Goal: Task Accomplishment & Management: Use online tool/utility

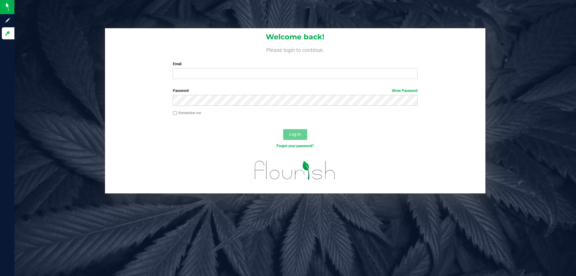
drag, startPoint x: 174, startPoint y: 66, endPoint x: 187, endPoint y: 73, distance: 14.8
click at [174, 66] on label "Email" at bounding box center [295, 63] width 245 height 5
click at [188, 73] on input "Email" at bounding box center [295, 73] width 245 height 11
type input "[EMAIL_ADDRESS][DOMAIN_NAME]"
click at [283, 129] on button "Log In" at bounding box center [295, 134] width 24 height 11
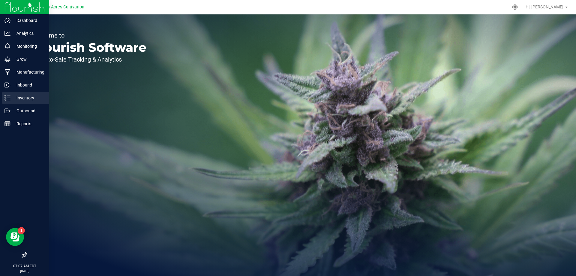
click at [16, 98] on p "Inventory" at bounding box center [29, 97] width 36 height 7
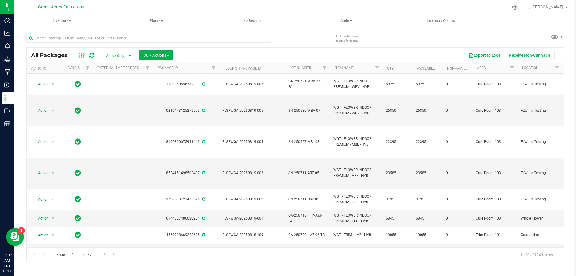
click at [221, 55] on div "Export to Excel Receive Non-Cannabis" at bounding box center [368, 55] width 382 height 10
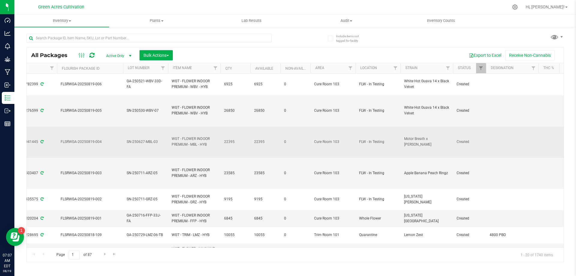
scroll to position [0, 164]
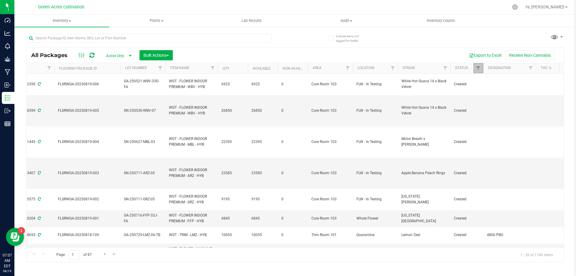
click at [479, 65] on link "Filter" at bounding box center [479, 68] width 10 height 10
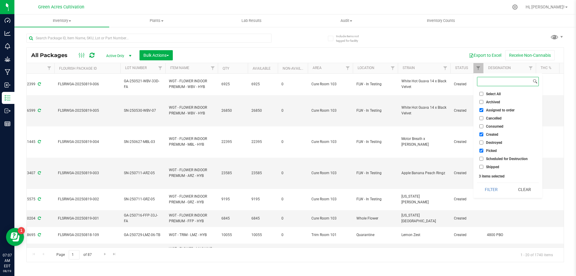
click at [487, 80] on input at bounding box center [505, 81] width 54 height 9
type input "q"
click at [476, 68] on span "Filter" at bounding box center [478, 68] width 5 height 5
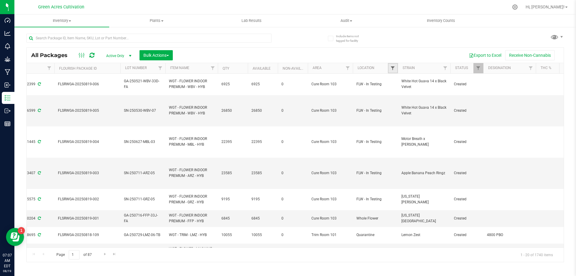
click at [393, 67] on span "Filter" at bounding box center [392, 68] width 5 height 5
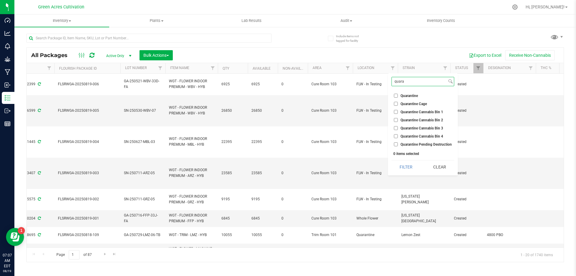
type input "quara"
click at [408, 95] on span "Quarantine" at bounding box center [409, 96] width 17 height 4
click at [398, 95] on input "Quarantine" at bounding box center [396, 96] width 4 height 4
checkbox input "true"
click at [402, 167] on button "Filter" at bounding box center [406, 166] width 29 height 13
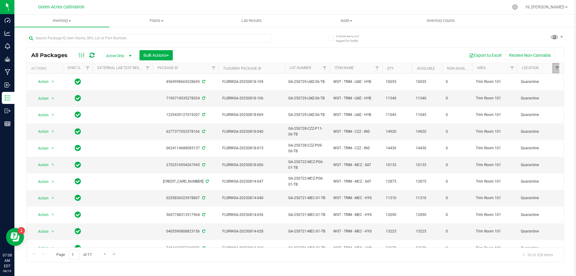
click at [557, 71] on link "Filter" at bounding box center [558, 68] width 10 height 10
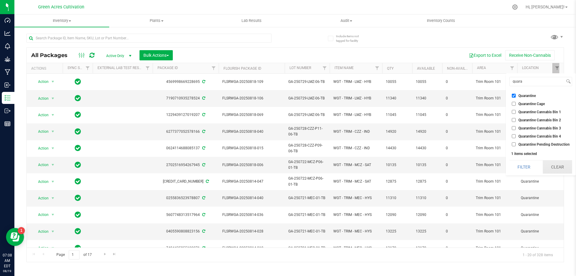
click at [553, 165] on button "Clear" at bounding box center [557, 166] width 29 height 13
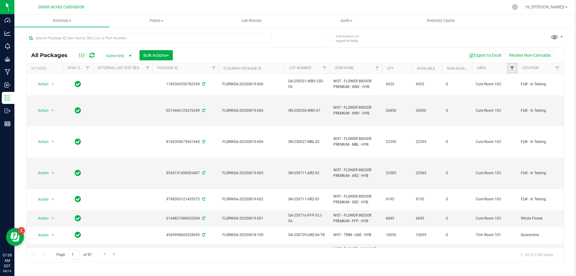
click at [512, 68] on span "Filter" at bounding box center [512, 68] width 5 height 5
type input "tr"
click at [529, 137] on span "Trim Room 101" at bounding box center [532, 136] width 25 height 4
click at [517, 137] on input "Trim Room 101" at bounding box center [515, 136] width 4 height 4
checkbox input "true"
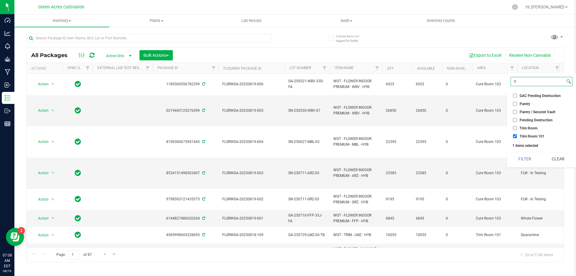
click at [533, 83] on input "tr" at bounding box center [538, 81] width 54 height 9
type input "cure"
click at [523, 93] on li "Cure Room 103" at bounding box center [542, 95] width 62 height 6
click at [530, 96] on span "Cure Room 103" at bounding box center [532, 96] width 25 height 4
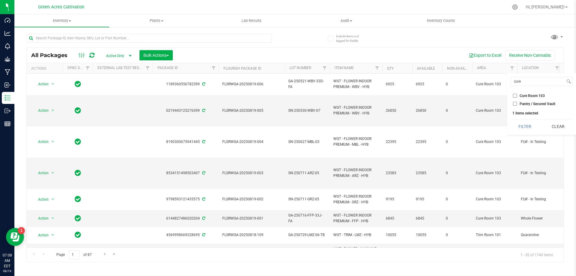
click at [517, 96] on input "Cure Room 103" at bounding box center [515, 96] width 4 height 4
checkbox input "true"
click at [530, 80] on input "cure" at bounding box center [538, 81] width 54 height 9
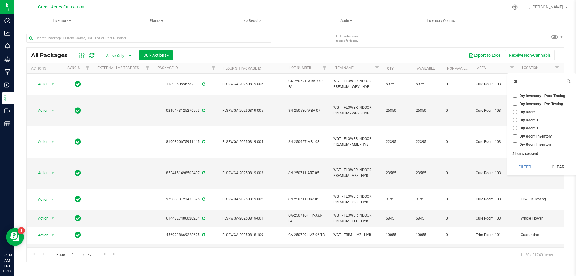
type input "dr"
click at [529, 110] on span "Dry Room" at bounding box center [528, 112] width 16 height 4
click at [517, 110] on input "Dry Room" at bounding box center [515, 112] width 4 height 4
checkbox input "true"
click at [523, 77] on input "dr" at bounding box center [538, 81] width 54 height 9
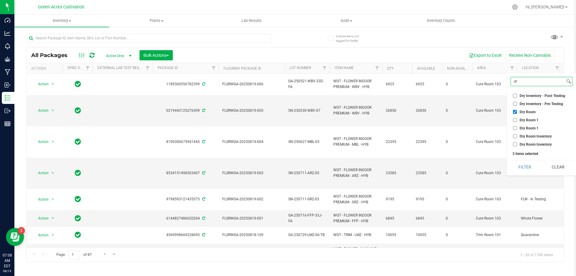
click at [523, 77] on input "dr" at bounding box center [538, 81] width 54 height 9
type input "f04"
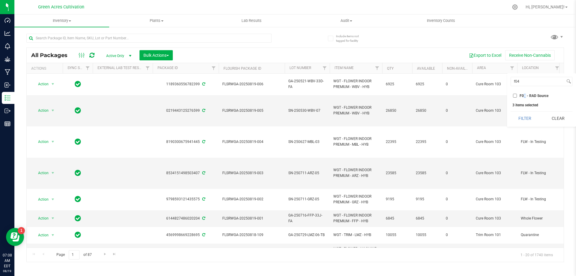
click at [525, 95] on span "F04 - RAD Source" at bounding box center [534, 96] width 29 height 4
click at [524, 96] on span "F04 - RAD Source" at bounding box center [534, 96] width 29 height 4
click at [517, 96] on input "F04 - RAD Source" at bounding box center [515, 96] width 4 height 4
checkbox input "true"
click at [526, 118] on button "Filter" at bounding box center [525, 118] width 29 height 13
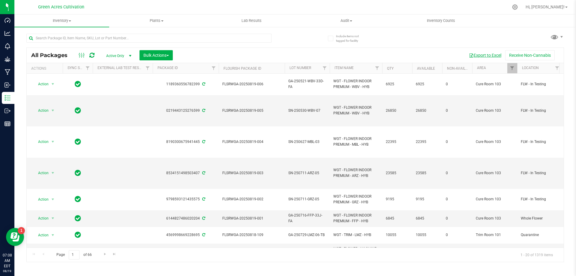
click at [486, 55] on button "Export to Excel" at bounding box center [485, 55] width 40 height 10
click at [266, 39] on input "text" at bounding box center [148, 38] width 245 height 9
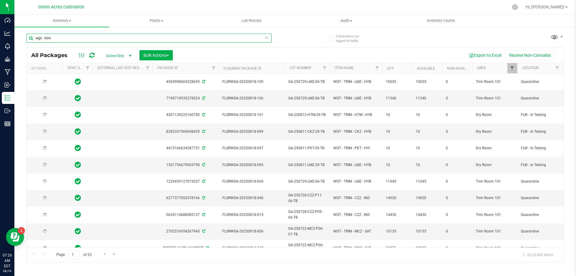
type input "wgt - trim"
click at [512, 68] on span "Filter" at bounding box center [512, 68] width 5 height 5
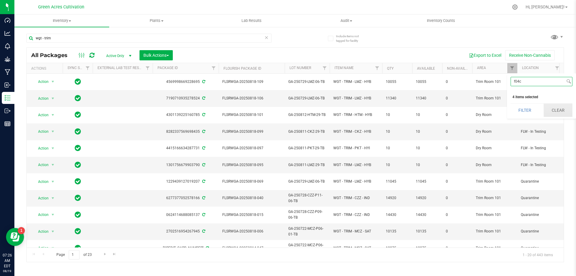
type input "f04c"
click at [563, 107] on button "Clear" at bounding box center [558, 110] width 29 height 13
click at [514, 68] on span "Filter" at bounding box center [512, 68] width 5 height 5
type input "cure"
click at [532, 102] on span "Cure Room 103" at bounding box center [532, 102] width 25 height 4
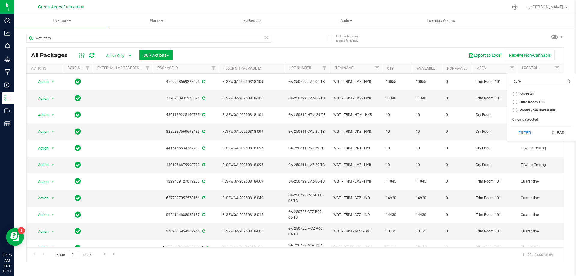
click at [517, 102] on input "Cure Room 103" at bounding box center [515, 102] width 4 height 4
checkbox input "true"
click at [526, 126] on button "Filter" at bounding box center [525, 132] width 29 height 13
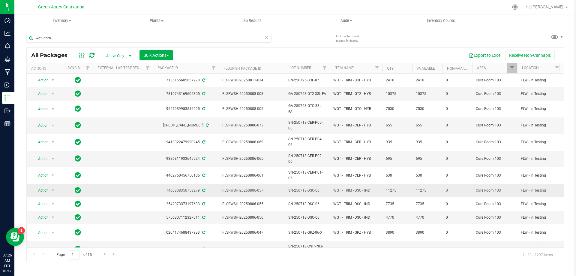
scroll to position [107, 0]
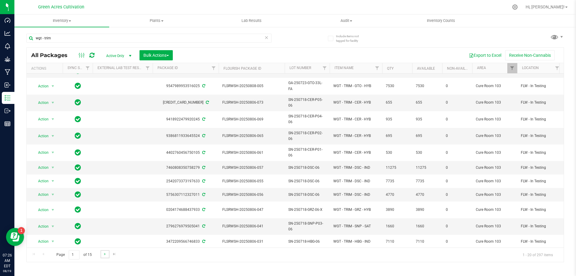
click at [101, 254] on link "Go to the next page" at bounding box center [105, 254] width 9 height 8
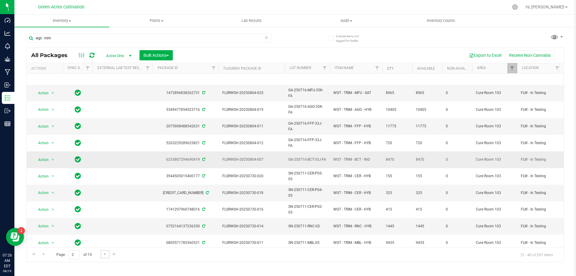
scroll to position [174, 0]
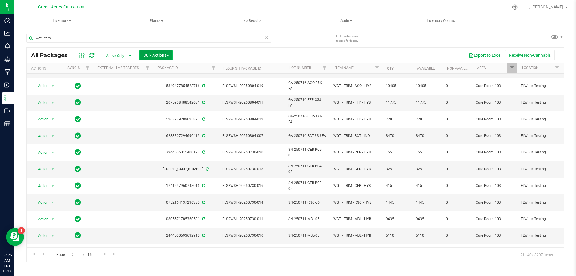
click at [156, 50] on button "Bulk Actions" at bounding box center [156, 55] width 33 height 10
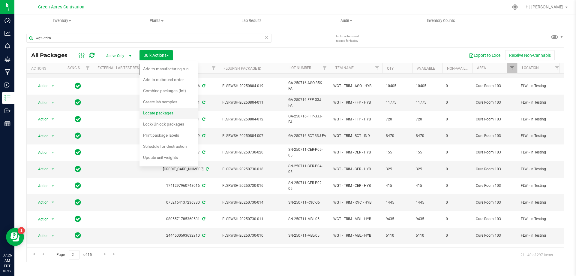
click at [167, 111] on span "Locate packages" at bounding box center [158, 112] width 30 height 5
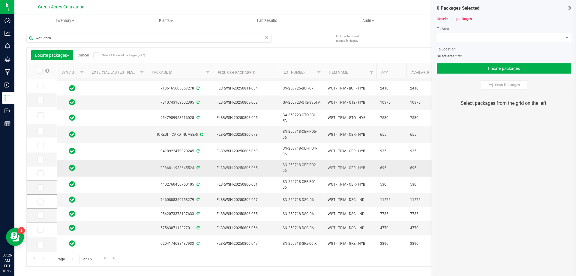
scroll to position [113, 0]
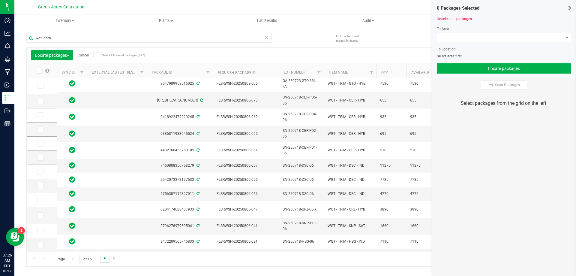
click at [107, 261] on span "Go to the next page" at bounding box center [105, 258] width 5 height 5
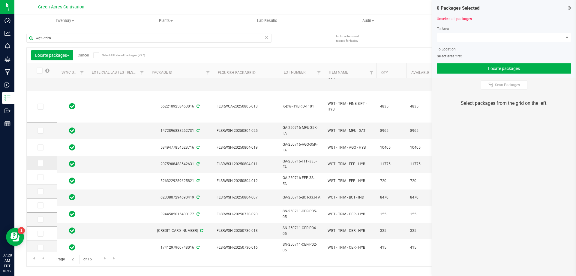
click at [40, 163] on icon at bounding box center [40, 163] width 4 height 0
click at [0, 0] on input "checkbox" at bounding box center [0, 0] width 0 height 0
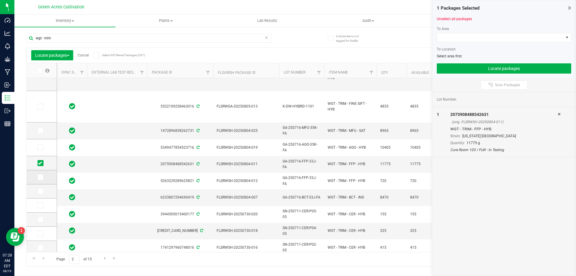
click at [41, 177] on icon at bounding box center [40, 177] width 4 height 0
click at [0, 0] on input "checkbox" at bounding box center [0, 0] width 0 height 0
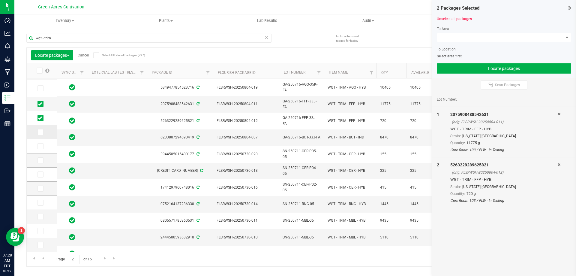
click at [41, 132] on icon at bounding box center [40, 132] width 4 height 0
click at [0, 0] on input "checkbox" at bounding box center [0, 0] width 0 height 0
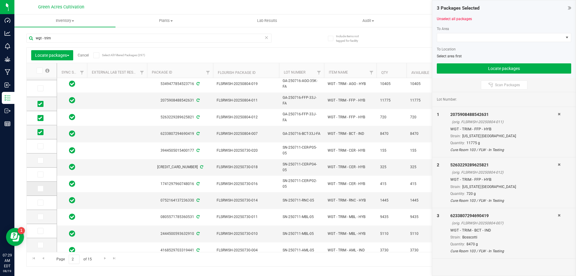
click at [41, 183] on td at bounding box center [42, 189] width 30 height 14
click at [43, 186] on span at bounding box center [41, 188] width 6 height 6
click at [0, 0] on input "checkbox" at bounding box center [0, 0] width 0 height 0
click at [43, 199] on td at bounding box center [42, 203] width 30 height 14
click at [43, 202] on span at bounding box center [41, 203] width 6 height 6
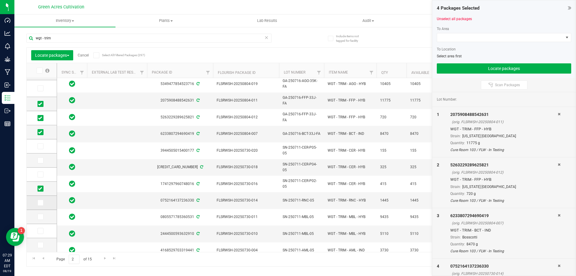
click at [0, 0] on input "checkbox" at bounding box center [0, 0] width 0 height 0
click at [45, 217] on label at bounding box center [42, 217] width 9 height 6
click at [0, 0] on input "checkbox" at bounding box center [0, 0] width 0 height 0
click at [44, 231] on label at bounding box center [42, 231] width 9 height 6
click at [0, 0] on input "checkbox" at bounding box center [0, 0] width 0 height 0
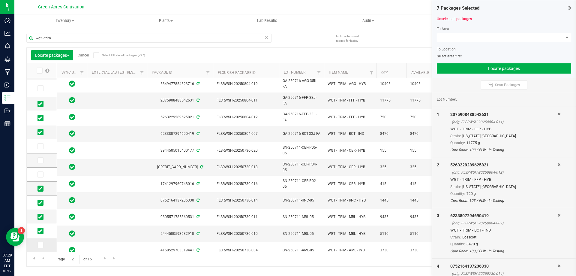
click at [43, 247] on span at bounding box center [41, 245] width 6 height 6
click at [0, 0] on input "checkbox" at bounding box center [0, 0] width 0 height 0
click at [104, 261] on link "Go to the next page" at bounding box center [105, 259] width 9 height 8
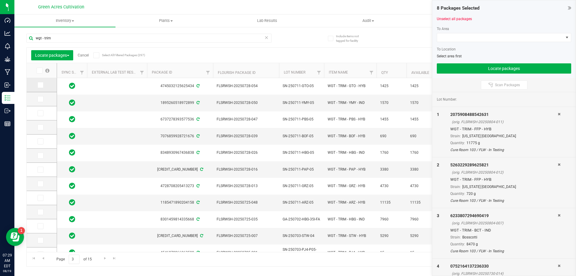
click at [42, 81] on td at bounding box center [42, 85] width 30 height 14
click at [40, 88] on span at bounding box center [41, 85] width 6 height 6
click at [0, 0] on input "checkbox" at bounding box center [0, 0] width 0 height 0
click at [41, 99] on icon at bounding box center [40, 99] width 4 height 0
click at [0, 0] on input "checkbox" at bounding box center [0, 0] width 0 height 0
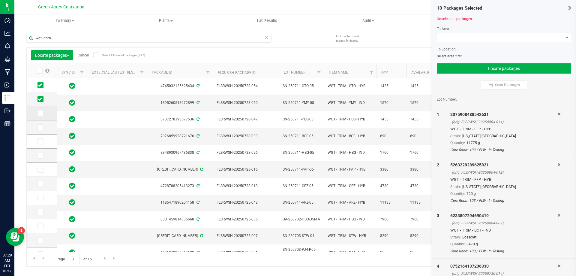
click at [42, 111] on span at bounding box center [41, 113] width 6 height 6
click at [0, 0] on input "checkbox" at bounding box center [0, 0] width 0 height 0
click at [40, 127] on icon at bounding box center [40, 127] width 4 height 0
click at [0, 0] on input "checkbox" at bounding box center [0, 0] width 0 height 0
click at [40, 141] on icon at bounding box center [40, 141] width 4 height 0
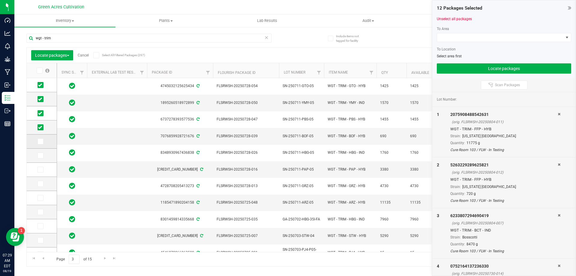
click at [0, 0] on input "checkbox" at bounding box center [0, 0] width 0 height 0
click at [39, 155] on icon at bounding box center [40, 155] width 4 height 0
click at [0, 0] on input "checkbox" at bounding box center [0, 0] width 0 height 0
click at [42, 168] on span at bounding box center [41, 170] width 6 height 6
click at [0, 0] on input "checkbox" at bounding box center [0, 0] width 0 height 0
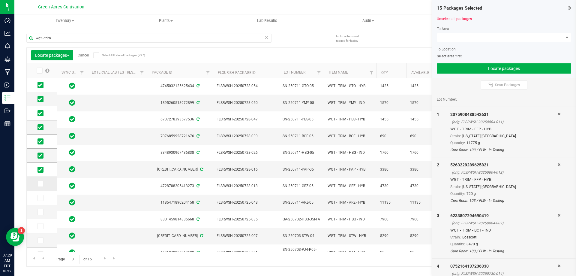
click at [42, 184] on icon at bounding box center [40, 184] width 4 height 0
click at [0, 0] on input "checkbox" at bounding box center [0, 0] width 0 height 0
click at [44, 199] on label at bounding box center [42, 198] width 9 height 6
click at [0, 0] on input "checkbox" at bounding box center [0, 0] width 0 height 0
click at [41, 212] on icon at bounding box center [40, 212] width 4 height 0
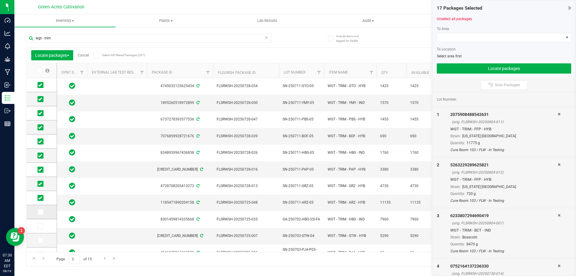
click at [0, 0] on input "checkbox" at bounding box center [0, 0] width 0 height 0
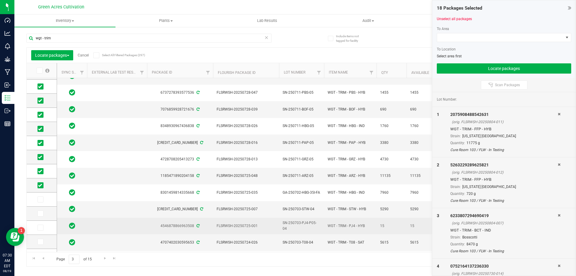
scroll to position [60, 0]
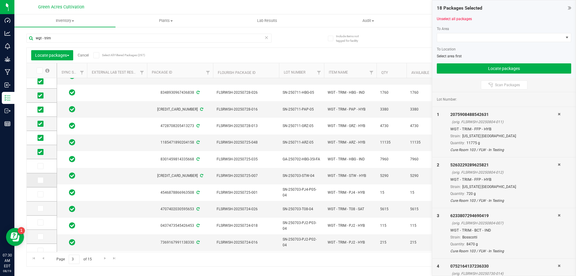
click at [43, 180] on span at bounding box center [41, 180] width 6 height 6
click at [0, 0] on input "checkbox" at bounding box center [0, 0] width 0 height 0
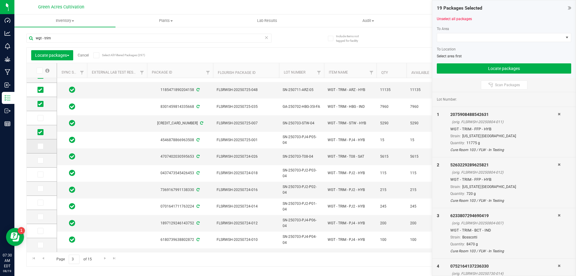
click at [43, 145] on label at bounding box center [42, 146] width 9 height 6
click at [0, 0] on input "checkbox" at bounding box center [0, 0] width 0 height 0
click at [42, 164] on td at bounding box center [42, 160] width 30 height 14
click at [42, 162] on span at bounding box center [41, 160] width 6 height 6
click at [42, 159] on span at bounding box center [41, 160] width 6 height 6
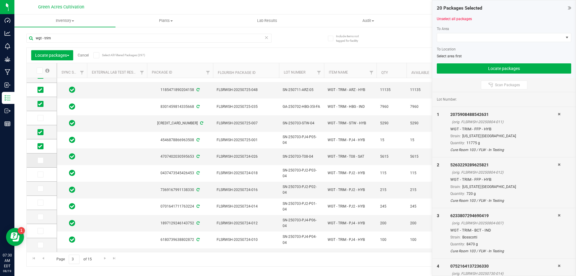
click at [0, 0] on input "checkbox" at bounding box center [0, 0] width 0 height 0
click at [41, 182] on td at bounding box center [42, 189] width 30 height 14
click at [41, 176] on span at bounding box center [41, 174] width 6 height 6
click at [0, 0] on input "checkbox" at bounding box center [0, 0] width 0 height 0
click at [38, 187] on span at bounding box center [41, 188] width 6 height 6
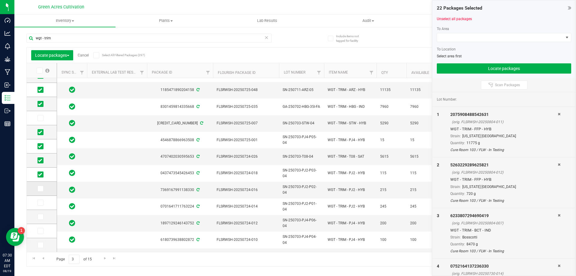
click at [0, 0] on input "checkbox" at bounding box center [0, 0] width 0 height 0
click at [39, 203] on icon at bounding box center [40, 203] width 4 height 0
click at [0, 0] on input "checkbox" at bounding box center [0, 0] width 0 height 0
click at [44, 214] on label at bounding box center [42, 217] width 9 height 6
click at [0, 0] on input "checkbox" at bounding box center [0, 0] width 0 height 0
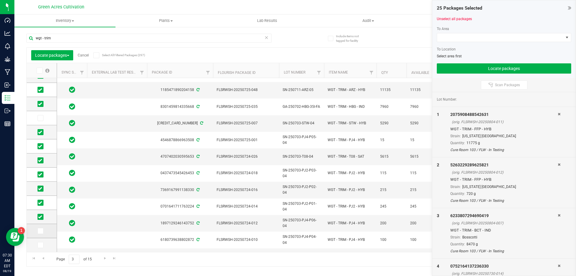
click at [41, 231] on icon at bounding box center [40, 231] width 4 height 0
click at [0, 0] on input "checkbox" at bounding box center [0, 0] width 0 height 0
click at [43, 243] on span at bounding box center [41, 245] width 6 height 6
click at [0, 0] on input "checkbox" at bounding box center [0, 0] width 0 height 0
click at [105, 261] on span "Go to the next page" at bounding box center [105, 258] width 5 height 5
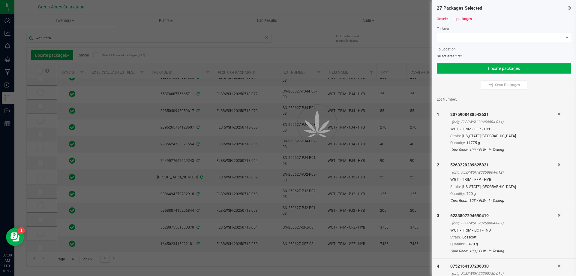
scroll to position [0, 0]
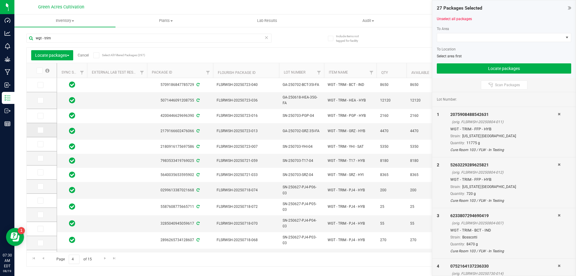
click at [41, 130] on icon at bounding box center [40, 130] width 4 height 0
click at [0, 0] on input "checkbox" at bounding box center [0, 0] width 0 height 0
click at [39, 175] on span at bounding box center [41, 172] width 6 height 6
click at [0, 0] on input "checkbox" at bounding box center [0, 0] width 0 height 0
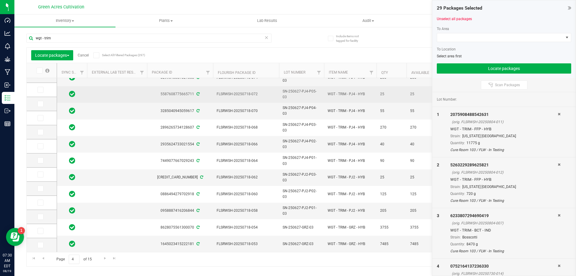
scroll to position [115, 0]
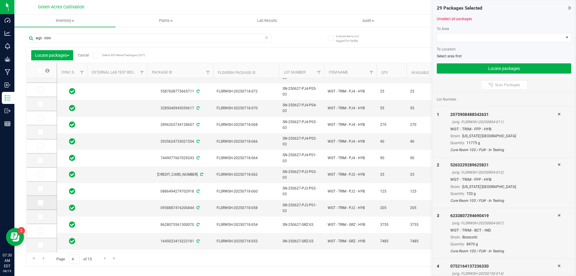
click at [44, 201] on label at bounding box center [42, 203] width 9 height 6
click at [0, 0] on input "checkbox" at bounding box center [0, 0] width 0 height 0
click at [42, 213] on td at bounding box center [42, 217] width 30 height 14
click at [43, 214] on label at bounding box center [42, 217] width 9 height 6
click at [0, 0] on input "checkbox" at bounding box center [0, 0] width 0 height 0
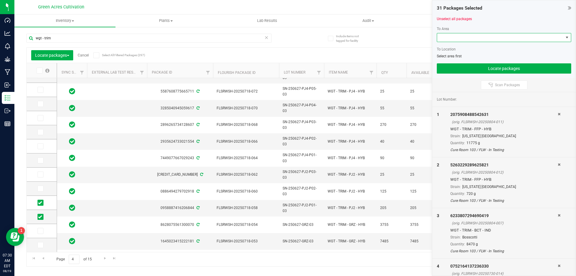
click at [473, 36] on span at bounding box center [500, 37] width 126 height 8
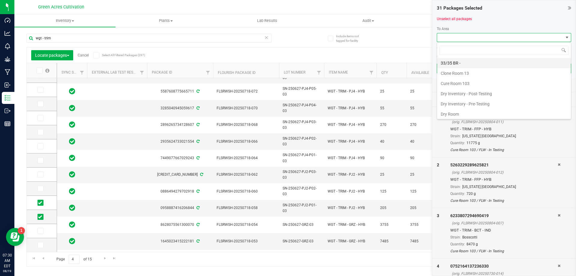
scroll to position [9, 134]
type input "cure"
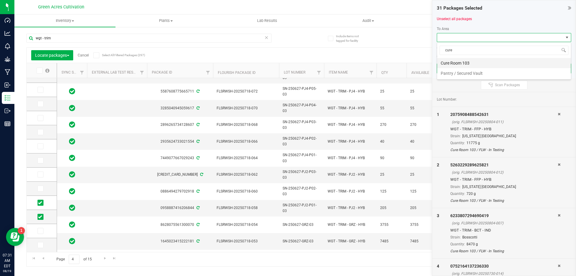
click at [474, 62] on li "Cure Room 103" at bounding box center [504, 63] width 134 height 10
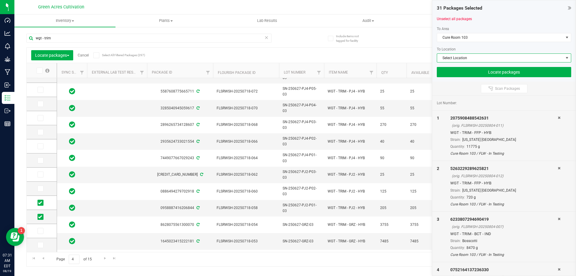
click at [478, 62] on span "Select Location" at bounding box center [500, 58] width 126 height 8
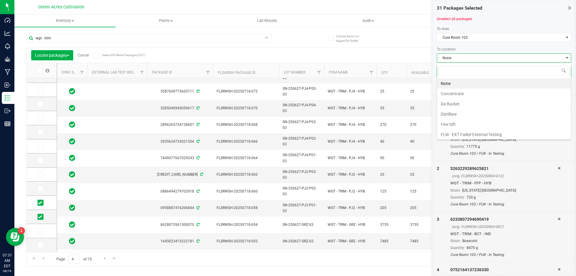
type input "q"
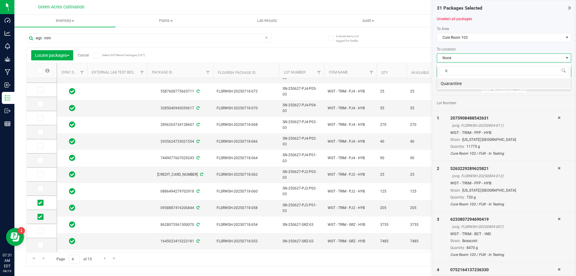
click at [469, 82] on li "Quarantine" at bounding box center [504, 83] width 134 height 10
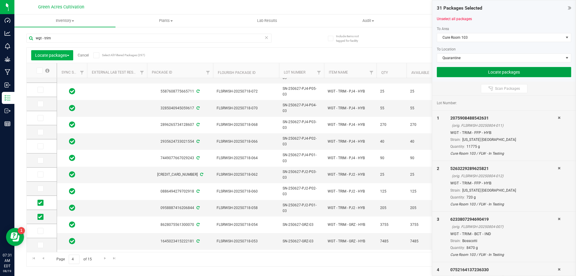
click at [493, 74] on button "Locate packages" at bounding box center [504, 72] width 134 height 10
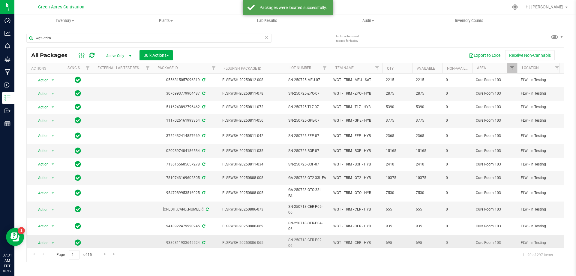
scroll to position [107, 0]
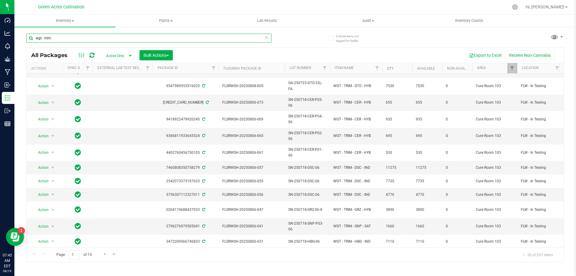
click at [204, 38] on input "wgt - trim" at bounding box center [148, 38] width 245 height 9
paste input "SN-250516-BLT-05"
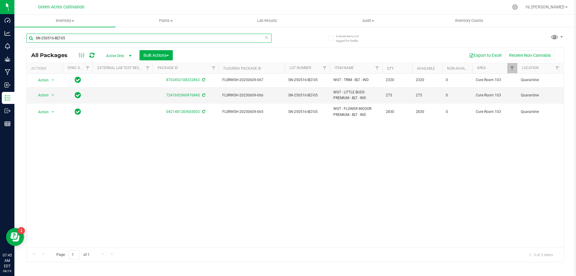
type input "SN-250516-BLT-05"
click at [173, 242] on div "Action Action Adjust qty Create package Edit attributes Global inventory Locate…" at bounding box center [295, 161] width 537 height 174
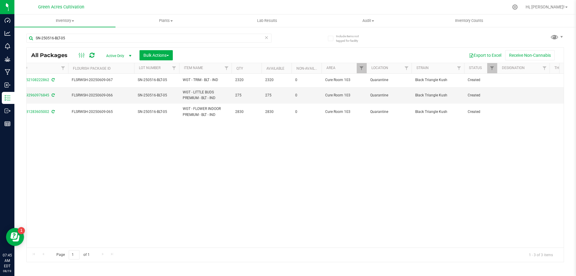
scroll to position [0, 153]
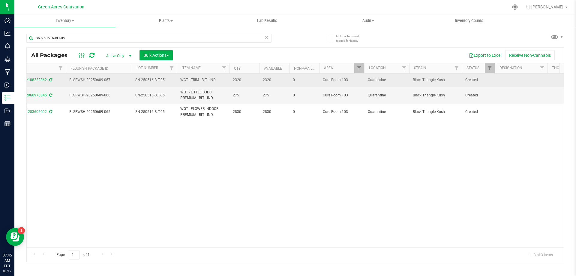
click at [512, 82] on td at bounding box center [521, 81] width 53 height 14
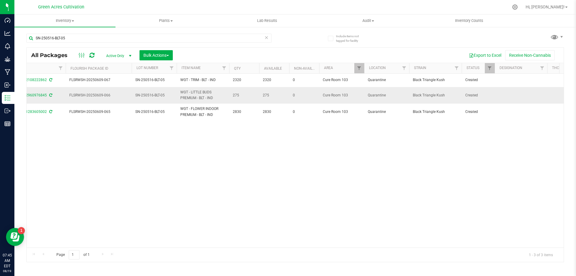
click at [518, 96] on td at bounding box center [521, 95] width 53 height 17
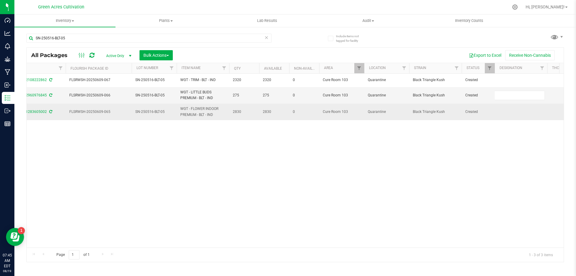
click at [519, 104] on td at bounding box center [521, 112] width 53 height 16
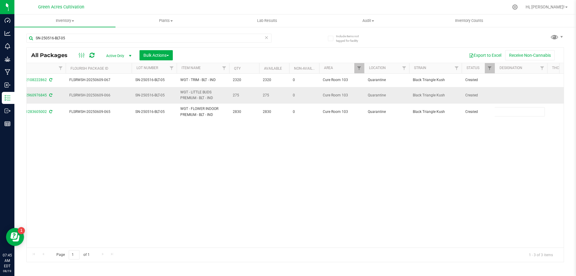
click at [517, 92] on td at bounding box center [521, 95] width 53 height 17
type input "1383 PBO"
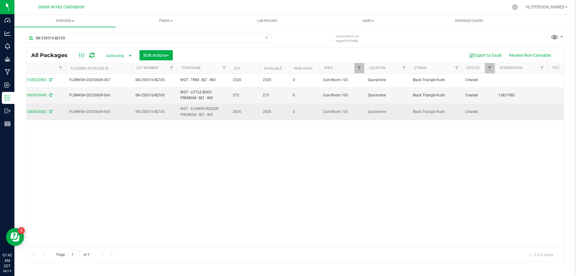
click at [512, 112] on td at bounding box center [521, 112] width 53 height 16
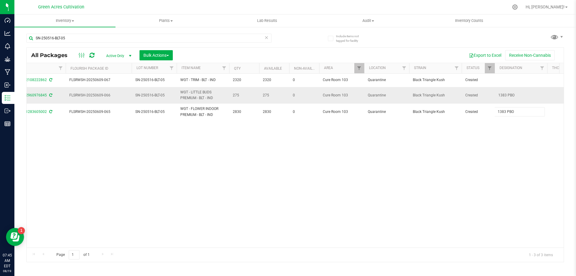
type input "1383 PBO"
click at [113, 36] on input "SN-250516-BLT-05" at bounding box center [148, 38] width 245 height 9
paste input "OF"
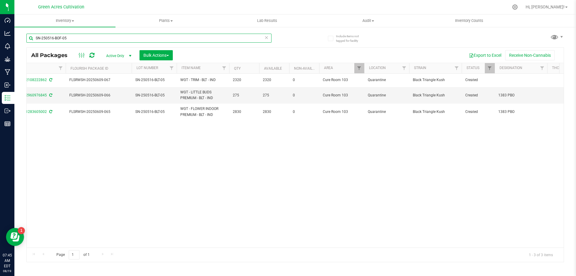
type input "SN-250516-BOF-05"
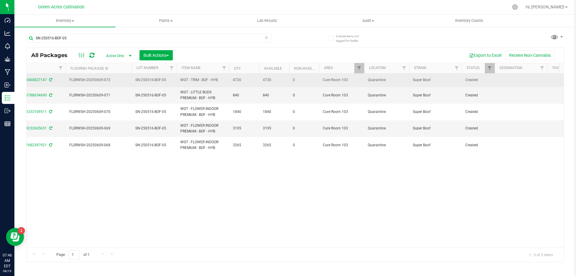
click at [518, 78] on td at bounding box center [521, 81] width 53 height 14
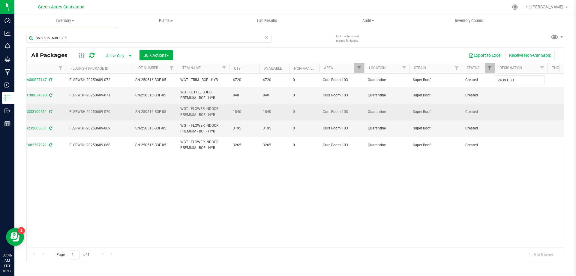
type input "2439 PBO"
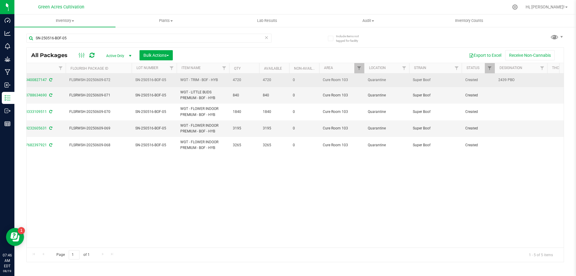
click at [521, 77] on span "2439 PBO" at bounding box center [521, 80] width 45 height 6
click at [521, 77] on input "2439 PBO" at bounding box center [520, 79] width 50 height 9
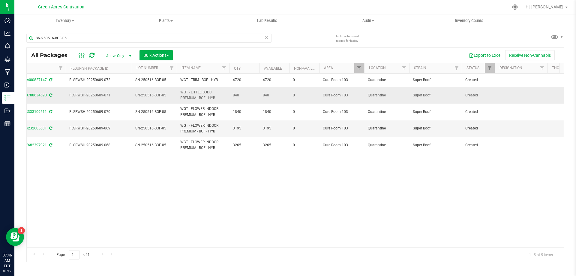
click at [521, 98] on td at bounding box center [521, 95] width 53 height 17
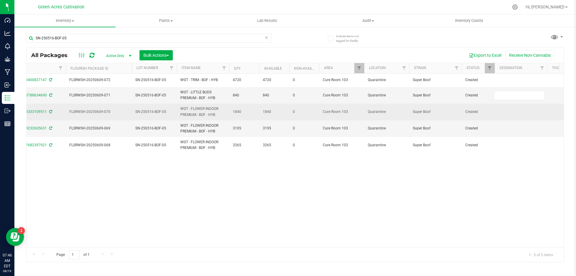
type input "2439 PBO"
click at [517, 112] on div "All Packages Active Only Active Only Lab Samples Locked All External Internal B…" at bounding box center [295, 154] width 538 height 215
click at [515, 111] on td at bounding box center [521, 112] width 53 height 17
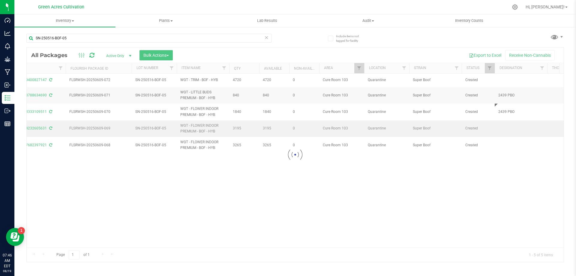
click at [511, 129] on div "Loading... All Packages Active Only Active Only Lab Samples Locked All External…" at bounding box center [295, 154] width 538 height 215
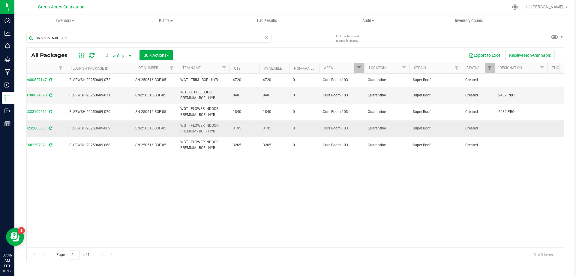
click at [510, 128] on td at bounding box center [521, 128] width 53 height 17
click at [506, 159] on div "All Packages Active Only Active Only Lab Samples Locked All External Internal B…" at bounding box center [295, 154] width 538 height 215
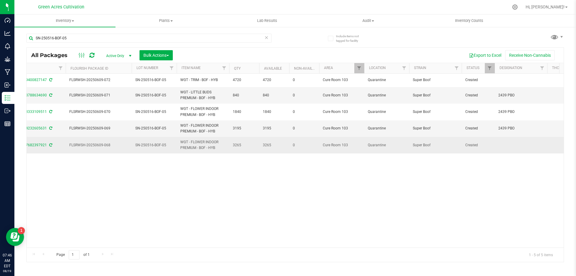
click at [506, 145] on td at bounding box center [521, 145] width 53 height 16
type input "2439 PBO"
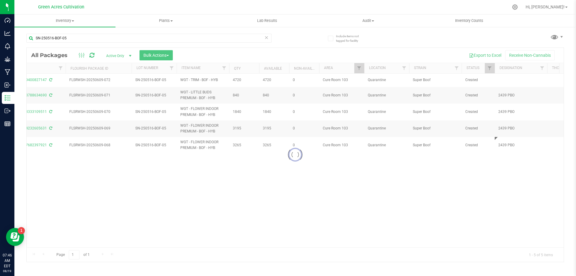
click at [501, 184] on div "Loading... All Packages Active Only Active Only Lab Samples Locked All External…" at bounding box center [295, 154] width 538 height 215
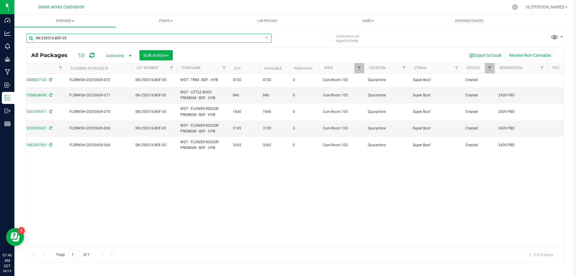
click at [181, 36] on input "SN-250516-BOF-05" at bounding box center [148, 38] width 245 height 9
paste input "DD"
click at [181, 36] on input "SN-250516-DDF-05" at bounding box center [148, 38] width 245 height 9
type input "SN-250516-DDF-05"
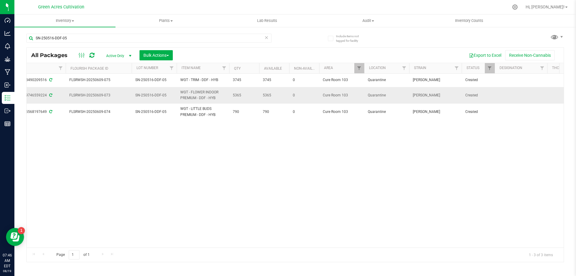
click at [515, 92] on td at bounding box center [521, 95] width 53 height 17
type input "1637 PBO"
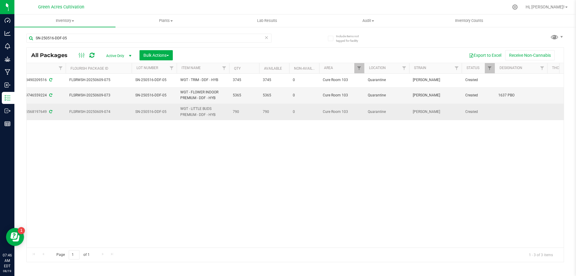
click at [511, 116] on td at bounding box center [521, 112] width 53 height 16
type input "1637 PBO"
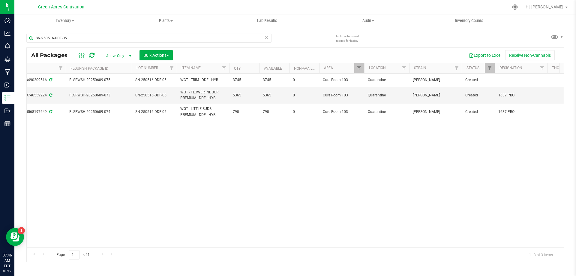
click at [355, 203] on div "Action Action Adjust qty Create package Edit attributes Global inventory Locate…" at bounding box center [295, 161] width 537 height 174
click at [222, 40] on input "SN-250516-DDF-05" at bounding box center [148, 38] width 245 height 9
paste input "GPE"
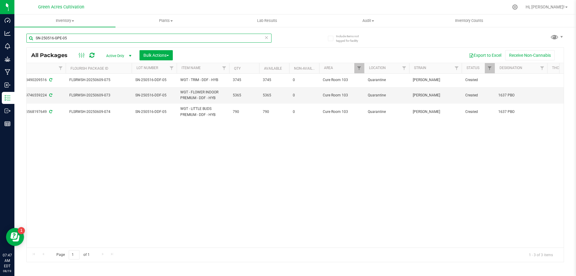
type input "SN-250516-GPE-05"
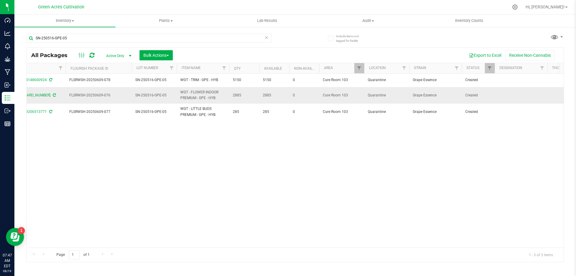
click at [522, 94] on td at bounding box center [521, 95] width 53 height 17
type input "1527 PBO"
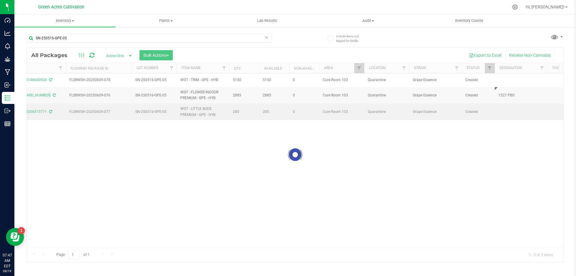
click at [511, 111] on div "Loading... All Packages Active Only Active Only Lab Samples Locked All External…" at bounding box center [295, 154] width 538 height 215
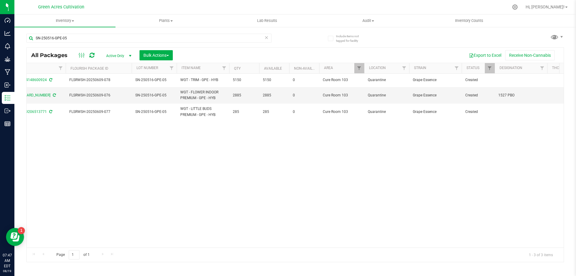
click at [511, 111] on td at bounding box center [521, 112] width 53 height 16
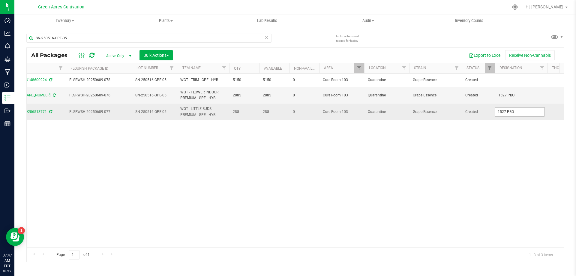
type input "1527 PBO"
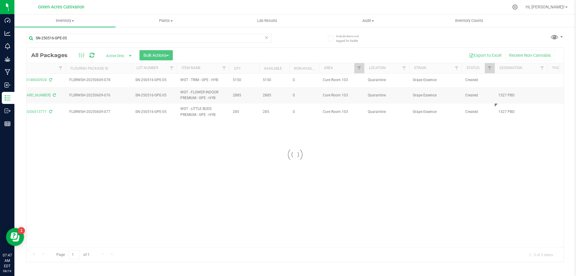
click at [402, 153] on div at bounding box center [295, 155] width 537 height 214
drag, startPoint x: 190, startPoint y: 43, endPoint x: 191, endPoint y: 38, distance: 5.0
click at [190, 41] on div "SN-250516-GPE-05" at bounding box center [148, 41] width 245 height 14
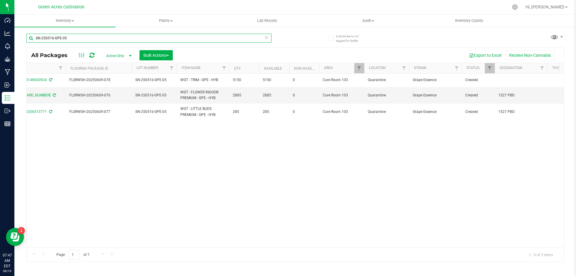
click at [191, 38] on input "SN-250516-GPE-05" at bounding box center [148, 38] width 245 height 9
paste input "FIC"
click at [191, 38] on input "SN-250516-GPE-05" at bounding box center [148, 38] width 245 height 9
type input "SN-250516-FIC-05"
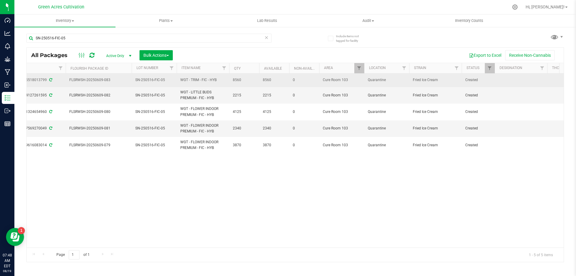
click at [527, 82] on td at bounding box center [521, 81] width 53 height 14
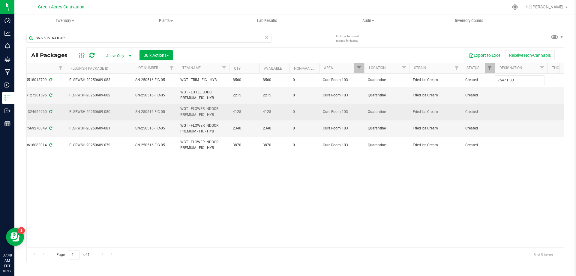
type input "7547 PBO"
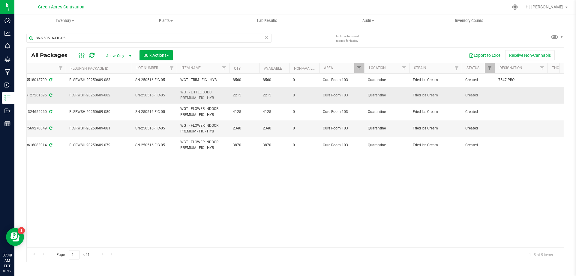
click at [509, 95] on td at bounding box center [521, 95] width 53 height 17
click at [295, 206] on div "Action Action Adjust qty Create package Edit attributes Global inventory Locate…" at bounding box center [295, 161] width 537 height 174
click at [313, 196] on div "Action Action Adjust qty Create package Edit attributes Global inventory Locate…" at bounding box center [295, 161] width 537 height 174
click at [520, 92] on td at bounding box center [521, 95] width 53 height 17
type input "?"
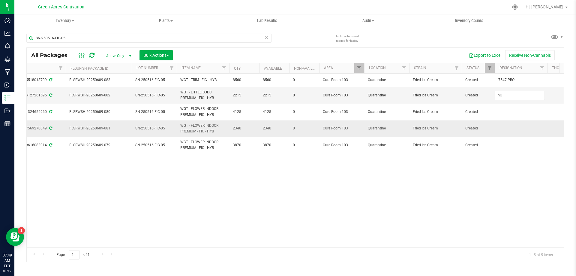
type input "n"
type input "No WF Testing??"
click at [519, 93] on span "No WF Testing??" at bounding box center [521, 95] width 45 height 6
click at [519, 93] on input "No WF Testing??" at bounding box center [520, 95] width 50 height 9
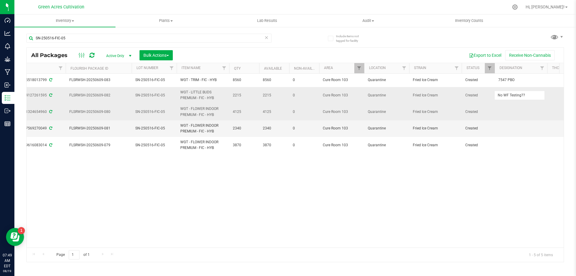
click at [514, 109] on td at bounding box center [521, 112] width 53 height 17
type input "No WF Testing??"
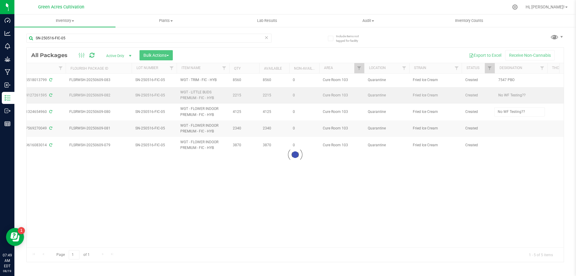
click at [511, 122] on div "Loading... All Packages Active Only Active Only Lab Samples Locked All External…" at bounding box center [295, 154] width 538 height 215
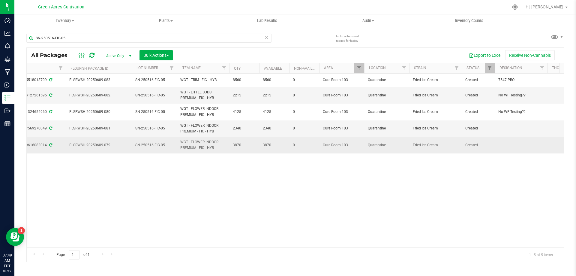
click at [508, 137] on td at bounding box center [521, 145] width 53 height 16
type input "No WF Testing??"
click at [503, 151] on div "All Packages Active Only Active Only Lab Samples Locked All External Internal B…" at bounding box center [295, 154] width 538 height 215
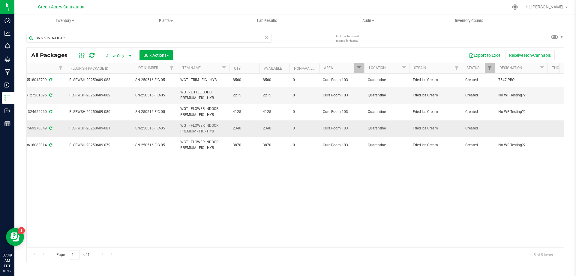
click at [511, 122] on td at bounding box center [521, 128] width 53 height 17
type input "No WF Testing??"
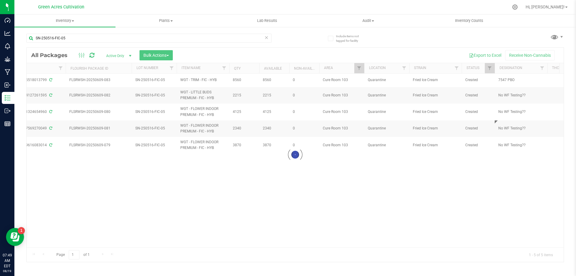
click at [501, 170] on div "Loading... All Packages Active Only Active Only Lab Samples Locked All External…" at bounding box center [295, 154] width 538 height 215
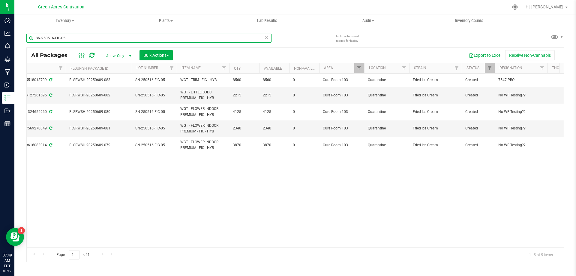
click at [250, 34] on input "SN-250516-FIC-05" at bounding box center [148, 38] width 245 height 9
paste input "ZKR"
click at [249, 34] on input "SN-250516-FIC-05" at bounding box center [148, 38] width 245 height 9
type input "SN-250516-ZKR-05"
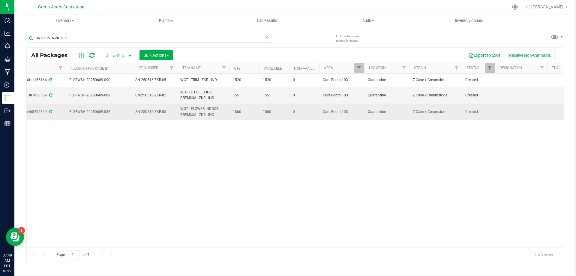
click at [521, 109] on td at bounding box center [521, 112] width 53 height 16
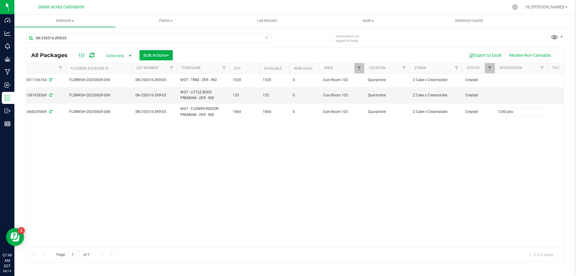
type input "7240 pbo"
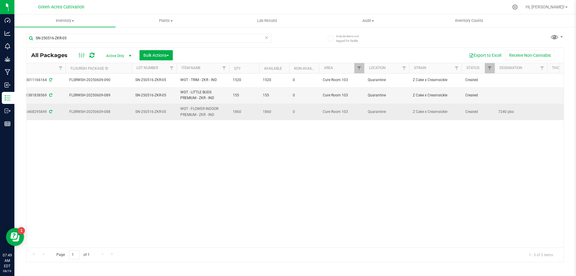
click at [523, 112] on span "7240 pbo" at bounding box center [521, 112] width 45 height 6
click at [523, 112] on input "7240 pbo" at bounding box center [520, 111] width 50 height 9
type input "7240 PBO"
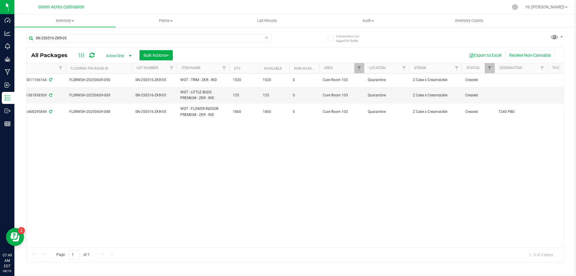
click at [523, 112] on span "7240 PBO" at bounding box center [521, 112] width 45 height 6
click at [523, 112] on input "7240 PBO" at bounding box center [520, 111] width 50 height 9
click at [513, 147] on div "Action Action Adjust qty Create package Edit attributes Global inventory Locate…" at bounding box center [295, 161] width 537 height 174
click at [517, 96] on td at bounding box center [521, 95] width 53 height 17
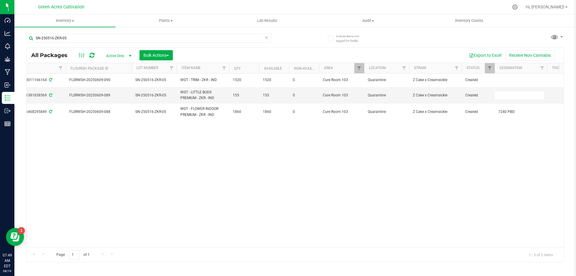
type input "7240 PBO"
click at [508, 134] on div "All Packages Active Only Active Only Lab Samples Locked All External Internal B…" at bounding box center [295, 154] width 538 height 215
click at [189, 33] on div "SN-250516-ZKR-05" at bounding box center [160, 37] width 269 height 19
click at [187, 35] on input "SN-250516-ZKR-05" at bounding box center [148, 38] width 245 height 9
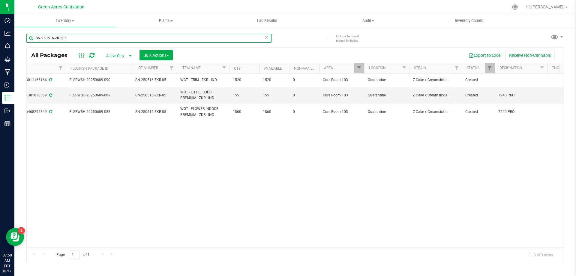
click at [187, 35] on input "SN-250516-ZKR-05" at bounding box center [148, 38] width 245 height 9
paste input "STW"
type input "SN-250516-STW-05"
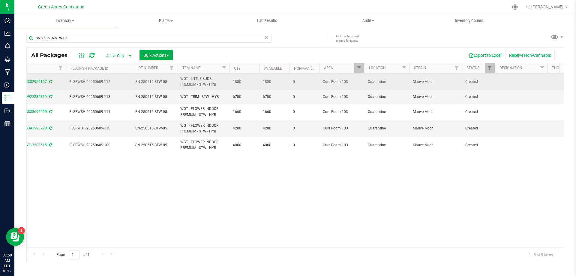
click at [511, 79] on td at bounding box center [521, 82] width 53 height 17
type input "1432 PBO"
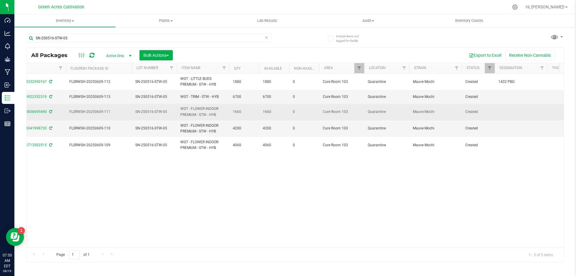
click at [505, 112] on td at bounding box center [521, 112] width 53 height 17
type input "1432 PBO"
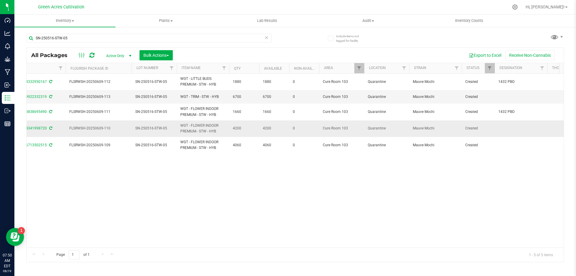
click at [516, 131] on td at bounding box center [521, 128] width 53 height 17
type input "1432 PBO"
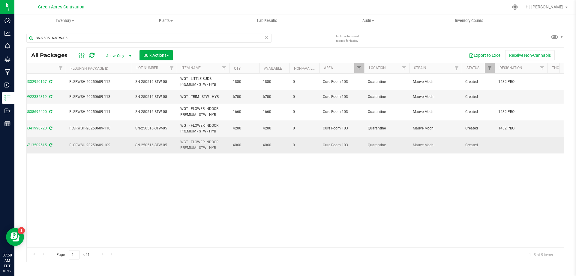
click at [508, 145] on td at bounding box center [521, 145] width 53 height 16
type input "1432 PBO"
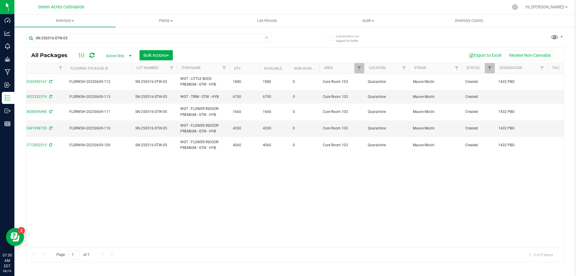
click at [293, 208] on div "Action Action Adjust qty Create package Edit attributes Global inventory Locate…" at bounding box center [295, 161] width 537 height 174
click at [155, 38] on input "SN-250516-STW-05" at bounding box center [148, 38] width 245 height 9
paste input "T19"
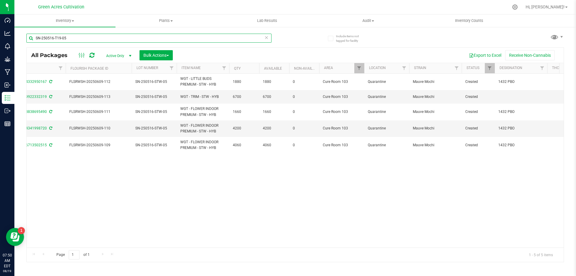
type input "SN-250516-T19-05"
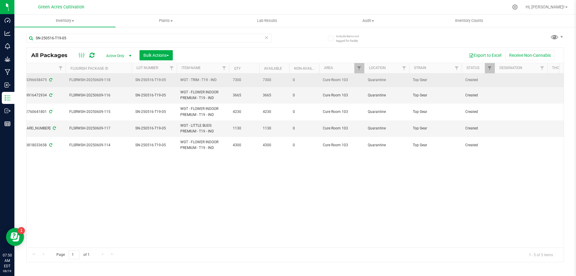
click at [523, 83] on td at bounding box center [521, 81] width 53 height 14
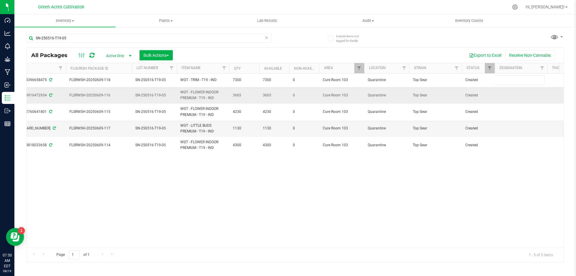
click at [511, 93] on td at bounding box center [521, 95] width 53 height 17
type input "8268 PBO"
click at [511, 93] on input "8268 PBO" at bounding box center [520, 95] width 50 height 9
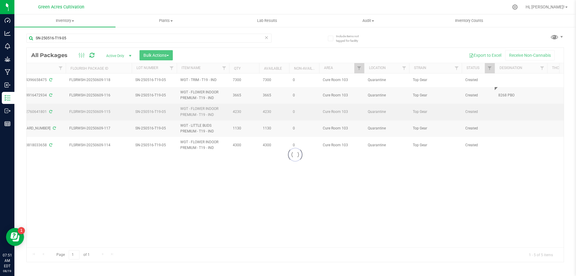
click at [505, 115] on div "Loading... All Packages Active Only Active Only Lab Samples Locked All External…" at bounding box center [295, 154] width 538 height 215
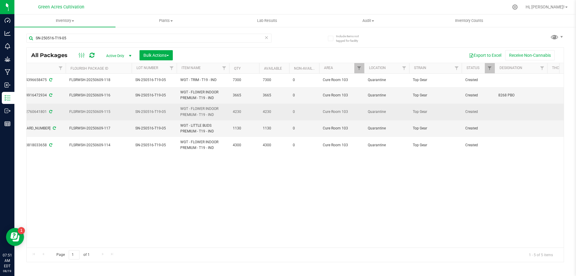
click at [512, 116] on td at bounding box center [521, 112] width 53 height 17
click at [503, 107] on td at bounding box center [521, 112] width 53 height 17
click at [506, 112] on input "text" at bounding box center [520, 111] width 50 height 9
type input "8268 PBO"
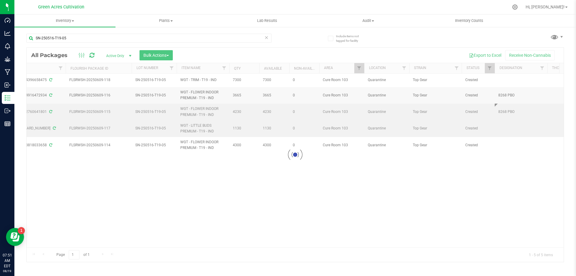
click at [518, 124] on div "Loading... All Packages Active Only Active Only Lab Samples Locked All External…" at bounding box center [295, 154] width 538 height 215
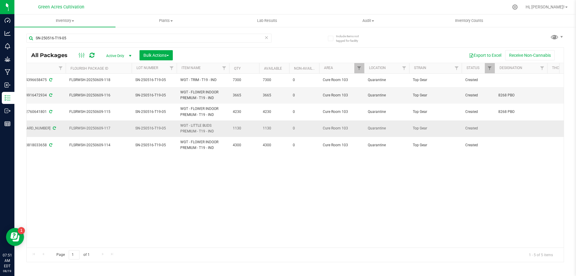
click at [516, 125] on td at bounding box center [521, 128] width 53 height 17
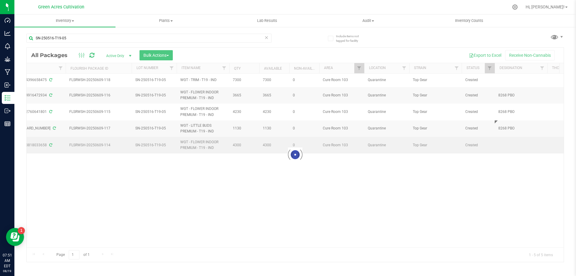
click at [514, 137] on div "Loading... All Packages Active Only Active Only Lab Samples Locked All External…" at bounding box center [295, 154] width 538 height 215
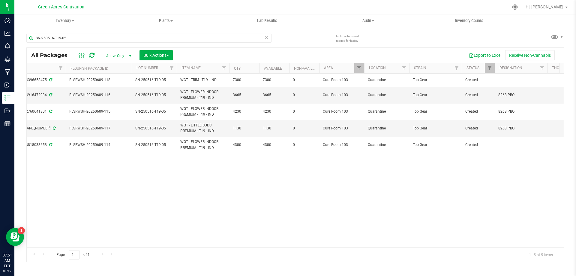
click at [511, 143] on td at bounding box center [521, 145] width 53 height 16
type input "8268 PBO"
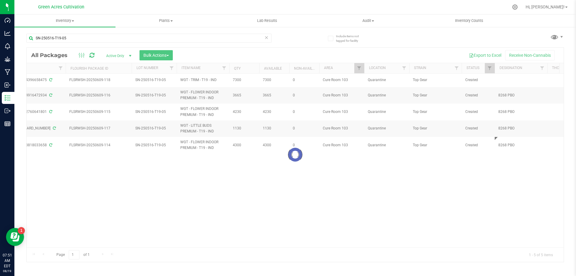
click at [498, 173] on div "Loading... All Packages Active Only Active Only Lab Samples Locked All External…" at bounding box center [295, 154] width 538 height 215
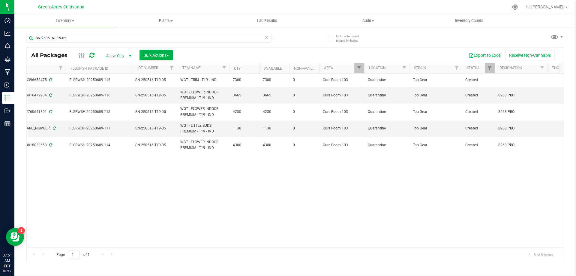
click at [144, 43] on div "SN-250516-T19-05" at bounding box center [148, 41] width 245 height 14
drag, startPoint x: 144, startPoint y: 43, endPoint x: 142, endPoint y: 39, distance: 5.0
click at [143, 41] on div "SN-250516-T19-05" at bounding box center [148, 41] width 245 height 14
click at [141, 39] on input "SN-250516-T19-05" at bounding box center [148, 38] width 245 height 9
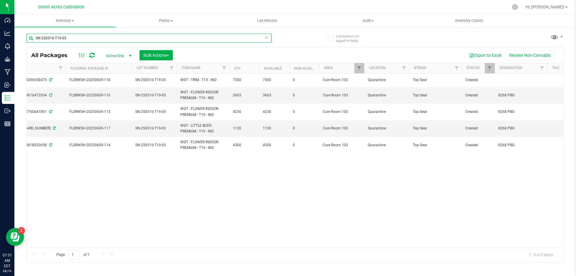
click at [141, 39] on input "SN-250516-T19-05" at bounding box center [148, 38] width 245 height 9
paste input "SN-250516-AML-"
click at [128, 42] on input "SN-250516-T19-SN-250516-AML-05" at bounding box center [148, 38] width 245 height 9
click at [130, 41] on input "SN-250516-T19-SN-250516-AML-05" at bounding box center [148, 38] width 245 height 9
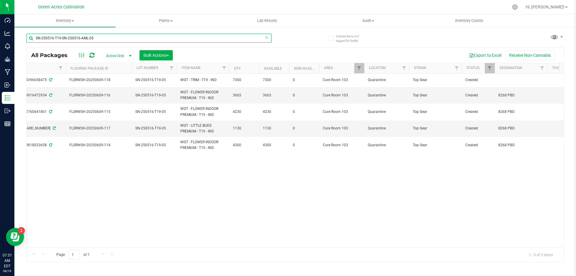
click at [130, 41] on input "SN-250516-T19-SN-250516-AML-05" at bounding box center [148, 38] width 245 height 9
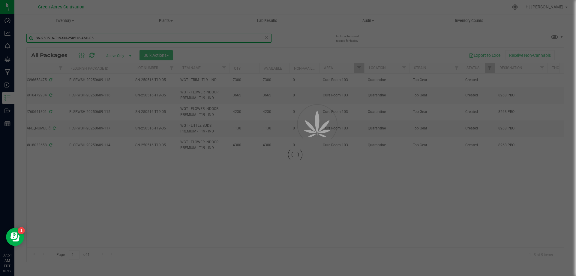
paste input "text"
type input "SN-250516-AML-05"
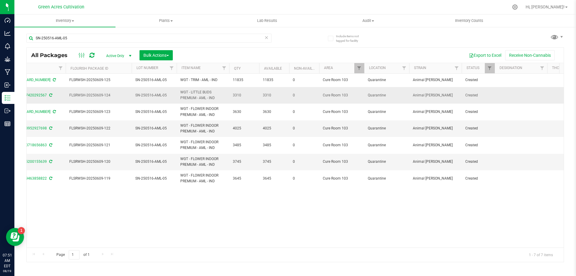
click at [518, 91] on td at bounding box center [521, 95] width 53 height 17
type input "1234 PBO"
click at [518, 91] on input "1234 PBO" at bounding box center [520, 95] width 50 height 9
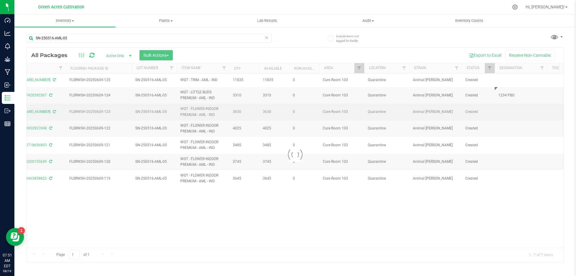
click at [505, 104] on div "Loading... All Packages Active Only Active Only Lab Samples Locked All External…" at bounding box center [295, 154] width 538 height 215
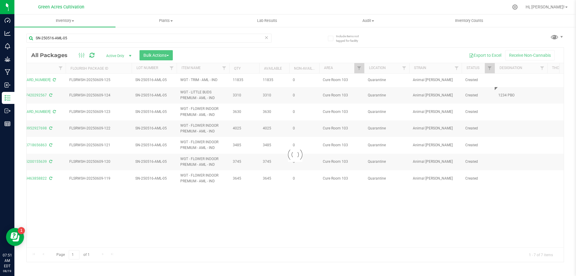
click at [505, 104] on div at bounding box center [295, 155] width 537 height 214
click at [510, 109] on div at bounding box center [295, 155] width 537 height 214
click at [509, 112] on div at bounding box center [295, 155] width 537 height 214
click at [509, 113] on div at bounding box center [295, 155] width 537 height 214
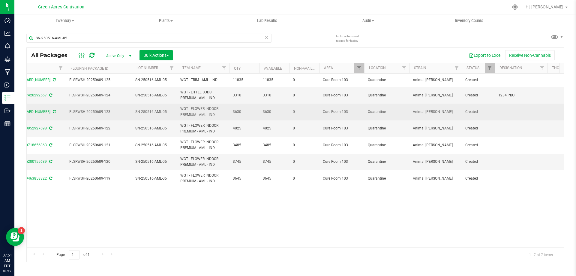
click at [509, 115] on td at bounding box center [521, 112] width 53 height 17
type input "1234 PBO"
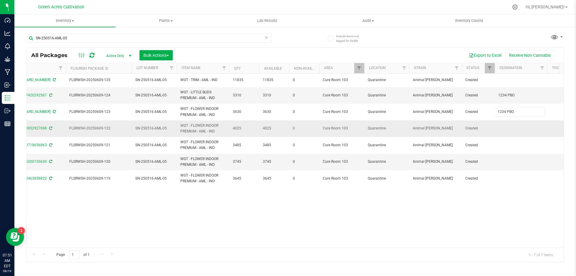
click at [508, 121] on div "All Packages Active Only Active Only Lab Samples Locked All External Internal B…" at bounding box center [295, 154] width 538 height 215
click at [504, 130] on td at bounding box center [521, 128] width 53 height 17
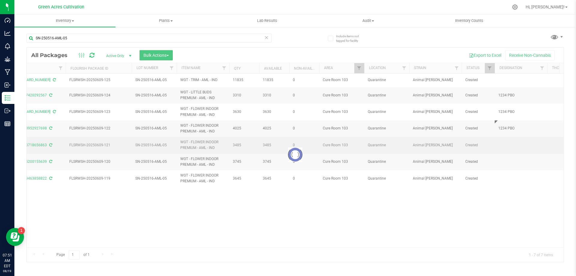
click at [511, 141] on div "Loading... All Packages Active Only Active Only Lab Samples Locked All External…" at bounding box center [295, 154] width 538 height 215
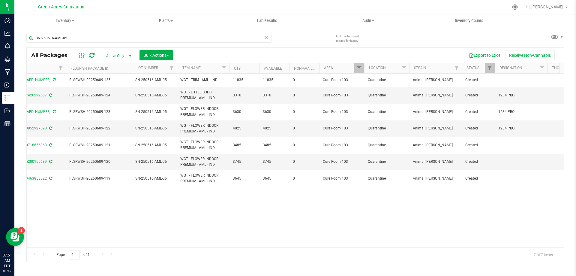
click at [509, 145] on td at bounding box center [521, 145] width 53 height 17
type input "1234 PBO"
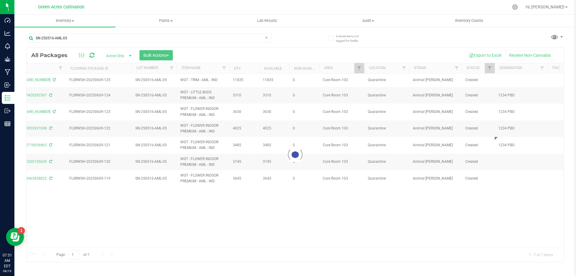
click at [513, 160] on div "Loading... All Packages Active Only Active Only Lab Samples Locked All External…" at bounding box center [295, 154] width 538 height 215
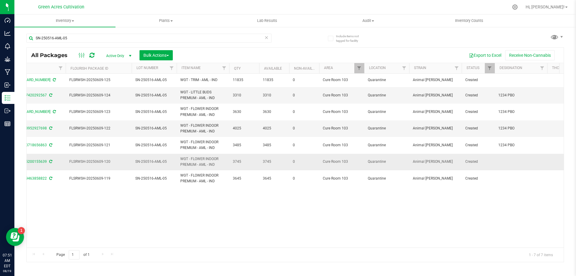
click at [511, 160] on td at bounding box center [521, 162] width 53 height 17
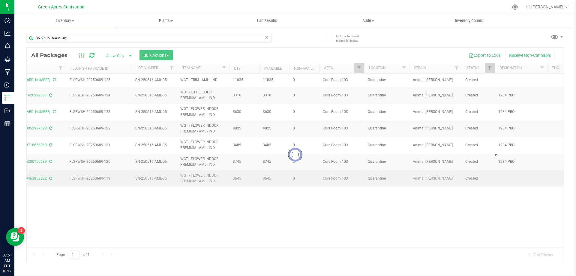
click at [508, 176] on div "Loading... All Packages Active Only Active Only Lab Samples Locked All External…" at bounding box center [295, 154] width 538 height 215
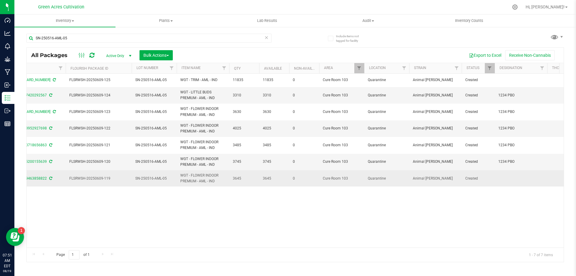
click at [508, 176] on td at bounding box center [521, 178] width 53 height 16
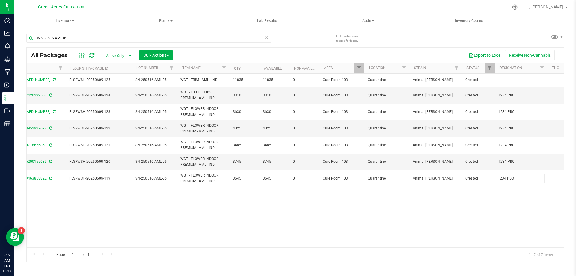
click at [493, 212] on div "All Packages Active Only Active Only Lab Samples Locked All External Internal B…" at bounding box center [295, 154] width 538 height 215
click at [183, 42] on input "SN-250516-AML-05" at bounding box center [148, 38] width 245 height 9
click at [182, 42] on input "SN-250516-AML-05" at bounding box center [148, 38] width 245 height 9
paste input "WBV"
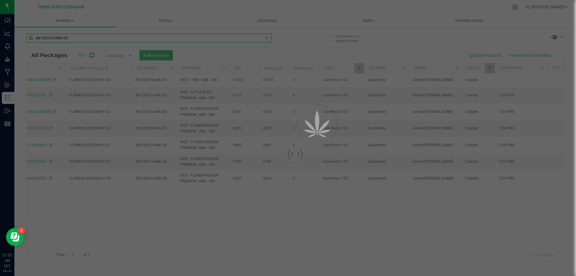
type input "SN-250516-WBV-05"
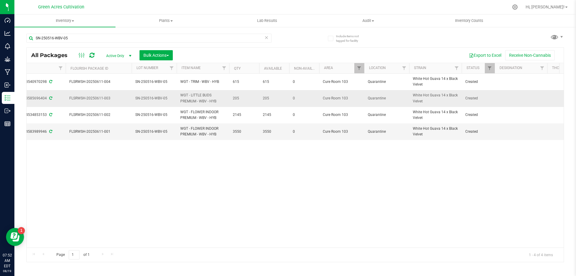
click at [522, 95] on td at bounding box center [521, 98] width 53 height 17
type input "3181 PBO"
click at [522, 95] on input "3181 PBO" at bounding box center [520, 98] width 50 height 9
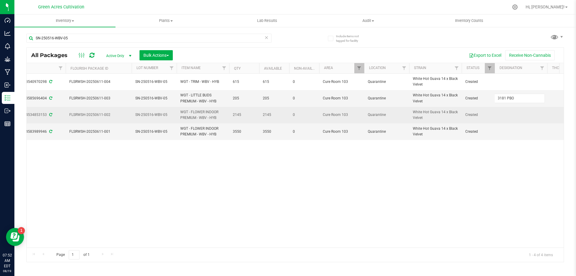
click at [509, 109] on div "All Packages Active Only Active Only Lab Samples Locked All External Internal B…" at bounding box center [295, 154] width 538 height 215
click at [508, 116] on td at bounding box center [521, 115] width 53 height 17
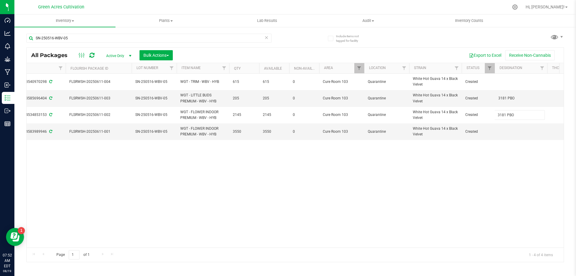
click at [510, 144] on div "All Packages Active Only Active Only Lab Samples Locked All External Internal B…" at bounding box center [295, 154] width 538 height 215
click at [507, 131] on td at bounding box center [521, 131] width 53 height 16
type input "3181 PBO"
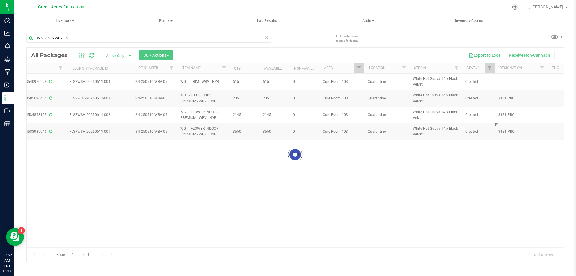
click at [505, 158] on div "Loading... All Packages Active Only Active Only Lab Samples Locked All External…" at bounding box center [295, 154] width 538 height 215
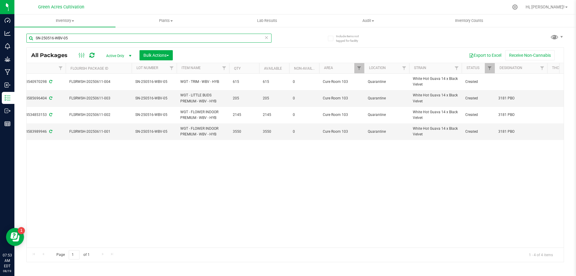
click at [165, 35] on input "SN-250516-WBV-05" at bounding box center [148, 38] width 245 height 9
paste input "PBS"
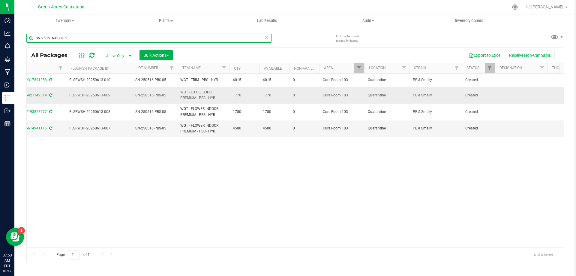
type input "SN-250516-PBS-05"
click at [503, 96] on td at bounding box center [521, 95] width 53 height 17
type input "3401 PBO"
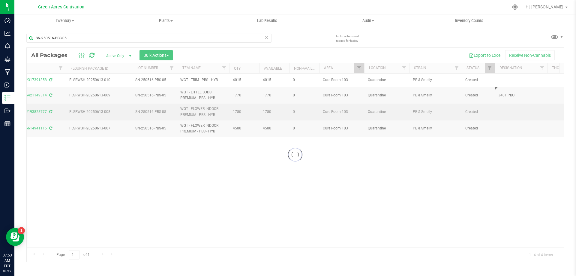
click at [516, 111] on div "Loading... All Packages Active Only Active Only Lab Samples Locked All External…" at bounding box center [295, 154] width 538 height 215
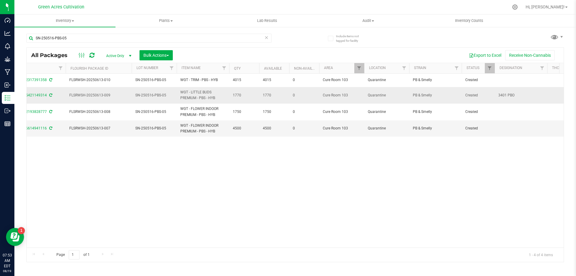
click at [502, 93] on span "3401 PBO" at bounding box center [521, 95] width 45 height 6
click at [502, 93] on input "3401 PBO" at bounding box center [520, 95] width 50 height 9
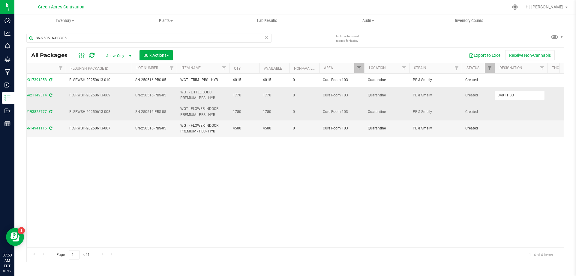
click at [510, 106] on td at bounding box center [521, 112] width 53 height 17
type input "3401 PBO"
click at [510, 112] on input "3401 PBO" at bounding box center [520, 111] width 50 height 9
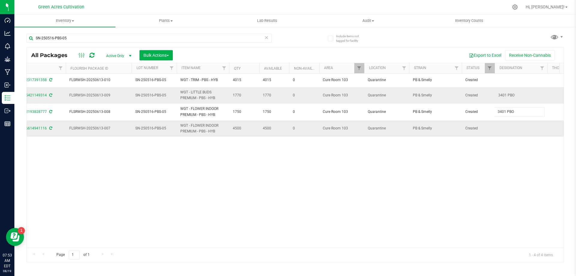
click at [507, 122] on div "All Packages Active Only Active Only Lab Samples Locked All External Internal B…" at bounding box center [295, 154] width 538 height 215
click at [507, 129] on td at bounding box center [521, 128] width 53 height 16
click at [508, 129] on input "text" at bounding box center [520, 128] width 50 height 9
type input "3401 PBO"
click at [493, 160] on div "All Packages Active Only Active Only Lab Samples Locked All External Internal B…" at bounding box center [295, 154] width 538 height 215
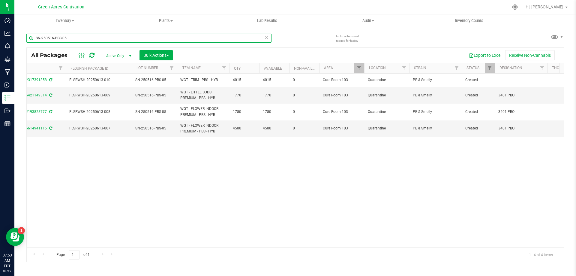
click at [215, 37] on input "SN-250516-PBS-05" at bounding box center [148, 38] width 245 height 9
paste input "30-FIC-07"
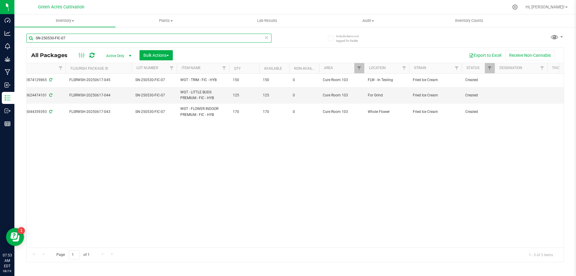
type input "SN-250530-FIC-07"
click at [527, 99] on td at bounding box center [521, 95] width 53 height 17
type input "106.8 PBO"
click at [526, 98] on input "106.8 PBO" at bounding box center [520, 95] width 50 height 9
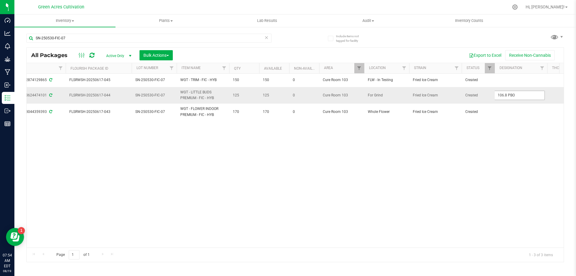
click at [526, 98] on input "106.8 PBO" at bounding box center [520, 95] width 50 height 9
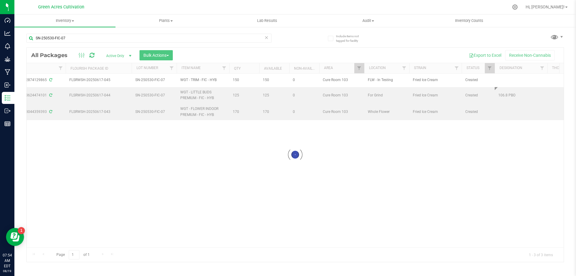
click at [508, 107] on div "Loading... All Packages Active Only Active Only Lab Samples Locked All External…" at bounding box center [295, 154] width 538 height 215
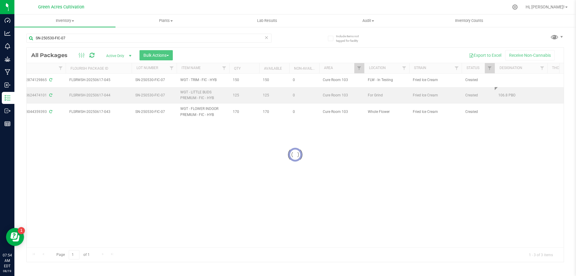
click at [513, 110] on div at bounding box center [295, 155] width 537 height 214
click at [514, 112] on div at bounding box center [295, 155] width 537 height 214
click at [506, 110] on td at bounding box center [521, 112] width 53 height 16
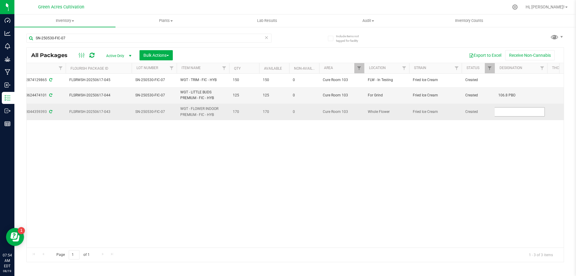
click at [508, 108] on input "text" at bounding box center [520, 111] width 50 height 9
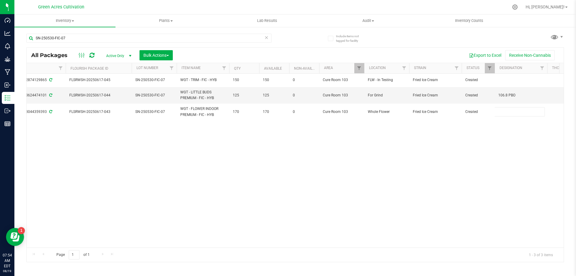
type input "106.8 PBO"
click at [446, 177] on div "Loading... All Packages Active Only Active Only Lab Samples Locked All External…" at bounding box center [295, 154] width 538 height 215
click at [192, 38] on input "SN-250530-FIC-07" at bounding box center [148, 38] width 245 height 9
paste input "JGN-07-FA"
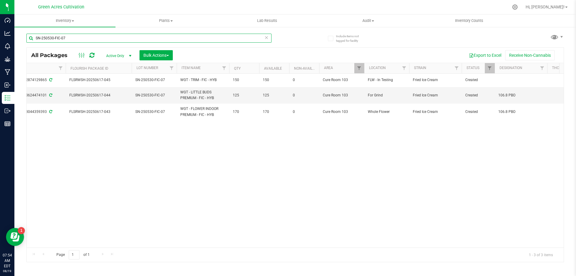
click at [192, 38] on input "SN-250530-FIC-07" at bounding box center [148, 38] width 245 height 9
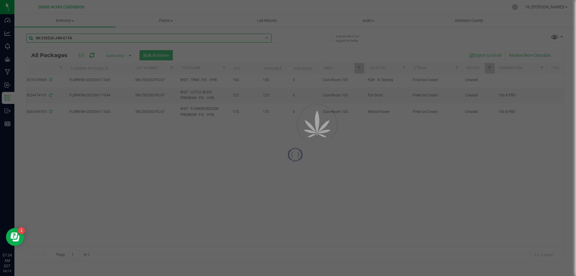
type input "SN-250530-JGN-07-FA"
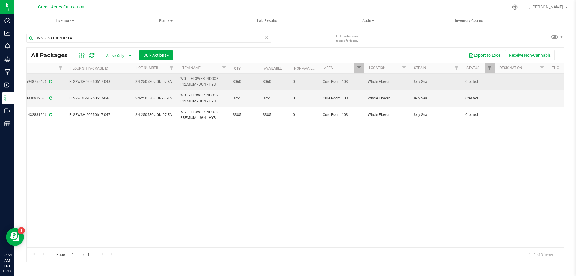
click at [513, 86] on td at bounding box center [521, 82] width 53 height 17
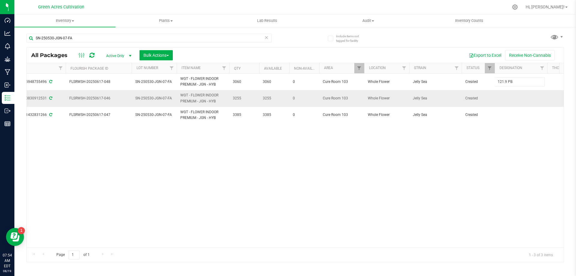
type input "121.9 PBO"
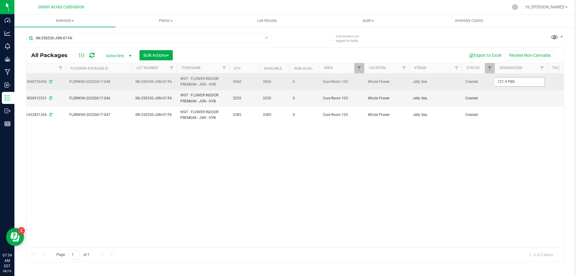
click at [517, 80] on input "121.9 PBO" at bounding box center [520, 81] width 50 height 9
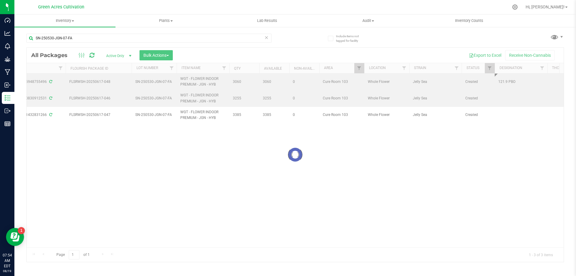
click at [516, 93] on div "Loading... All Packages Active Only Active Only Lab Samples Locked All External…" at bounding box center [295, 154] width 538 height 215
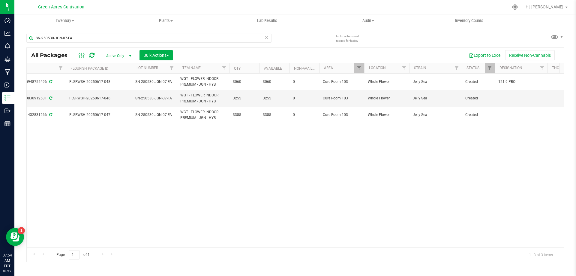
click at [517, 97] on td at bounding box center [521, 98] width 53 height 17
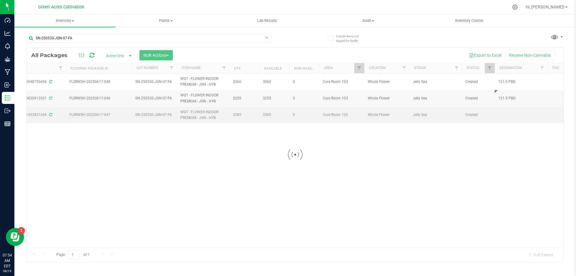
click at [507, 116] on div "Loading... All Packages Active Only Active Only Lab Samples Locked All External…" at bounding box center [295, 154] width 538 height 215
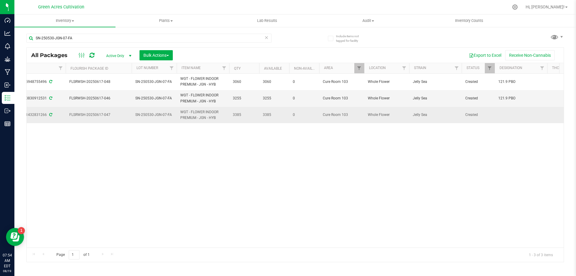
click at [507, 115] on td at bounding box center [521, 115] width 53 height 16
type input "121.9 PBO"
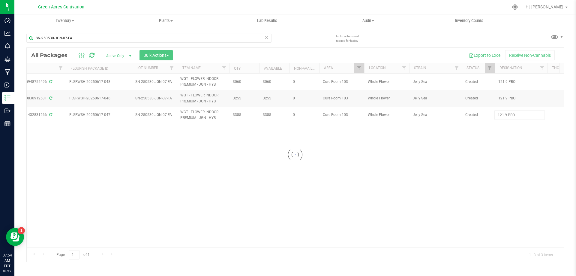
click at [489, 172] on div "Loading... Action Action Adjust qty Create package Edit attributes Global inven…" at bounding box center [295, 161] width 537 height 174
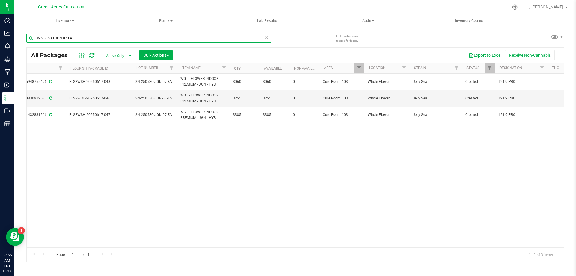
click at [149, 37] on input "SN-250530-JGN-07-FA" at bounding box center [148, 38] width 245 height 9
paste input "GA-250611-RZM-33F"
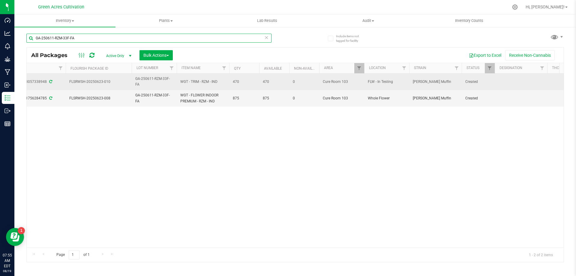
type input "GA-250611-RZM-33F-FA"
click at [503, 80] on td at bounding box center [521, 82] width 53 height 17
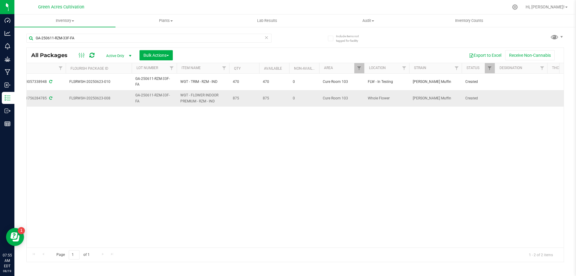
click at [511, 102] on td at bounding box center [521, 98] width 53 height 16
type input "<LOQ PBO"
click at [169, 32] on div "GA-250611-RZM-33F-FA" at bounding box center [160, 37] width 269 height 19
click at [149, 39] on input "GA-250611-RZM-33F-FA" at bounding box center [148, 38] width 245 height 9
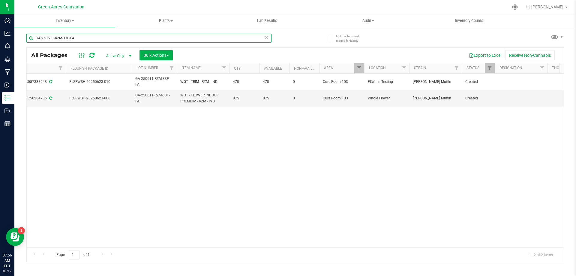
paste input "SN-250613-BCT-09"
click at [149, 39] on input "GA-250611-RZM-33F-FA" at bounding box center [148, 38] width 245 height 9
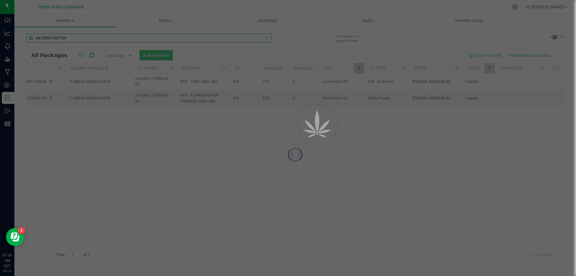
type input "SN-250613-BCT-09"
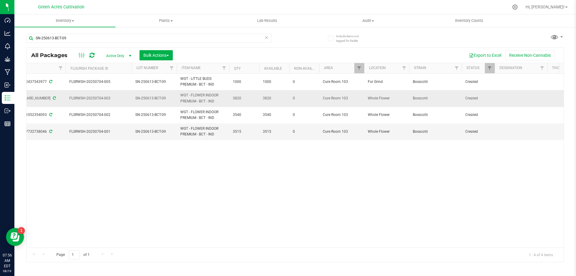
click at [523, 94] on td at bounding box center [521, 98] width 53 height 17
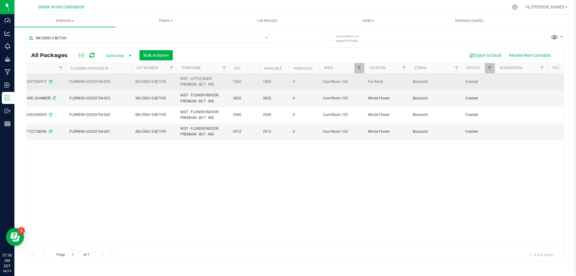
click at [522, 82] on td at bounding box center [521, 82] width 53 height 17
type input "205 PBO"
click at [522, 82] on input "205 PBO" at bounding box center [520, 81] width 50 height 9
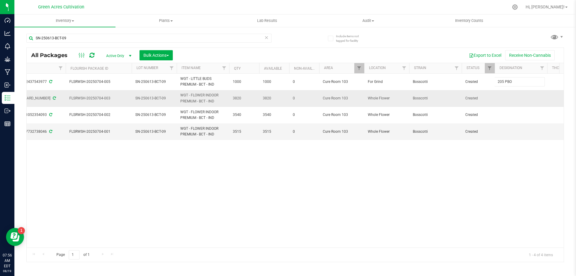
click at [519, 100] on div "All Packages Active Only Active Only Lab Samples Locked All External Internal B…" at bounding box center [295, 154] width 538 height 215
click at [506, 95] on td at bounding box center [521, 98] width 53 height 17
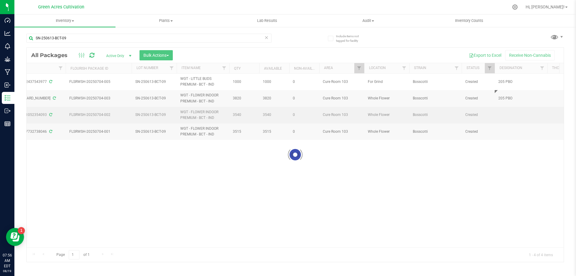
click at [510, 113] on div "Loading... All Packages Active Only Active Only Lab Samples Locked All External…" at bounding box center [295, 154] width 538 height 215
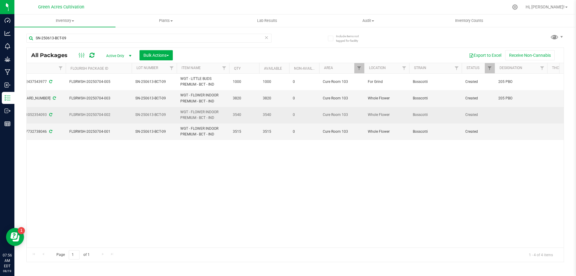
click at [509, 113] on td at bounding box center [521, 115] width 53 height 17
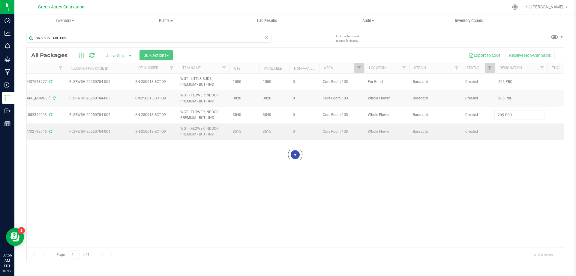
click at [509, 138] on div "Loading... All Packages Active Only Active Only Lab Samples Locked All External…" at bounding box center [295, 154] width 538 height 215
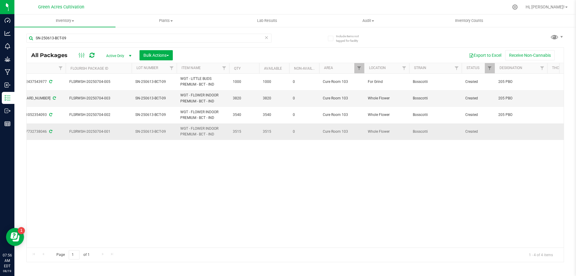
click at [512, 130] on td at bounding box center [521, 131] width 53 height 16
click at [500, 162] on div "All Packages Active Only Active Only Lab Samples Locked All External Internal B…" at bounding box center [295, 154] width 538 height 215
click at [173, 33] on div "SN-250613-BCT-09" at bounding box center [160, 37] width 269 height 19
click at [169, 36] on input "SN-250613-BCT-09" at bounding box center [148, 38] width 245 height 9
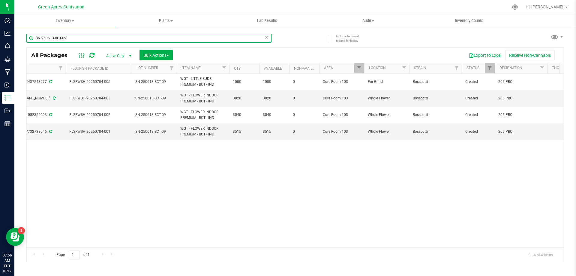
click at [169, 36] on input "SN-250613-BCT-09" at bounding box center [148, 38] width 245 height 9
paste input "06-GPE-08"
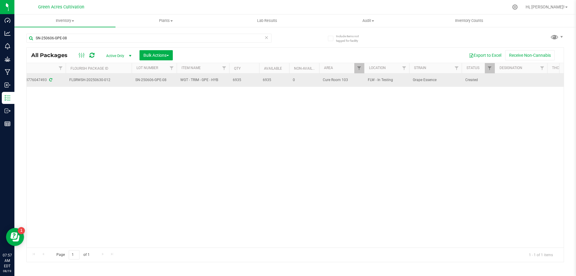
click at [507, 80] on td at bounding box center [521, 80] width 53 height 13
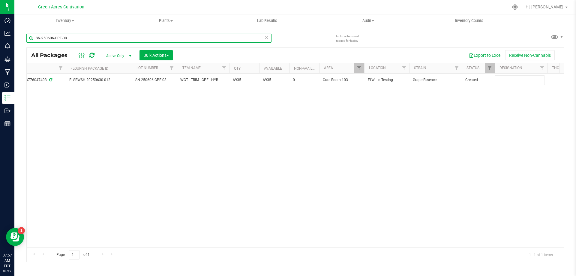
click at [187, 42] on input "SN-250606-GPE-08" at bounding box center [148, 38] width 245 height 9
click at [187, 41] on input "SN-250606-GPE-08" at bounding box center [148, 38] width 245 height 9
paste input "SN-250606-GPE-"
click at [188, 41] on input "SN-250606-GPE-SN-250606-GPE-08" at bounding box center [148, 38] width 245 height 9
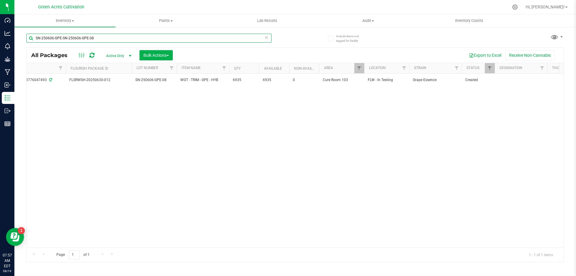
click at [188, 41] on input "SN-250606-GPE-SN-250606-GPE-08" at bounding box center [148, 38] width 245 height 9
paste input "text"
click at [164, 45] on div "SN-250606-GPE-08" at bounding box center [148, 41] width 245 height 14
click at [160, 42] on input "SN-250606-GPE-08" at bounding box center [148, 38] width 245 height 9
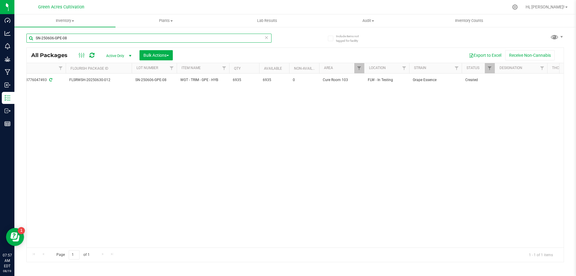
click at [160, 42] on input "SN-250606-GPE-08" at bounding box center [148, 38] width 245 height 9
paste input "530-ABP-07"
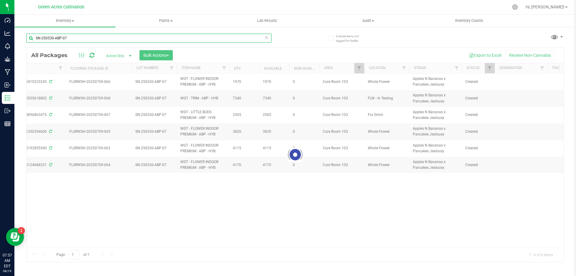
type input "SN-250530-ABP-07"
click at [523, 81] on div at bounding box center [295, 155] width 537 height 214
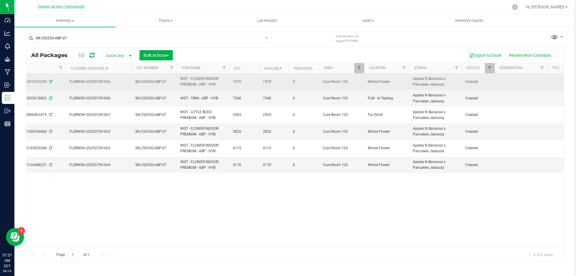
click at [522, 82] on td at bounding box center [521, 82] width 53 height 17
type input "188 PBO"
click at [523, 83] on input "188 PBO" at bounding box center [520, 81] width 50 height 9
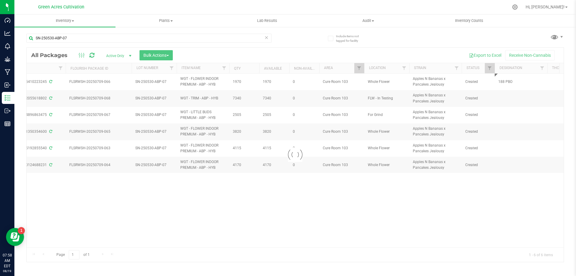
click at [508, 109] on div "Loading... All Packages Active Only Active Only Lab Samples Locked All External…" at bounding box center [295, 154] width 538 height 215
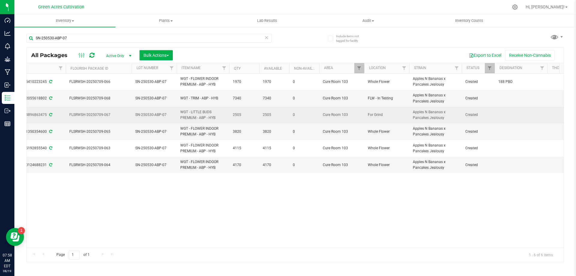
click at [507, 109] on td at bounding box center [521, 115] width 53 height 17
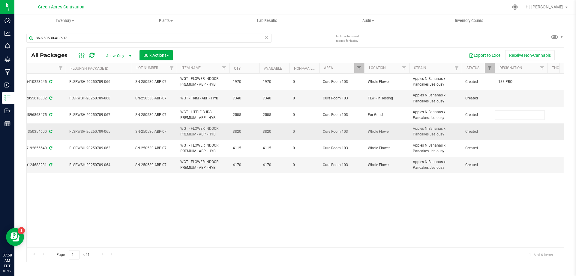
type input "188 PBO"
click at [510, 130] on div "All Packages Active Only Active Only Lab Samples Locked All External Internal B…" at bounding box center [295, 154] width 538 height 215
click at [510, 130] on td at bounding box center [521, 131] width 53 height 17
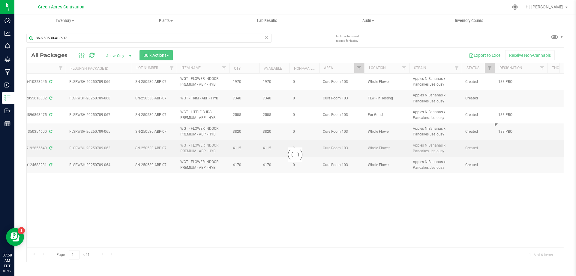
click at [505, 153] on div "Loading... All Packages Active Only Active Only Lab Samples Locked All External…" at bounding box center [295, 154] width 538 height 215
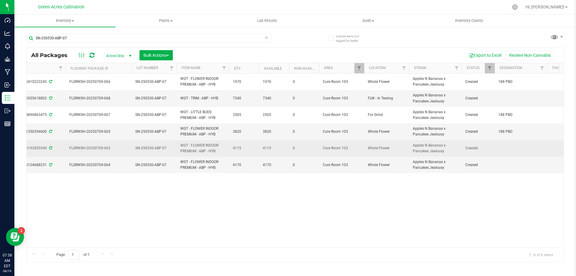
click at [508, 147] on td at bounding box center [521, 148] width 53 height 17
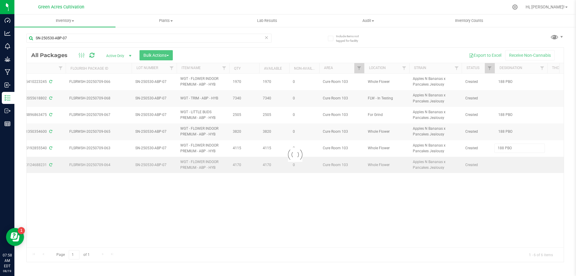
click at [512, 166] on div "Loading... All Packages Active Only Active Only Lab Samples Locked All External…" at bounding box center [295, 154] width 538 height 215
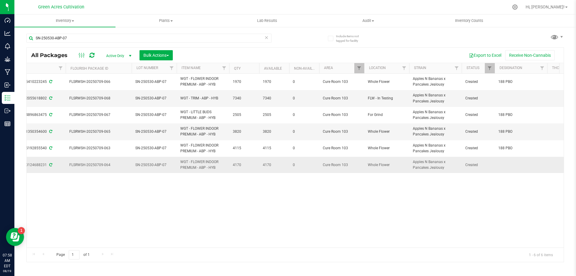
click at [512, 165] on td at bounding box center [521, 165] width 53 height 16
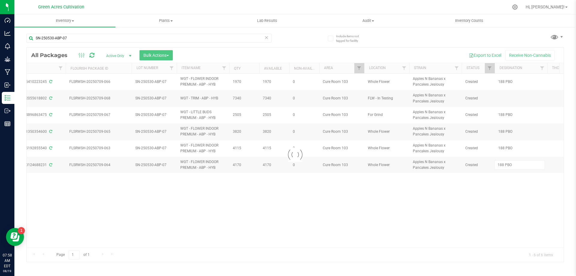
drag, startPoint x: 504, startPoint y: 194, endPoint x: 490, endPoint y: 198, distance: 15.2
click at [503, 195] on div "Loading... All Packages Active Only Active Only Lab Samples Locked All External…" at bounding box center [295, 154] width 538 height 215
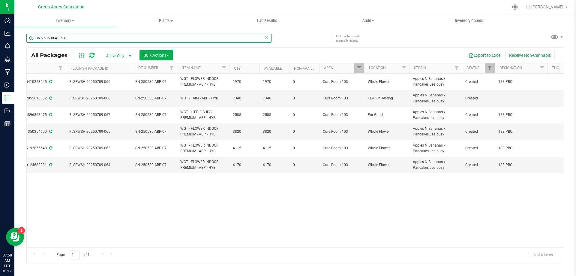
click at [142, 38] on input "SN-250530-ABP-07" at bounding box center [148, 38] width 245 height 9
paste input "613-JGN-09"
type input "SN-250613-JGN-09"
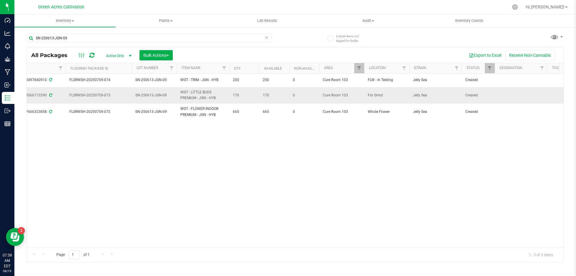
click at [518, 98] on td at bounding box center [521, 95] width 53 height 17
type input "229 PBO"
click at [518, 98] on input "229 PBO" at bounding box center [520, 95] width 50 height 9
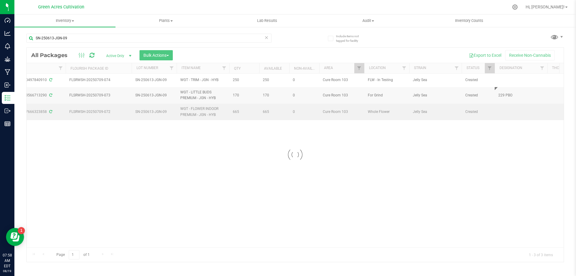
click at [515, 113] on div "Loading... All Packages Active Only Active Only Lab Samples Locked All External…" at bounding box center [295, 154] width 538 height 215
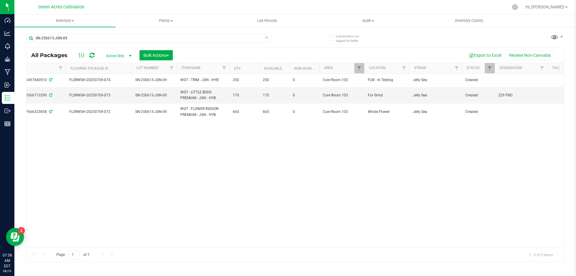
click at [515, 113] on td at bounding box center [521, 112] width 53 height 16
click at [510, 136] on div "All Packages Active Only Active Only Lab Samples Locked All External Internal B…" at bounding box center [295, 154] width 538 height 215
click at [159, 35] on input "SN-250613-JGN-09" at bounding box center [148, 38] width 245 height 9
click at [159, 36] on input "SN-250613-JGN-09" at bounding box center [148, 38] width 245 height 9
paste input "516-SRZ-05"
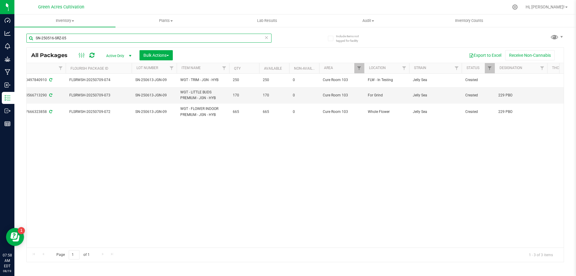
click at [159, 36] on input "SN-250516-SRZ-05" at bounding box center [148, 38] width 245 height 9
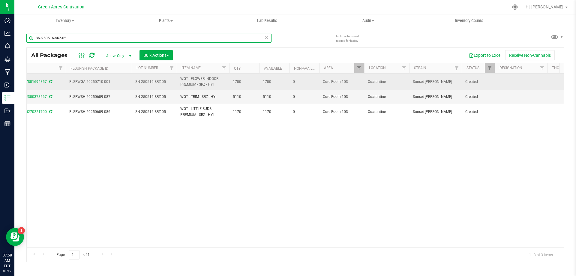
type input "SN-250516-SRZ-05"
click at [503, 83] on td at bounding box center [521, 82] width 53 height 17
type input "1429 PBO"
click at [512, 82] on input "1429 PBO" at bounding box center [520, 81] width 50 height 9
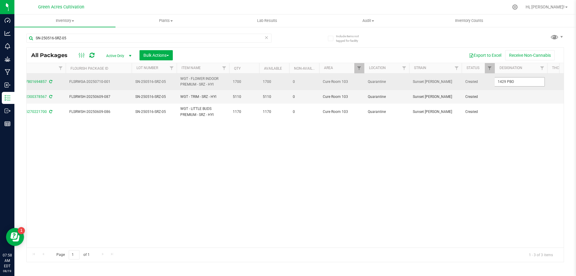
click at [512, 82] on input "1429 PBO" at bounding box center [520, 81] width 50 height 9
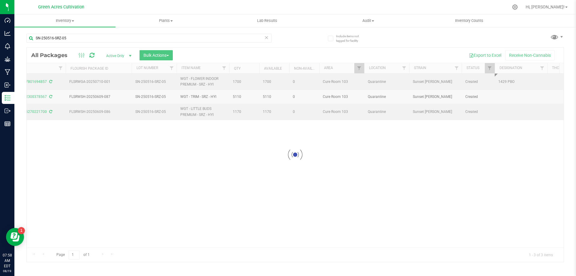
click at [511, 109] on div "Loading... All Packages Active Only Active Only Lab Samples Locked All External…" at bounding box center [295, 154] width 538 height 215
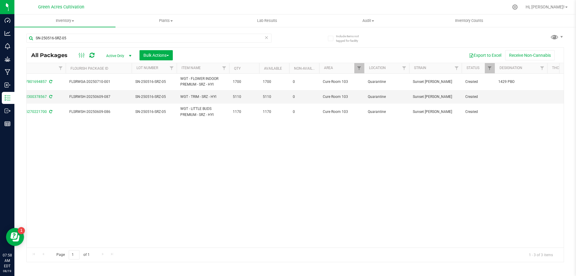
click at [511, 109] on td at bounding box center [521, 112] width 53 height 16
type input "1429 PBO"
click at [486, 153] on div "Loading... All Packages Active Only Active Only Lab Samples Locked All External…" at bounding box center [295, 154] width 538 height 215
click at [159, 34] on input "SN-250516-SRZ-05" at bounding box center [148, 38] width 245 height 9
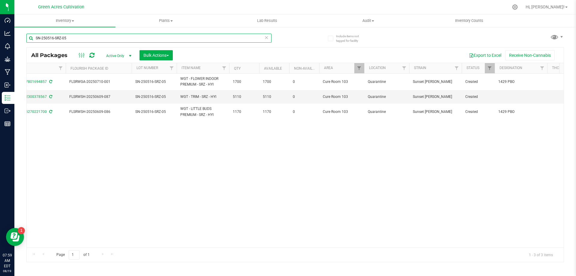
paste input "620-ARZ-10"
click at [159, 34] on input "SN-250620-ARZ-10" at bounding box center [148, 38] width 245 height 9
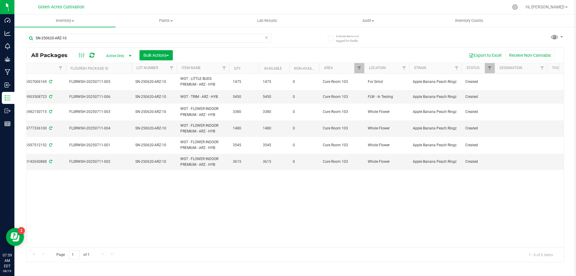
click at [209, 32] on div "SN-250620-ARZ-10" at bounding box center [160, 37] width 269 height 19
click at [206, 34] on input "SN-250620-ARZ-10" at bounding box center [148, 38] width 245 height 9
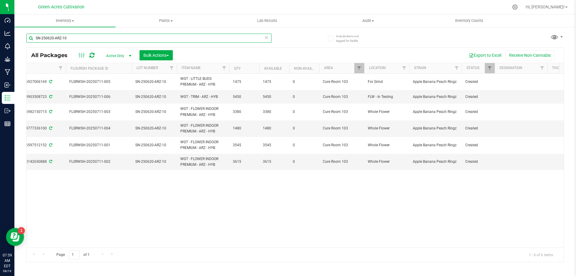
paste input "BCT"
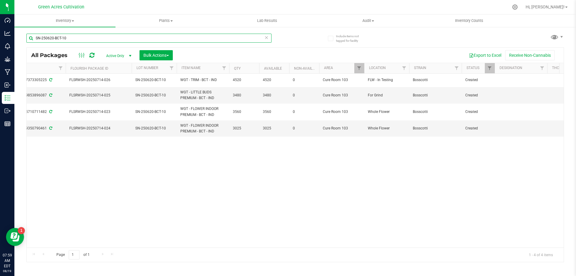
click at [202, 40] on input "SN-250620-BCT-10" at bounding box center [148, 38] width 245 height 9
paste input "7-ZOP-03"
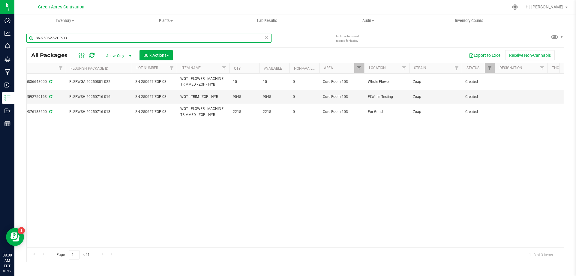
click at [94, 39] on input "SN-250627-ZOP-03" at bounding box center [148, 38] width 245 height 9
paste input "13-WBV-09"
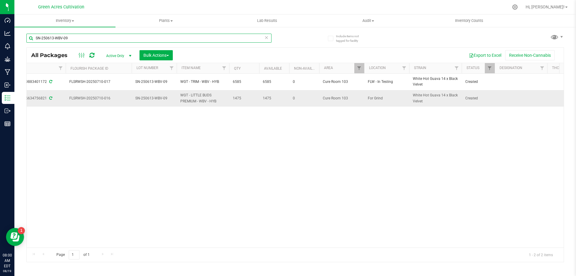
type input "SN-250613-WBV-09"
click at [520, 100] on td at bounding box center [521, 98] width 53 height 16
type input "106 PBO"
click at [442, 143] on div "Action Action Adjust qty Create package Edit attributes Global inventory Locate…" at bounding box center [295, 161] width 537 height 174
click at [219, 36] on input "SN-250613-WBV-09" at bounding box center [148, 38] width 245 height 9
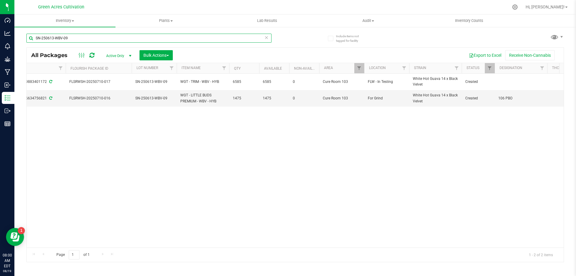
click at [219, 36] on input "SN-250613-WBV-09" at bounding box center [148, 38] width 245 height 9
paste input "20-GPE-10"
click at [219, 36] on input "SN-250620-GPE-10" at bounding box center [148, 38] width 245 height 9
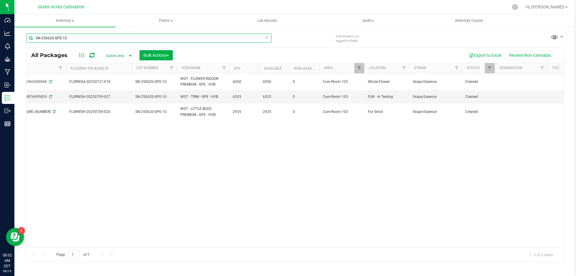
click at [212, 40] on input "SN-250620-GPE-10" at bounding box center [148, 38] width 245 height 9
paste input "711-MBL-05"
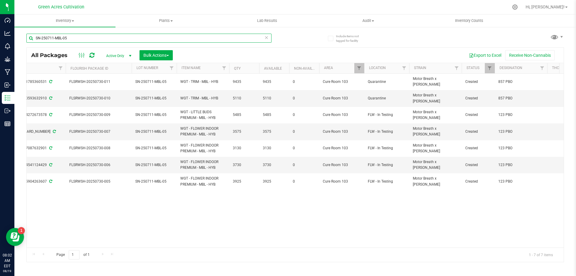
click at [110, 40] on input "SN-250711-MBL-05" at bounding box center [148, 38] width 245 height 9
click at [108, 40] on input "SN-250711-MBL-05" at bounding box center [148, 38] width 245 height 9
paste input "GA-250723-GAP-33N-FA"
click at [87, 29] on div "SN-250711-MBL-GA-250723-GAP-33N-FA" at bounding box center [160, 37] width 269 height 19
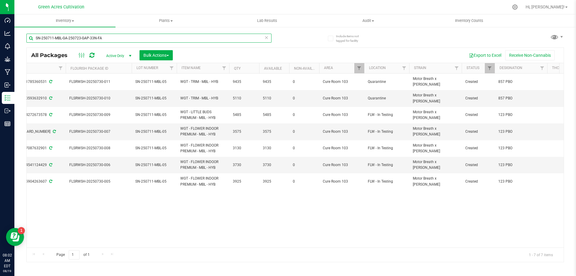
click at [83, 37] on input "SN-250711-MBL-GA-250723-GAP-33N-FA" at bounding box center [148, 38] width 245 height 9
click at [83, 36] on div "Inventory All packages All inventory Waste log Create inventory Plants All plan…" at bounding box center [295, 144] width 562 height 261
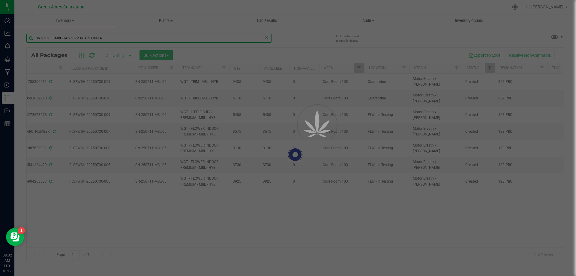
paste input "text"
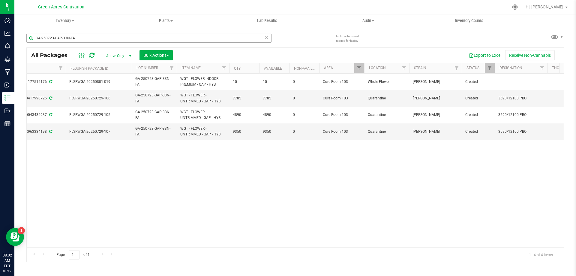
drag, startPoint x: 141, startPoint y: 31, endPoint x: 138, endPoint y: 36, distance: 5.7
click at [140, 34] on div "GA-250723-GAP-33N-FA" at bounding box center [160, 37] width 269 height 19
click at [138, 36] on input "GA-250723-GAP-33N-FA" at bounding box center [148, 38] width 245 height 9
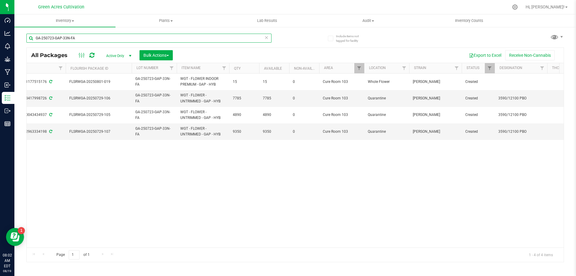
click at [149, 38] on input "GA-250723-GAP-33N-FA" at bounding box center [148, 38] width 245 height 9
paste input "TO-33L"
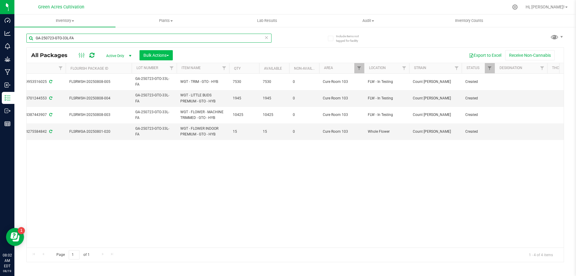
type input "GA-250723-GTO-33L-FA"
click at [497, 95] on td at bounding box center [521, 98] width 53 height 17
type input "1950 PBO"
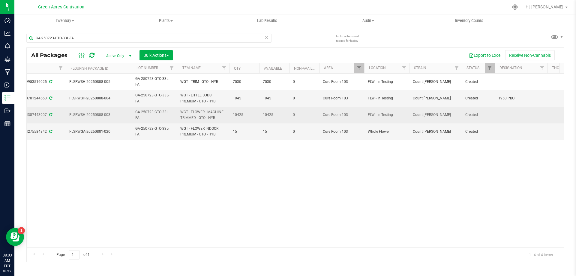
click at [507, 113] on td at bounding box center [521, 115] width 53 height 17
type input "1950 PBO"
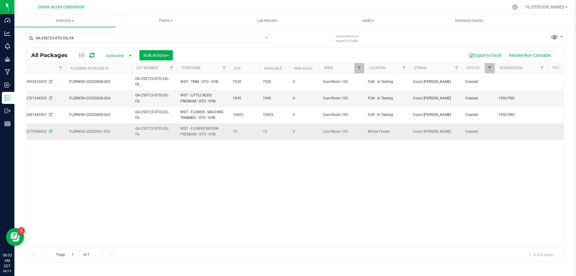
click at [509, 130] on td at bounding box center [521, 131] width 53 height 16
type input "1950 PBO"
click at [408, 177] on div "Action Action Adjust qty Create package Edit attributes Global inventory Locate…" at bounding box center [295, 161] width 537 height 174
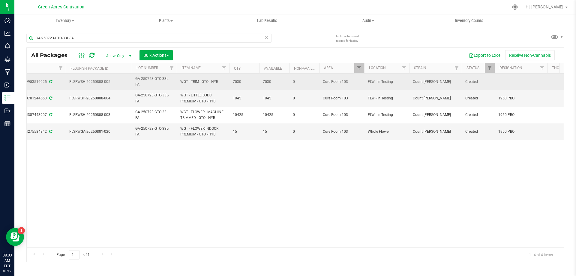
click at [500, 83] on td at bounding box center [521, 82] width 53 height 17
type input "11900 PBO"
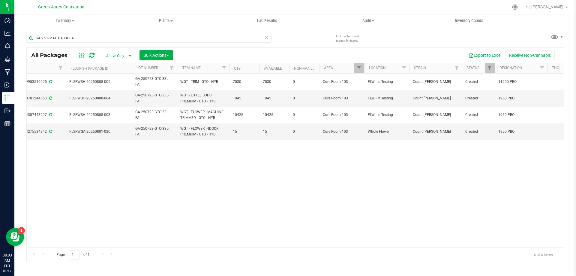
click at [379, 188] on div "Action Action Adjust qty Create package Edit attributes Global inventory Locate…" at bounding box center [295, 161] width 537 height 174
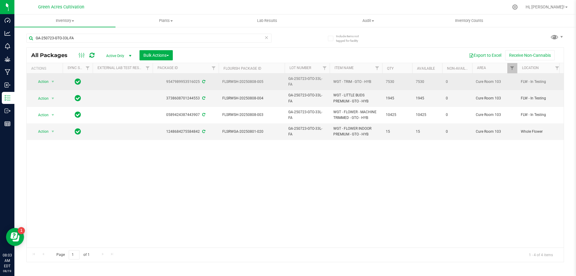
click at [50, 85] on span "select" at bounding box center [53, 81] width 8 height 8
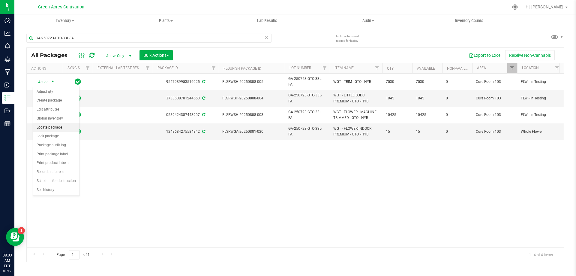
click at [62, 127] on li "Locate package" at bounding box center [56, 127] width 47 height 9
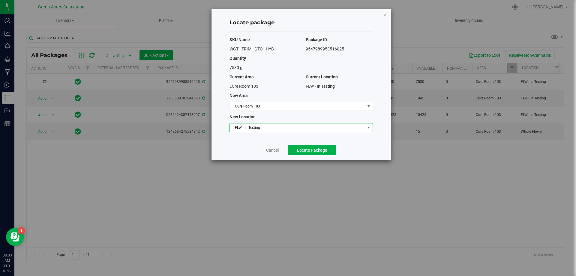
drag, startPoint x: 273, startPoint y: 131, endPoint x: 267, endPoint y: 129, distance: 6.9
click at [273, 131] on span "FLW - In Testing" at bounding box center [297, 127] width 135 height 8
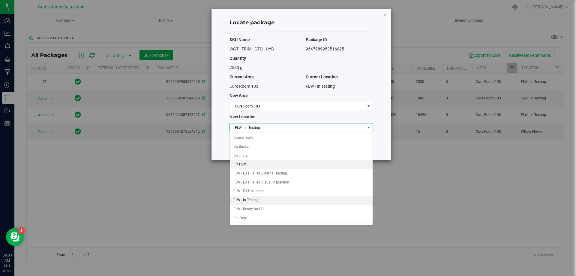
scroll to position [62, 0]
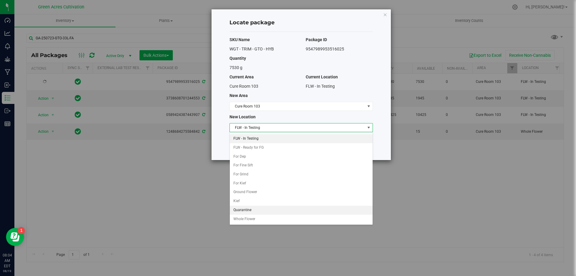
click at [246, 212] on li "Quarantine" at bounding box center [301, 210] width 143 height 9
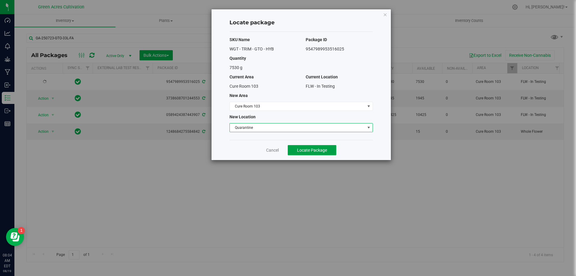
click at [313, 154] on button "Locate Package" at bounding box center [312, 150] width 49 height 10
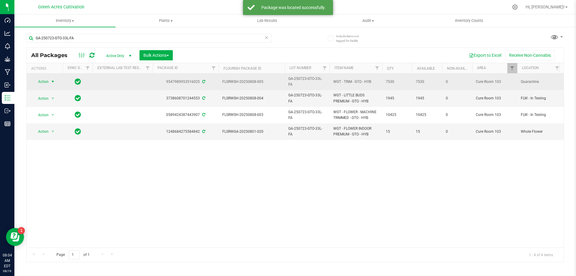
click at [40, 80] on span "Action" at bounding box center [41, 81] width 16 height 8
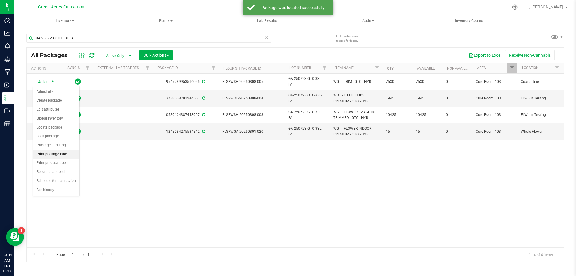
click at [71, 154] on li "Print package label" at bounding box center [56, 154] width 47 height 9
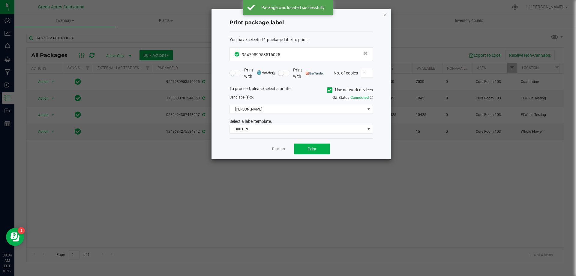
click at [329, 90] on icon at bounding box center [330, 90] width 4 height 0
click at [0, 0] on input "Use network devices" at bounding box center [0, 0] width 0 height 0
click at [321, 104] on div "To proceed, please select a printer. Use network devices Send label(s) to: QZ S…" at bounding box center [301, 110] width 143 height 48
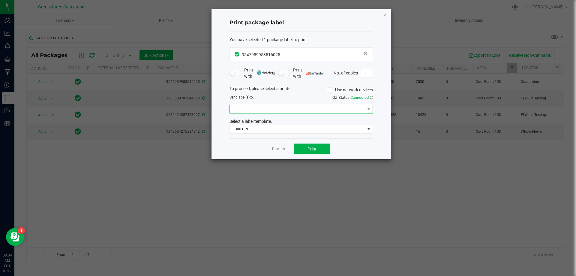
click at [318, 106] on span at bounding box center [297, 109] width 135 height 8
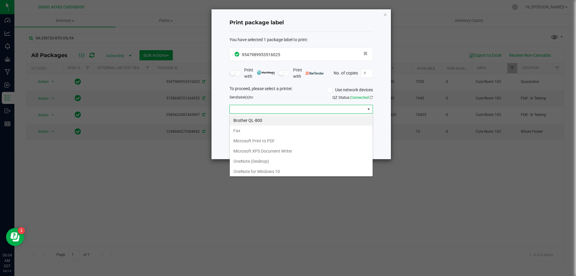
scroll to position [22, 0]
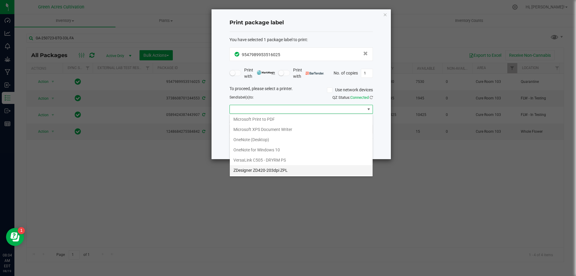
click at [282, 167] on ZPL "ZDesigner ZD420-203dpi ZPL" at bounding box center [301, 170] width 143 height 10
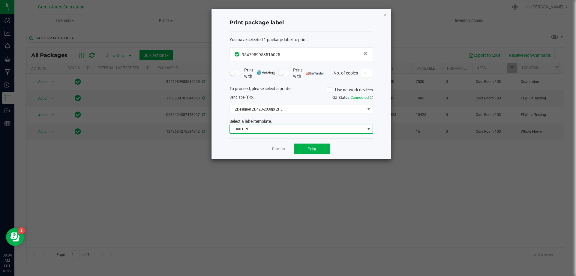
click at [274, 126] on span "300 DPI" at bounding box center [297, 129] width 135 height 8
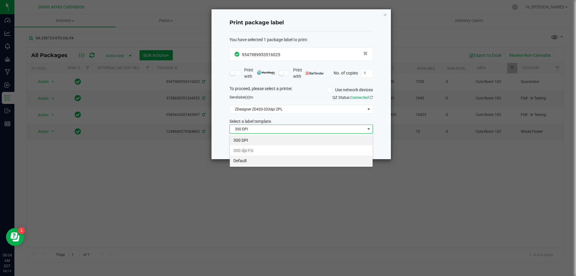
scroll to position [9, 143]
click at [264, 158] on li "Default" at bounding box center [301, 160] width 143 height 10
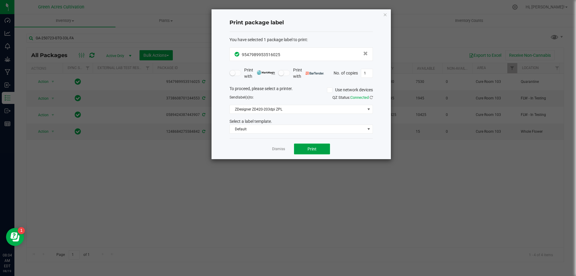
click at [305, 152] on button "Print" at bounding box center [312, 148] width 36 height 11
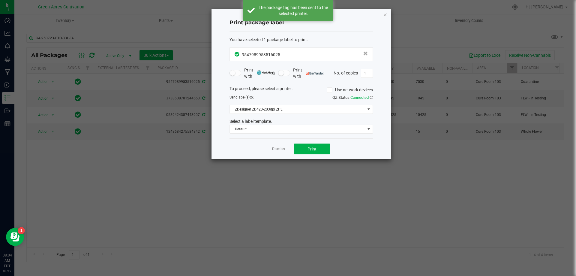
drag, startPoint x: 276, startPoint y: 148, endPoint x: 273, endPoint y: 148, distance: 3.6
click at [276, 148] on link "Dismiss" at bounding box center [278, 148] width 13 height 5
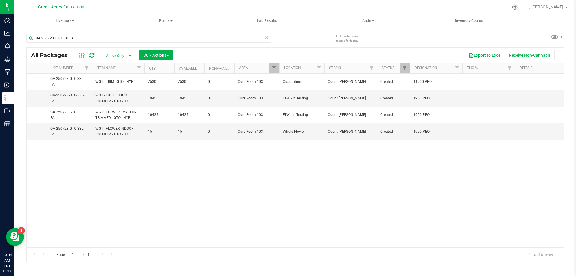
scroll to position [0, 228]
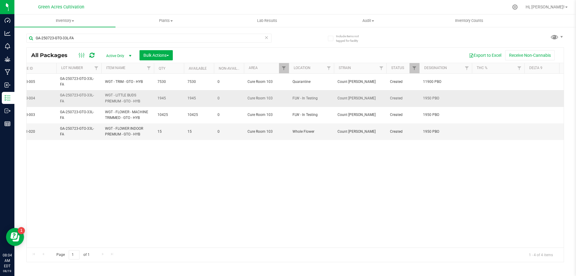
click at [432, 98] on span "1950 PBO" at bounding box center [445, 98] width 45 height 6
click at [432, 98] on input "1950 PBO" at bounding box center [444, 98] width 50 height 9
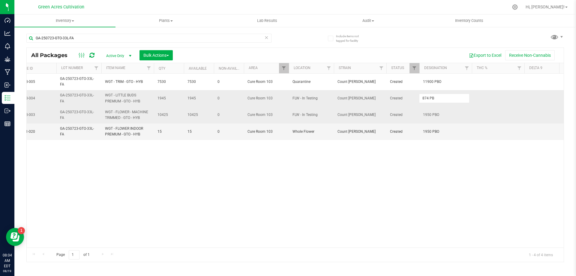
type input "874 PBO"
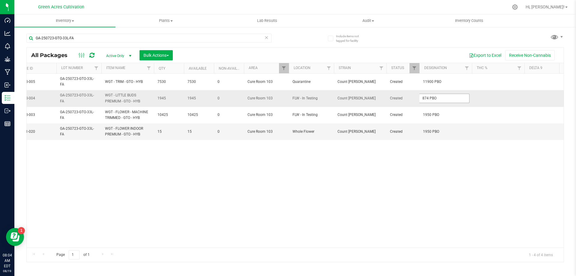
click at [430, 98] on input "874 PBO" at bounding box center [444, 98] width 50 height 9
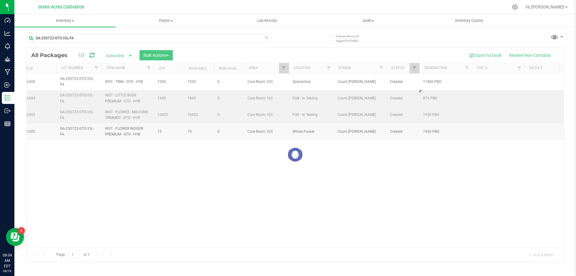
click at [431, 108] on div "Loading... All Packages Active Only Active Only Lab Samples Locked All External…" at bounding box center [295, 154] width 538 height 215
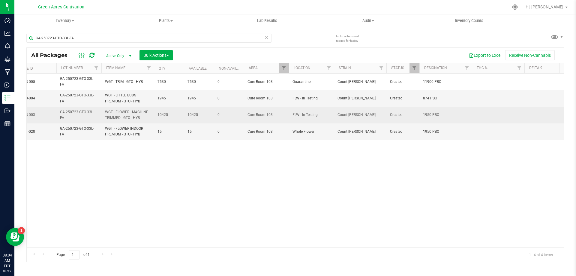
click at [433, 111] on td "1950 PBO" at bounding box center [446, 115] width 53 height 17
click at [433, 113] on input "1950 PBO" at bounding box center [444, 114] width 50 height 9
click at [430, 114] on input "1950 P874 PBOBO" at bounding box center [444, 114] width 50 height 9
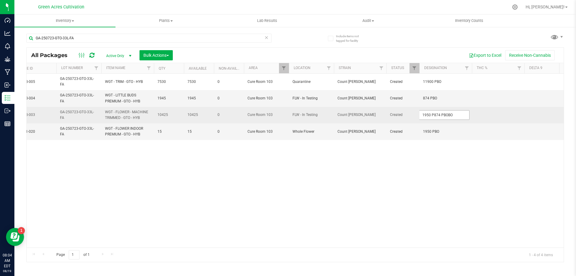
type input "874 PBO"
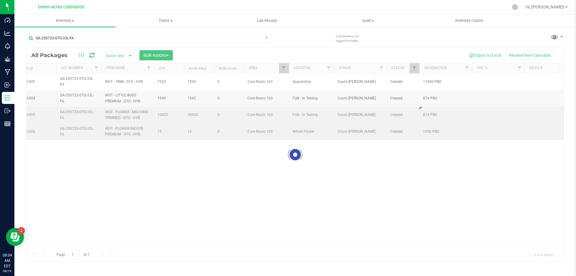
click at [430, 130] on div "Loading... All Packages Active Only Active Only Lab Samples Locked All External…" at bounding box center [295, 154] width 538 height 215
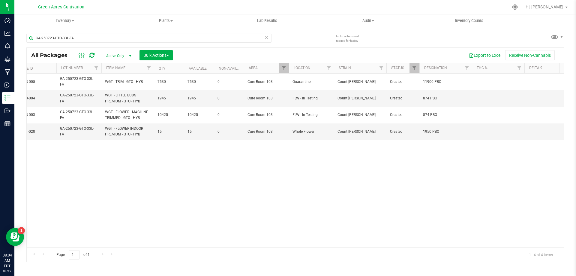
click at [430, 130] on span "1950 PBO" at bounding box center [445, 132] width 45 height 6
click at [430, 130] on input "1950 PBO" at bounding box center [444, 131] width 50 height 9
type input "874 PBO"
click at [414, 160] on div "All Packages Active Only Active Only Lab Samples Locked All External Internal B…" at bounding box center [295, 154] width 538 height 215
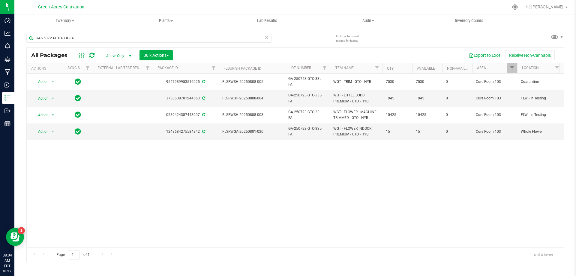
click at [204, 170] on div "Action Action Adjust qty Create package Edit attributes Global inventory Locate…" at bounding box center [295, 161] width 537 height 174
click at [188, 39] on input "GA-250723-GTO-33L-FA" at bounding box center [148, 38] width 245 height 9
paste input "2"
click at [188, 39] on input "GA-250723-GTO-33L-FA" at bounding box center [148, 38] width 245 height 9
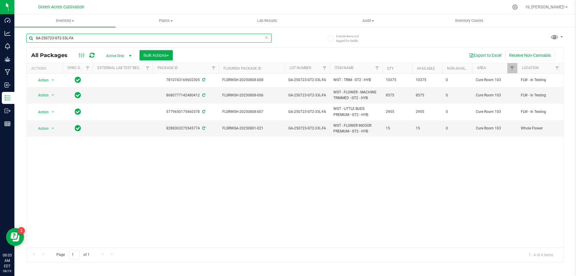
type input "GA-250723-GT2-33L-FA"
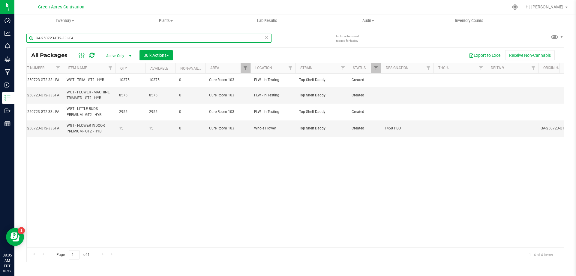
scroll to position [0, 235]
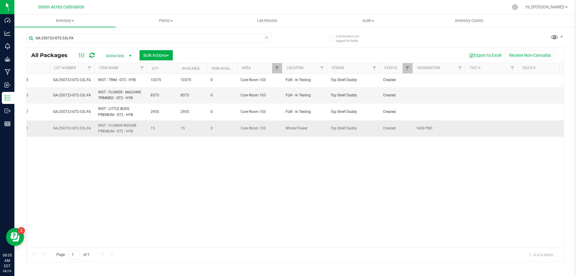
click at [423, 128] on span "1450 PBO" at bounding box center [438, 128] width 45 height 6
click at [423, 128] on input "1450 PBO" at bounding box center [437, 128] width 50 height 9
type input "529 PBO"
click at [428, 128] on span "529 PBO" at bounding box center [438, 128] width 45 height 6
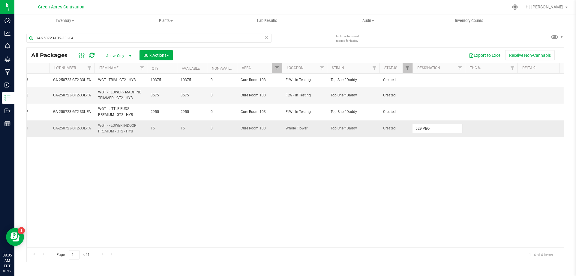
click at [428, 128] on input "529 PBO" at bounding box center [437, 128] width 50 height 9
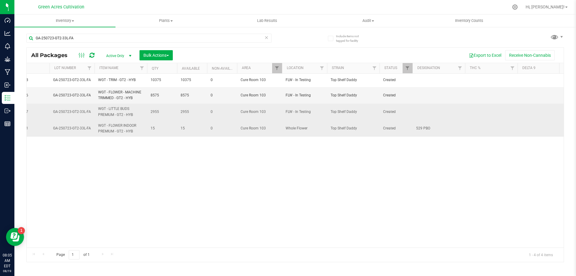
click at [431, 114] on td at bounding box center [439, 112] width 53 height 17
type input "529 PBO"
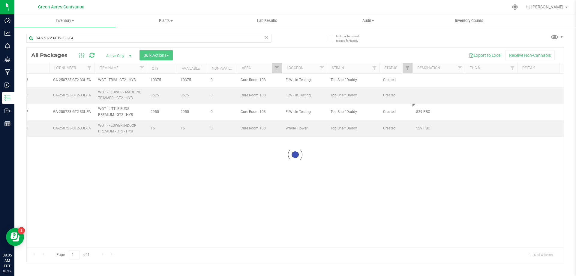
click at [427, 98] on div "Loading... All Packages Active Only Active Only Lab Samples Locked All External…" at bounding box center [295, 154] width 538 height 215
click at [427, 98] on td at bounding box center [439, 95] width 53 height 17
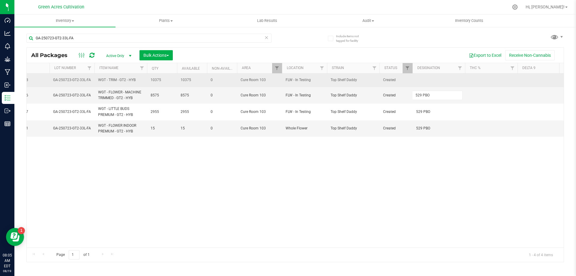
click at [423, 76] on div "All Packages Active Only Active Only Lab Samples Locked All External Internal B…" at bounding box center [295, 154] width 538 height 215
click at [429, 82] on td at bounding box center [439, 81] width 53 height 14
type input "8570 PBO"
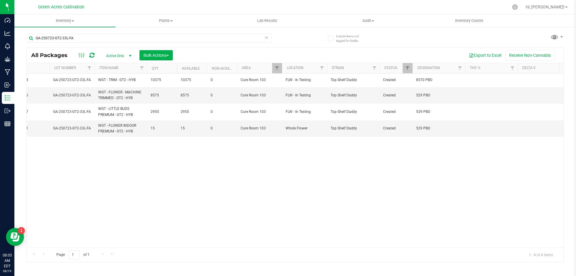
click at [264, 242] on div "Action Action Adjust qty Create package Edit attributes Global inventory Locate…" at bounding box center [295, 161] width 537 height 174
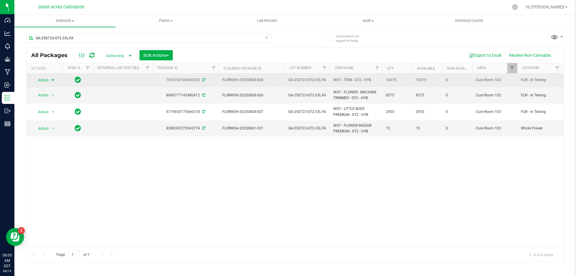
click at [46, 83] on span "Action" at bounding box center [41, 80] width 16 height 8
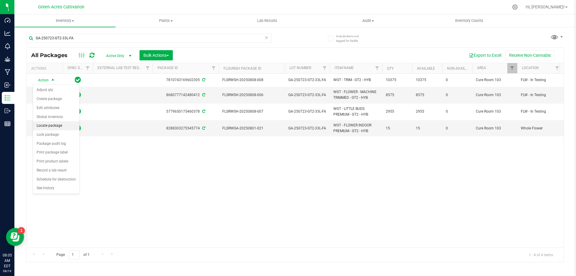
click at [59, 128] on li "Locate package" at bounding box center [56, 125] width 47 height 9
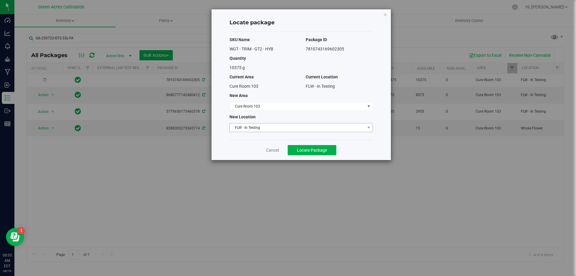
drag, startPoint x: 274, startPoint y: 121, endPoint x: 270, endPoint y: 131, distance: 10.9
click at [270, 130] on div "SKU Name Package ID WGT - TRIM - GT2 - HYB 7810743169602305 Quantity 10375 g Cu…" at bounding box center [301, 86] width 143 height 108
click at [269, 131] on span "FLW - In Testing" at bounding box center [297, 127] width 135 height 8
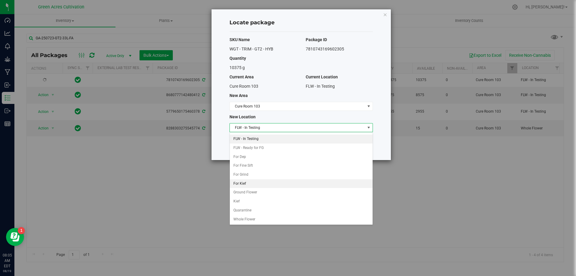
scroll to position [62, 0]
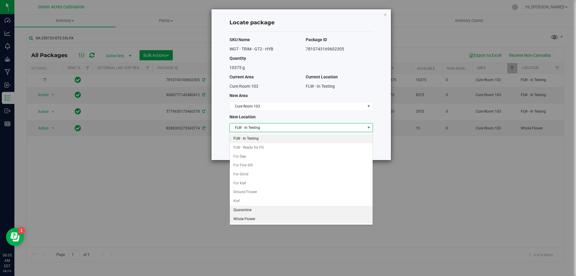
click at [252, 215] on li "Whole Flower" at bounding box center [301, 219] width 143 height 9
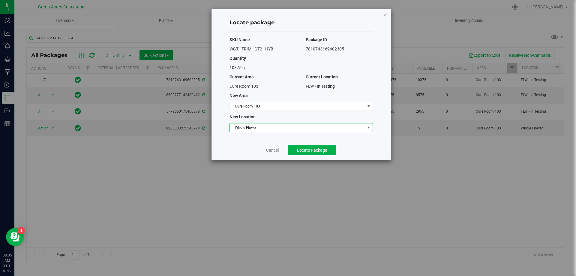
click at [261, 132] on span "Whole Flower" at bounding box center [301, 127] width 143 height 9
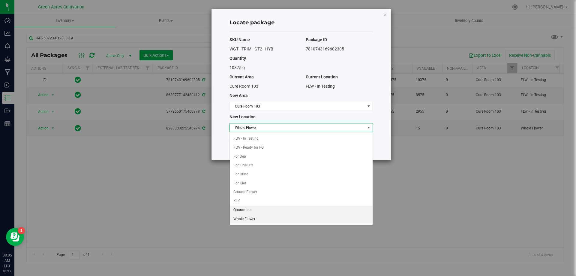
click at [253, 208] on li "Quarantine" at bounding box center [301, 210] width 143 height 9
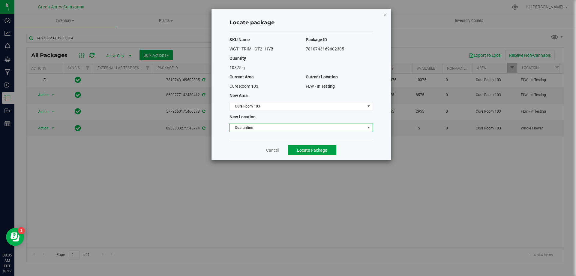
click at [334, 152] on button "Locate Package" at bounding box center [312, 150] width 49 height 10
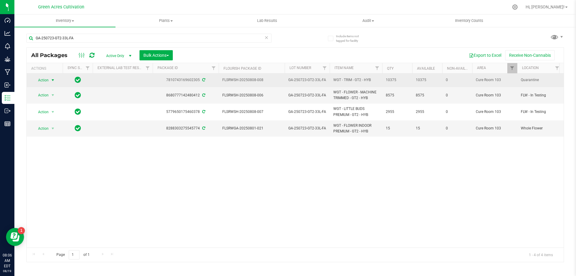
click at [48, 81] on span "Action" at bounding box center [41, 80] width 16 height 8
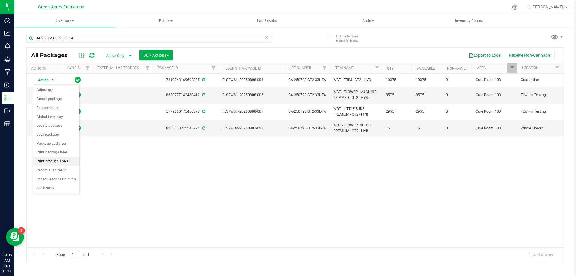
click at [71, 158] on li "Print product labels" at bounding box center [56, 161] width 47 height 9
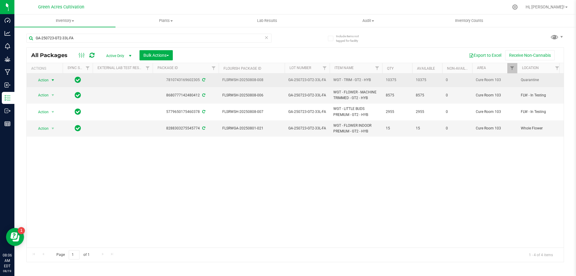
click at [46, 80] on span "Action" at bounding box center [41, 80] width 16 height 8
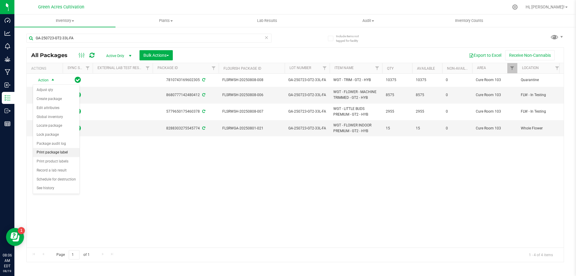
click at [61, 150] on li "Print package label" at bounding box center [56, 152] width 47 height 9
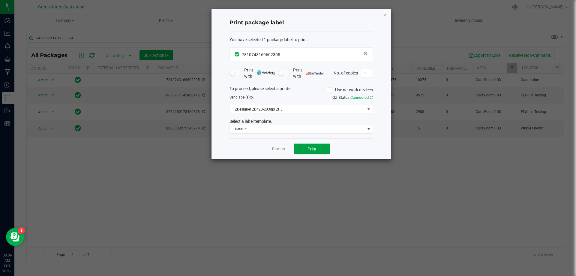
click at [314, 151] on button "Print" at bounding box center [312, 148] width 36 height 11
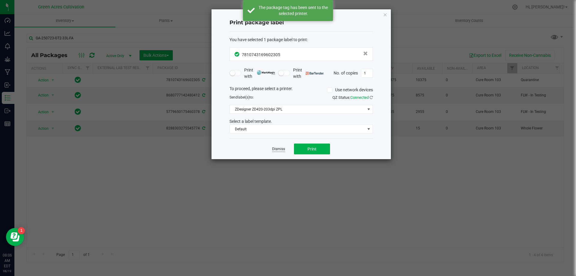
click at [277, 148] on link "Dismiss" at bounding box center [278, 148] width 13 height 5
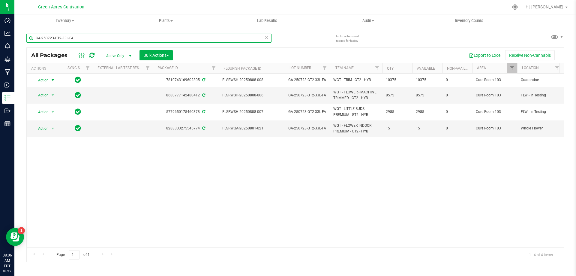
click at [164, 35] on input "GA-250723-GT2-33L-FA" at bounding box center [148, 38] width 245 height 9
paste input "16-PZT-33J"
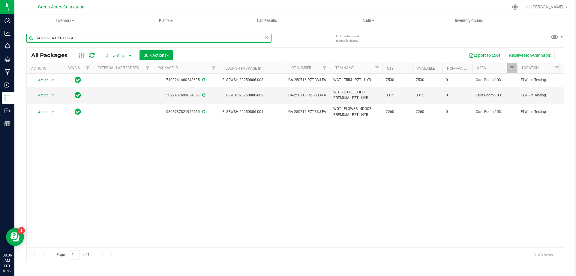
type input "GA-250716-PZT-33J-FA"
click at [172, 243] on div "Action Action Adjust qty Create package Edit attributes Global inventory Locate…" at bounding box center [295, 161] width 537 height 174
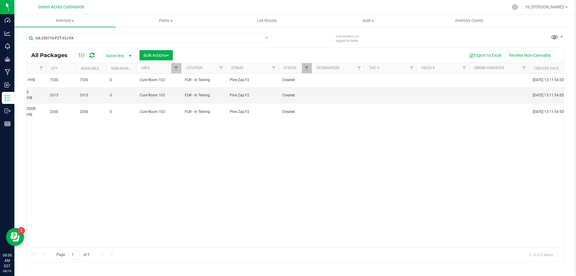
scroll to position [0, 339]
click at [339, 95] on td at bounding box center [335, 95] width 53 height 17
type input "472 PBO"
click at [338, 95] on input "472 PBO" at bounding box center [334, 95] width 50 height 9
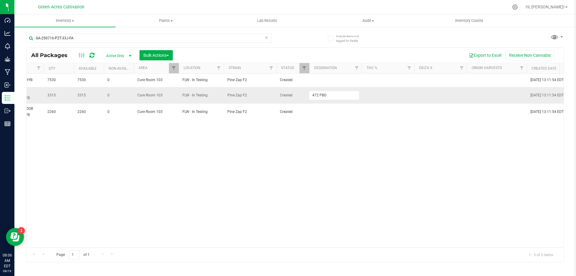
click at [338, 95] on input "472 PBO" at bounding box center [334, 95] width 50 height 9
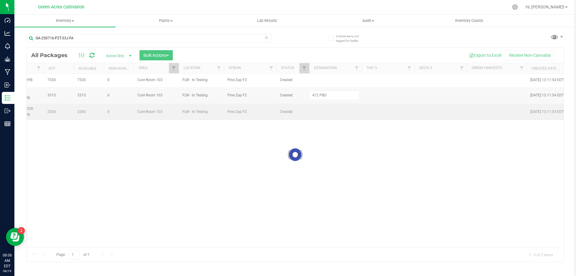
click at [317, 110] on div "Loading... All Packages Active Only Active Only Lab Samples Locked All External…" at bounding box center [295, 154] width 538 height 215
click at [320, 111] on td at bounding box center [335, 112] width 53 height 16
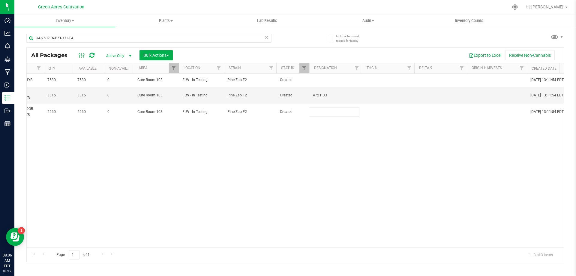
type input "472 PBO"
click at [331, 150] on div "Loading... All Packages Active Only Active Only Lab Samples Locked All External…" at bounding box center [295, 154] width 538 height 215
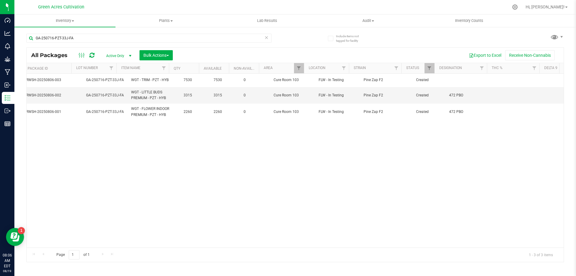
scroll to position [0, 202]
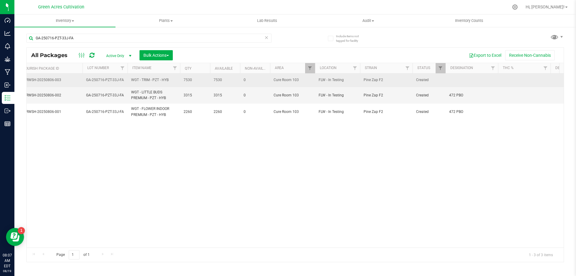
click at [462, 78] on td at bounding box center [472, 81] width 53 height 14
type input "1140 PBO"
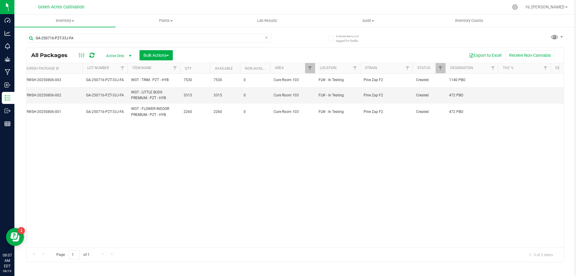
click at [307, 215] on div "Action Action Adjust qty Create package Edit attributes Global inventory Locate…" at bounding box center [295, 161] width 537 height 174
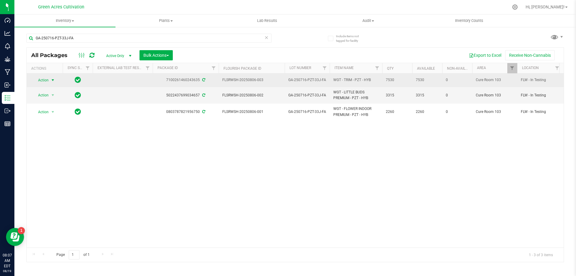
click at [56, 83] on span "select" at bounding box center [53, 80] width 8 height 8
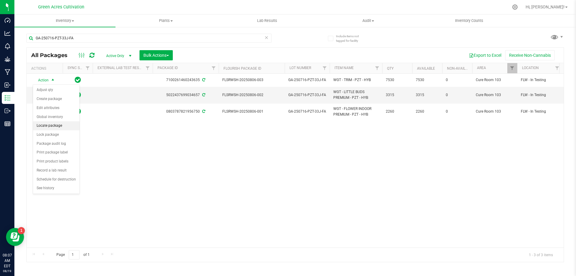
click at [59, 124] on li "Locate package" at bounding box center [56, 125] width 47 height 9
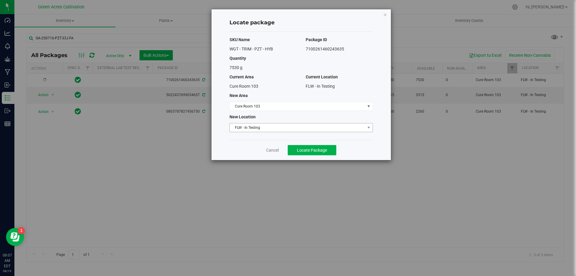
click at [265, 128] on span "FLW - In Testing" at bounding box center [297, 127] width 135 height 8
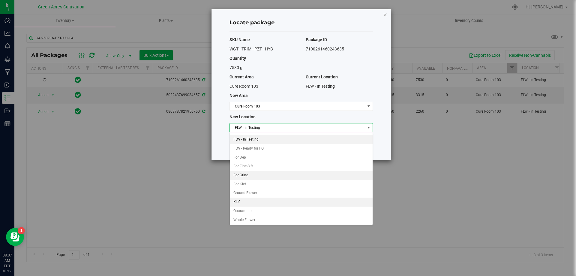
scroll to position [62, 0]
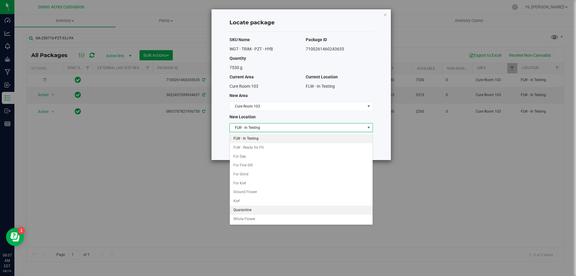
click at [254, 206] on li "Quarantine" at bounding box center [301, 210] width 143 height 9
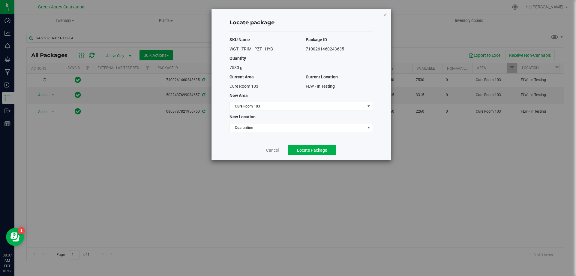
click at [308, 158] on div "Cancel Locate Package" at bounding box center [301, 150] width 143 height 20
click at [308, 146] on button "Locate Package" at bounding box center [312, 150] width 49 height 10
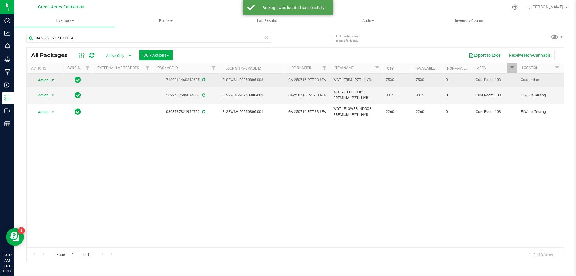
click at [47, 80] on span "Action" at bounding box center [41, 80] width 16 height 8
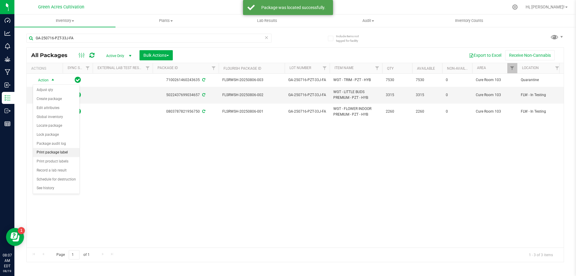
click at [59, 150] on li "Print package label" at bounding box center [56, 152] width 47 height 9
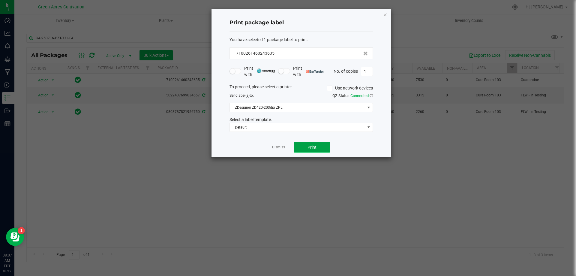
click at [316, 150] on button "Print" at bounding box center [312, 147] width 36 height 11
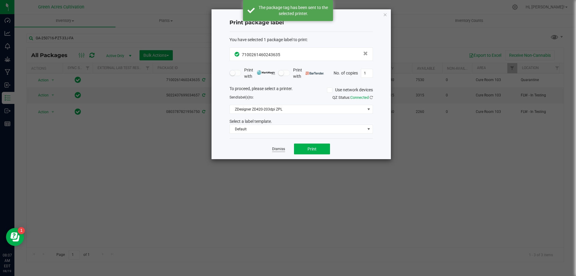
click at [278, 151] on link "Dismiss" at bounding box center [278, 148] width 13 height 5
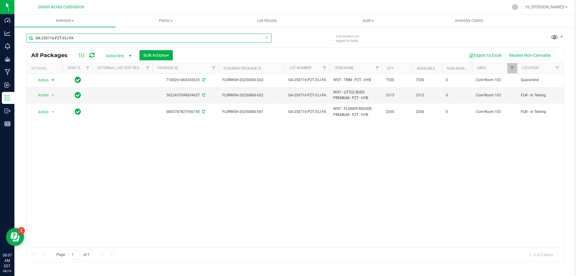
click at [195, 38] on input "GA-250716-PZT-33J-FA" at bounding box center [148, 38] width 245 height 9
paste input "SN-250718-SWT-06"
click at [195, 38] on input "GA-250716-PZT-33J-FA" at bounding box center [148, 38] width 245 height 9
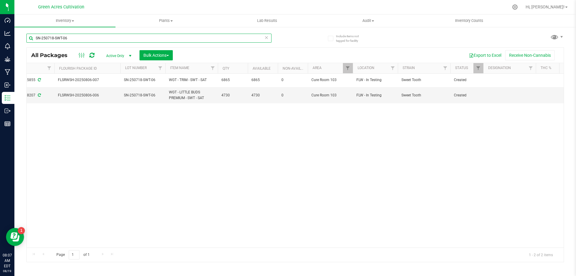
scroll to position [0, 172]
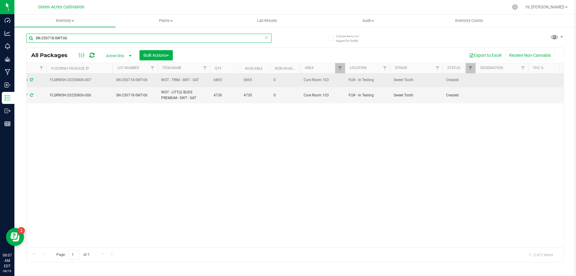
type input "SN-250718-SWT-06"
click at [507, 82] on td at bounding box center [502, 81] width 53 height 14
type input "6"
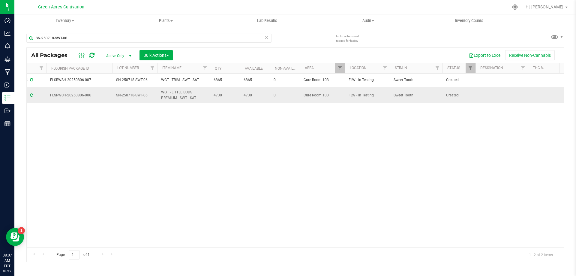
drag, startPoint x: 496, startPoint y: 89, endPoint x: 494, endPoint y: 92, distance: 3.8
click at [494, 92] on td at bounding box center [502, 95] width 53 height 16
type input "64.1 PBO"
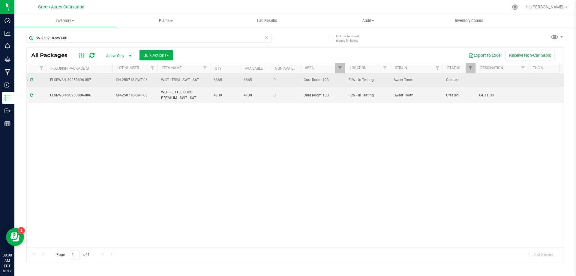
click at [497, 86] on td at bounding box center [502, 81] width 53 height 14
type input "348 PBO"
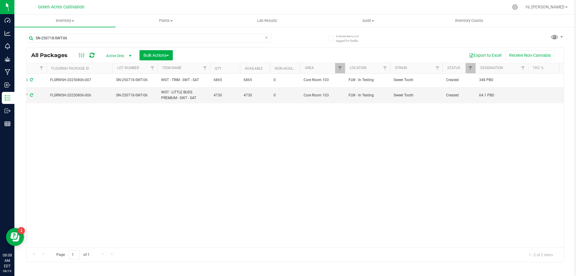
click at [373, 163] on div "Action Action Adjust qty Create package Edit attributes Global inventory Locate…" at bounding box center [295, 161] width 537 height 174
click at [122, 36] on input "SN-250718-SWT-06" at bounding box center [148, 38] width 245 height 9
paste input "T17"
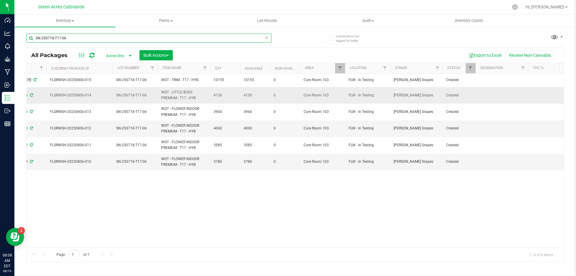
type input "SN-250718-T17-06"
click at [493, 95] on td at bounding box center [502, 95] width 53 height 17
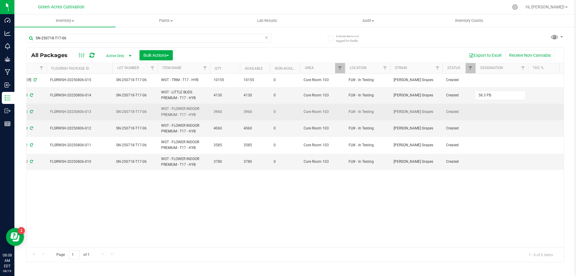
type input "58.3 PBO"
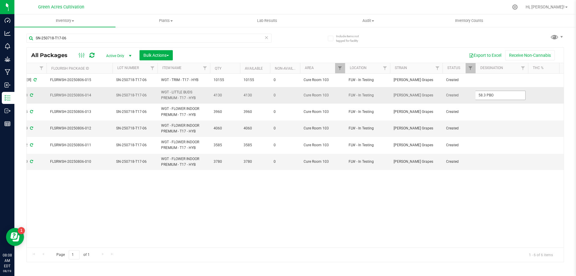
click at [485, 92] on input "58.3 PBO" at bounding box center [500, 95] width 50 height 9
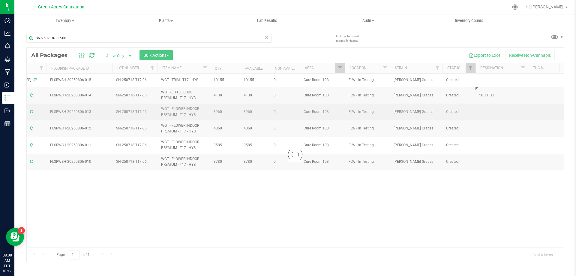
click at [488, 109] on div "Loading... All Packages Active Only Active Only Lab Samples Locked All External…" at bounding box center [295, 154] width 538 height 215
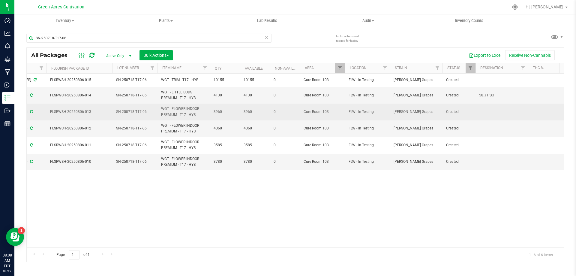
click at [488, 110] on td at bounding box center [502, 112] width 53 height 17
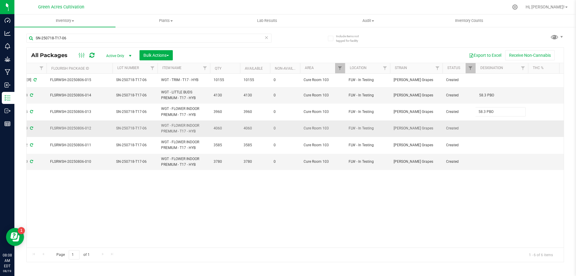
click at [491, 125] on div "All Packages Active Only Active Only Lab Samples Locked All External Internal B…" at bounding box center [295, 154] width 538 height 215
click at [491, 125] on td at bounding box center [502, 128] width 53 height 17
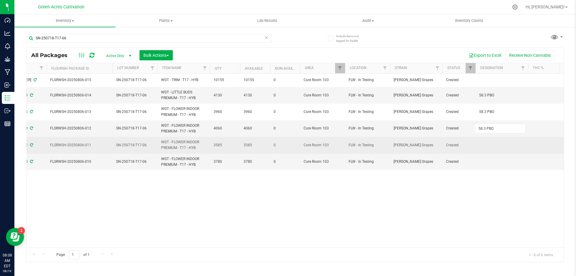
type input "58.3 PBO"
click at [496, 141] on div "All Packages Active Only Active Only Lab Samples Locked All External Internal B…" at bounding box center [295, 154] width 538 height 215
click at [496, 145] on td at bounding box center [502, 145] width 53 height 17
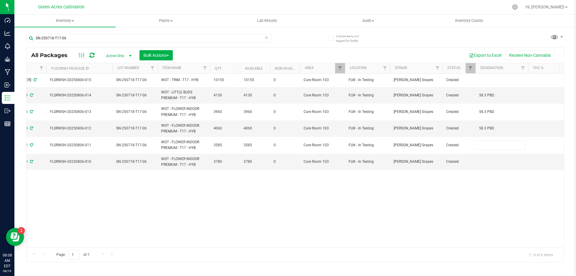
type input "58.3 PBO"
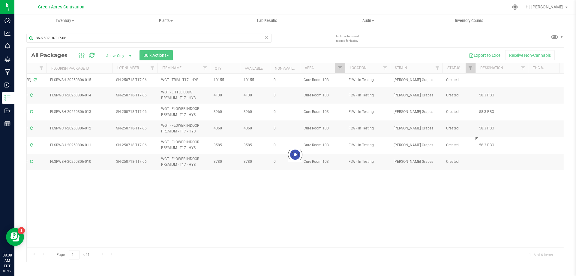
click at [488, 172] on div "Loading... All Packages Active Only Active Only Lab Samples Locked All External…" at bounding box center [295, 154] width 538 height 215
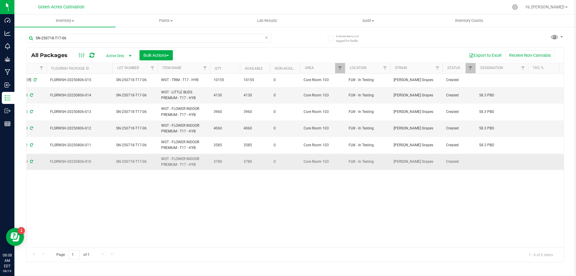
click at [487, 162] on td at bounding box center [502, 162] width 53 height 16
click at [471, 190] on div "All Packages Active Only Active Only Lab Samples Locked All External Internal B…" at bounding box center [295, 154] width 538 height 215
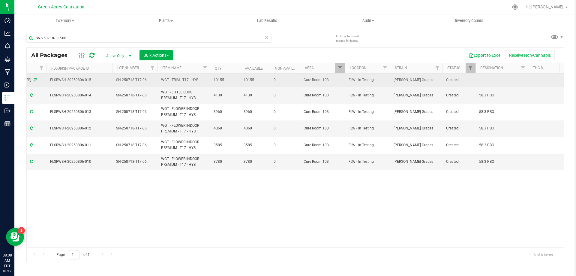
click at [142, 82] on span "SN-250718-T17-06" at bounding box center [135, 80] width 38 height 6
click at [237, 187] on div "Action Action Adjust qty Create package Edit attributes Global inventory Locate…" at bounding box center [295, 161] width 537 height 174
click at [506, 80] on td at bounding box center [502, 81] width 53 height 14
type input "253 PBO"
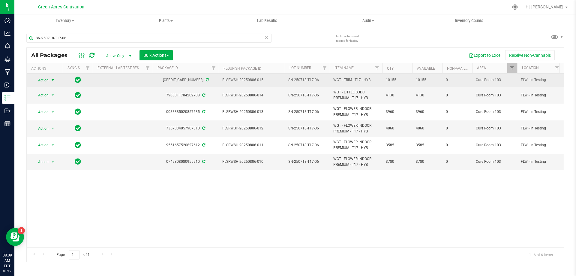
click at [48, 79] on span "Action" at bounding box center [41, 80] width 16 height 8
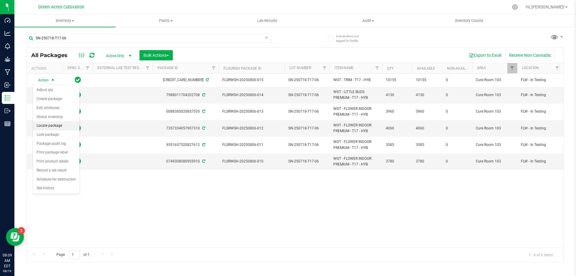
click at [60, 128] on li "Locate package" at bounding box center [56, 125] width 47 height 9
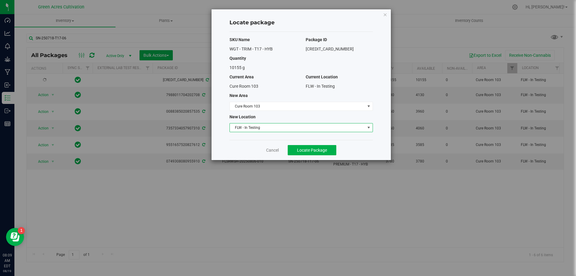
click at [267, 126] on span "FLW - In Testing" at bounding box center [297, 127] width 135 height 8
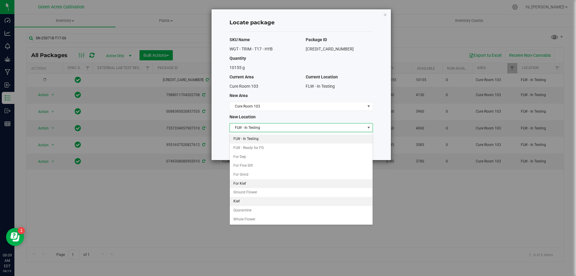
scroll to position [62, 0]
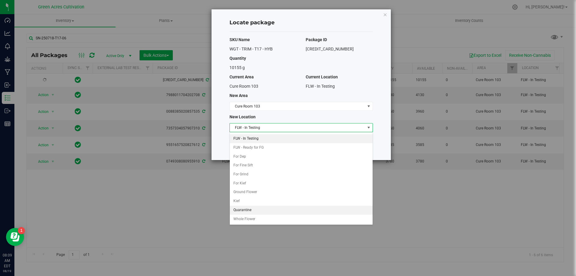
click at [249, 210] on li "Quarantine" at bounding box center [301, 210] width 143 height 9
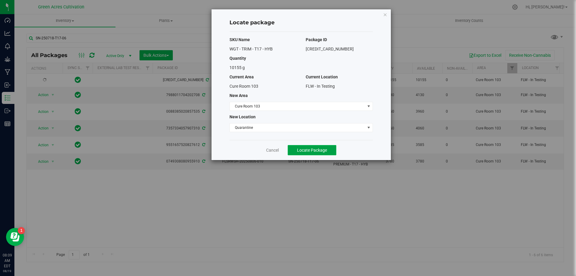
click at [321, 152] on span "Locate Package" at bounding box center [312, 150] width 30 height 5
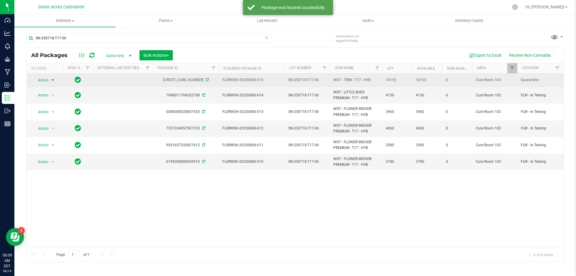
click at [48, 82] on span "Action" at bounding box center [41, 80] width 16 height 8
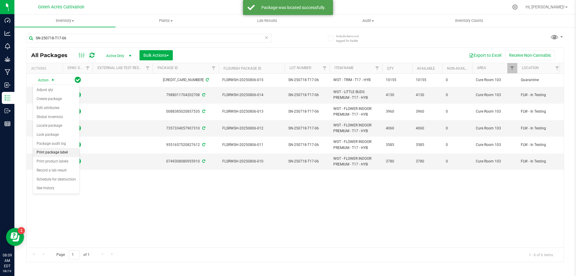
click at [60, 150] on li "Print package label" at bounding box center [56, 152] width 47 height 9
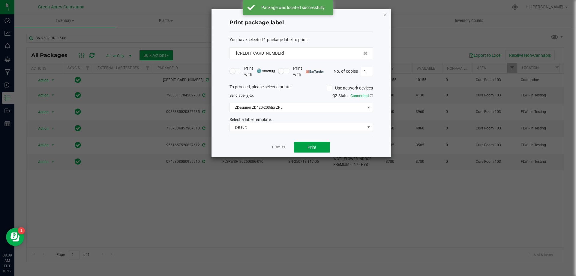
click at [320, 149] on button "Print" at bounding box center [312, 147] width 36 height 11
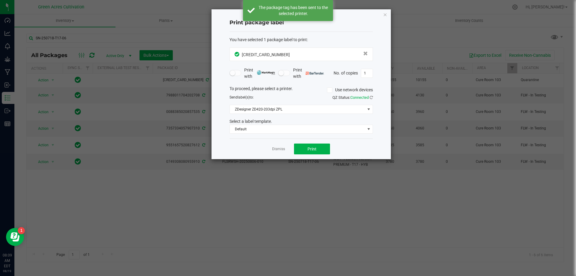
click at [272, 150] on div "Dismiss Print" at bounding box center [301, 148] width 143 height 21
click at [276, 150] on link "Dismiss" at bounding box center [278, 148] width 13 height 5
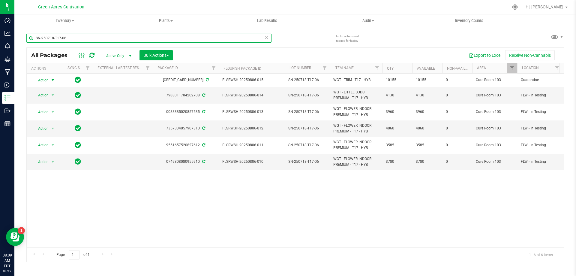
click at [187, 41] on input "SN-250718-T17-06" at bounding box center [148, 38] width 245 height 9
paste input "ARZ"
type input "SN-250718-ARZ-06"
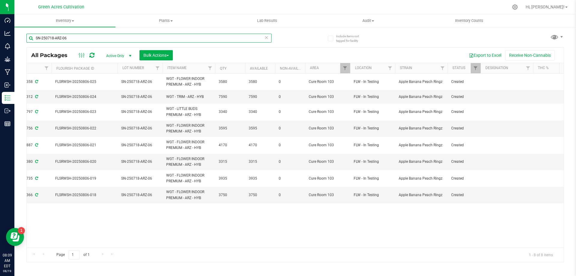
scroll to position [0, 181]
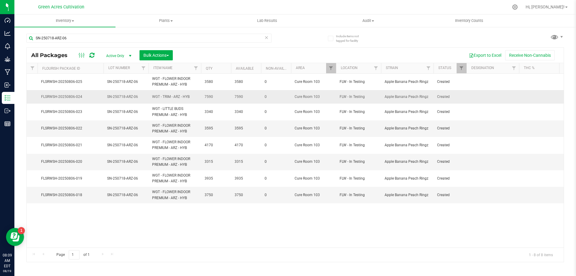
click at [476, 92] on td at bounding box center [493, 97] width 53 height 14
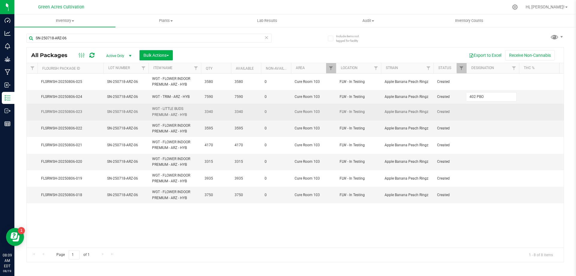
type input "402 PBO"
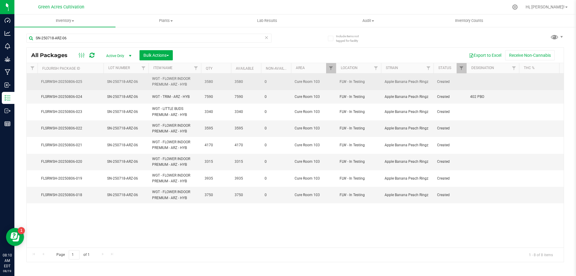
click at [489, 86] on td at bounding box center [493, 82] width 53 height 17
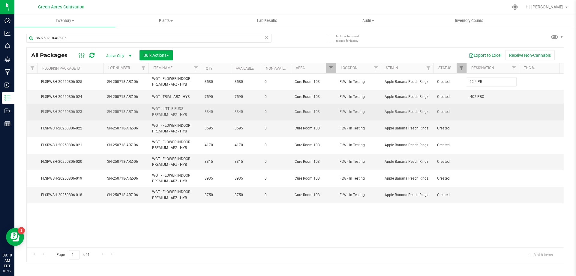
type input "62.4 PBO"
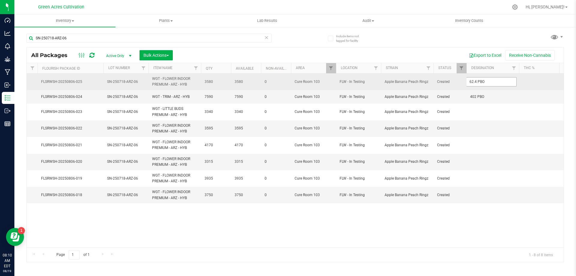
click at [489, 81] on input "62.4 PBO" at bounding box center [491, 81] width 50 height 9
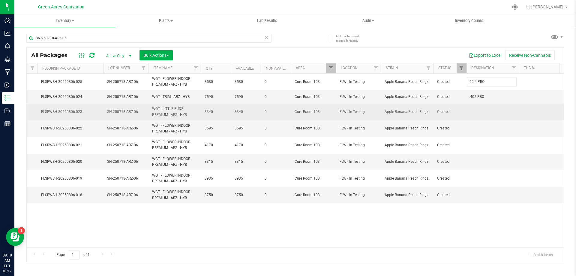
click at [483, 109] on div "All Packages Active Only Active Only Lab Samples Locked All External Internal B…" at bounding box center [295, 154] width 538 height 215
click at [482, 110] on td at bounding box center [493, 112] width 53 height 17
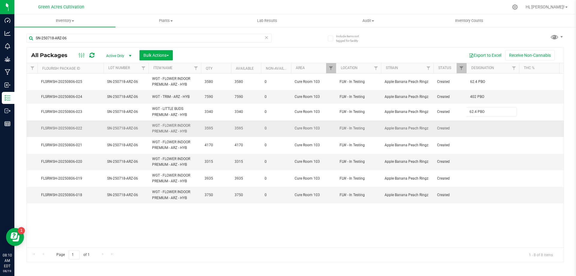
click at [487, 131] on div "All Packages Active Only Active Only Lab Samples Locked All External Internal B…" at bounding box center [295, 154] width 538 height 215
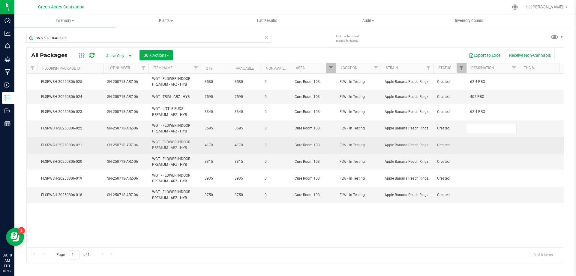
type input "62.4 PBO"
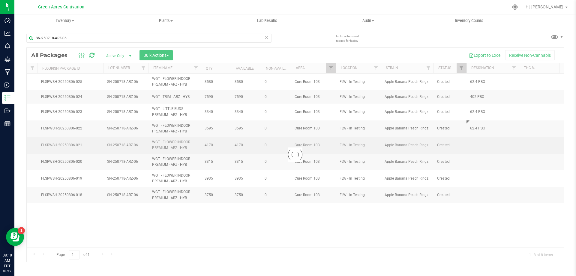
click at [481, 143] on div "Loading... All Packages Active Only Active Only Lab Samples Locked All External…" at bounding box center [295, 154] width 538 height 215
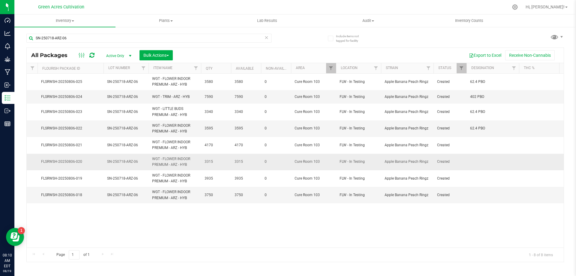
drag, startPoint x: 482, startPoint y: 146, endPoint x: 489, endPoint y: 158, distance: 14.2
click at [483, 146] on td at bounding box center [493, 145] width 53 height 17
click at [489, 162] on div "All Packages Active Only Active Only Lab Samples Locked All External Internal B…" at bounding box center [295, 154] width 538 height 215
click at [485, 160] on td at bounding box center [493, 162] width 53 height 17
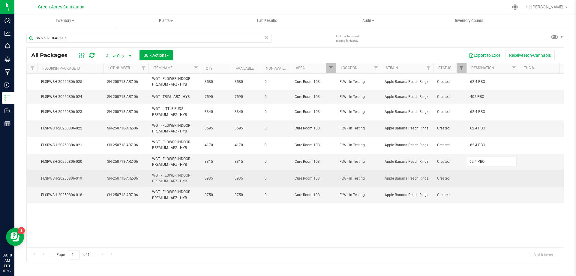
type input "62.4 PBO"
click at [479, 182] on div "All Packages Active Only Active Only Lab Samples Locked All External Internal B…" at bounding box center [295, 154] width 538 height 215
click at [481, 175] on td at bounding box center [493, 178] width 53 height 17
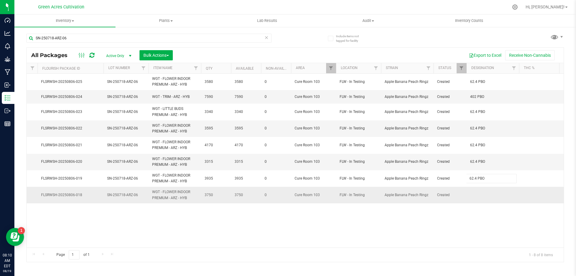
click at [484, 195] on div "All Packages Active Only Active Only Lab Samples Locked All External Internal B…" at bounding box center [295, 154] width 538 height 215
click at [482, 192] on td at bounding box center [493, 195] width 53 height 16
click at [480, 222] on div "Action Action Adjust qty Create package Edit attributes Global inventory Locate…" at bounding box center [295, 161] width 537 height 174
click at [481, 201] on td at bounding box center [493, 195] width 53 height 16
type input "62.4 PBO"
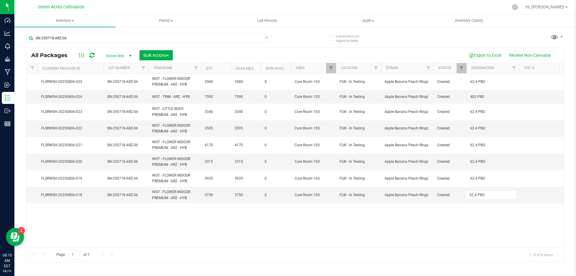
click at [463, 234] on div "All Packages Active Only Active Only Lab Samples Locked All External Internal B…" at bounding box center [295, 154] width 538 height 215
click at [211, 45] on div "SN-250718-ARZ-06" at bounding box center [148, 41] width 245 height 14
click at [206, 40] on input "SN-250718-ARZ-06" at bounding box center [148, 38] width 245 height 9
paste input "HBG"
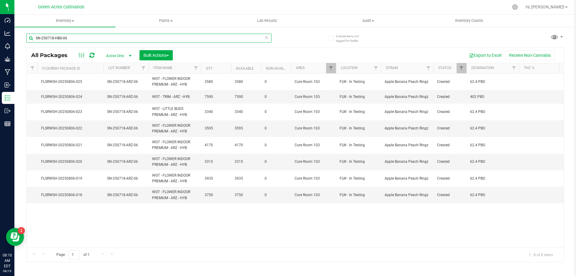
click at [206, 40] on input "SN-250718-HBG-06" at bounding box center [148, 38] width 245 height 9
type input "SN-250718-HBG-06"
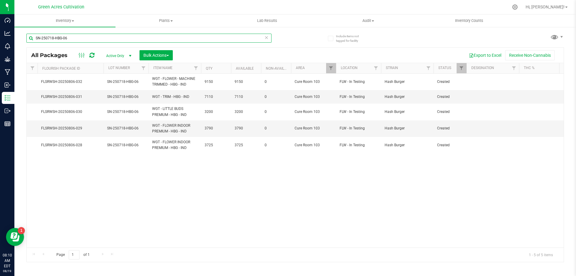
click at [120, 38] on input "SN-250718-HBG-06" at bounding box center [148, 38] width 245 height 9
drag, startPoint x: 471, startPoint y: 89, endPoint x: 470, endPoint y: 94, distance: 4.2
click at [470, 90] on td at bounding box center [493, 82] width 53 height 17
click at [476, 98] on td at bounding box center [493, 97] width 53 height 14
type input "253 PBO"
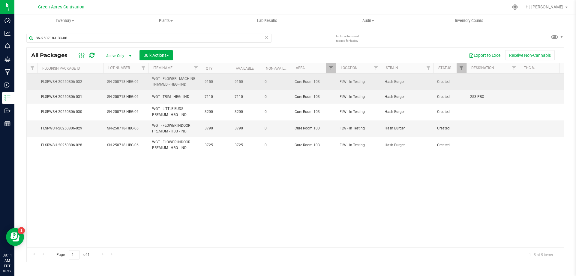
click at [481, 82] on td at bounding box center [493, 82] width 53 height 17
type input "43.3 PBO"
click at [481, 82] on input "43.3 PBO" at bounding box center [491, 81] width 50 height 9
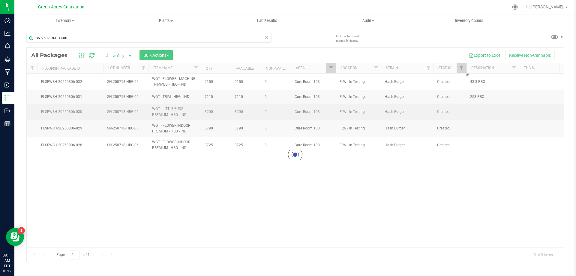
click at [479, 110] on div "Loading... All Packages Active Only Active Only Lab Samples Locked All External…" at bounding box center [295, 154] width 538 height 215
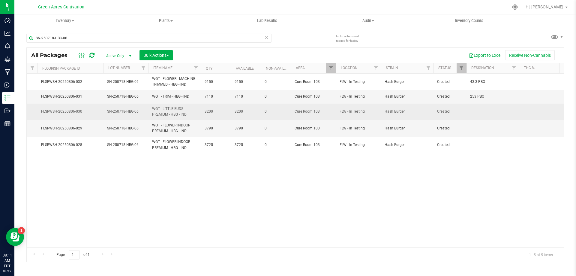
click at [479, 114] on td at bounding box center [493, 112] width 53 height 17
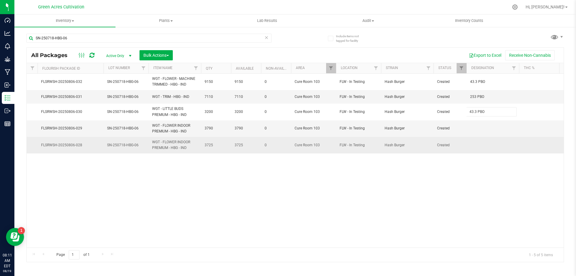
type input "43.3 PBO"
click at [489, 144] on div "All Packages Active Only Active Only Lab Samples Locked All External Internal B…" at bounding box center [295, 154] width 538 height 215
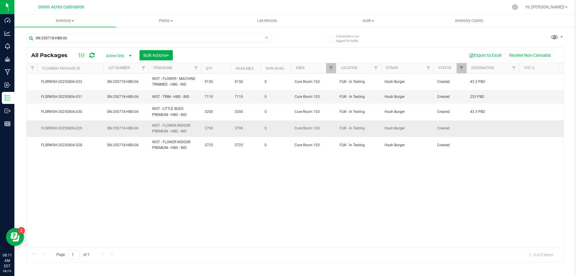
click at [478, 126] on td at bounding box center [493, 128] width 53 height 17
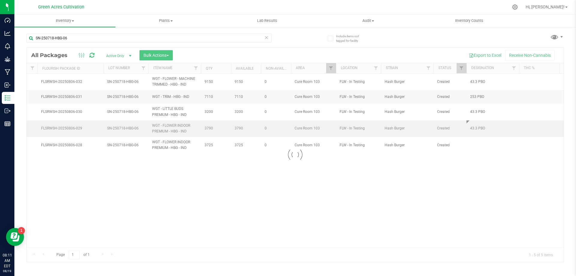
click at [480, 137] on div "Loading... All Packages Active Only Active Only Lab Samples Locked All External…" at bounding box center [295, 154] width 538 height 215
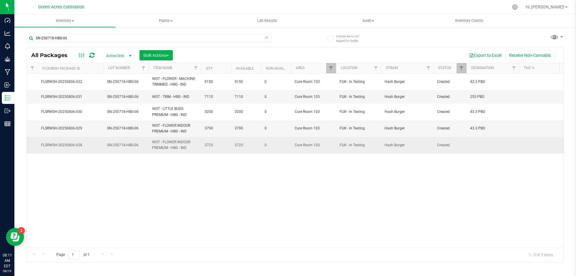
click at [478, 143] on td at bounding box center [493, 145] width 53 height 16
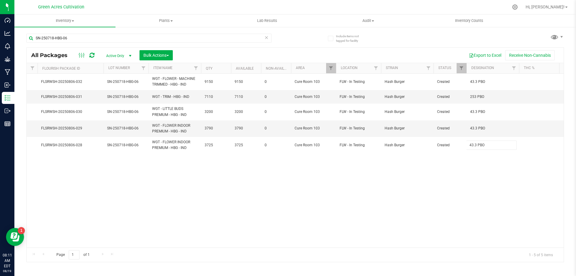
click at [457, 187] on div "All Packages Active Only Active Only Lab Samples Locked All External Internal B…" at bounding box center [295, 154] width 538 height 215
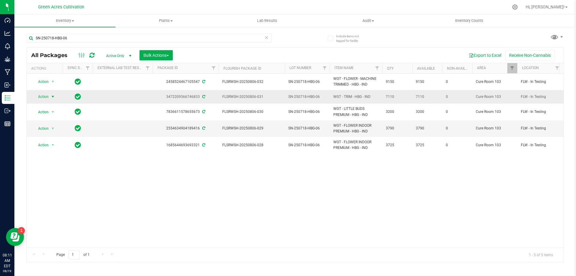
click at [45, 99] on span "Action" at bounding box center [41, 96] width 16 height 8
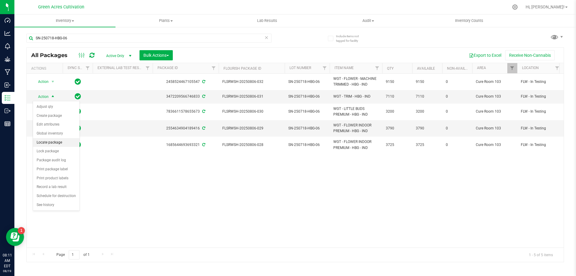
click at [56, 141] on li "Locate package" at bounding box center [56, 142] width 47 height 9
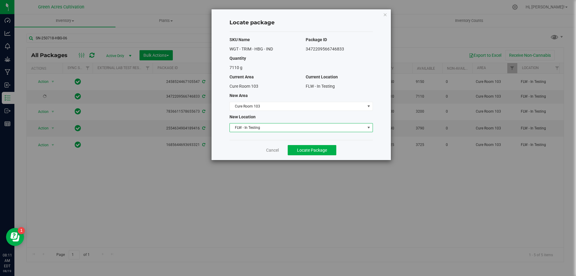
click at [257, 124] on span "FLW - In Testing" at bounding box center [297, 127] width 135 height 8
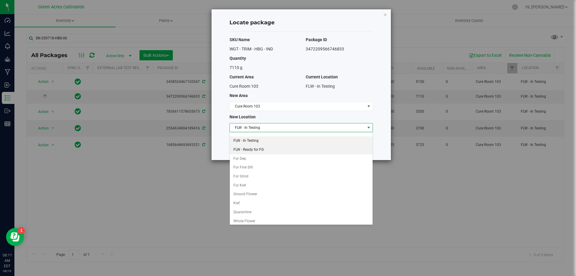
scroll to position [60, 0]
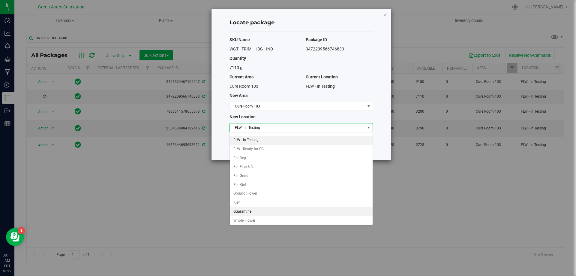
click at [243, 210] on li "Quarantine" at bounding box center [301, 211] width 143 height 9
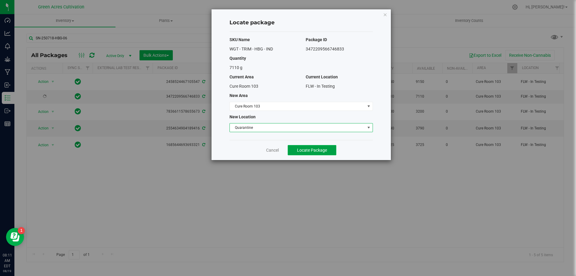
click at [333, 145] on button "Locate Package" at bounding box center [312, 150] width 49 height 10
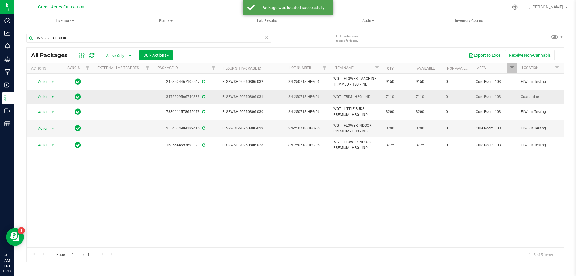
click at [44, 94] on span "Action" at bounding box center [41, 96] width 16 height 8
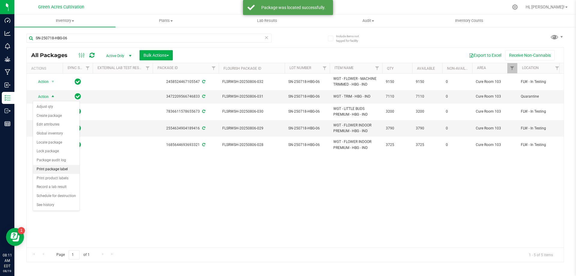
click at [60, 169] on li "Print package label" at bounding box center [56, 169] width 47 height 9
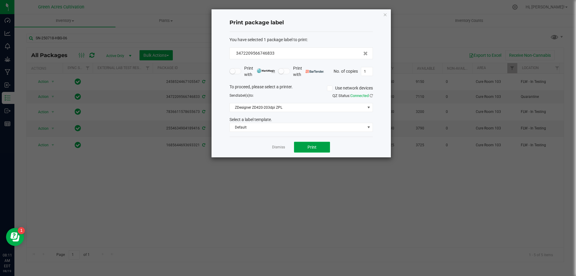
click at [311, 142] on button "Print" at bounding box center [312, 147] width 36 height 11
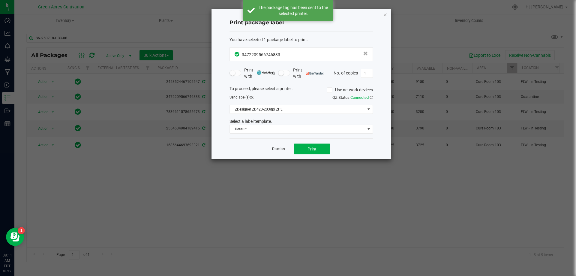
click at [283, 148] on link "Dismiss" at bounding box center [278, 148] width 13 height 5
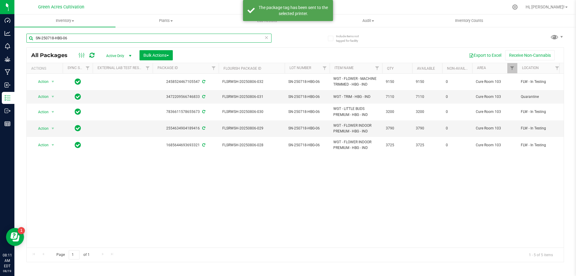
click at [92, 42] on input "SN-250718-HBG-06" at bounding box center [148, 38] width 245 height 9
paste input "ARZ"
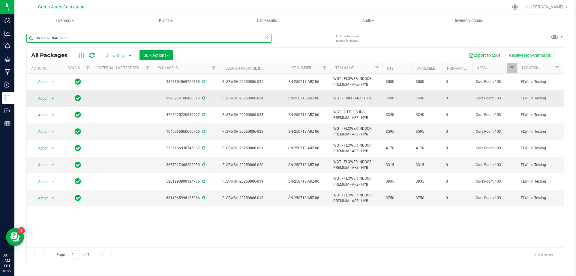
type input "SN-250718-ARZ-06"
click at [53, 96] on span "select" at bounding box center [52, 98] width 5 height 5
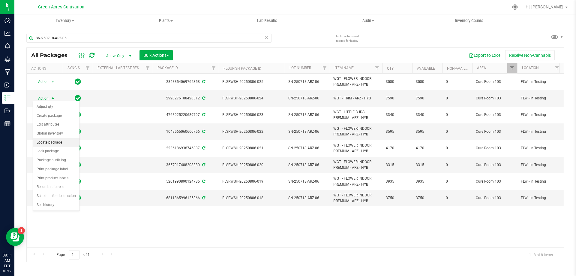
click at [52, 145] on li "Locate package" at bounding box center [56, 142] width 47 height 9
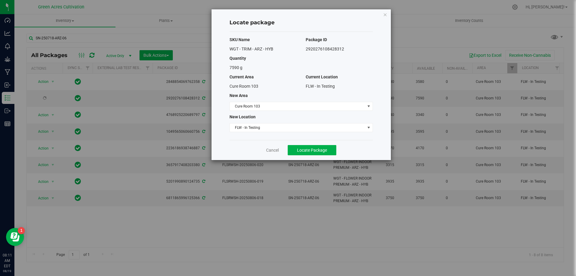
click at [298, 133] on div "SKU Name Package ID WGT - TRIM - ARZ - HYB 2920276108428312 Quantity 7590 g Cur…" at bounding box center [301, 86] width 143 height 108
click at [294, 131] on span "FLW - In Testing" at bounding box center [297, 127] width 135 height 8
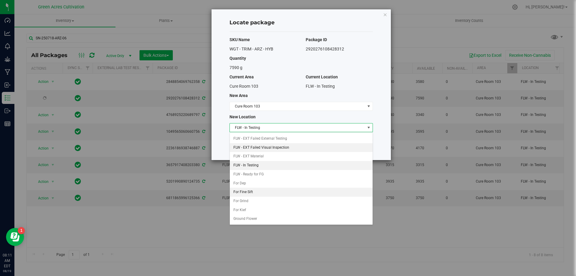
scroll to position [60, 0]
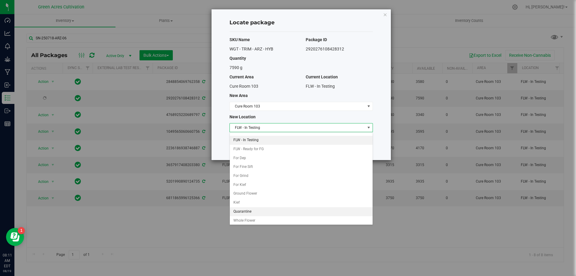
click at [248, 212] on li "Quarantine" at bounding box center [301, 211] width 143 height 9
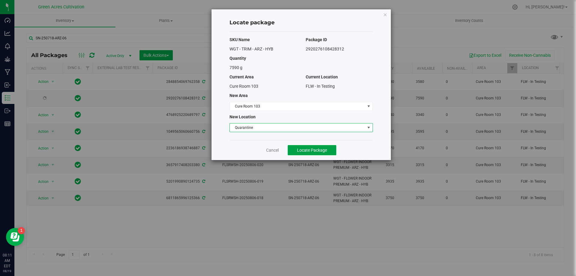
click at [332, 146] on button "Locate Package" at bounding box center [312, 150] width 49 height 10
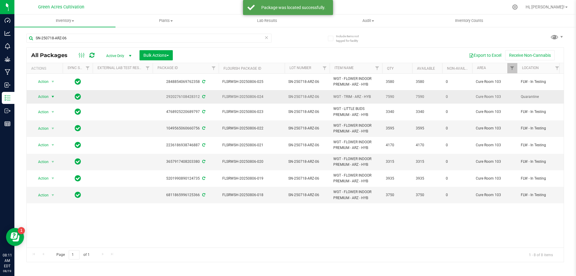
click at [50, 100] on span "select" at bounding box center [53, 96] width 8 height 8
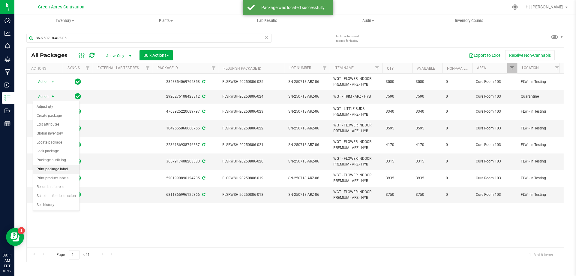
click at [57, 171] on li "Print package label" at bounding box center [56, 169] width 47 height 9
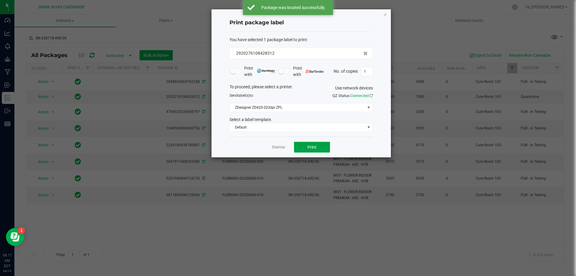
click at [312, 149] on span "Print" at bounding box center [312, 147] width 9 height 5
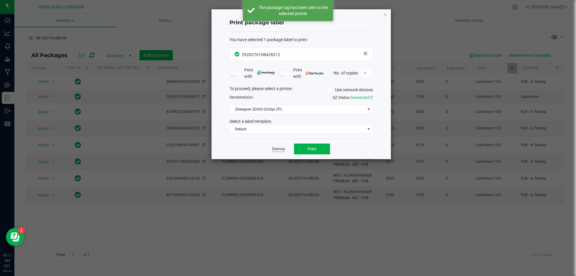
click at [279, 147] on link "Dismiss" at bounding box center [278, 148] width 13 height 5
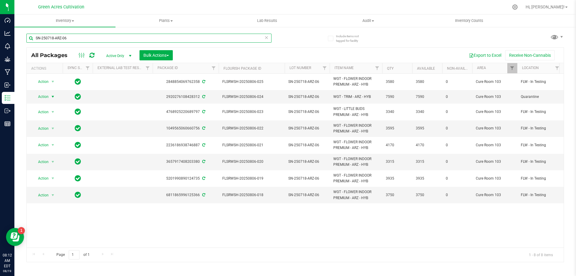
click at [237, 39] on input "SN-250718-ARZ-06" at bounding box center [148, 38] width 245 height 9
paste input "SNP-P03"
type input "SN-250718-SNP-P03-06"
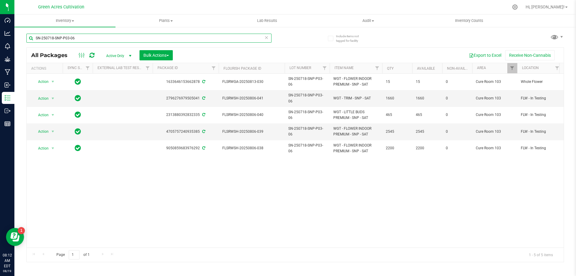
scroll to position [0, 160]
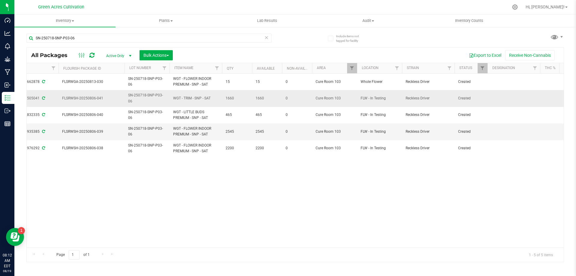
click at [497, 95] on td at bounding box center [514, 98] width 53 height 17
type input "310 PBO"
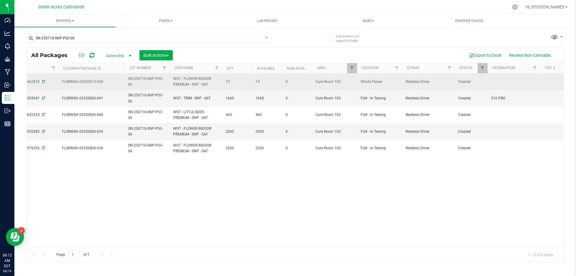
click at [511, 80] on td at bounding box center [514, 82] width 53 height 17
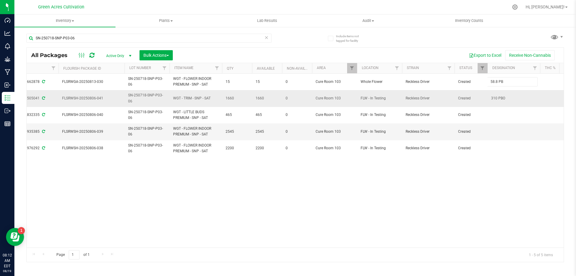
type input "58.8 PBO"
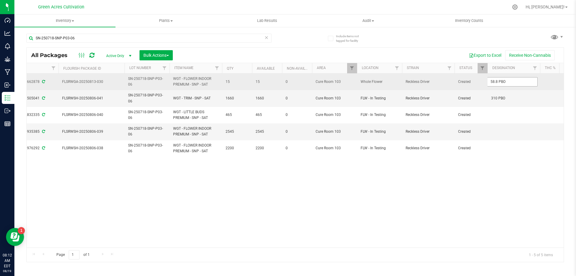
click at [500, 83] on input "58.8 PBO" at bounding box center [512, 81] width 50 height 9
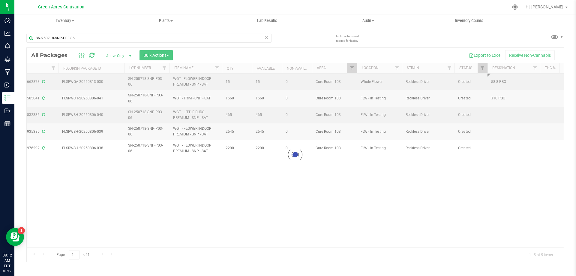
click at [500, 112] on div "Loading... All Packages Active Only Active Only Lab Samples Locked All External…" at bounding box center [295, 154] width 538 height 215
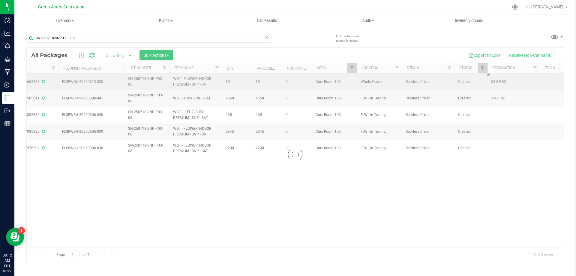
click at [500, 112] on div at bounding box center [295, 155] width 537 height 214
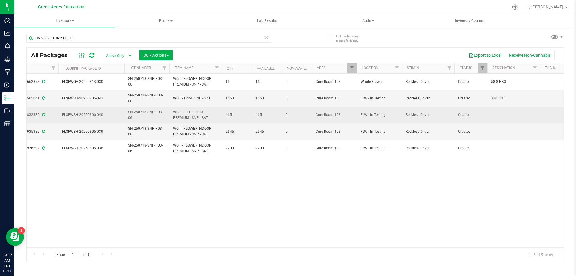
click at [502, 117] on td at bounding box center [514, 115] width 53 height 17
type input "58.8 PBO"
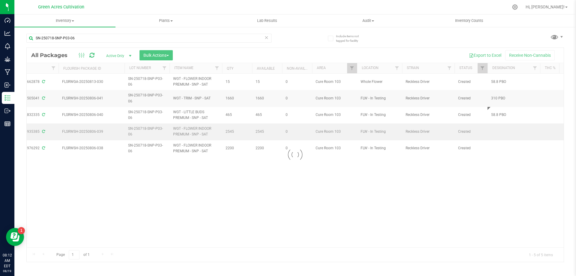
click at [507, 128] on div "Loading... All Packages Active Only Active Only Lab Samples Locked All External…" at bounding box center [295, 154] width 538 height 215
click at [502, 134] on div at bounding box center [295, 155] width 537 height 214
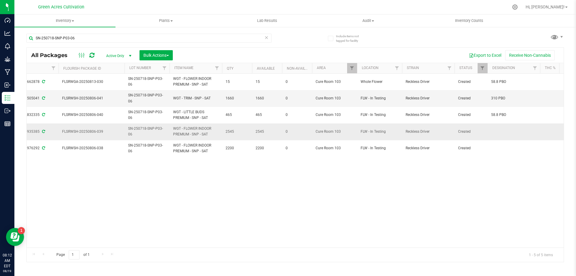
click at [501, 132] on td at bounding box center [514, 131] width 53 height 17
type input "58.8 PBO"
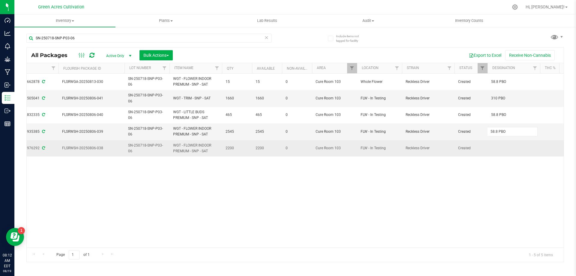
click at [498, 150] on div "All Packages Active Only Active Only Lab Samples Locked All External Internal B…" at bounding box center [295, 154] width 538 height 215
click at [499, 146] on td at bounding box center [514, 148] width 53 height 16
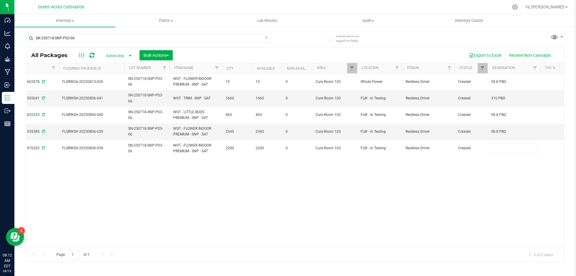
click at [494, 174] on div "Action Action Adjust qty Create package Edit attributes Global inventory Locate…" at bounding box center [295, 161] width 537 height 174
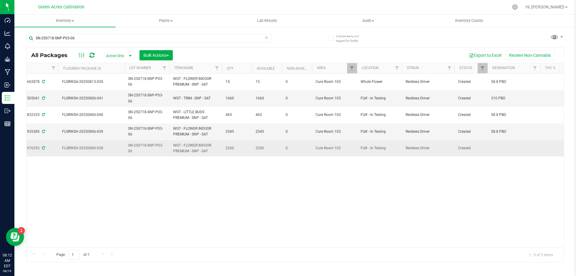
click at [501, 150] on td at bounding box center [514, 148] width 53 height 16
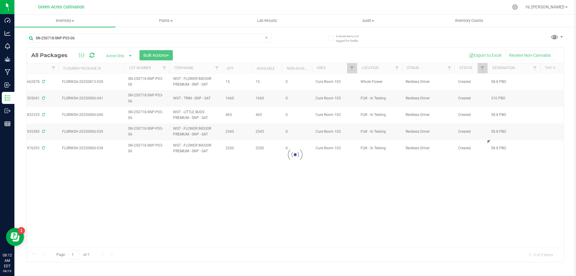
click at [482, 191] on div "Loading... All Packages Active Only Active Only Lab Samples Locked All External…" at bounding box center [295, 154] width 538 height 215
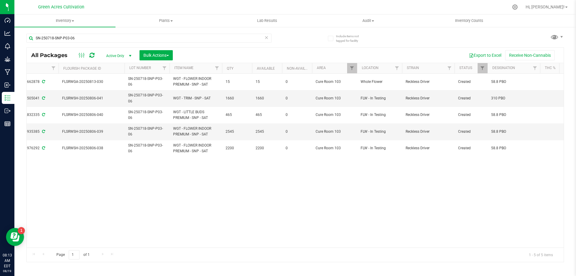
drag, startPoint x: 149, startPoint y: 243, endPoint x: 137, endPoint y: 242, distance: 12.0
click at [137, 242] on div "Action Action Adjust qty Create package Edit attributes Global inventory Locate…" at bounding box center [295, 161] width 537 height 174
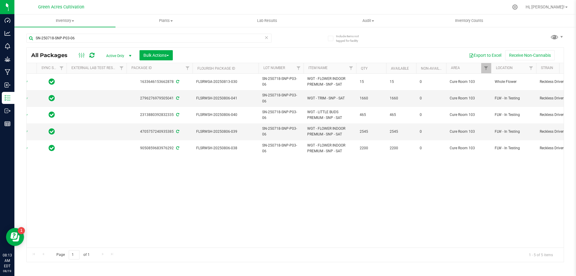
scroll to position [0, 0]
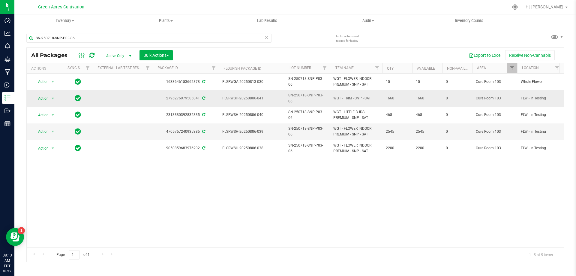
click at [36, 99] on span "Action" at bounding box center [41, 98] width 16 height 8
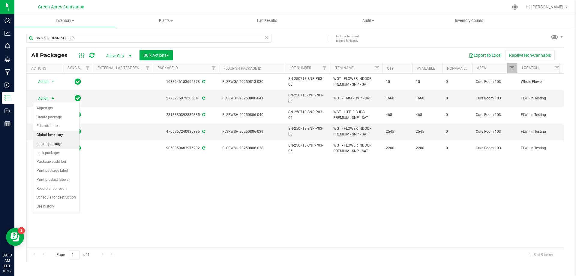
click at [71, 138] on li "Global inventory" at bounding box center [56, 135] width 47 height 9
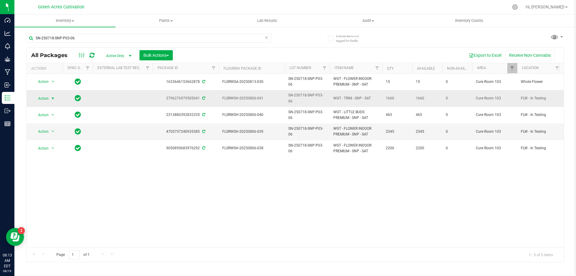
click at [53, 101] on span "select" at bounding box center [53, 98] width 8 height 8
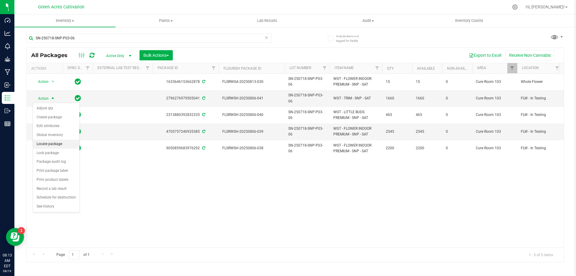
click at [61, 142] on li "Locate package" at bounding box center [56, 144] width 47 height 9
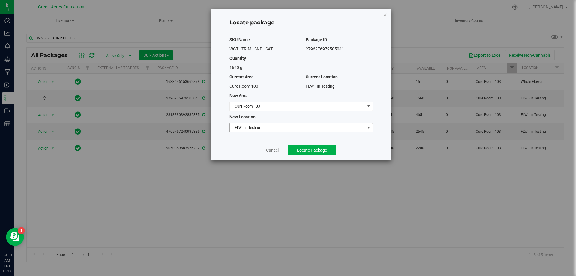
click at [246, 128] on span "FLW - In Testing" at bounding box center [297, 127] width 135 height 8
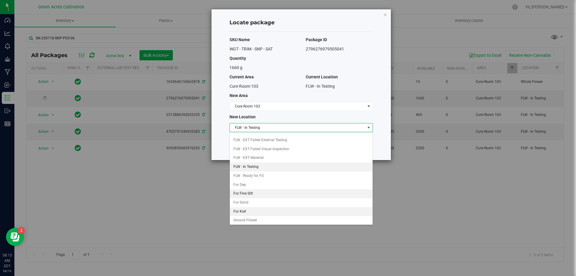
scroll to position [62, 0]
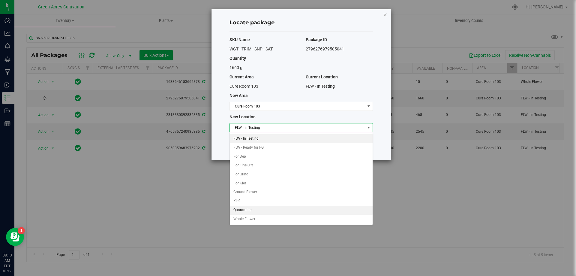
click at [243, 209] on li "Quarantine" at bounding box center [301, 210] width 143 height 9
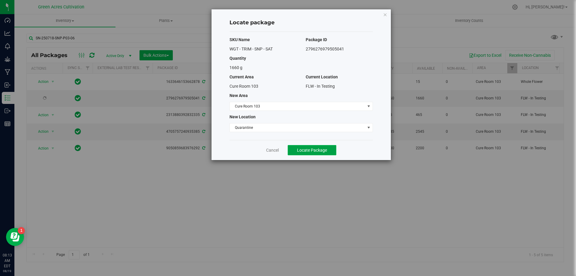
click at [333, 150] on button "Locate Package" at bounding box center [312, 150] width 49 height 10
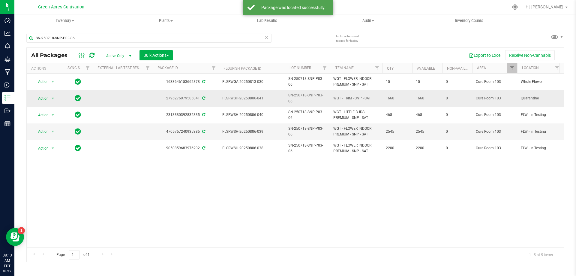
click at [38, 103] on td "Action Action Adjust qty Create package Edit attributes Global inventory Locate…" at bounding box center [45, 98] width 36 height 17
click at [44, 101] on span "Action" at bounding box center [41, 98] width 16 height 8
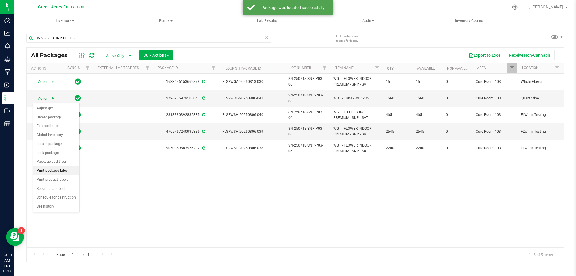
click at [61, 168] on li "Print package label" at bounding box center [56, 170] width 47 height 9
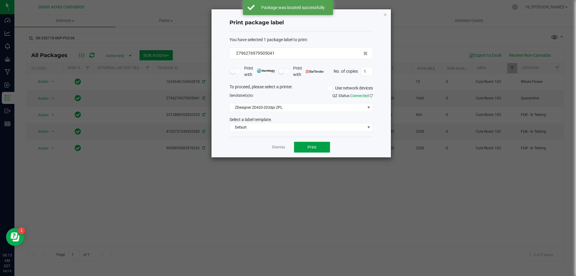
click at [325, 151] on button "Print" at bounding box center [312, 147] width 36 height 11
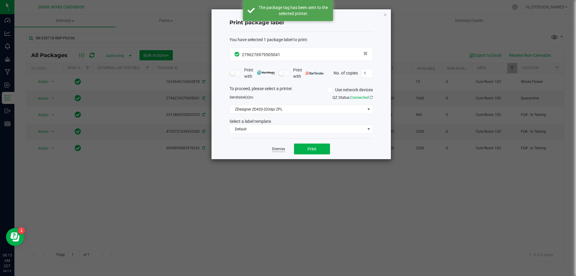
click at [276, 149] on link "Dismiss" at bounding box center [278, 148] width 13 height 5
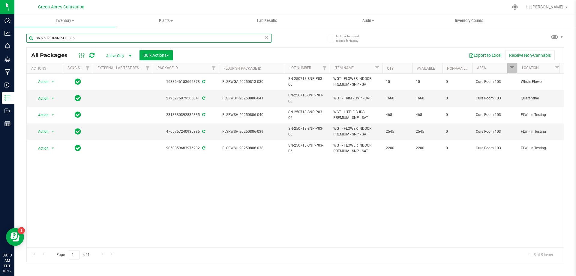
click at [116, 40] on input "SN-250718-SNP-P03-06" at bounding box center [148, 38] width 245 height 9
paste input "GRZ-06-X"
click at [116, 40] on input "SN-250718-SNP-P03-06" at bounding box center [148, 38] width 245 height 9
type input "SN-250718-GRZ-06-X"
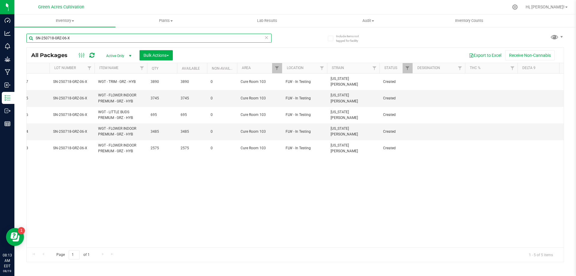
scroll to position [0, 254]
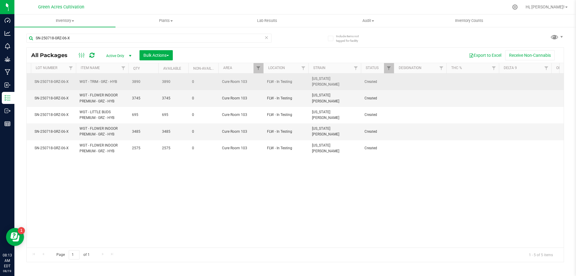
click at [400, 81] on td at bounding box center [420, 82] width 53 height 17
type input "351 PBO"
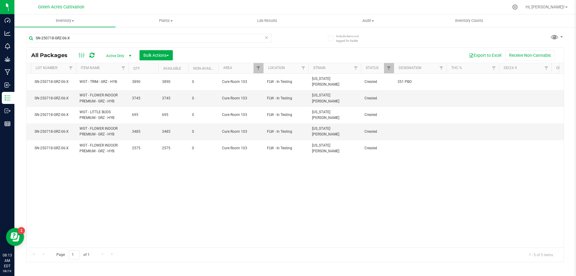
drag, startPoint x: 263, startPoint y: 240, endPoint x: 263, endPoint y: 246, distance: 5.7
click at [263, 241] on div "Action Action Adjust qty Create package Edit attributes Global inventory Locate…" at bounding box center [295, 161] width 537 height 174
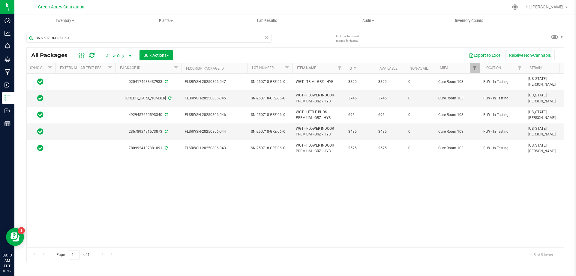
scroll to position [0, 0]
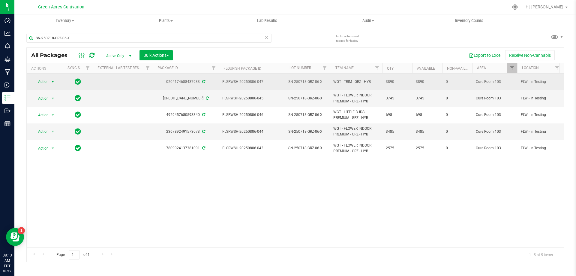
click at [46, 77] on span "Action" at bounding box center [41, 81] width 16 height 8
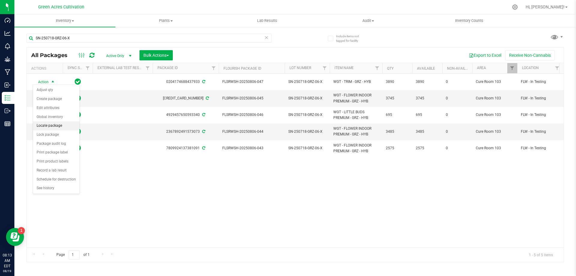
click at [56, 125] on li "Locate package" at bounding box center [56, 125] width 47 height 9
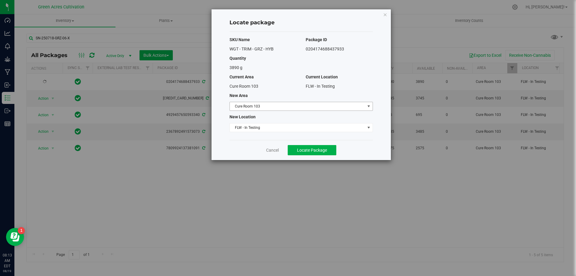
click at [263, 107] on span "Cure Room 103" at bounding box center [297, 106] width 135 height 8
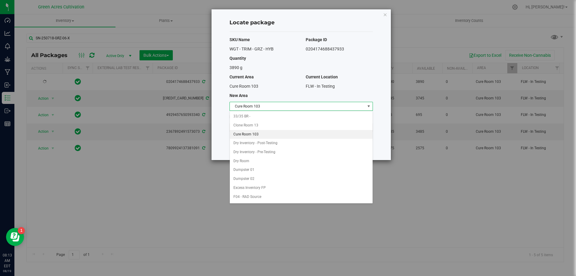
click at [268, 111] on div "Select area 33/35 BR - Clone Room 13 Cure Room 103 Dry Inventory - Post-Testing…" at bounding box center [301, 157] width 143 height 93
click at [269, 107] on span "Cure Room 103" at bounding box center [297, 106] width 135 height 8
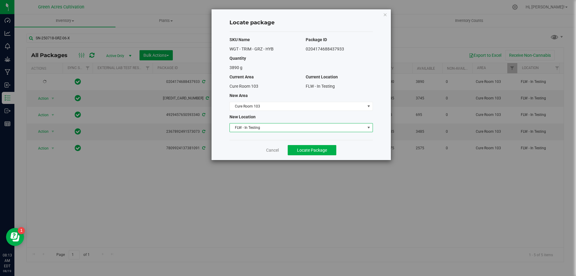
click at [271, 126] on span "FLW - In Testing" at bounding box center [297, 127] width 135 height 8
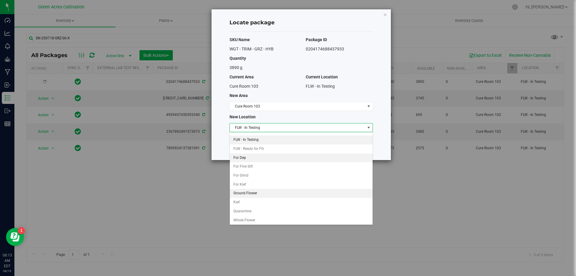
scroll to position [62, 0]
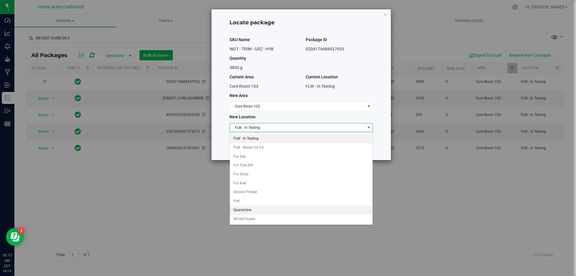
click at [251, 210] on li "Quarantine" at bounding box center [301, 210] width 143 height 9
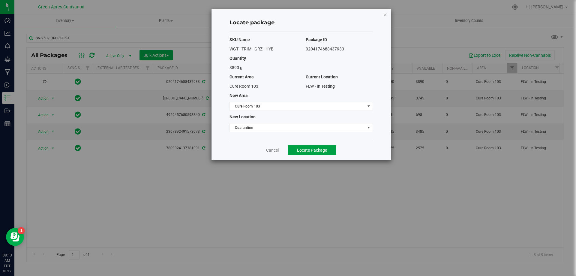
click at [320, 150] on span "Locate Package" at bounding box center [312, 150] width 30 height 5
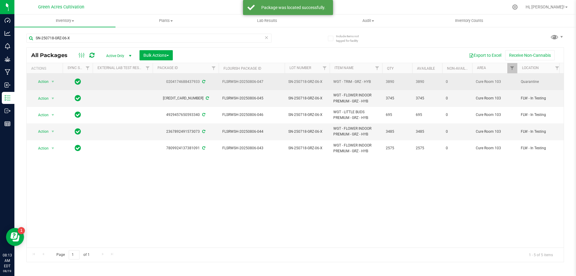
click at [56, 78] on span "select" at bounding box center [53, 81] width 8 height 8
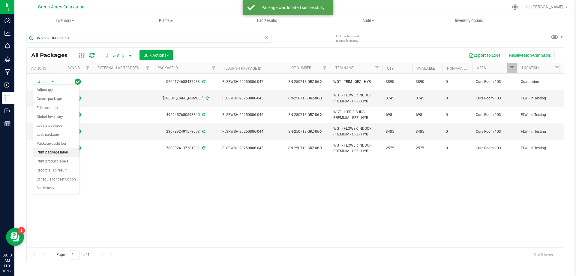
click at [54, 153] on li "Print package label" at bounding box center [56, 152] width 47 height 9
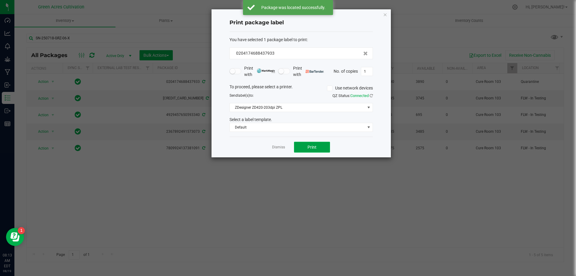
click at [319, 147] on button "Print" at bounding box center [312, 147] width 36 height 11
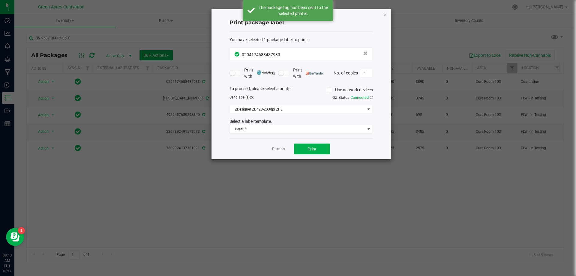
click at [279, 146] on app-cancel-button "Dismiss" at bounding box center [278, 149] width 13 height 6
click at [282, 152] on link "Dismiss" at bounding box center [278, 148] width 13 height 5
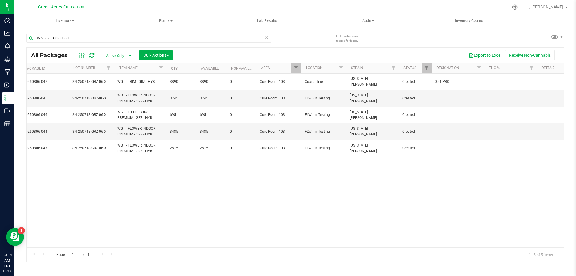
scroll to position [0, 238]
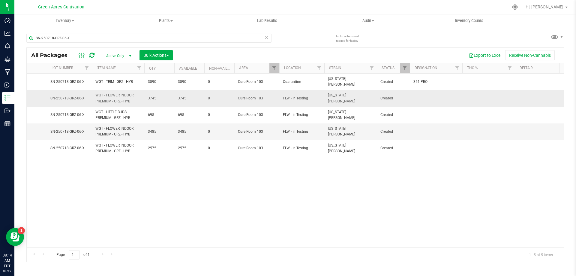
click at [430, 93] on td at bounding box center [436, 98] width 53 height 17
click at [430, 94] on input "57.9 PBO" at bounding box center [435, 98] width 50 height 9
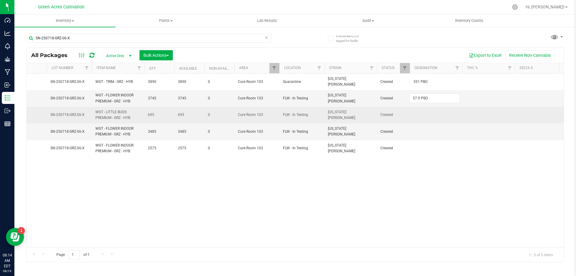
type input "57.9 PBO"
click at [429, 113] on div "All Packages Active Only Active Only Lab Samples Locked All External Internal B…" at bounding box center [295, 154] width 538 height 215
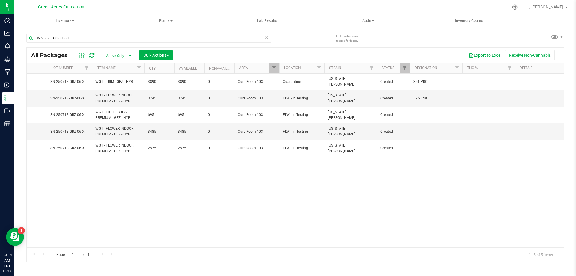
click at [429, 113] on td at bounding box center [436, 115] width 53 height 17
type input "57.9 PBO"
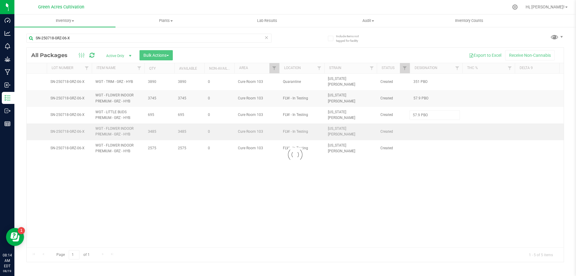
click at [428, 129] on div "Loading... All Packages Active Only Active Only Lab Samples Locked All External…" at bounding box center [295, 154] width 538 height 215
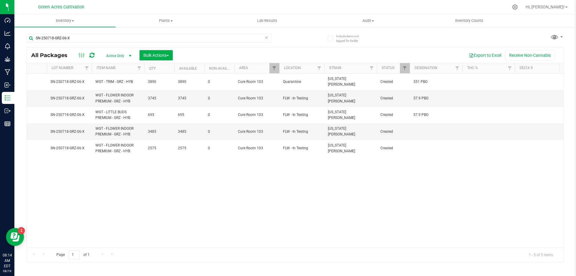
click at [428, 129] on td at bounding box center [436, 131] width 53 height 17
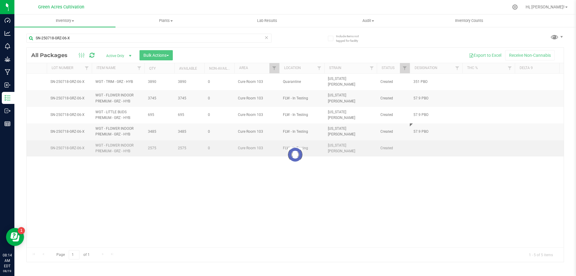
click at [429, 146] on div "Loading... All Packages Active Only Active Only Lab Samples Locked All External…" at bounding box center [295, 154] width 538 height 215
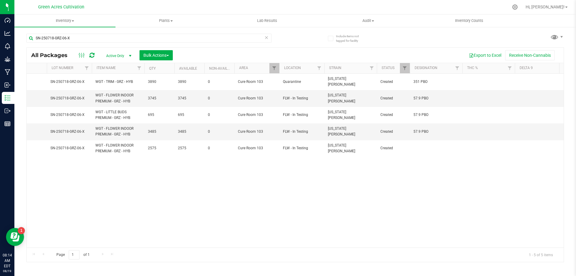
click at [429, 146] on td at bounding box center [436, 148] width 53 height 16
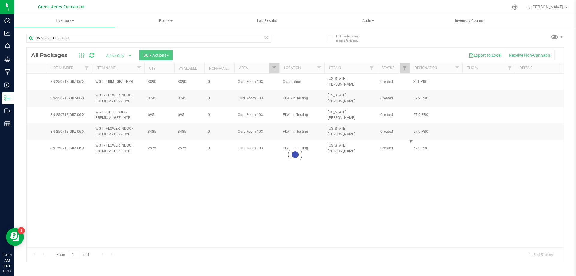
click at [407, 184] on div "Loading... All Packages Active Only Active Only Lab Samples Locked All External…" at bounding box center [295, 154] width 538 height 215
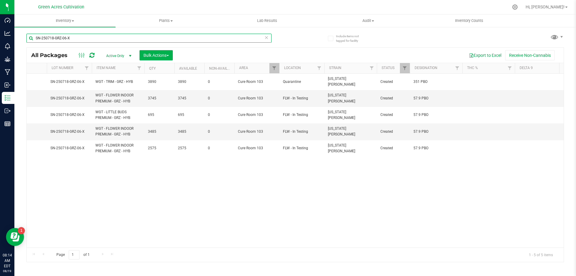
click at [199, 34] on input "SN-250718-GRZ-06-X" at bounding box center [148, 38] width 245 height 9
paste input "DSC-06"
click at [199, 34] on input "SN-250718-GRZ-06-X" at bounding box center [148, 38] width 245 height 9
type input "SN-250718-DSC-06"
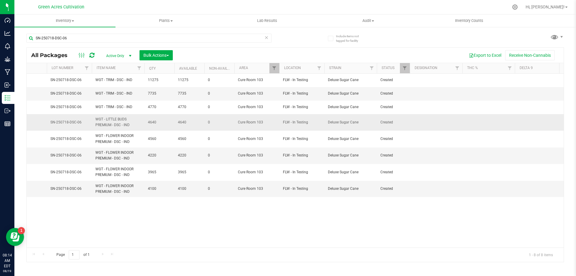
click at [442, 121] on td at bounding box center [436, 122] width 53 height 17
click at [433, 121] on input "42.2 PBO" at bounding box center [435, 122] width 50 height 9
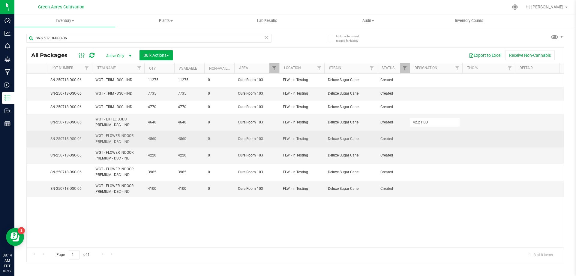
type input "42.2 PBO"
click at [430, 134] on div "All Packages Active Only Active Only Lab Samples Locked All External Internal B…" at bounding box center [295, 154] width 538 height 215
click at [419, 138] on td at bounding box center [436, 139] width 53 height 17
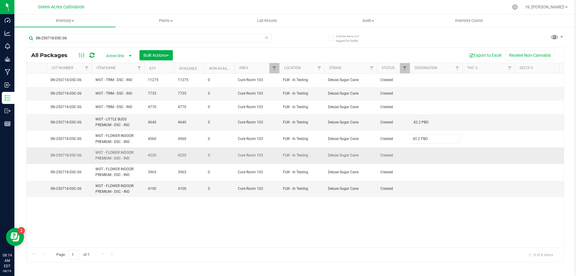
click at [434, 163] on div "All Packages Active Only Active Only Lab Samples Locked All External Internal B…" at bounding box center [295, 154] width 538 height 215
click at [426, 155] on td at bounding box center [436, 155] width 53 height 17
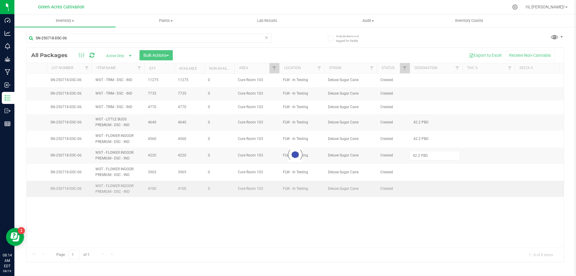
click at [429, 181] on div "Loading... All Packages Active Only Active Only Lab Samples Locked All External…" at bounding box center [295, 154] width 538 height 215
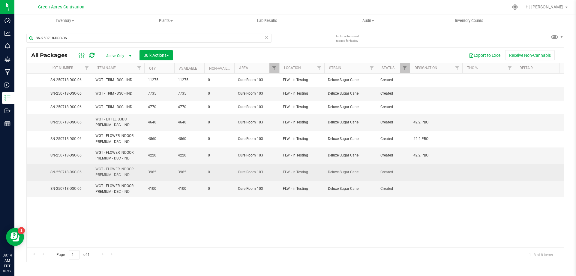
click at [430, 174] on td at bounding box center [436, 172] width 53 height 17
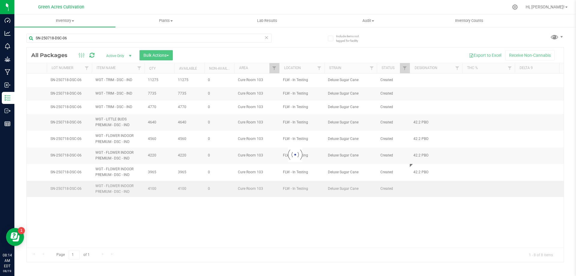
click at [429, 189] on div "Loading... All Packages Active Only Active Only Lab Samples Locked All External…" at bounding box center [295, 154] width 538 height 215
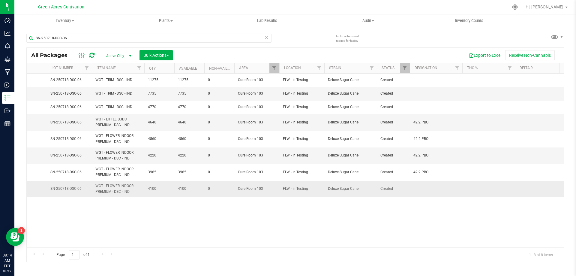
click at [422, 188] on td at bounding box center [436, 189] width 53 height 16
click at [401, 233] on div "All Packages Active Only Active Only Lab Samples Locked All External Internal B…" at bounding box center [295, 154] width 538 height 215
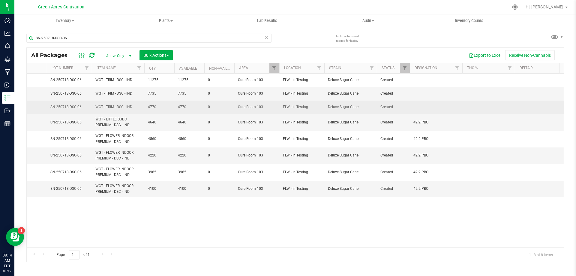
click at [423, 111] on td at bounding box center [436, 108] width 53 height 14
type input "265 PBO"
click at [423, 111] on input "265 PBO" at bounding box center [435, 106] width 50 height 9
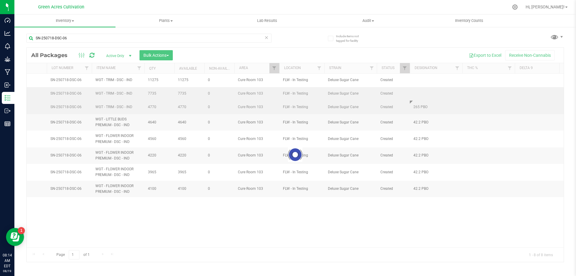
click at [426, 92] on div "Loading... All Packages Active Only Active Only Lab Samples Locked All External…" at bounding box center [295, 154] width 538 height 215
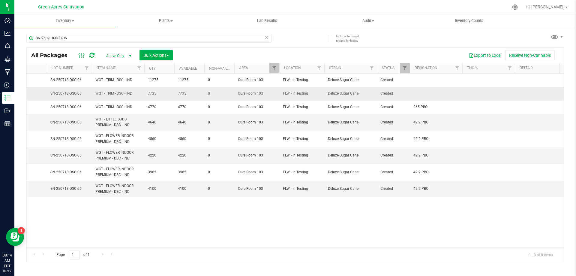
click at [425, 92] on td at bounding box center [436, 94] width 53 height 14
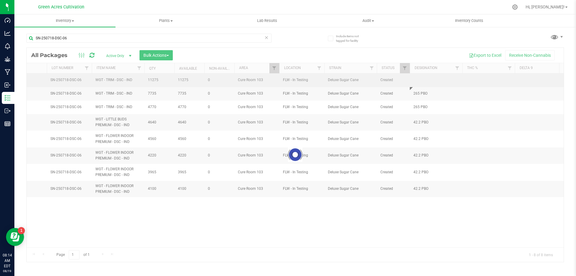
click at [424, 82] on div "Loading... All Packages Active Only Active Only Lab Samples Locked All External…" at bounding box center [295, 154] width 538 height 215
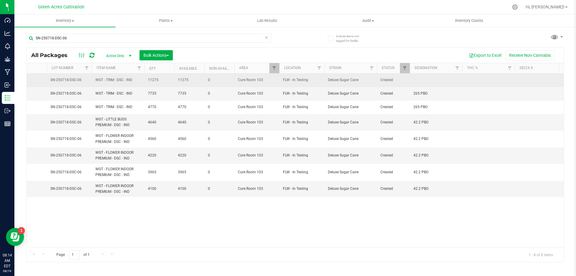
click at [424, 77] on td at bounding box center [436, 81] width 53 height 14
type input "265 PBO"
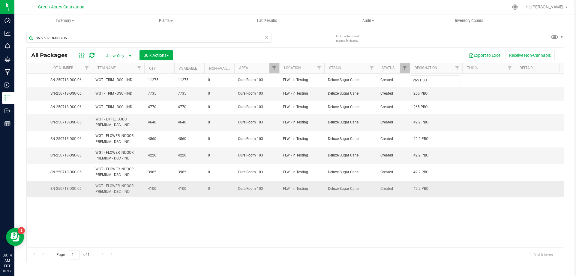
click at [396, 192] on div "All Packages Active Only Active Only Lab Samples Locked All External Internal B…" at bounding box center [295, 154] width 538 height 215
click at [253, 248] on div "Page 1 of 1 1 - 8 of 8 items" at bounding box center [295, 254] width 537 height 14
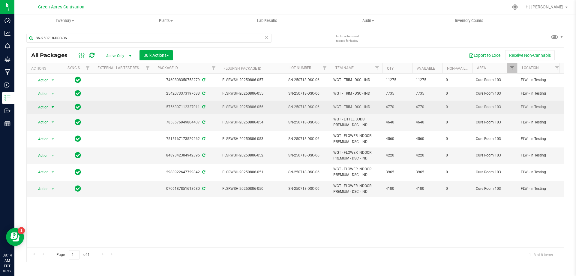
click at [42, 106] on span "Action" at bounding box center [41, 107] width 16 height 8
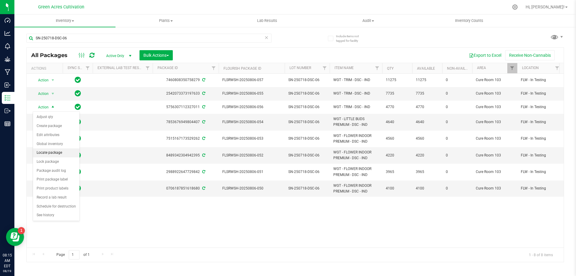
click at [60, 154] on li "Locate package" at bounding box center [56, 152] width 47 height 9
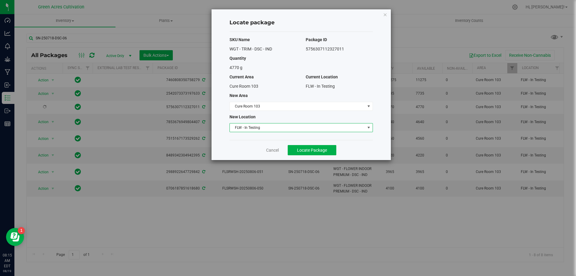
click at [267, 125] on span "FLW - In Testing" at bounding box center [297, 127] width 135 height 8
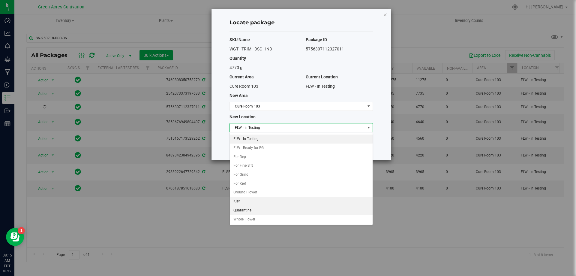
scroll to position [62, 0]
click at [244, 211] on li "Quarantine" at bounding box center [301, 210] width 143 height 9
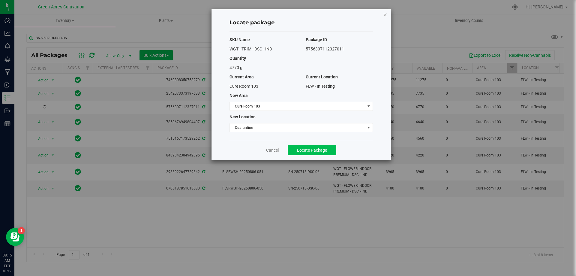
drag, startPoint x: 328, startPoint y: 157, endPoint x: 326, endPoint y: 153, distance: 4.7
click at [328, 157] on div "Cancel Locate Package" at bounding box center [301, 150] width 143 height 20
click at [326, 153] on button "Locate Package" at bounding box center [312, 150] width 49 height 10
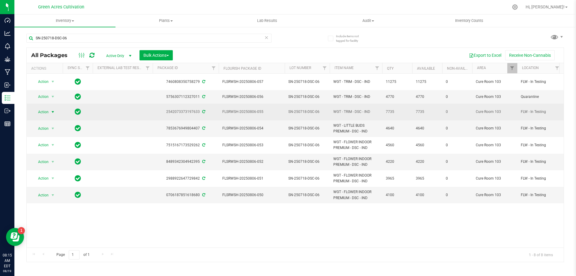
click at [52, 110] on span "select" at bounding box center [52, 112] width 5 height 5
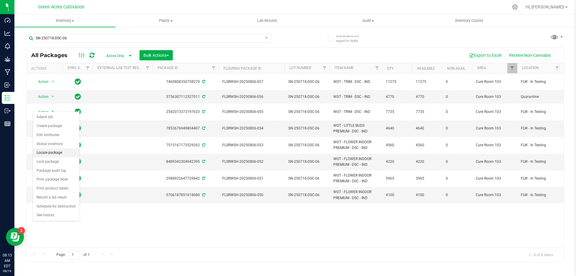
click at [66, 154] on li "Locate package" at bounding box center [56, 152] width 47 height 9
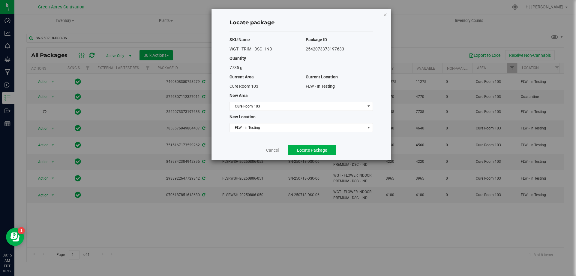
click at [258, 122] on div "SKU Name Package ID WGT - TRIM - DSC - IND 2542073373197633 Quantity 7735 g Cur…" at bounding box center [301, 86] width 143 height 108
click at [258, 124] on span "FLW - In Testing" at bounding box center [297, 127] width 135 height 8
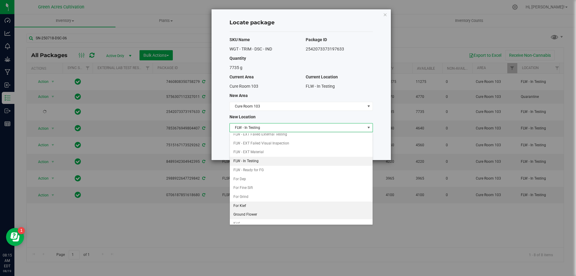
scroll to position [62, 0]
click at [250, 209] on li "Quarantine" at bounding box center [301, 210] width 143 height 9
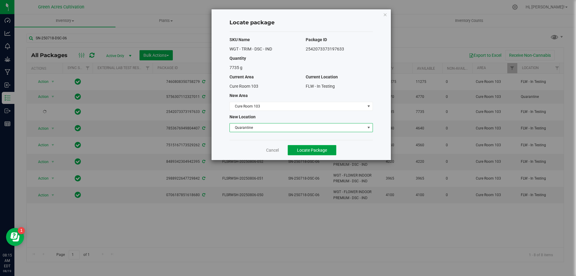
click at [318, 151] on span "Locate Package" at bounding box center [312, 150] width 30 height 5
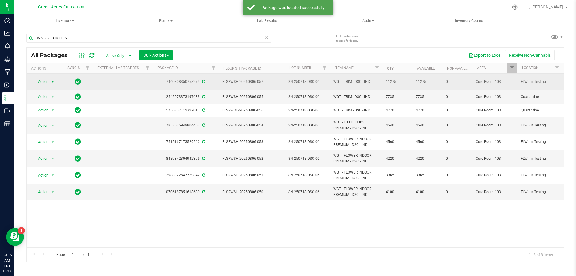
click at [50, 79] on span "select" at bounding box center [53, 81] width 8 height 8
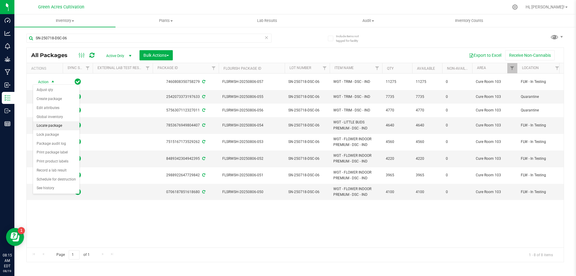
click at [73, 126] on li "Locate package" at bounding box center [56, 125] width 47 height 9
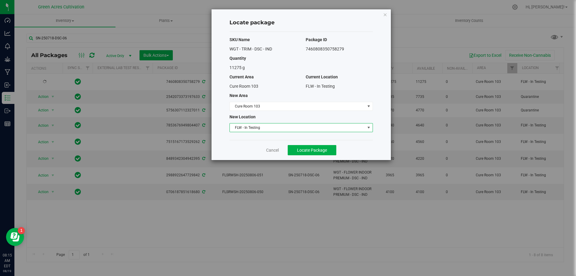
click at [262, 129] on span "FLW - In Testing" at bounding box center [297, 127] width 135 height 8
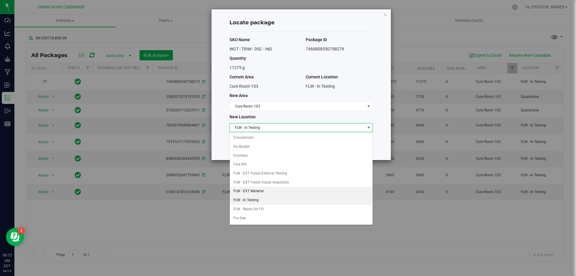
scroll to position [62, 0]
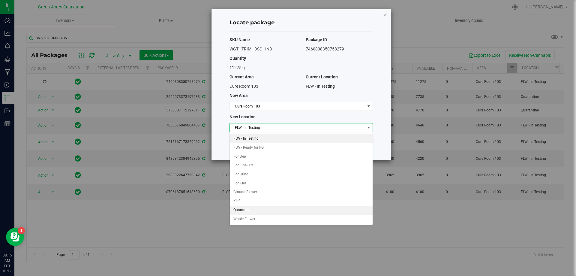
click at [255, 209] on li "Quarantine" at bounding box center [301, 210] width 143 height 9
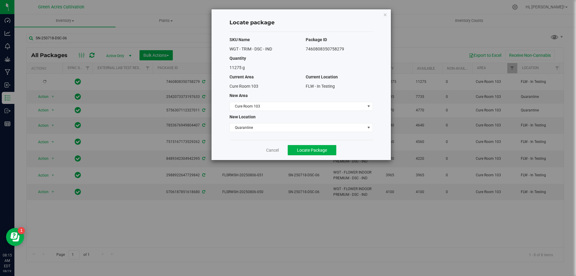
click at [328, 158] on div "Cancel Locate Package" at bounding box center [301, 150] width 143 height 20
click at [326, 158] on div "Cancel Locate Package" at bounding box center [301, 150] width 143 height 20
click at [322, 151] on span "Locate Package" at bounding box center [312, 150] width 30 height 5
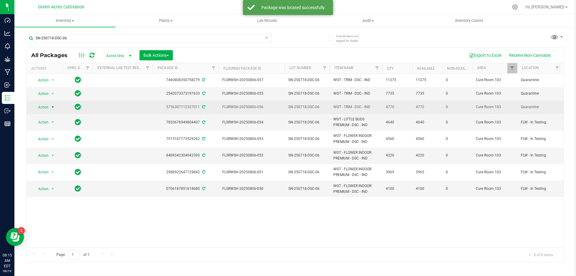
click at [50, 106] on span "select" at bounding box center [53, 107] width 8 height 8
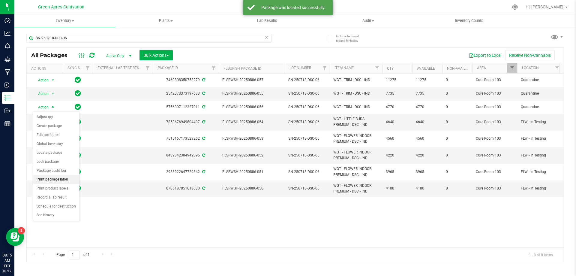
click at [64, 179] on li "Print package label" at bounding box center [56, 179] width 47 height 9
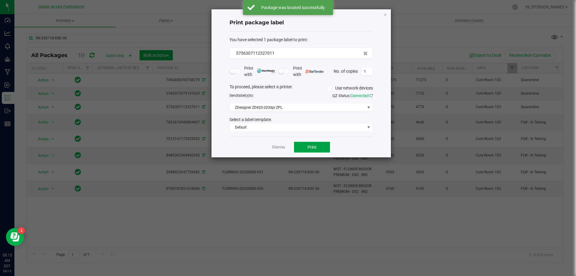
click at [313, 142] on button "Print" at bounding box center [312, 147] width 36 height 11
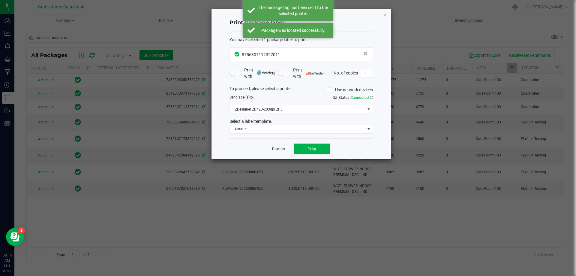
click at [280, 149] on link "Dismiss" at bounding box center [278, 148] width 13 height 5
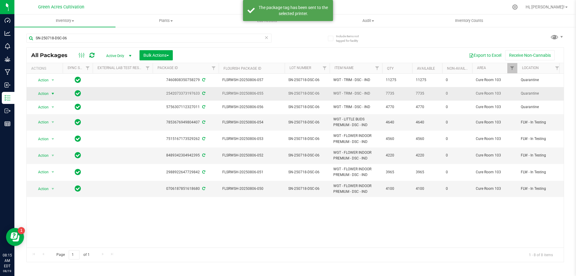
click at [45, 93] on span "Action" at bounding box center [41, 93] width 16 height 8
click at [73, 166] on li "Print package label" at bounding box center [56, 165] width 47 height 9
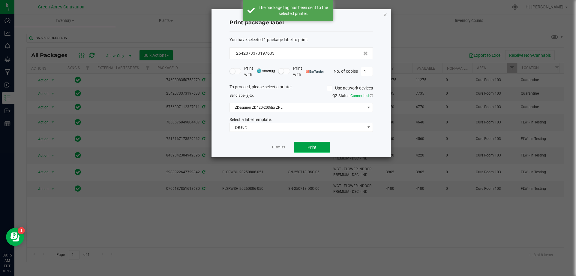
click at [320, 145] on button "Print" at bounding box center [312, 147] width 36 height 11
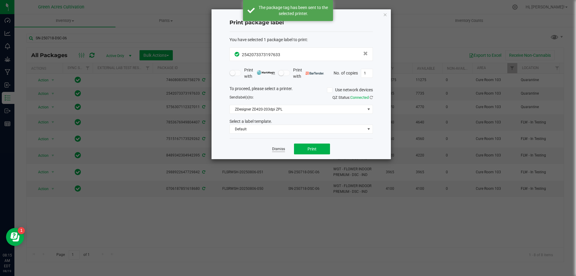
click at [280, 151] on link "Dismiss" at bounding box center [278, 148] width 13 height 5
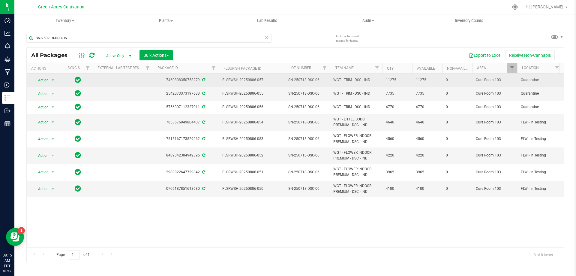
drag, startPoint x: 49, startPoint y: 75, endPoint x: 48, endPoint y: 82, distance: 6.9
click at [48, 77] on td "Action Action Adjust qty Create package Edit attributes Global inventory Locate…" at bounding box center [45, 81] width 36 height 14
click at [48, 82] on span "Action" at bounding box center [41, 80] width 16 height 8
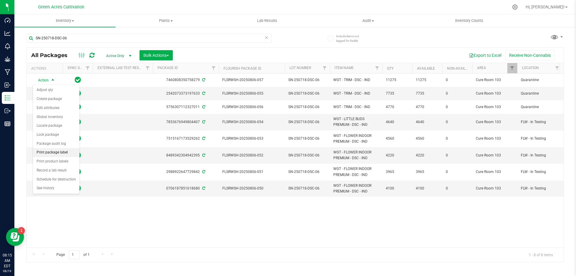
click at [67, 151] on li "Print package label" at bounding box center [56, 152] width 47 height 9
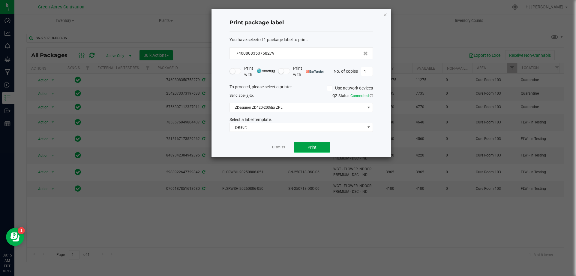
click at [311, 143] on button "Print" at bounding box center [312, 147] width 36 height 11
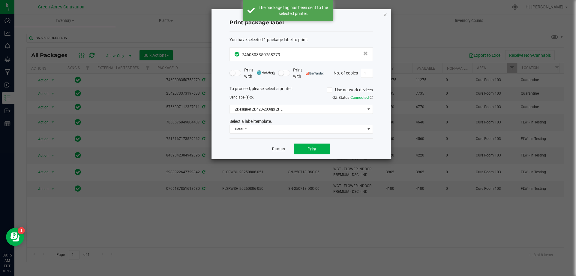
click at [274, 147] on link "Dismiss" at bounding box center [278, 148] width 13 height 5
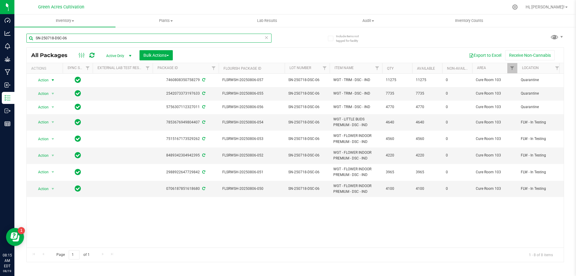
click at [140, 38] on input "SN-250718-DSC-06" at bounding box center [148, 38] width 245 height 9
paste input "627-GPE-03"
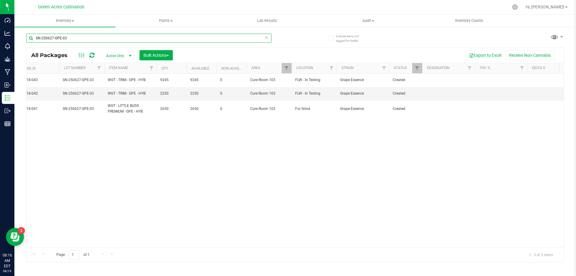
scroll to position [0, 221]
click at [114, 34] on input "SN-250627-GPE-03" at bounding box center [148, 38] width 245 height 9
paste input "703-STW-04"
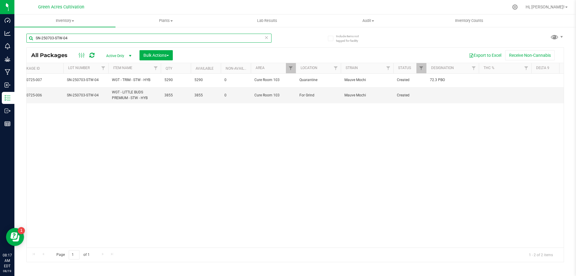
click at [145, 39] on input "SN-250703-STW-04" at bounding box center [148, 38] width 245 height 9
paste input "627-MBL-03"
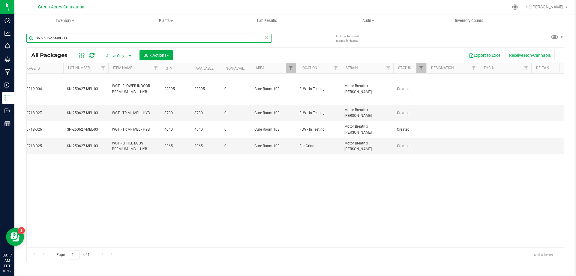
type input "SN-250627-MBL-03"
click at [266, 38] on icon at bounding box center [266, 37] width 4 height 7
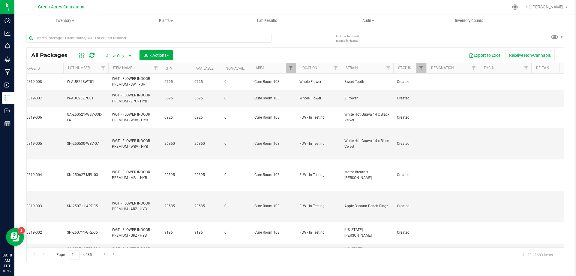
click at [492, 55] on button "Export to Excel" at bounding box center [485, 55] width 40 height 10
click at [119, 37] on input "text" at bounding box center [148, 38] width 245 height 9
paste input "GA-250716-AGO-35K-FA"
type input "GA-250716-AGO-35K-FA"
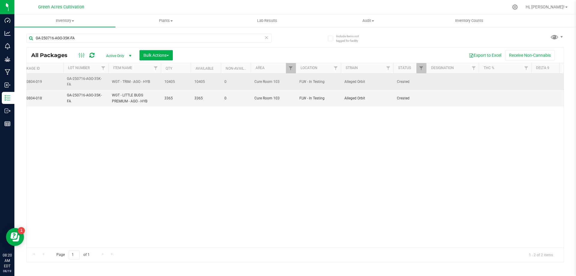
click at [445, 85] on td at bounding box center [452, 82] width 53 height 17
type input "115 PBO"
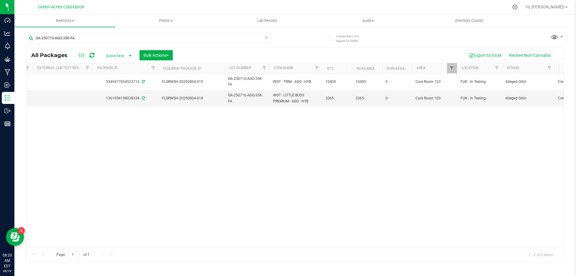
scroll to position [0, 4]
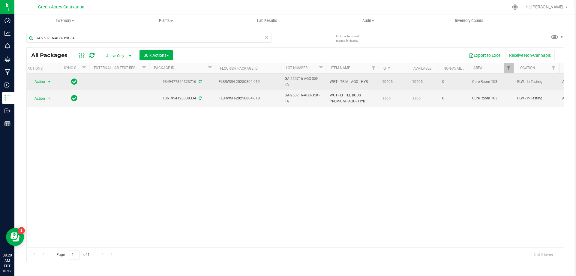
drag, startPoint x: 42, startPoint y: 79, endPoint x: 45, endPoint y: 79, distance: 3.3
click at [42, 79] on span "Action" at bounding box center [37, 81] width 16 height 8
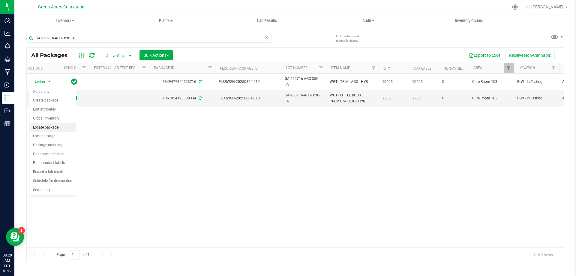
click at [59, 130] on li "Locate package" at bounding box center [52, 127] width 47 height 9
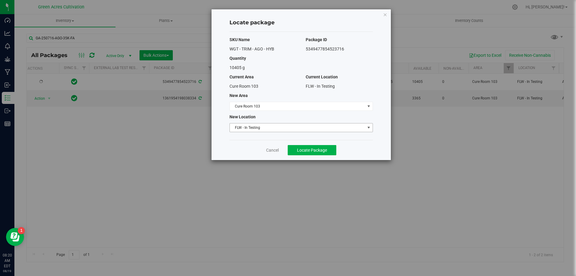
click at [288, 127] on span "FLW - In Testing" at bounding box center [297, 127] width 135 height 8
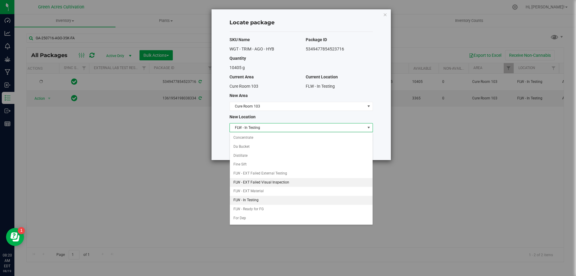
scroll to position [62, 0]
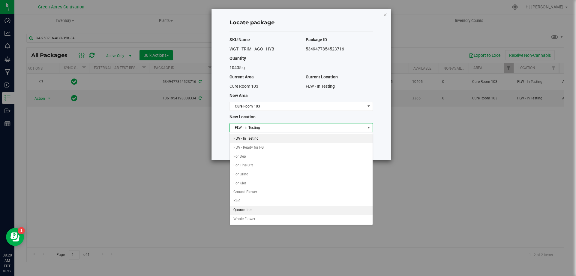
click at [252, 210] on li "Quarantine" at bounding box center [301, 210] width 143 height 9
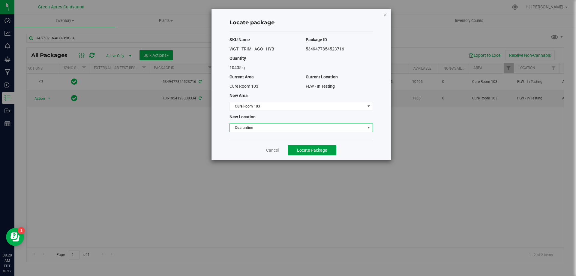
click at [326, 151] on span "Locate Package" at bounding box center [312, 150] width 30 height 5
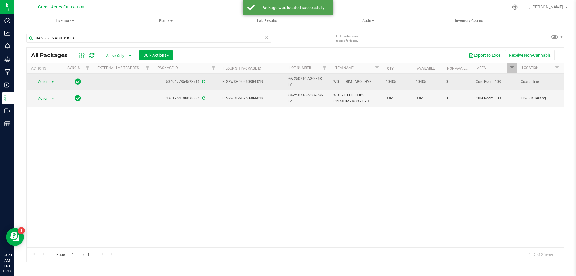
click at [42, 83] on span "Action" at bounding box center [41, 81] width 16 height 8
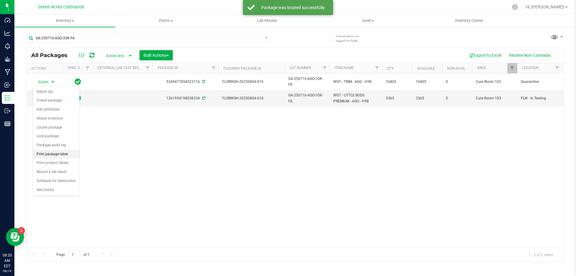
click at [52, 156] on li "Print package label" at bounding box center [56, 154] width 47 height 9
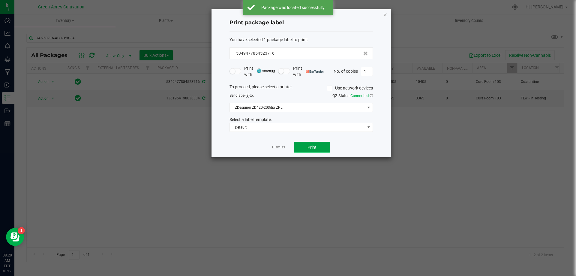
click at [327, 149] on button "Print" at bounding box center [312, 147] width 36 height 11
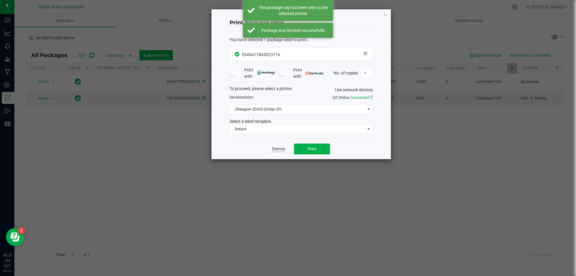
click at [279, 149] on link "Dismiss" at bounding box center [278, 148] width 13 height 5
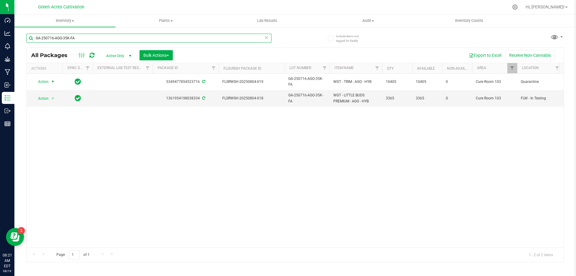
click at [201, 38] on input "GA-250716-AGO-35K-FA" at bounding box center [148, 38] width 245 height 9
paste input "02-HBG-35I"
click at [201, 38] on input "GA-250702-HBG-35I-FA" at bounding box center [148, 38] width 245 height 9
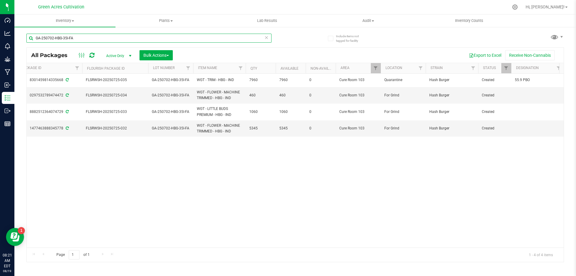
scroll to position [0, 139]
click at [132, 34] on input "GA-250702-HBG-35I-FA" at bounding box center [148, 38] width 245 height 9
paste input "SN-250703-STW-04"
click at [132, 34] on input "SN-250703-STW-04" at bounding box center [148, 38] width 245 height 9
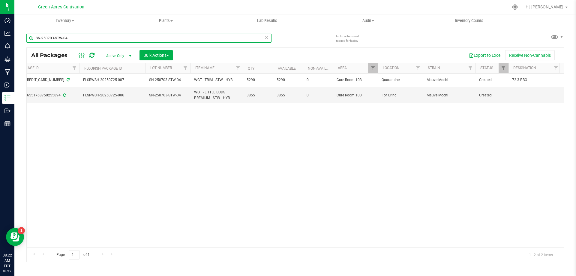
click at [154, 39] on input "SN-250703-STW-04" at bounding box center [148, 38] width 245 height 9
paste input "PGP"
type input "SN-250703-PGP-04"
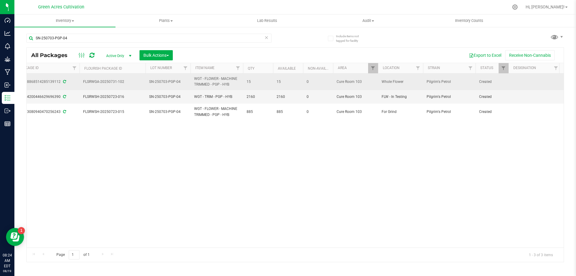
click at [531, 82] on td at bounding box center [535, 82] width 53 height 17
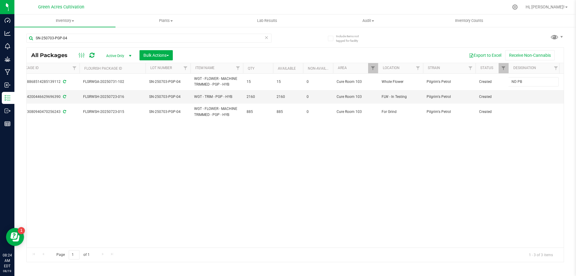
type input "ND PBO"
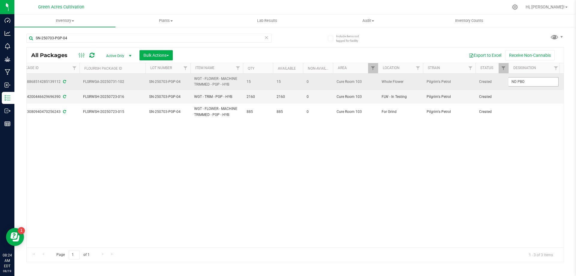
click at [524, 80] on input "ND PBO" at bounding box center [533, 81] width 50 height 9
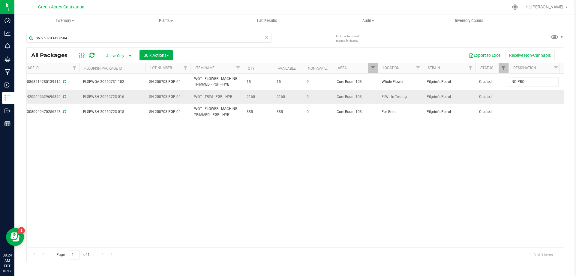
click at [519, 93] on div "All Packages Active Only Active Only Lab Samples Locked All External Internal B…" at bounding box center [295, 154] width 538 height 215
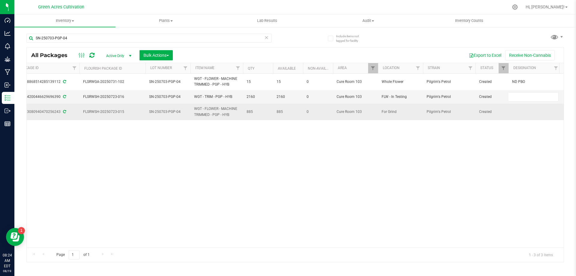
type input "ND PBO"
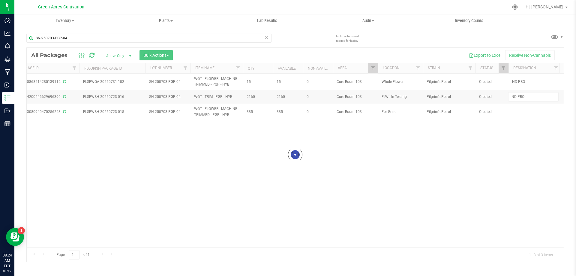
click at [525, 116] on div "Loading... All Packages Active Only Active Only Lab Samples Locked All External…" at bounding box center [295, 154] width 538 height 215
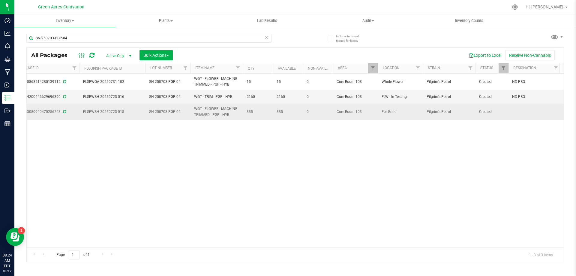
click at [520, 113] on td at bounding box center [535, 112] width 53 height 16
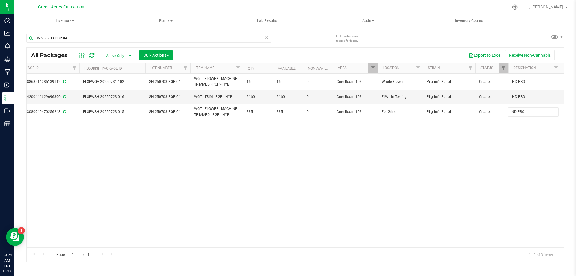
click at [499, 136] on div "All Packages Active Only Active Only Lab Samples Locked All External Internal B…" at bounding box center [295, 154] width 538 height 215
click at [144, 38] on input "SN-250703-PGP-04" at bounding box center [148, 38] width 245 height 9
paste input "GA-250702-GRZ-35I-FA"
click at [144, 38] on input "GA-250702-GRZ-35I-FA" at bounding box center [148, 38] width 245 height 9
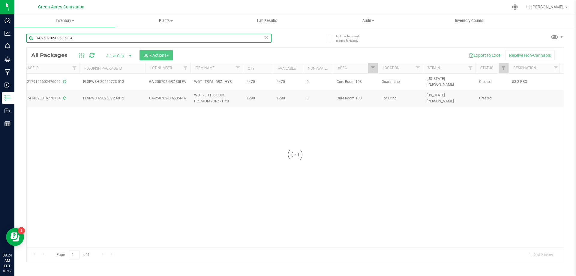
type input "GA-250702-GRZ-35I-FA"
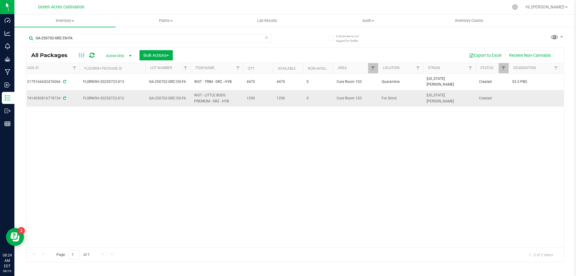
click at [524, 97] on td at bounding box center [535, 98] width 53 height 16
type input "ND PBO"
click at [207, 42] on input "GA-250702-GRZ-35I-FA" at bounding box center [148, 38] width 245 height 9
click at [206, 42] on input "GA-250702-GRZ-35I-FA" at bounding box center [148, 38] width 245 height 9
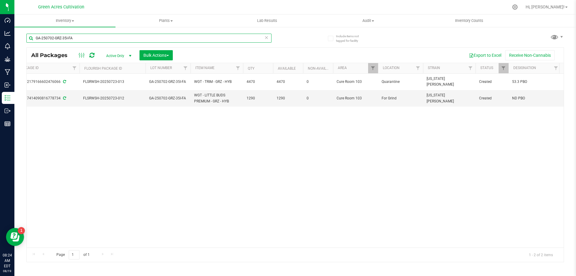
click at [206, 42] on input "GA-250702-GRZ-35I-FA" at bounding box center [148, 38] width 245 height 9
paste input "SN-250703-YHI-04"
type input "SN-250703-YHI-04"
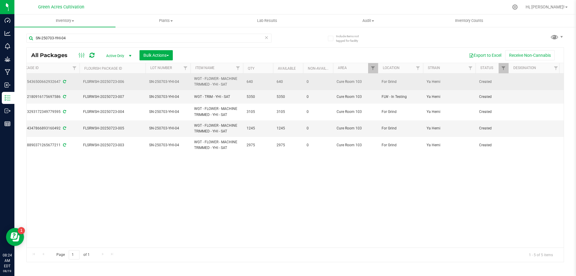
click at [525, 84] on td at bounding box center [535, 82] width 53 height 17
click at [528, 84] on input "SN-250703-YHI-04" at bounding box center [533, 81] width 50 height 9
type input "ND PBO"
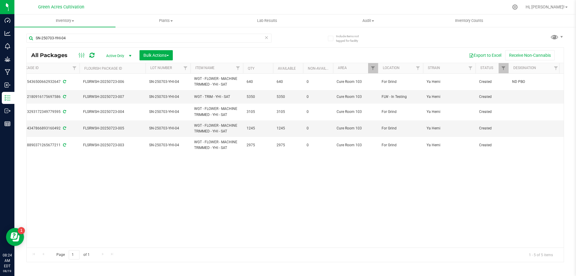
click at [528, 83] on span "ND PBO" at bounding box center [534, 82] width 45 height 6
click at [528, 83] on input "ND PBO" at bounding box center [533, 81] width 50 height 9
click at [521, 95] on td at bounding box center [535, 97] width 53 height 14
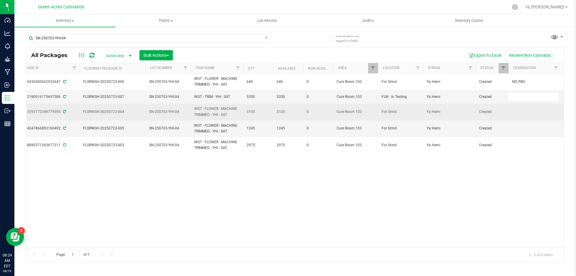
type input "ND PBO"
click at [520, 110] on div "All Packages Active Only Active Only Lab Samples Locked All External Internal B…" at bounding box center [295, 154] width 538 height 215
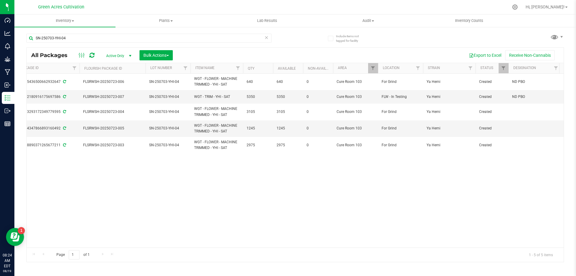
click at [520, 117] on td at bounding box center [535, 112] width 53 height 17
click at [519, 131] on div "All Packages Active Only Active Only Lab Samples Locked All External Internal B…" at bounding box center [295, 154] width 538 height 215
click at [518, 128] on td at bounding box center [535, 128] width 53 height 17
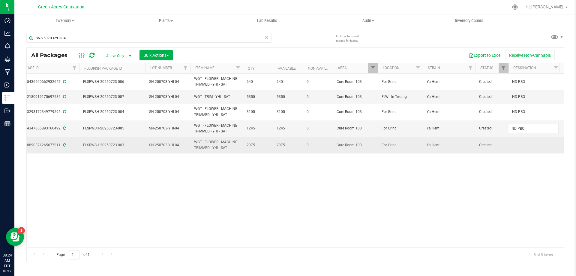
click at [517, 149] on div "All Packages Active Only Active Only Lab Samples Locked All External Internal B…" at bounding box center [295, 154] width 538 height 215
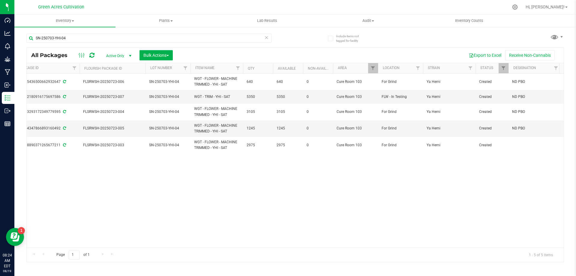
click at [519, 144] on td at bounding box center [535, 145] width 53 height 16
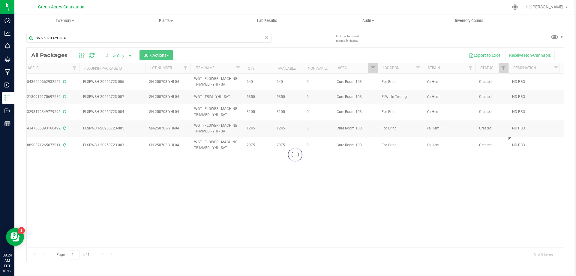
click at [514, 182] on div "Loading... All Packages Active Only Active Only Lab Samples Locked All External…" at bounding box center [295, 154] width 538 height 215
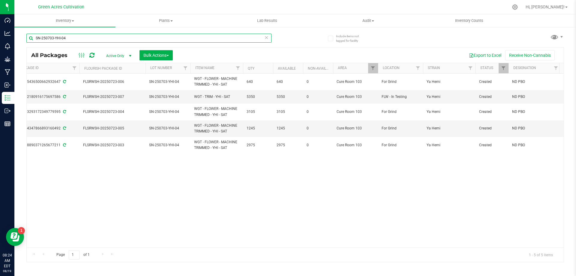
click at [124, 38] on input "SN-250703-YHI-04" at bounding box center [148, 38] width 245 height 9
click at [124, 39] on input "SN-250703-YHI-04" at bounding box center [148, 38] width 245 height 9
paste input "T17"
type input "SN-250703-T17-04"
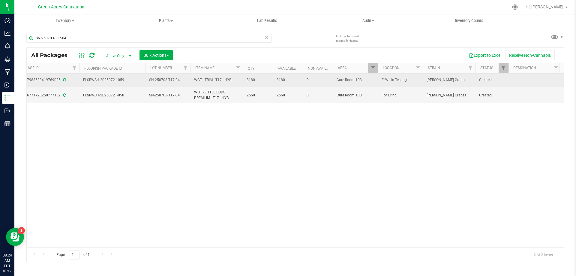
click at [520, 78] on td at bounding box center [535, 81] width 53 height 14
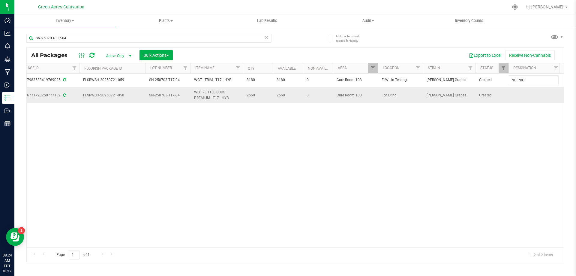
type input "ND PBO"
click at [520, 98] on td at bounding box center [535, 95] width 53 height 16
type input "ND PBO"
drag, startPoint x: 152, startPoint y: 48, endPoint x: 146, endPoint y: 41, distance: 9.8
click at [152, 47] on div "SN-250703-T17-04 All Packages Active Only Active Only Lab Samples Locked All Ex…" at bounding box center [295, 145] width 538 height 234
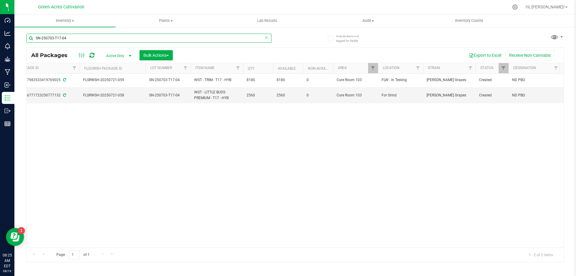
click at [145, 38] on input "SN-250703-T17-04" at bounding box center [148, 38] width 245 height 9
paste input "620-GPE-10"
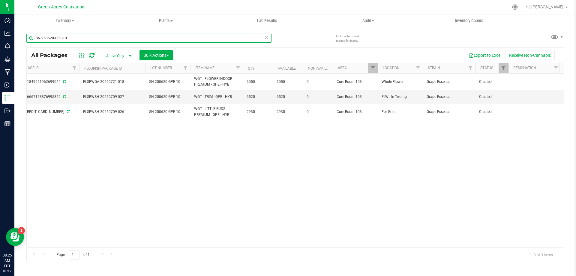
type input "SN-250620-GPE-10"
click at [529, 101] on td at bounding box center [535, 97] width 53 height 14
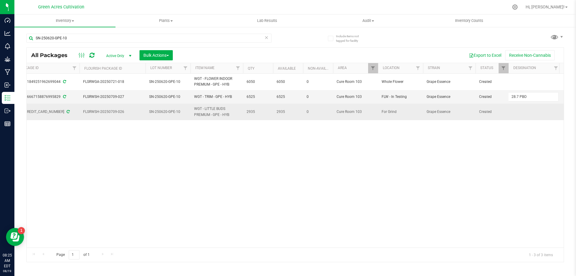
type input "28.7 PBO"
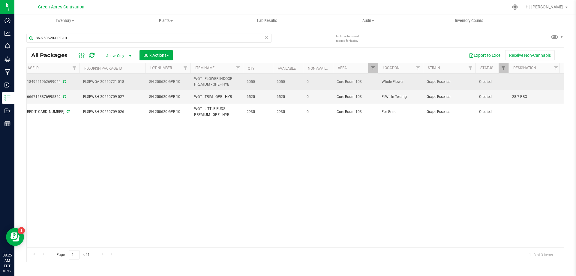
click at [526, 83] on td at bounding box center [535, 82] width 53 height 17
type input "ND PBO"
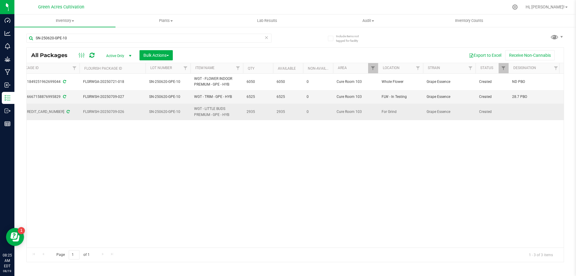
click at [521, 114] on td at bounding box center [535, 112] width 53 height 16
type input "ND PBO"
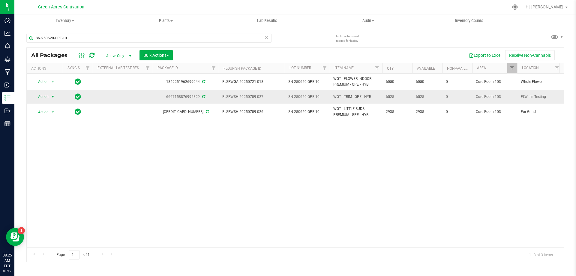
click at [42, 97] on span "Action" at bounding box center [41, 96] width 16 height 8
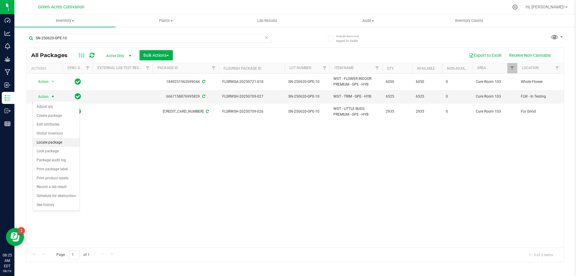
click at [64, 141] on li "Locate package" at bounding box center [56, 142] width 47 height 9
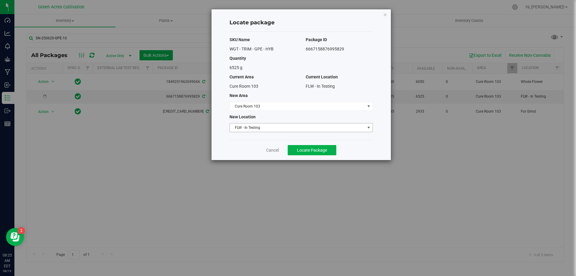
click at [275, 127] on span "FLW - In Testing" at bounding box center [297, 127] width 135 height 8
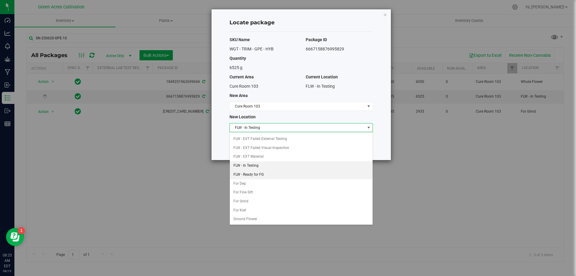
scroll to position [62, 0]
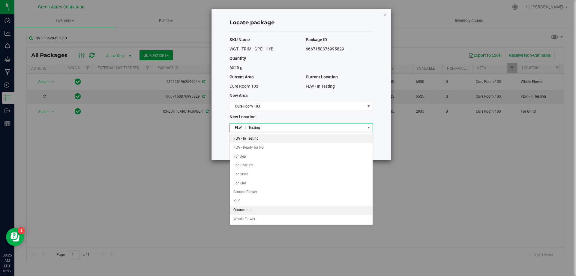
click at [255, 209] on li "Quarantine" at bounding box center [301, 210] width 143 height 9
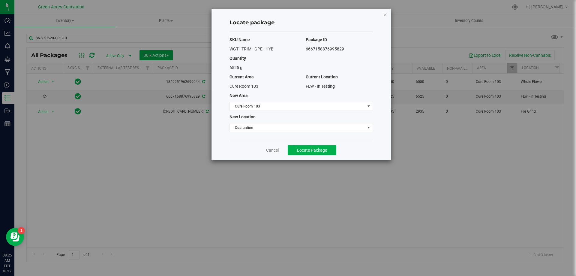
click at [297, 155] on div "Cancel Locate Package" at bounding box center [301, 150] width 143 height 20
click at [303, 148] on span "Locate Package" at bounding box center [312, 150] width 30 height 5
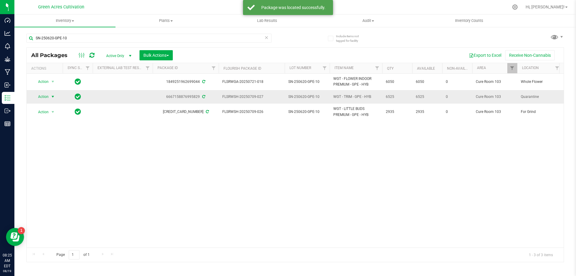
drag, startPoint x: 46, startPoint y: 95, endPoint x: 52, endPoint y: 99, distance: 7.5
click at [46, 95] on span "Action" at bounding box center [41, 96] width 16 height 8
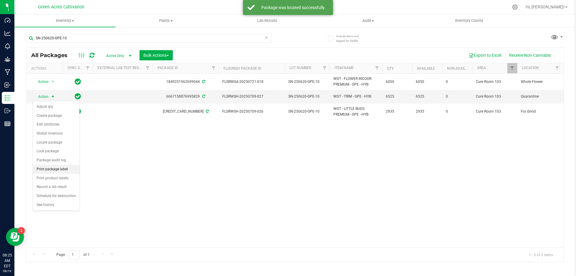
drag, startPoint x: 62, startPoint y: 170, endPoint x: 77, endPoint y: 170, distance: 15.6
click at [62, 170] on li "Print package label" at bounding box center [56, 169] width 47 height 9
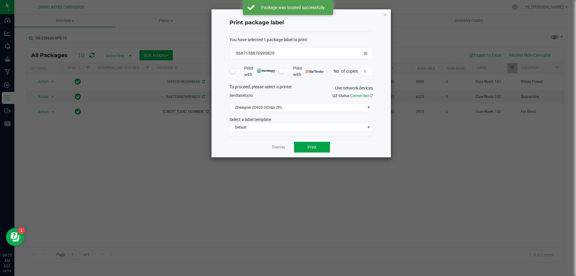
click at [327, 145] on button "Print" at bounding box center [312, 147] width 36 height 11
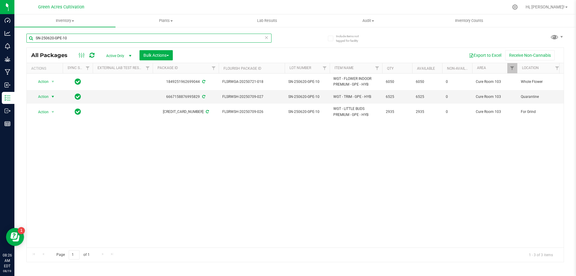
click at [210, 39] on input "SN-250620-GPE-10" at bounding box center [148, 38] width 245 height 9
paste input "703-SRZ-04"
click at [210, 39] on input "SN-250620-GPE-10" at bounding box center [148, 38] width 245 height 9
type input "SN-250703-SRZ-04"
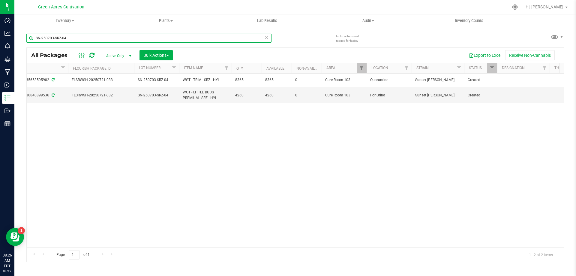
scroll to position [0, 185]
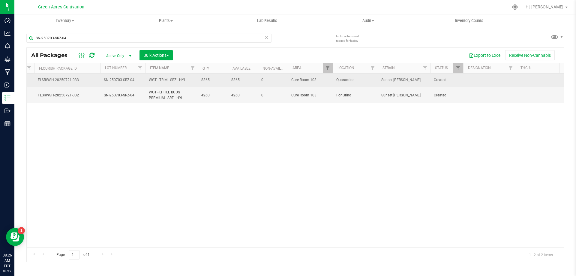
click at [484, 80] on td at bounding box center [489, 81] width 53 height 14
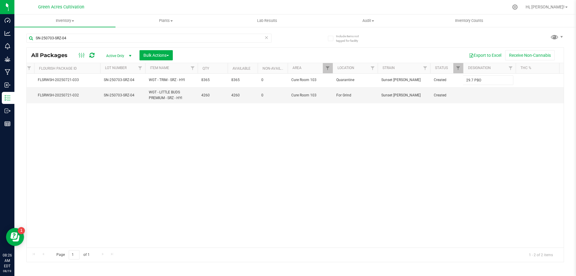
type input "29.7 PBO"
click at [517, 113] on div "Action Action Adjust qty Create package Edit attributes Global inventory Locate…" at bounding box center [295, 161] width 537 height 174
click at [486, 90] on td at bounding box center [489, 95] width 53 height 16
type input "ND PBO"
click at [351, 185] on div "Action Action Adjust qty Create package Edit attributes Global inventory Locate…" at bounding box center [295, 161] width 537 height 174
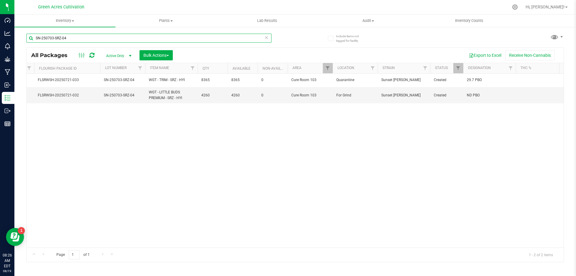
click at [186, 38] on input "SN-250703-SRZ-04" at bounding box center [148, 38] width 245 height 9
paste input "GA-250702-MFU-35I-FA"
click at [186, 38] on input "GA-250702-MFU-35I-FA" at bounding box center [148, 38] width 245 height 9
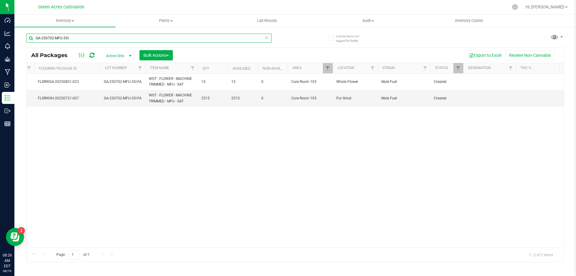
type input "GA-250702-MFU-35I-"
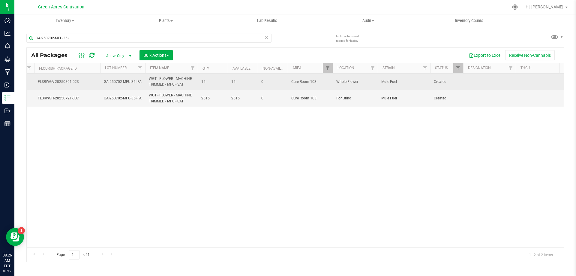
click at [493, 81] on td at bounding box center [489, 82] width 53 height 17
type input "ND PBO"
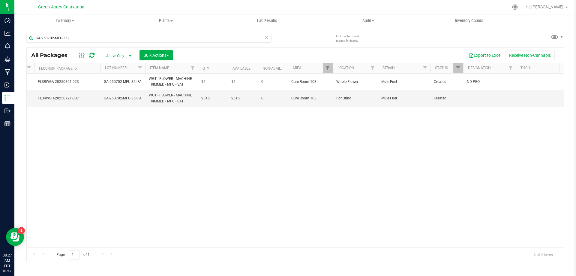
click at [493, 84] on span "ND PBO" at bounding box center [489, 82] width 45 height 6
click at [493, 84] on input "ND PBO" at bounding box center [488, 81] width 50 height 9
click at [479, 97] on td at bounding box center [489, 98] width 53 height 16
type input "ND PBO"
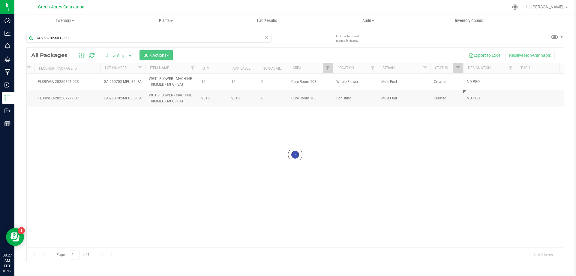
click at [466, 127] on div "Loading... All Packages Active Only Active Only Lab Samples Locked All External…" at bounding box center [295, 154] width 538 height 215
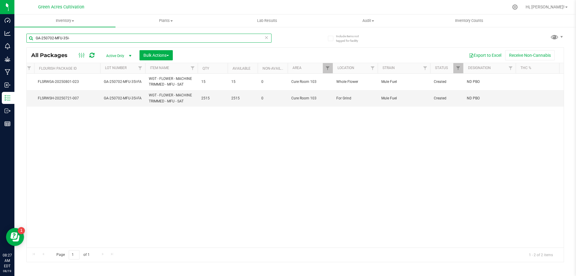
click at [200, 39] on input "GA-250702-MFU-35I-" at bounding box center [148, 38] width 245 height 9
paste input "SN-250627-GRZ-03"
type input "SN-250627-GRZ-03"
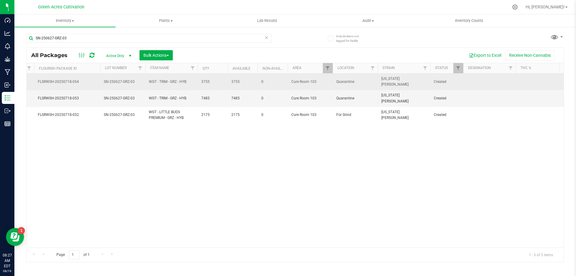
click at [475, 79] on td at bounding box center [489, 82] width 53 height 17
type input "58.6 PBO"
click at [473, 78] on input "58.6 PBO" at bounding box center [488, 81] width 50 height 9
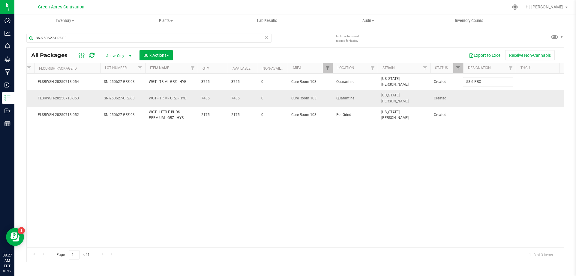
click at [473, 88] on div "All Packages Active Only Active Only Lab Samples Locked All External Internal B…" at bounding box center [295, 154] width 538 height 215
click at [471, 96] on td at bounding box center [489, 98] width 53 height 17
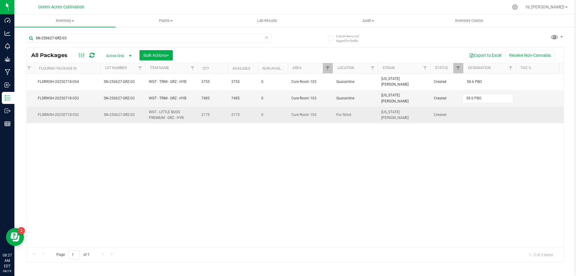
click at [477, 111] on div "All Packages Active Only Active Only Lab Samples Locked All External Internal B…" at bounding box center [295, 154] width 538 height 215
click at [478, 110] on td at bounding box center [489, 115] width 53 height 16
type input "ND PBO"
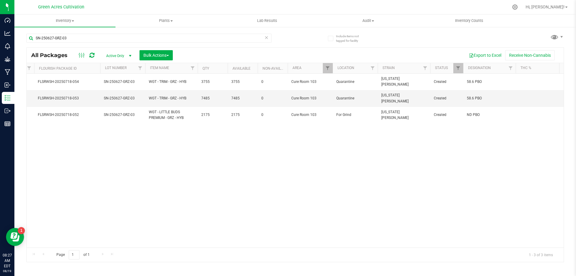
click at [415, 171] on div "Action Action Adjust qty Create package Edit attributes Global inventory Locate…" at bounding box center [295, 161] width 537 height 174
click at [145, 34] on input "SN-250627-GRZ-03" at bounding box center [148, 38] width 245 height 9
paste input "PE"
click at [145, 34] on input "SN-250627-GRZ-03" at bounding box center [148, 38] width 245 height 9
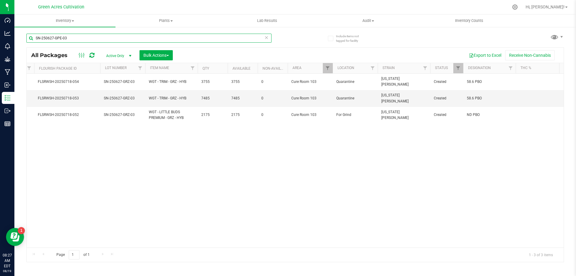
type input "SN-250627-GPE-03"
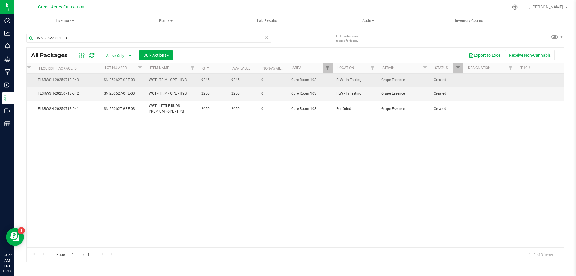
click at [479, 85] on td at bounding box center [489, 81] width 53 height 14
type input "ND PBO"
click at [479, 85] on input "ND PBO" at bounding box center [488, 79] width 50 height 9
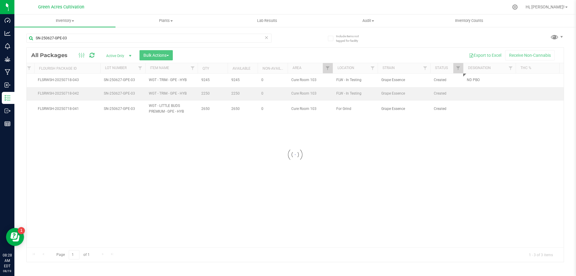
click at [476, 94] on div "Loading... All Packages Active Only Active Only Lab Samples Locked All External…" at bounding box center [295, 154] width 538 height 215
click at [476, 94] on td at bounding box center [489, 93] width 53 height 13
type input "ND PBO"
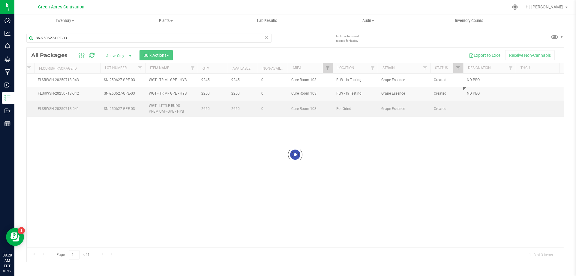
click at [476, 103] on div "Loading... All Packages Active Only Active Only Lab Samples Locked All External…" at bounding box center [295, 154] width 538 height 215
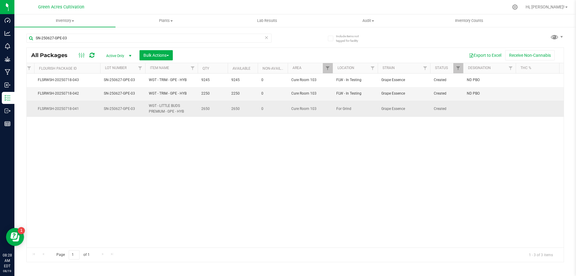
click at [472, 109] on td at bounding box center [489, 109] width 53 height 16
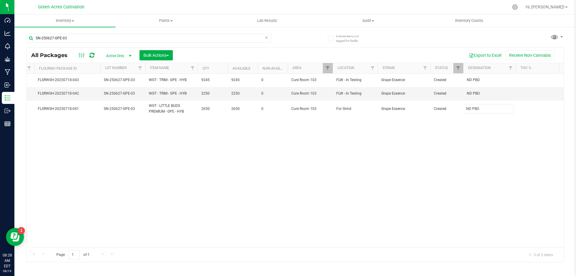
click at [460, 172] on div "All Packages Active Only Active Only Lab Samples Locked All External Internal B…" at bounding box center [295, 154] width 538 height 215
click at [149, 38] on input "SN-250627-GPE-03" at bounding box center [148, 38] width 245 height 9
paste input "BCT"
click at [149, 38] on input "SN-250627-BCT-03" at bounding box center [148, 38] width 245 height 9
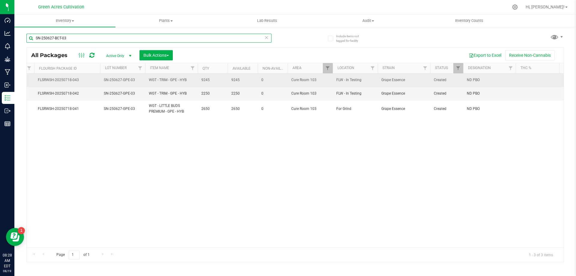
type input "SN-250627-BCT-03"
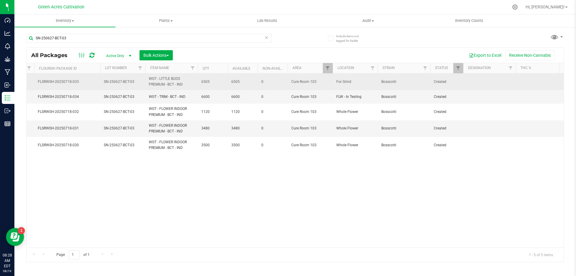
click at [490, 78] on td at bounding box center [489, 82] width 53 height 17
type input "ND PBO"
click at [490, 78] on input "ND PBO" at bounding box center [488, 81] width 50 height 9
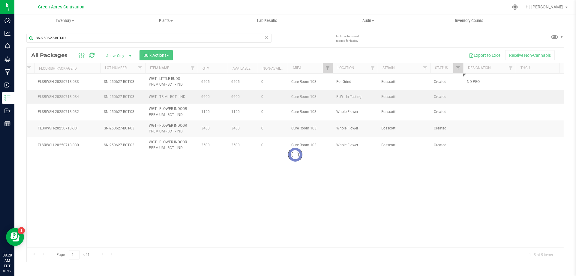
click at [481, 98] on div "Loading... All Packages Active Only Active Only Lab Samples Locked All External…" at bounding box center [295, 154] width 538 height 215
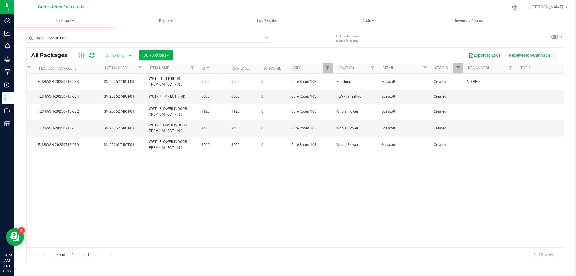
click at [479, 97] on td at bounding box center [489, 96] width 53 height 13
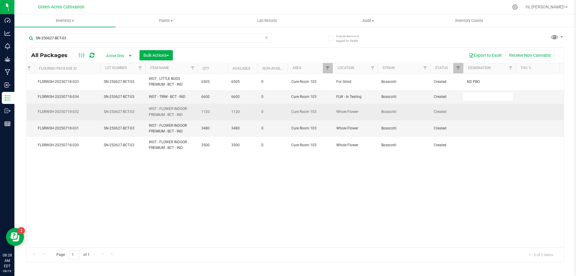
type input "ND PBO"
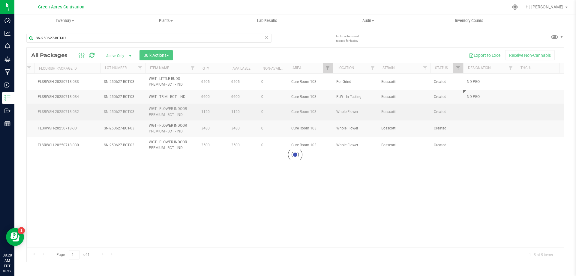
click at [486, 112] on div "Loading... All Packages Active Only Active Only Lab Samples Locked All External…" at bounding box center [295, 154] width 538 height 215
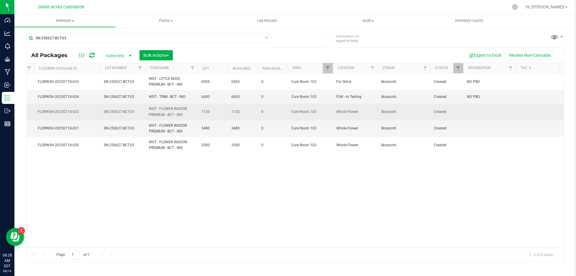
click at [485, 113] on td at bounding box center [489, 112] width 53 height 17
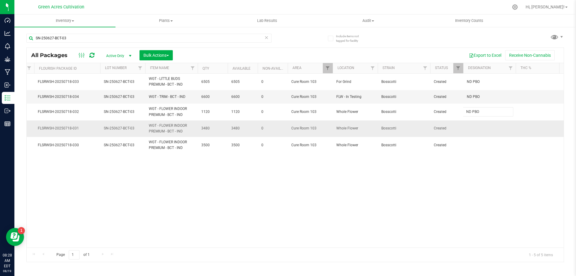
click at [482, 132] on div "All Packages Active Only Active Only Lab Samples Locked All External Internal B…" at bounding box center [295, 154] width 538 height 215
type input "ND PBO"
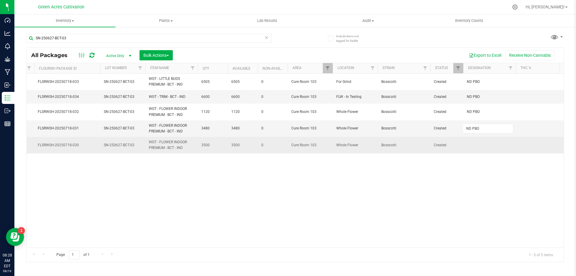
click at [480, 147] on div "All Packages Active Only Active Only Lab Samples Locked All External Internal B…" at bounding box center [295, 154] width 538 height 215
drag, startPoint x: 480, startPoint y: 146, endPoint x: 480, endPoint y: 141, distance: 4.8
click at [480, 141] on td at bounding box center [489, 145] width 53 height 16
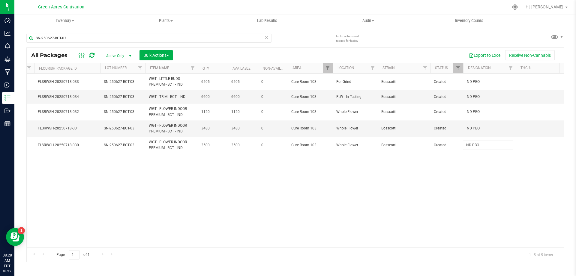
type input "ND PBO"
click at [479, 176] on div "All Packages Active Only Active Only Lab Samples Locked All External Internal B…" at bounding box center [295, 154] width 538 height 215
click at [124, 38] on input "SN-250627-BCT-03" at bounding box center [148, 38] width 245 height 9
paste input "MBL"
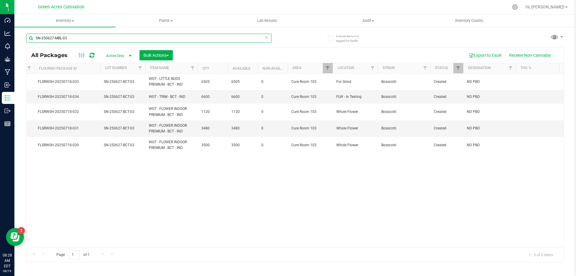
click at [124, 38] on input "SN-250627-MBL-03" at bounding box center [148, 38] width 245 height 9
type input "SN-250627-MBL-03"
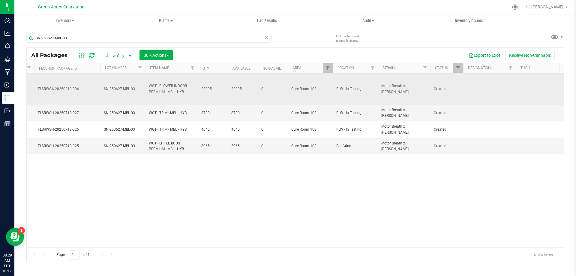
click at [480, 86] on td at bounding box center [489, 89] width 53 height 31
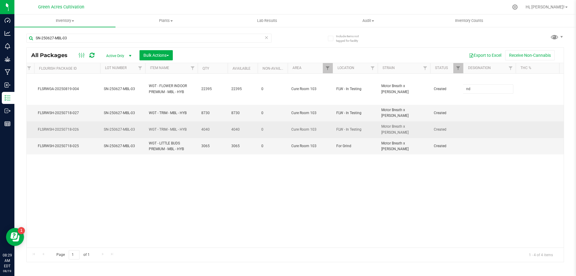
type input "n"
type input "ND PBO"
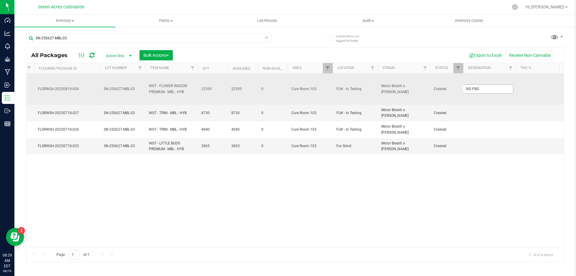
click at [487, 86] on input "ND PBO" at bounding box center [488, 88] width 50 height 9
click at [486, 102] on div "All Packages Active Only Active Only Lab Samples Locked All External Internal B…" at bounding box center [295, 154] width 538 height 215
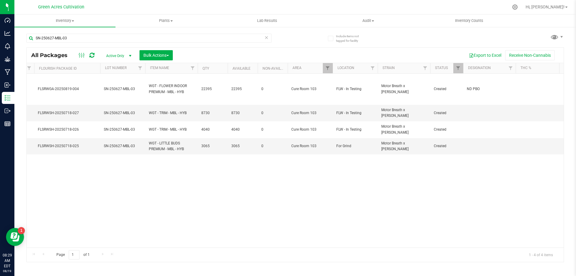
drag, startPoint x: 486, startPoint y: 102, endPoint x: 481, endPoint y: 121, distance: 19.4
click at [475, 113] on td at bounding box center [489, 113] width 53 height 17
click at [478, 136] on div "Loading... All Packages Active Only Active Only Lab Samples Locked All External…" at bounding box center [295, 154] width 538 height 215
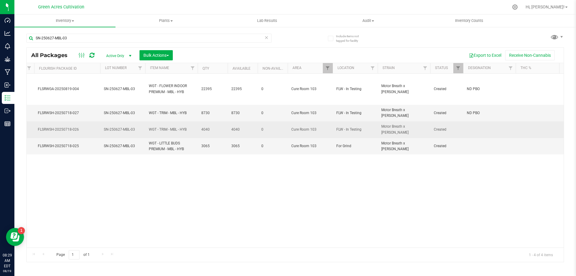
click at [480, 121] on td at bounding box center [489, 129] width 53 height 17
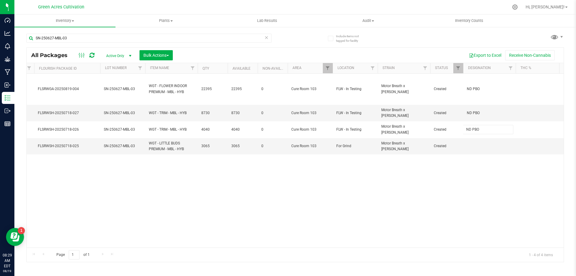
type input "ND PBO"
click at [483, 149] on div "All Packages Active Only Active Only Lab Samples Locked All External Internal B…" at bounding box center [295, 154] width 538 height 215
drag, startPoint x: 483, startPoint y: 149, endPoint x: 483, endPoint y: 138, distance: 11.4
click at [483, 138] on td at bounding box center [489, 146] width 53 height 16
type input "ND PBO"
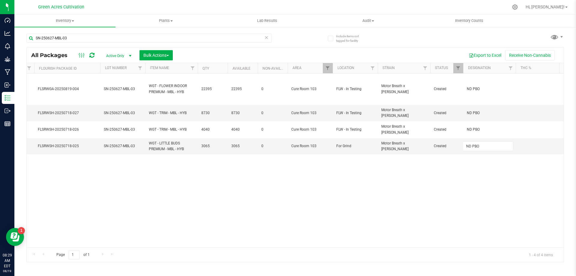
click at [476, 174] on div "All Packages Active Only Active Only Lab Samples Locked All External Internal B…" at bounding box center [295, 154] width 538 height 215
click at [168, 30] on div "SN-250627-MBL-03" at bounding box center [160, 37] width 269 height 19
click at [165, 40] on input "SN-250627-MBL-03" at bounding box center [148, 38] width 245 height 9
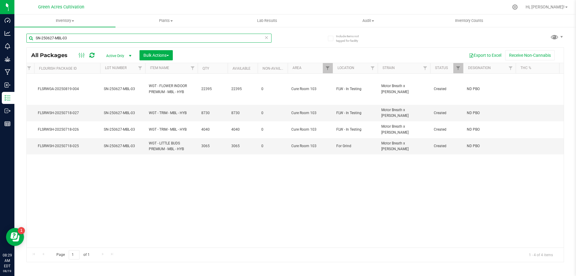
paste input "YHI"
type input "SN-250627-YHI-03"
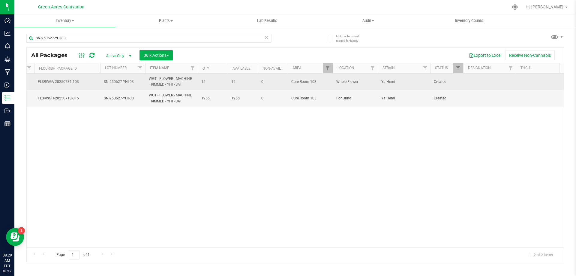
click at [492, 81] on td at bounding box center [489, 82] width 53 height 17
type input "ND PBO"
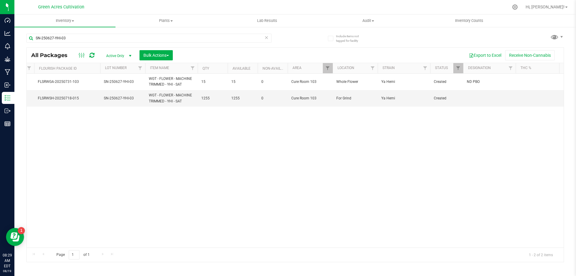
click at [490, 80] on span "ND PBO" at bounding box center [489, 82] width 45 height 6
click at [490, 80] on input "ND PBO" at bounding box center [488, 81] width 50 height 9
click at [480, 104] on td at bounding box center [489, 98] width 53 height 16
type input "ND PBO"
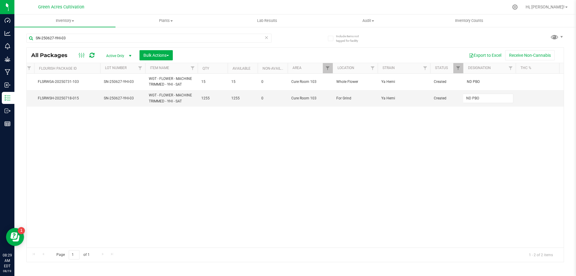
click at [472, 139] on div "All Packages Active Only Active Only Lab Samples Locked All External Internal B…" at bounding box center [295, 154] width 538 height 215
click at [129, 36] on input "SN-250627-YHI-03" at bounding box center [148, 38] width 245 height 9
paste input "T19"
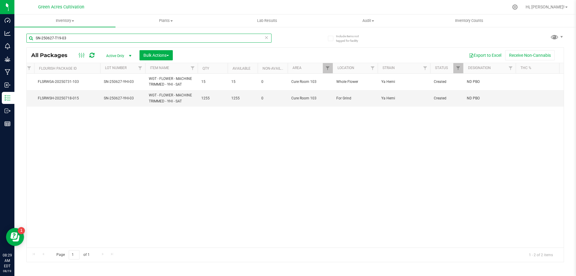
type input "SN-250627-T19-03"
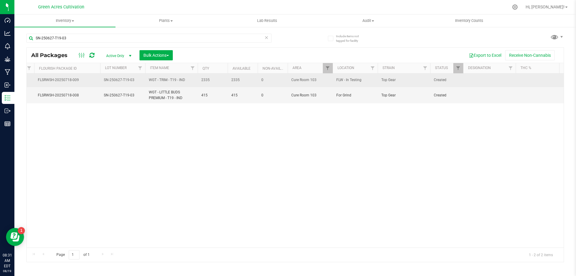
click at [473, 81] on td at bounding box center [489, 81] width 53 height 14
type input "ND PBO"
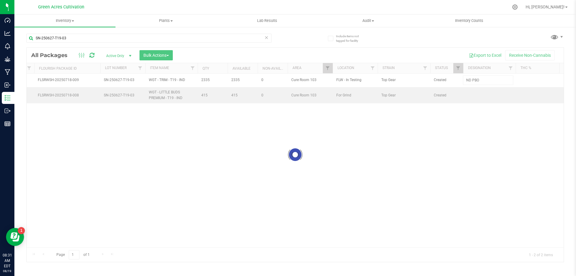
click at [472, 101] on div "Loading... All Packages Active Only Active Only Lab Samples Locked All External…" at bounding box center [295, 154] width 538 height 215
click at [475, 95] on td at bounding box center [489, 95] width 53 height 16
type input "ND PBO"
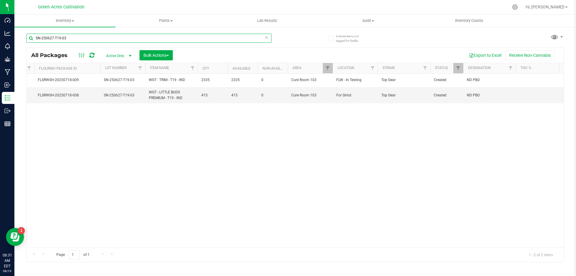
click at [186, 36] on input "SN-250627-T19-03" at bounding box center [148, 38] width 245 height 9
paste input "GA-250625-FFP-33H-FA"
click at [186, 36] on input "GA-250625-FFP-33H-FA" at bounding box center [148, 38] width 245 height 9
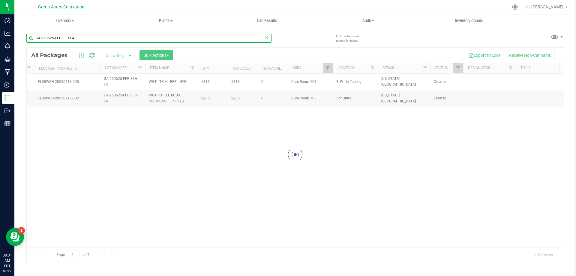
type input "GA-250625-FFP-33H-FA"
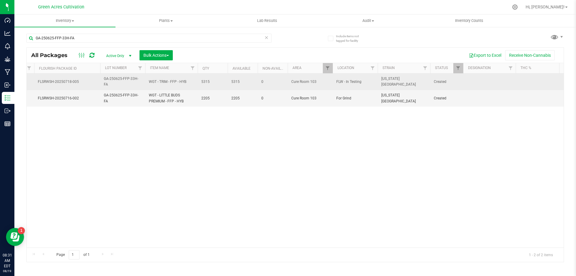
click at [490, 84] on td at bounding box center [489, 82] width 53 height 17
type input "ND PBO"
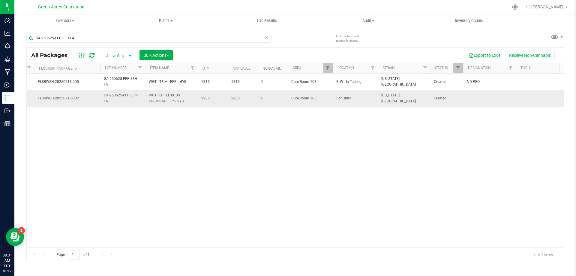
click at [477, 101] on td at bounding box center [489, 98] width 53 height 16
type input "ND PBO"
click at [134, 38] on input "GA-250625-FFP-33H-FA" at bounding box center [148, 38] width 245 height 9
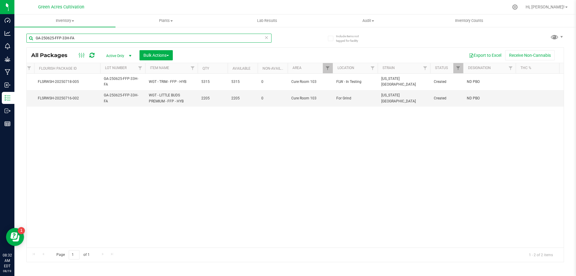
paste input "SN-250627-BOF-03"
type input "SN-250627-BOF-03"
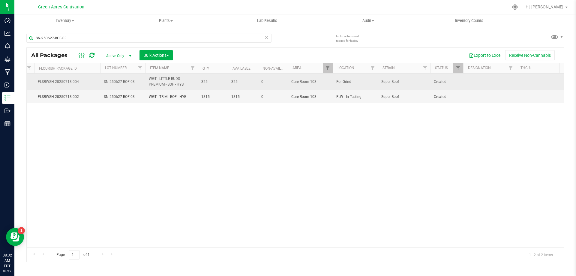
click at [480, 75] on td at bounding box center [489, 82] width 53 height 17
type input "ND PBO"
click at [486, 86] on input "ND PBO" at bounding box center [488, 81] width 50 height 9
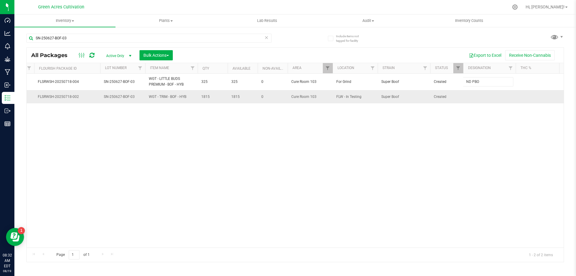
click at [487, 102] on div "All Packages Active Only Active Only Lab Samples Locked All External Internal B…" at bounding box center [295, 154] width 538 height 215
drag, startPoint x: 487, startPoint y: 102, endPoint x: 479, endPoint y: 93, distance: 12.3
click at [479, 92] on td at bounding box center [489, 96] width 53 height 13
type input "ND PBO"
click at [453, 132] on div "All Packages Active Only Active Only Lab Samples Locked All External Internal B…" at bounding box center [295, 154] width 538 height 215
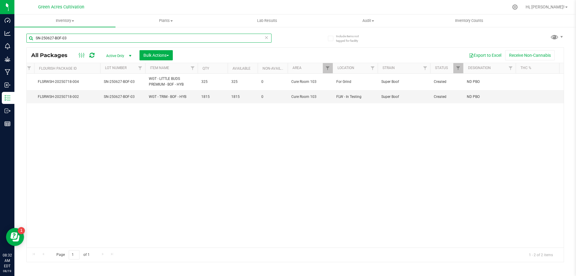
click at [218, 37] on input "SN-250627-BOF-03" at bounding box center [148, 38] width 245 height 9
click at [218, 36] on input "SN-250627-BOF-03" at bounding box center [148, 38] width 245 height 9
paste input "13-MBL-09"
click at [218, 36] on input "SN-250627-BOF-03" at bounding box center [148, 38] width 245 height 9
type input "SN-250613-MBL-09"
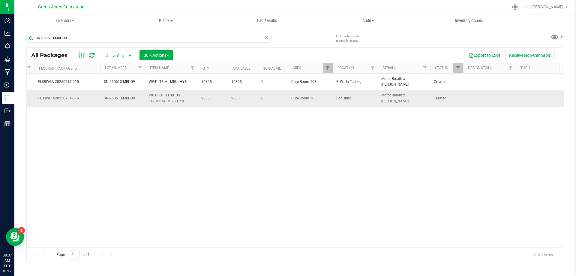
click at [489, 98] on td at bounding box center [489, 98] width 53 height 16
type input "333 PBO"
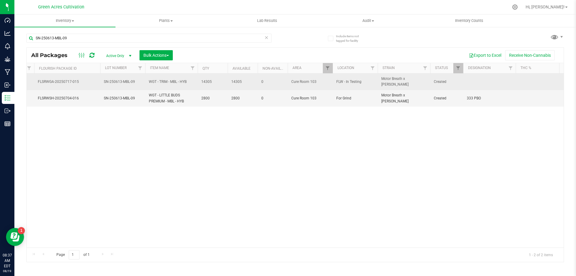
click at [487, 83] on td at bounding box center [489, 82] width 53 height 17
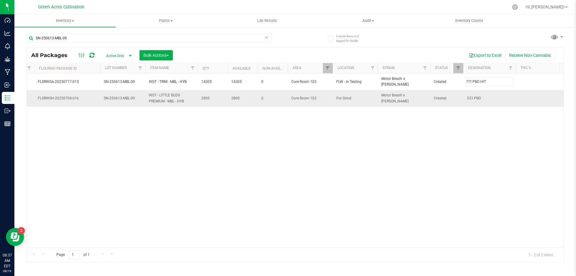
type input "??? PBO HIT"
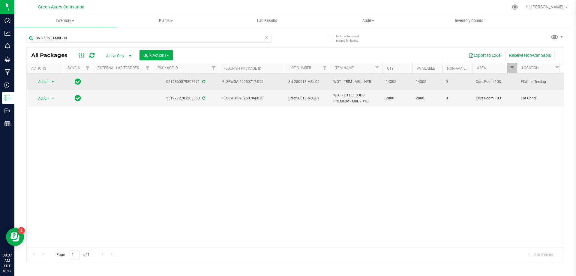
click at [33, 85] on span "Action" at bounding box center [41, 81] width 16 height 8
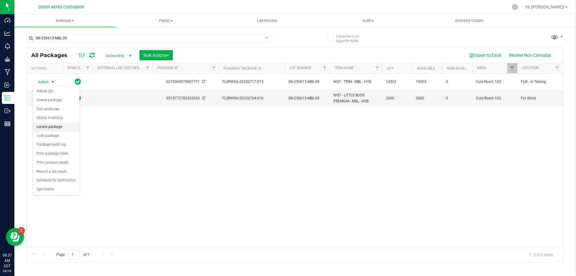
click at [55, 125] on li "Locate package" at bounding box center [56, 126] width 47 height 9
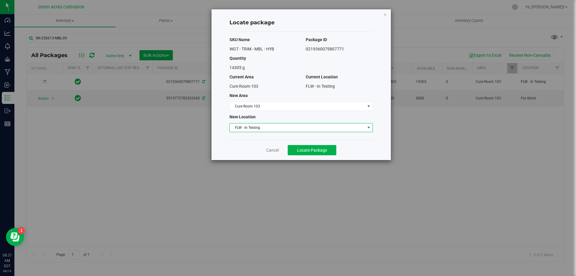
click at [297, 125] on span "FLW - In Testing" at bounding box center [297, 127] width 135 height 8
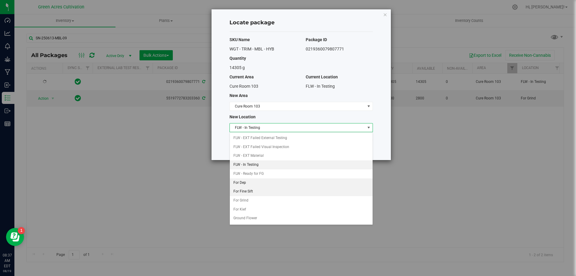
scroll to position [62, 0]
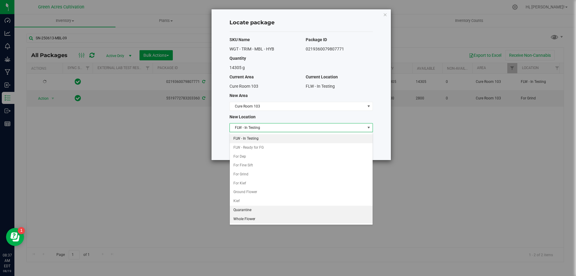
click at [246, 211] on li "Quarantine" at bounding box center [301, 210] width 143 height 9
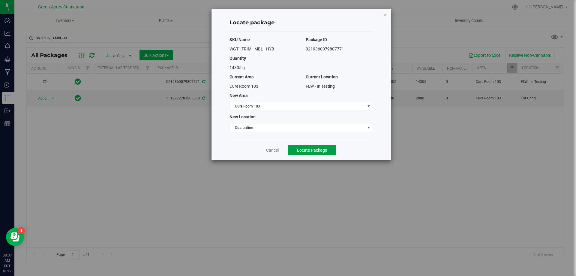
click at [324, 155] on button "Locate Package" at bounding box center [312, 150] width 49 height 10
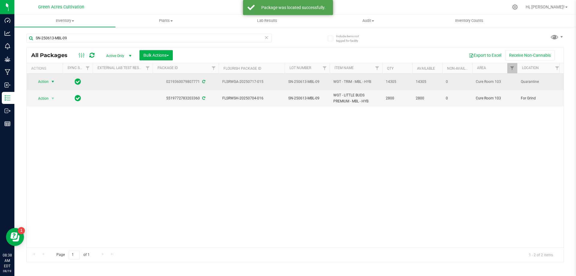
click at [44, 82] on span "Action" at bounding box center [41, 81] width 16 height 8
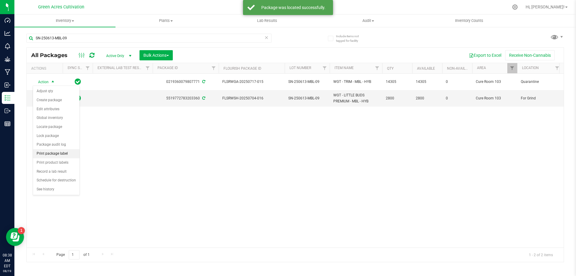
click at [57, 156] on li "Print package label" at bounding box center [56, 153] width 47 height 9
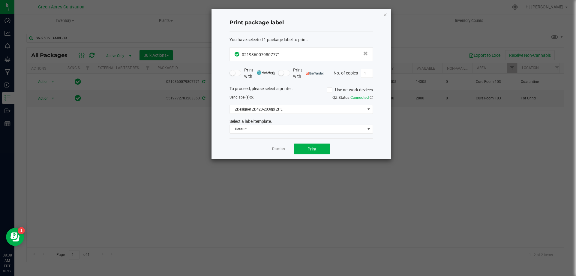
click at [317, 142] on div "Dismiss Print" at bounding box center [301, 148] width 143 height 21
click at [314, 147] on span "Print" at bounding box center [312, 148] width 9 height 5
click at [275, 150] on link "Dismiss" at bounding box center [278, 148] width 13 height 5
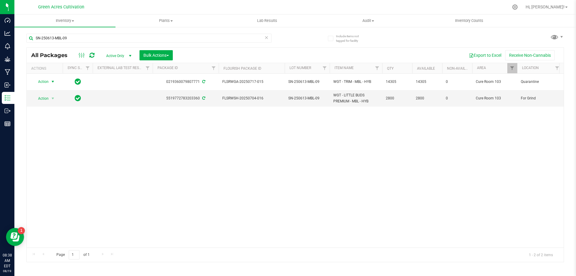
click at [337, 143] on div "Action Action Adjust qty Create package Edit attributes Global inventory Locate…" at bounding box center [295, 161] width 537 height 174
click at [153, 41] on input "SN-250613-MBL-09" at bounding box center [148, 38] width 245 height 9
paste input "502-STW-03"
click at [153, 41] on input "SN-250613-MBL-09" at bounding box center [148, 38] width 245 height 9
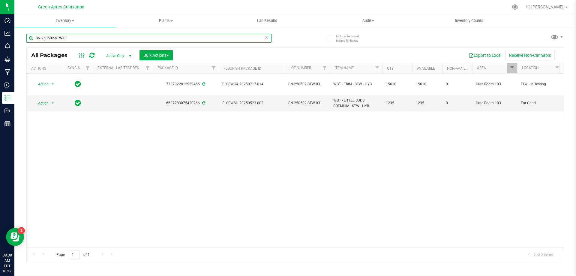
scroll to position [0, 47]
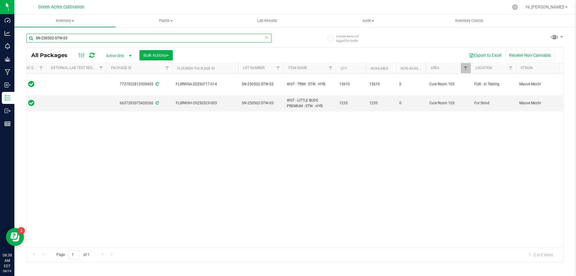
type input "SN-250502-STW-03"
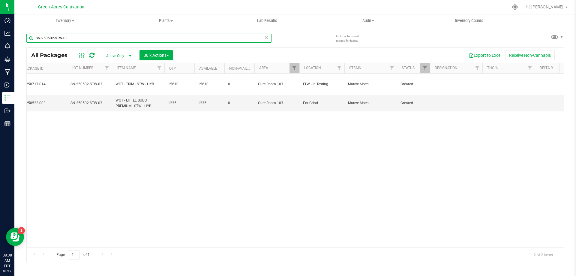
scroll to position [0, 238]
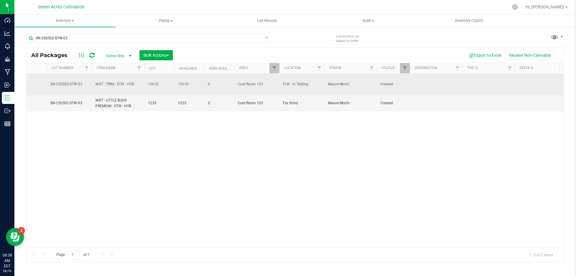
click at [423, 86] on td at bounding box center [436, 85] width 53 height 22
type input "ND PBO"
click at [422, 86] on input "ND PBO" at bounding box center [435, 84] width 50 height 9
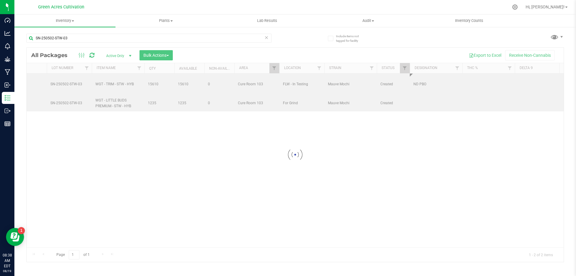
click at [420, 103] on div "Loading... All Packages Active Only Active Only Lab Samples Locked All External…" at bounding box center [295, 154] width 538 height 215
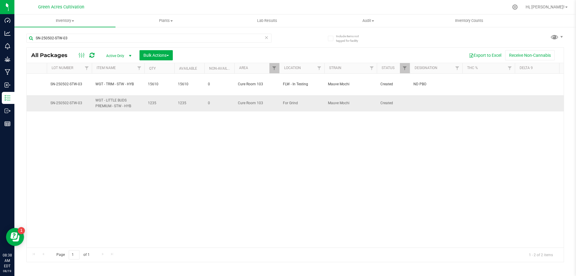
click at [421, 103] on td at bounding box center [436, 103] width 53 height 16
type input "ND PBO"
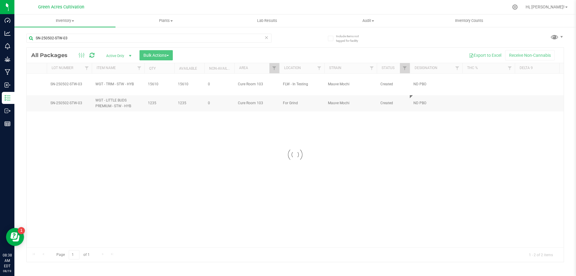
click at [408, 124] on div "Loading... All Packages Active Only Active Only Lab Samples Locked All External…" at bounding box center [295, 154] width 538 height 215
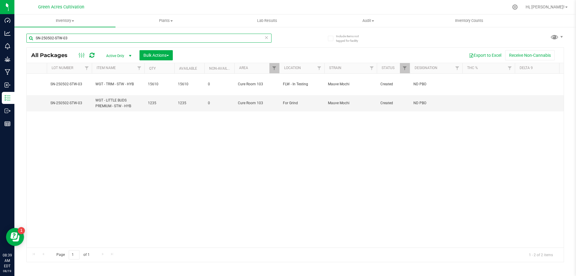
click at [163, 35] on input "SN-250502-STW-03" at bounding box center [148, 38] width 245 height 9
click at [163, 37] on input "SN-250502-STW-03" at bounding box center [148, 38] width 245 height 9
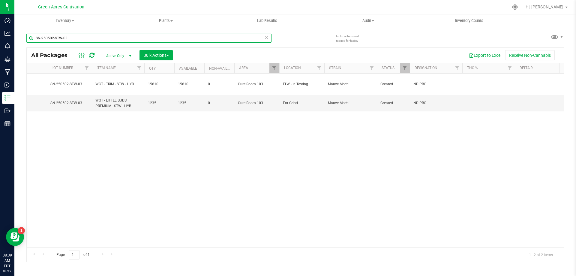
click at [163, 37] on input "SN-250502-STW-03" at bounding box center [148, 38] width 245 height 9
paste input "GA-250402-OROxT08-33H-FA"
type input "GA-250402-OROxT08-33H-FA"
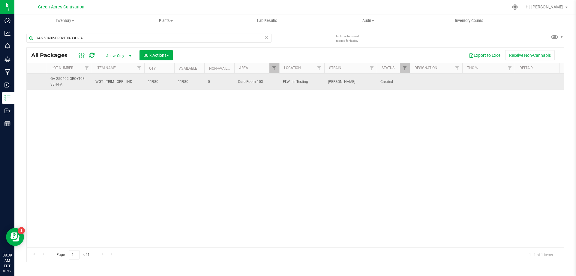
click at [462, 77] on td at bounding box center [436, 82] width 53 height 16
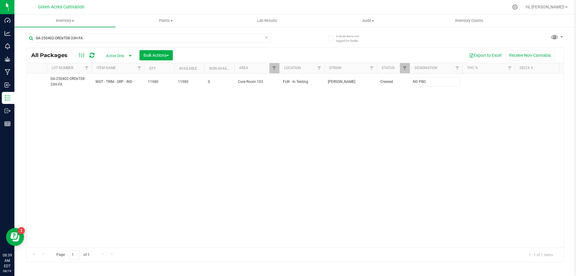
type input "ND PBO"
click at [144, 40] on input "GA-250402-OROxT08-33H-FA" at bounding box center [148, 38] width 245 height 9
paste input "16-BOF-33J"
click at [144, 39] on input "GA-250416-BOF-33J-FA" at bounding box center [148, 38] width 245 height 9
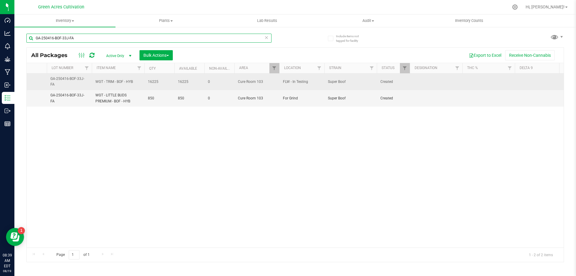
type input "GA-250416-BOF-33J-FA"
click at [441, 78] on td at bounding box center [436, 82] width 53 height 17
click at [445, 82] on input "text" at bounding box center [435, 81] width 50 height 9
type input "ND PBO"
click at [444, 81] on input "ND PBO" at bounding box center [435, 81] width 50 height 9
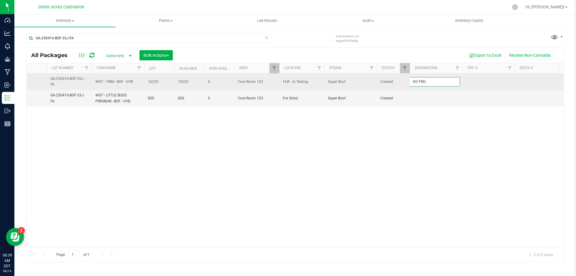
click at [443, 81] on input "ND PBO" at bounding box center [435, 81] width 50 height 9
click at [421, 84] on input "ND PBO" at bounding box center [435, 81] width 50 height 9
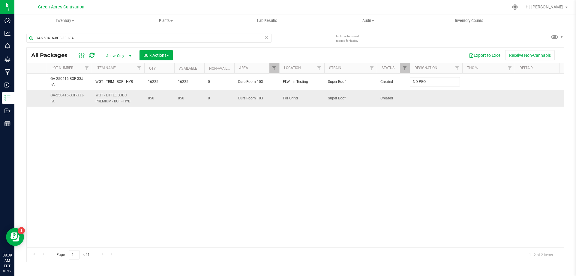
click at [417, 97] on div "All Packages Active Only Active Only Lab Samples Locked All External Internal B…" at bounding box center [295, 154] width 538 height 215
click at [417, 98] on td at bounding box center [436, 98] width 53 height 16
type input "ND PBO"
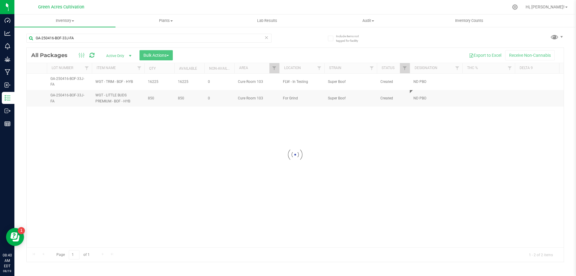
click at [417, 144] on div "Loading... All Packages Active Only Active Only Lab Samples Locked All External…" at bounding box center [295, 154] width 538 height 215
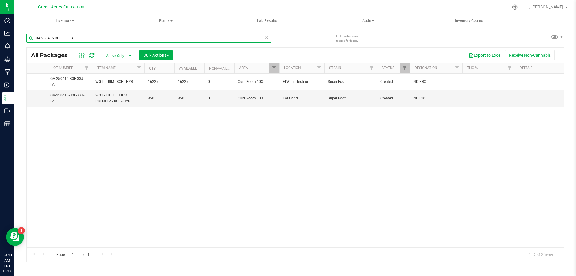
click at [183, 38] on input "GA-250416-BOF-33J-FA" at bounding box center [148, 38] width 245 height 9
paste input "SN-250627-ZOP-03"
click at [183, 38] on input "SN-250627-ZOP-03" at bounding box center [148, 38] width 245 height 9
type input "SN-250627-ZOP-03"
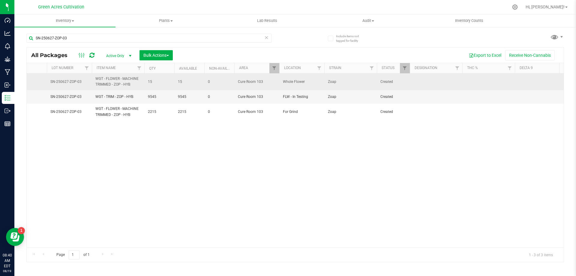
click at [458, 79] on td at bounding box center [436, 82] width 53 height 17
type input "ND PBO"
click at [439, 79] on input "ND PBO" at bounding box center [435, 81] width 50 height 9
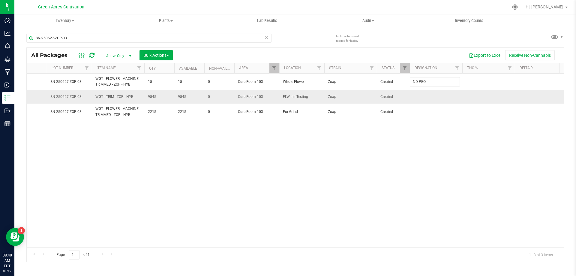
click at [428, 94] on div "All Packages Active Only Active Only Lab Samples Locked All External Internal B…" at bounding box center [295, 154] width 538 height 215
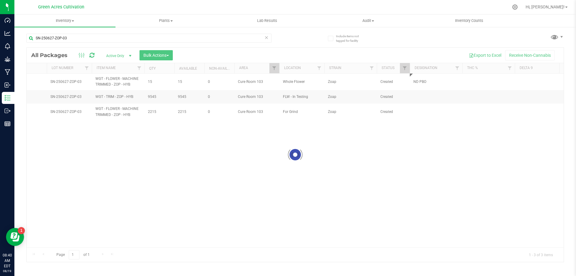
click at [424, 95] on div at bounding box center [295, 155] width 537 height 214
click at [421, 101] on div at bounding box center [295, 155] width 537 height 214
click at [414, 95] on div at bounding box center [295, 155] width 537 height 214
click at [417, 95] on div at bounding box center [295, 155] width 537 height 214
click at [421, 98] on div at bounding box center [295, 155] width 537 height 214
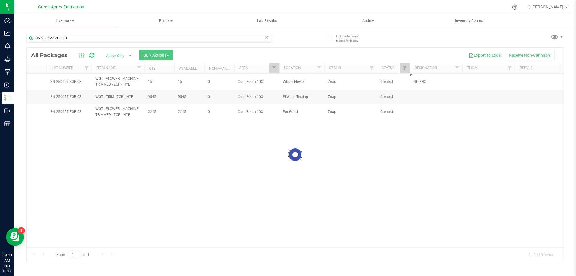
click at [423, 98] on div at bounding box center [295, 155] width 537 height 214
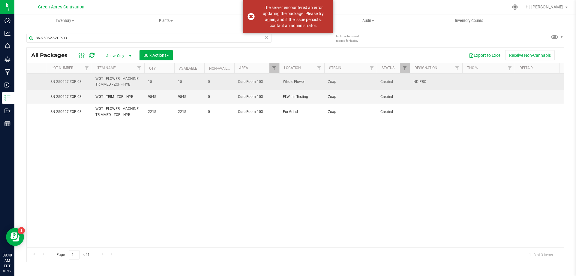
click at [425, 83] on span "ND PBO" at bounding box center [436, 82] width 45 height 6
click at [425, 83] on input "ND PBO" at bounding box center [435, 81] width 50 height 9
click at [417, 174] on div "Action Action Adjust qty Create package Edit attributes Global inventory Locate…" at bounding box center [295, 161] width 537 height 174
click at [435, 93] on td at bounding box center [436, 97] width 53 height 14
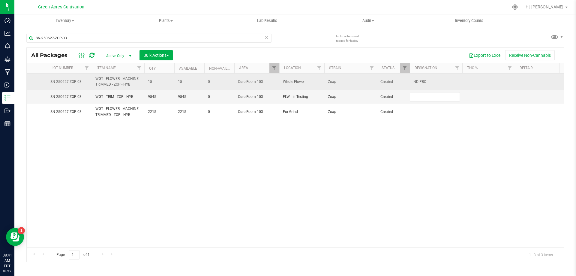
type input "ND PBO"
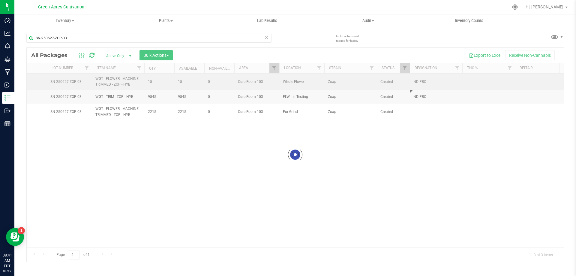
click at [437, 144] on div "Loading... All Packages Active Only Active Only Lab Samples Locked All External…" at bounding box center [295, 154] width 538 height 215
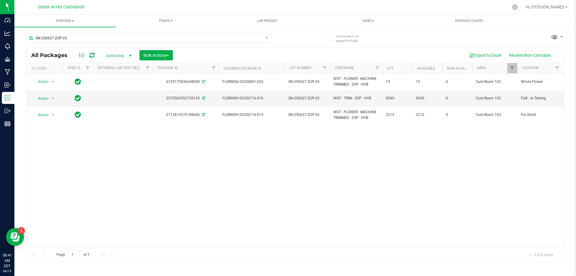
click at [190, 249] on div "Page 1 of 1 1 - 3 of 3 items" at bounding box center [295, 254] width 537 height 14
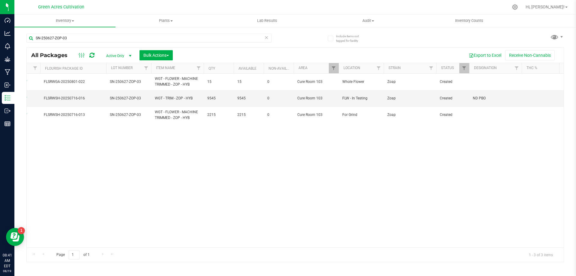
scroll to position [0, 182]
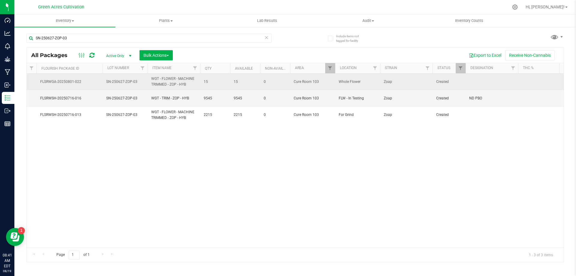
click at [484, 77] on td at bounding box center [492, 82] width 53 height 17
type input "ND PBO"
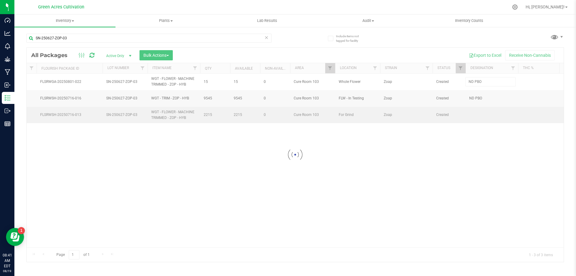
click at [478, 112] on div "Loading... All Packages Active Only Active Only Lab Samples Locked All External…" at bounding box center [295, 154] width 538 height 215
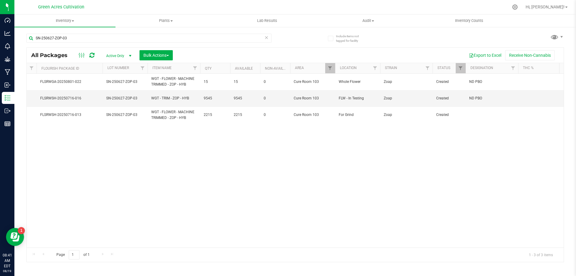
click at [478, 112] on td at bounding box center [492, 115] width 53 height 16
type input "ND PBO"
click at [473, 152] on div "Loading... All Packages Active Only Active Only Lab Samples Locked All External…" at bounding box center [295, 154] width 538 height 215
click at [191, 32] on div "SN-250627-ZOP-03" at bounding box center [160, 37] width 269 height 19
click at [189, 38] on input "SN-250627-ZOP-03" at bounding box center [148, 38] width 245 height 9
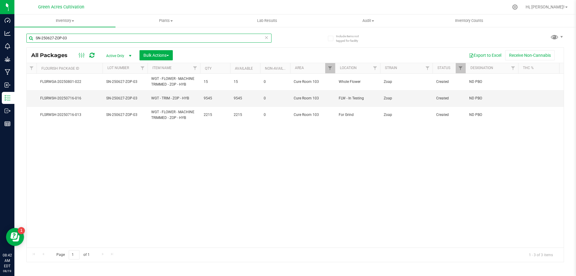
click at [189, 38] on input "SN-250627-ZOP-03" at bounding box center [148, 38] width 245 height 9
paste input "GA-250625-FFP-T-33H-FA"
click at [189, 38] on input "GA-250625-FFP-T-33H-FA" at bounding box center [148, 38] width 245 height 9
type input "GA-250625-FFP-T-33H-FA"
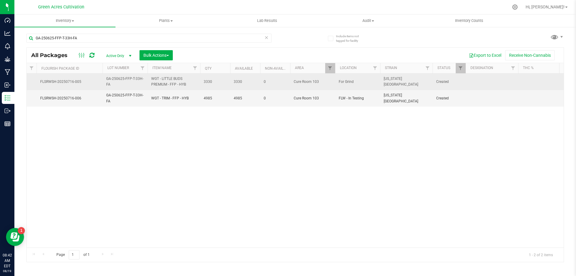
click at [485, 86] on td at bounding box center [492, 82] width 53 height 17
type input "ND PBO"
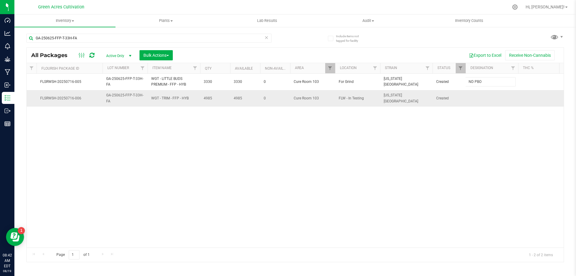
click at [479, 101] on div "All Packages Active Only Active Only Lab Samples Locked All External Internal B…" at bounding box center [295, 154] width 538 height 215
click at [479, 100] on td at bounding box center [492, 98] width 53 height 16
type input "ND PBO"
click at [187, 37] on input "GA-250625-FFP-T-33H-FA" at bounding box center [148, 38] width 245 height 9
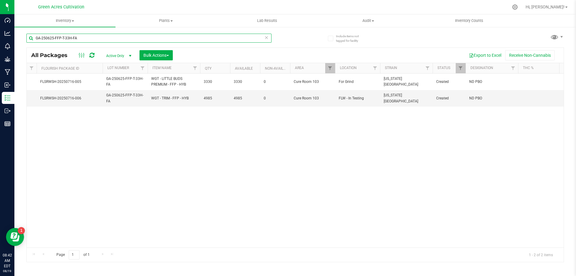
paste input "text"
click at [187, 37] on input "GA-250625-FFP-T-33H-FA" at bounding box center [148, 38] width 245 height 9
click at [193, 43] on div "GA-250625-FFP-33H-FA" at bounding box center [148, 41] width 245 height 14
click at [195, 40] on input "GA-250625-FFP-33H-FA" at bounding box center [148, 38] width 245 height 9
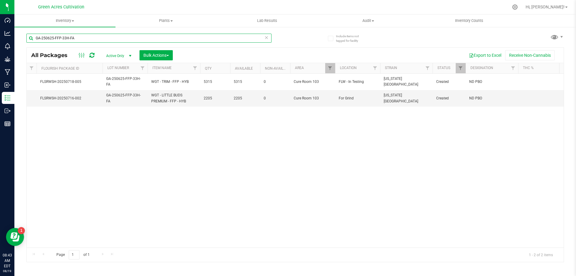
click at [195, 40] on input "GA-250625-FFP-33H-FA" at bounding box center [148, 38] width 245 height 9
paste input "7UP-T"
type input "GA-250625-7UP-T-33H-FA"
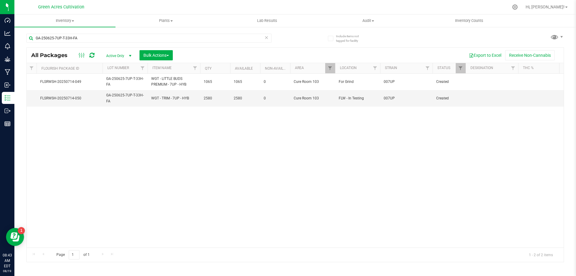
click at [282, 144] on div "Action Action Adjust qty Create package Edit attributes Global inventory Locate…" at bounding box center [295, 161] width 537 height 174
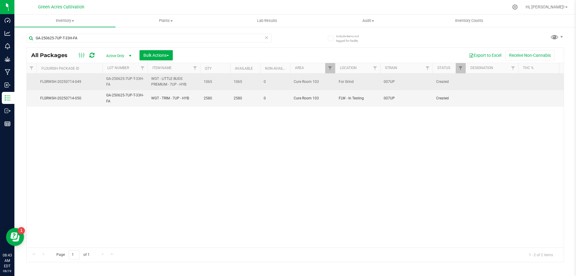
click at [478, 82] on td at bounding box center [492, 82] width 53 height 17
click at [489, 85] on input "GA-250625-7UP-T-33H-FA" at bounding box center [491, 81] width 50 height 9
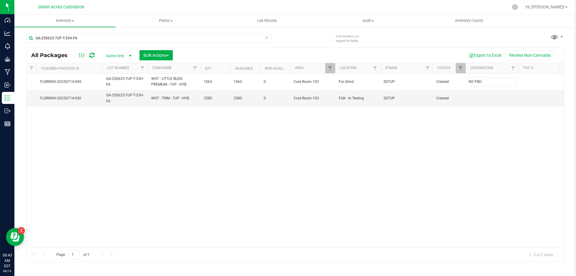
type input "ND PBO"
click at [462, 101] on span "Created" at bounding box center [449, 98] width 26 height 6
click at [471, 100] on td at bounding box center [492, 98] width 53 height 16
type input "ND PBO"
click at [425, 132] on div "Action Action Adjust qty Create package Edit attributes Global inventory Locate…" at bounding box center [295, 161] width 537 height 174
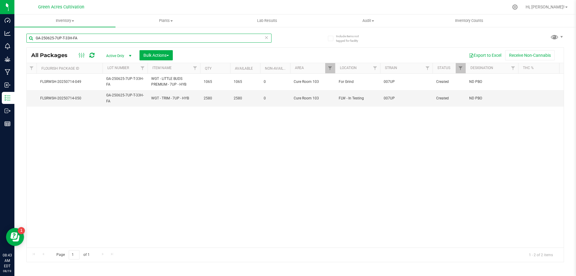
click at [171, 34] on input "GA-250625-7UP-T-33H-FA" at bounding box center [148, 38] width 245 height 9
paste input "text"
type input "GA-250625-7UP-33H-FA"
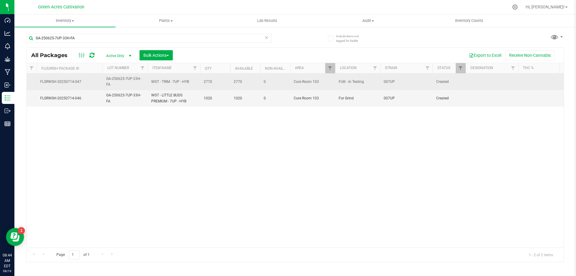
click at [490, 79] on td at bounding box center [492, 82] width 53 height 17
type input "ND PBO"
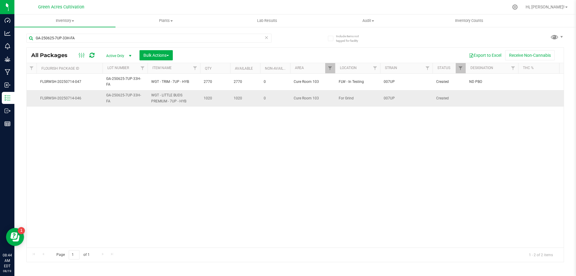
click at [482, 98] on td at bounding box center [492, 98] width 53 height 16
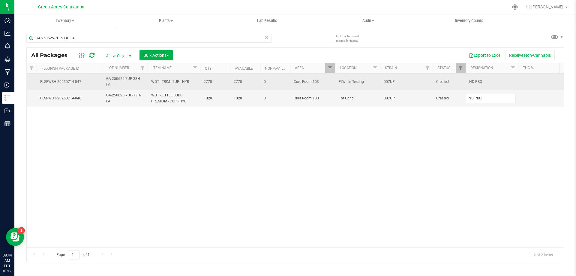
type input "ND PBO"
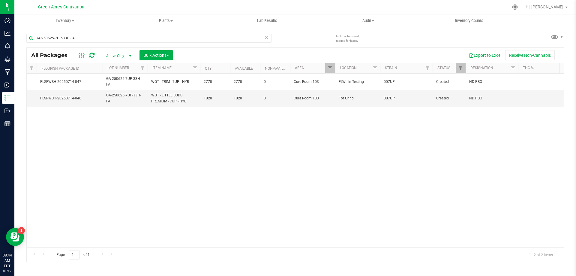
click at [440, 158] on div "Action Action Adjust qty Create package Edit attributes Global inventory Locate…" at bounding box center [295, 161] width 537 height 174
click at [199, 32] on div "GA-250625-7UP-33H-FA" at bounding box center [160, 37] width 269 height 19
click at [194, 40] on input "GA-250625-7UP-33H-FA" at bounding box center [148, 38] width 245 height 9
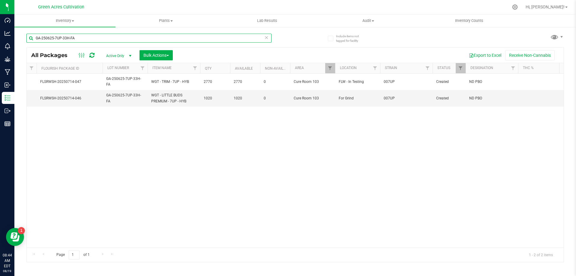
paste input "PZT-T"
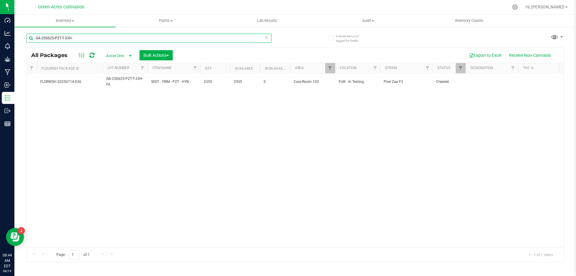
type input "GA-250625-PZT-T-33H-"
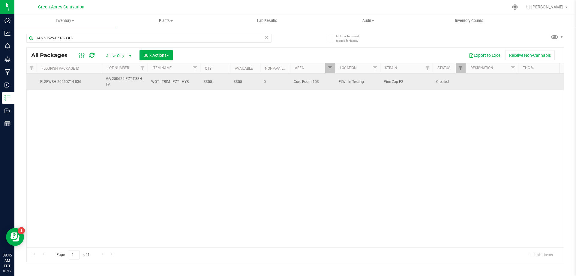
click at [478, 85] on td at bounding box center [492, 82] width 53 height 16
type input "ND PBO"
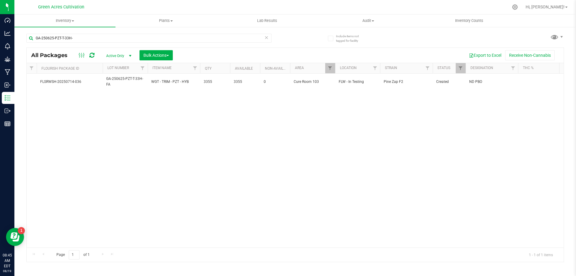
click at [404, 123] on div "Action Action Adjust qty Create package Edit attributes Global inventory Locate…" at bounding box center [295, 161] width 537 height 174
click at [230, 37] on input "GA-250625-PZT-T-33H-" at bounding box center [148, 38] width 245 height 9
paste input "33H-FA"
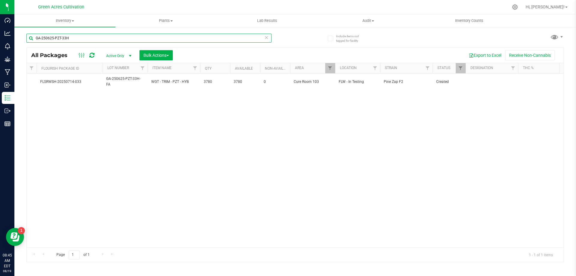
type input "GA-250625-PZT-33H"
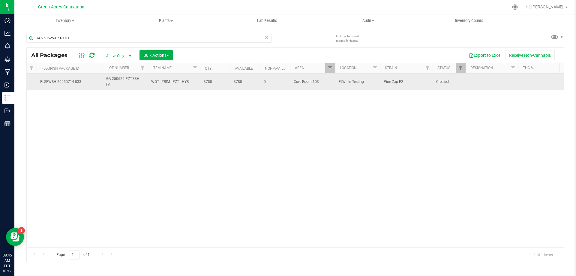
click at [481, 83] on td at bounding box center [492, 82] width 53 height 16
type input "ND PBO"
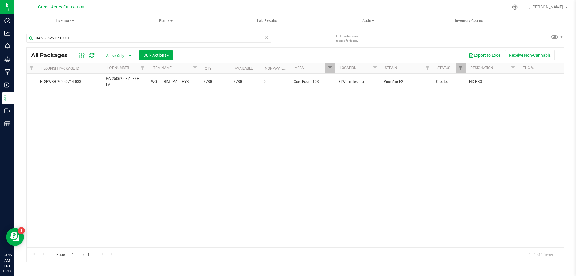
click at [455, 137] on div "Action Action Adjust qty Create package Edit attributes Global inventory Locate…" at bounding box center [295, 161] width 537 height 174
click at [236, 38] on input "GA-250625-PZT-33H" at bounding box center [148, 38] width 245 height 9
paste input "SN-250620-BCT-10"
click at [236, 38] on input "GA-250625-PZT-33H" at bounding box center [148, 38] width 245 height 9
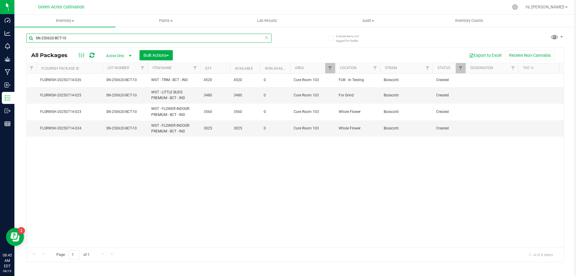
type input "SN-250620-BCT-10"
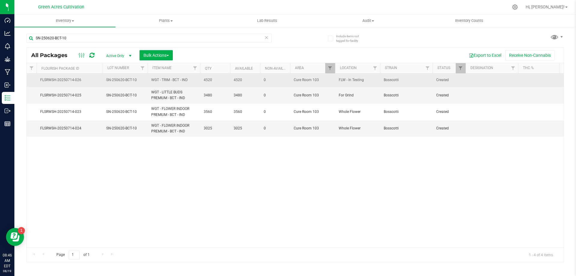
click at [490, 77] on td at bounding box center [492, 81] width 53 height 14
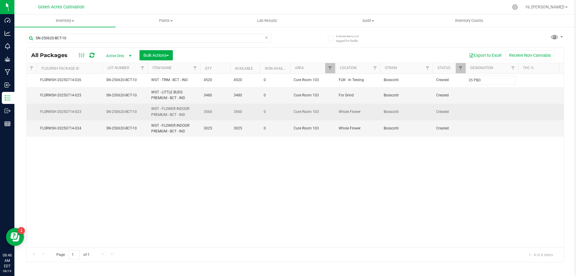
type input "35 PBO"
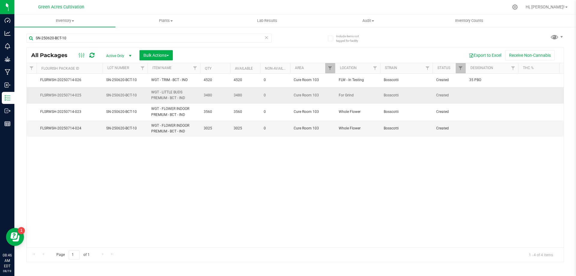
click at [478, 88] on td at bounding box center [492, 95] width 53 height 17
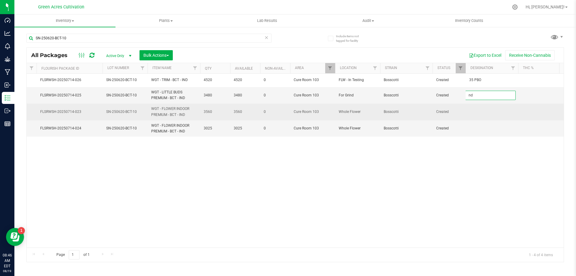
type input "n"
type input "ND PBO"
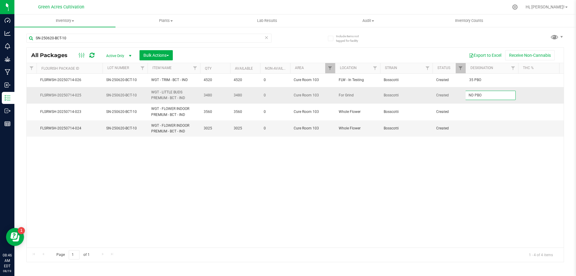
click at [496, 93] on input "ND PBO" at bounding box center [491, 95] width 50 height 9
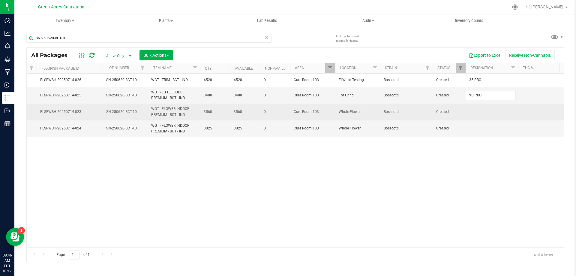
click at [490, 106] on div "All Packages Active Only Active Only Lab Samples Locked All External Internal B…" at bounding box center [295, 154] width 538 height 215
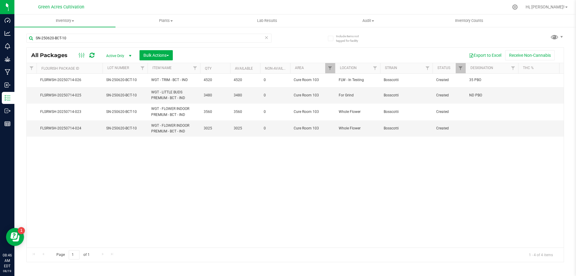
click at [487, 112] on td at bounding box center [492, 112] width 53 height 17
type input "ND PBO"
click at [487, 125] on div "All Packages Active Only Active Only Lab Samples Locked All External Internal B…" at bounding box center [295, 154] width 538 height 215
click at [486, 129] on td at bounding box center [492, 128] width 53 height 16
type input "ND PBO"
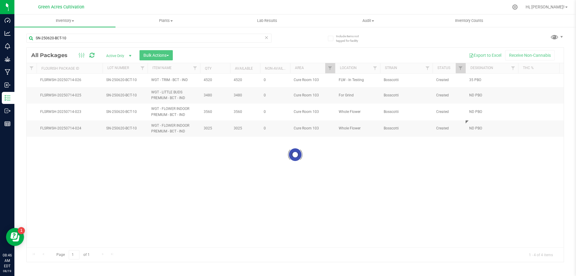
click at [466, 194] on div "Loading... All Packages Active Only Active Only Lab Samples Locked All External…" at bounding box center [295, 154] width 538 height 215
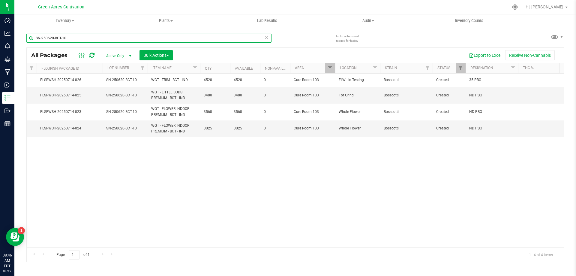
click at [192, 37] on input "SN-250620-BCT-10" at bounding box center [148, 38] width 245 height 9
paste input "T17"
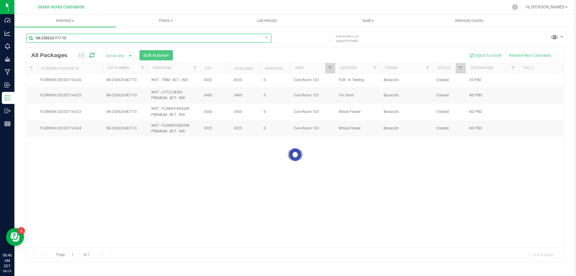
type input "SN-250620-T17-10"
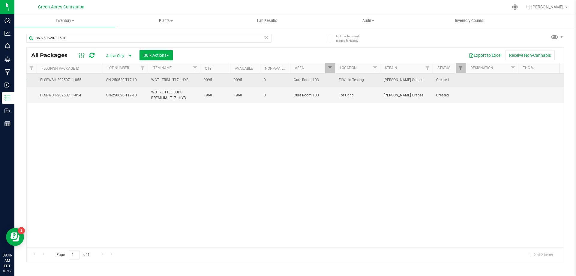
click at [490, 80] on td at bounding box center [492, 81] width 53 height 14
type input "27.5 PBO"
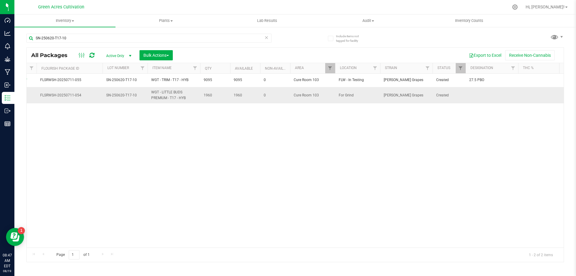
click at [479, 93] on td at bounding box center [492, 95] width 53 height 16
type input "ND PBO"
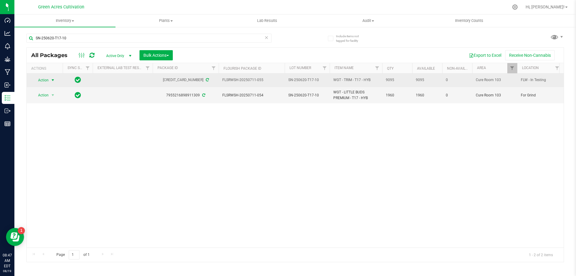
click at [52, 80] on span "select" at bounding box center [52, 80] width 5 height 5
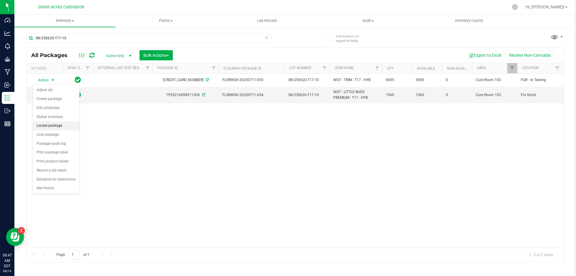
click at [63, 126] on li "Locate package" at bounding box center [56, 125] width 47 height 9
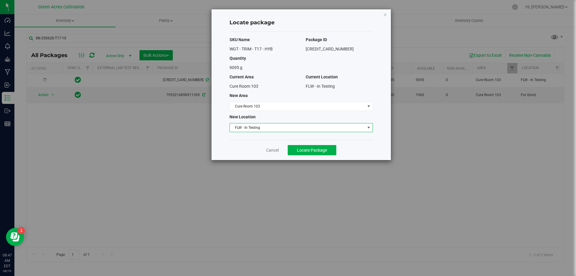
click at [255, 130] on span "FLW - In Testing" at bounding box center [297, 127] width 135 height 8
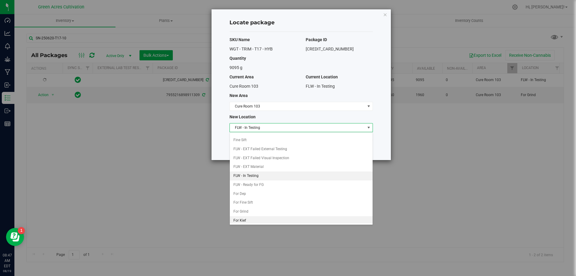
scroll to position [62, 0]
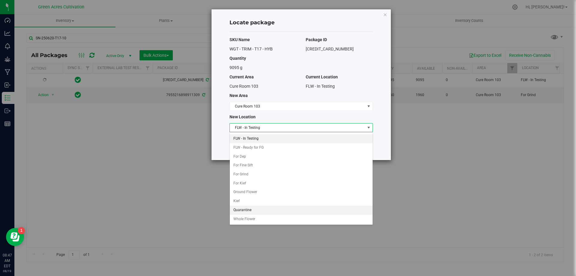
click at [245, 211] on li "Quarantine" at bounding box center [301, 210] width 143 height 9
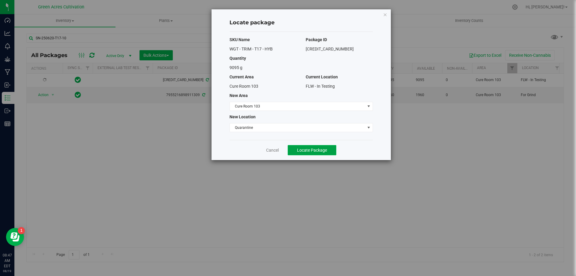
click at [323, 151] on span "Locate Package" at bounding box center [312, 150] width 30 height 5
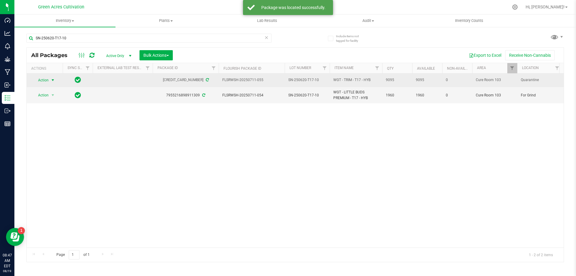
click at [41, 80] on span "Action" at bounding box center [41, 80] width 16 height 8
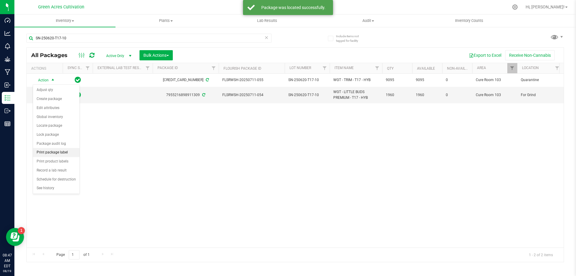
click at [57, 153] on li "Print package label" at bounding box center [56, 152] width 47 height 9
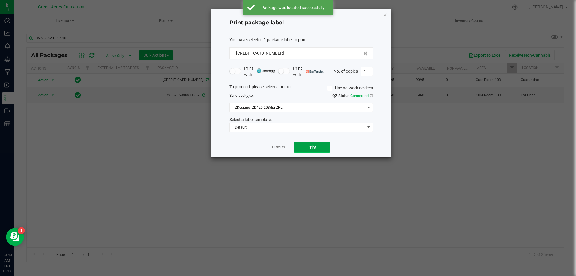
click at [324, 149] on button "Print" at bounding box center [312, 147] width 36 height 11
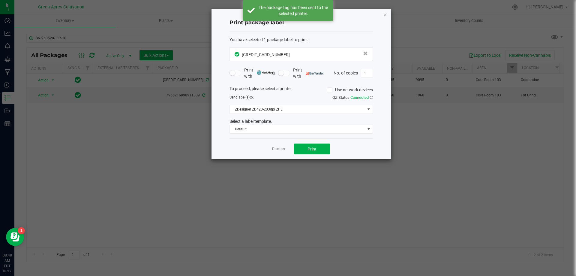
click at [277, 151] on link "Dismiss" at bounding box center [278, 148] width 13 height 5
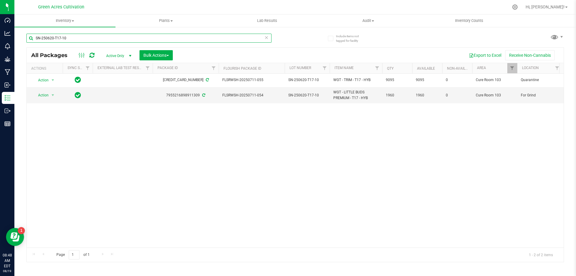
click at [128, 35] on input "SN-250620-T17-10" at bounding box center [148, 38] width 245 height 9
paste input "BCT"
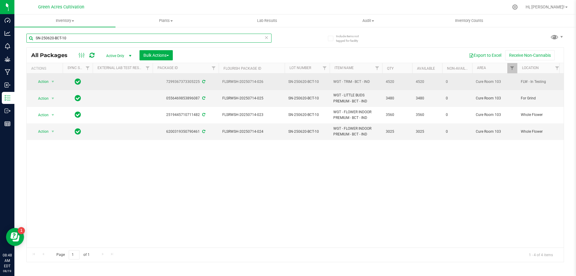
type input "SN-250620-BCT-10"
click at [47, 81] on span "Action" at bounding box center [41, 81] width 16 height 8
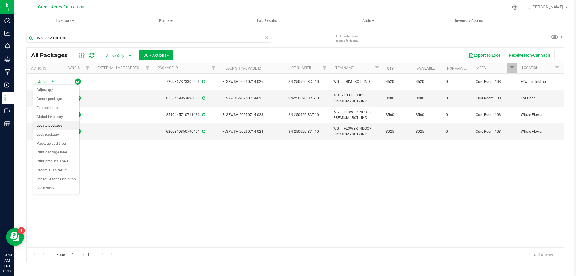
click at [53, 123] on li "Locate package" at bounding box center [56, 125] width 47 height 9
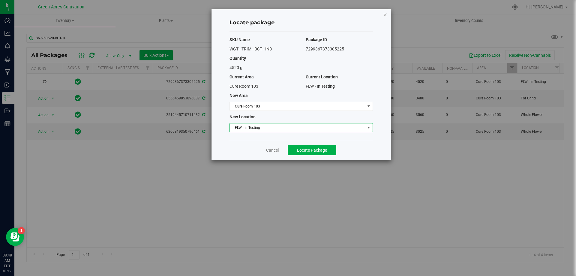
click at [310, 130] on span "FLW - In Testing" at bounding box center [297, 127] width 135 height 8
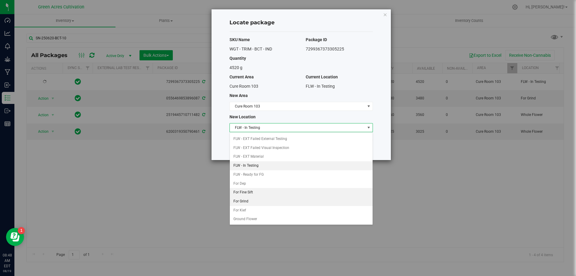
scroll to position [62, 0]
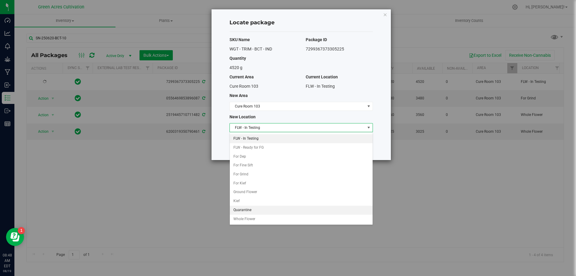
click at [258, 210] on li "Quarantine" at bounding box center [301, 210] width 143 height 9
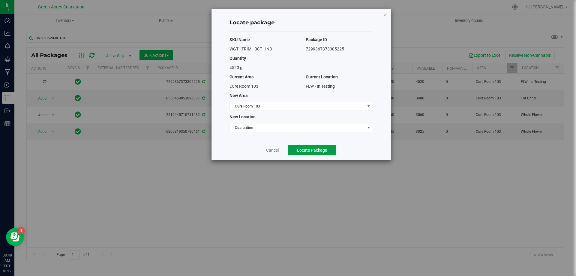
click at [327, 150] on button "Locate Package" at bounding box center [312, 150] width 49 height 10
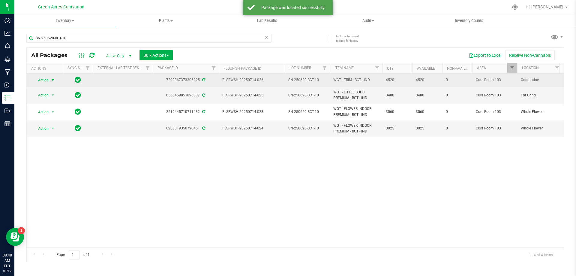
click at [44, 83] on span "Action" at bounding box center [41, 80] width 16 height 8
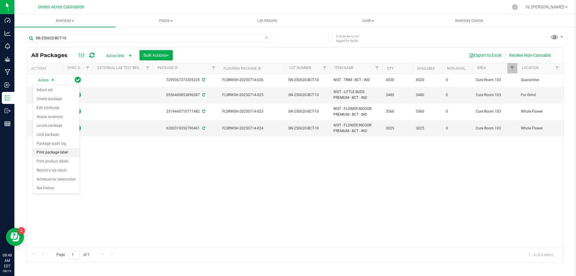
click at [58, 153] on li "Print package label" at bounding box center [56, 152] width 47 height 9
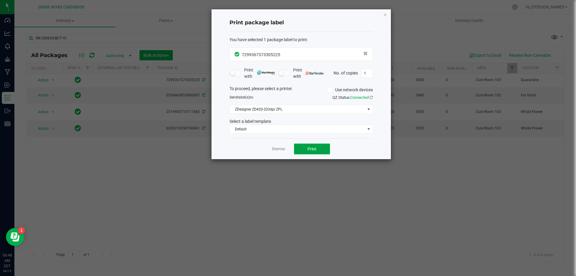
click at [323, 146] on button "Print" at bounding box center [312, 148] width 36 height 11
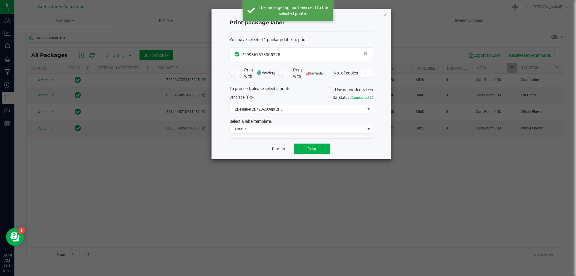
click at [277, 146] on link "Dismiss" at bounding box center [278, 148] width 13 height 5
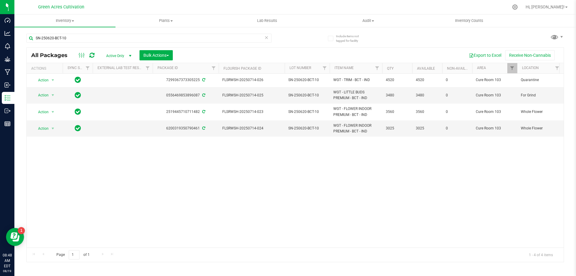
click at [226, 43] on div "SN-250620-BCT-10" at bounding box center [148, 41] width 245 height 14
click at [220, 38] on input "SN-250620-BCT-10" at bounding box center [148, 38] width 245 height 9
paste input "T19"
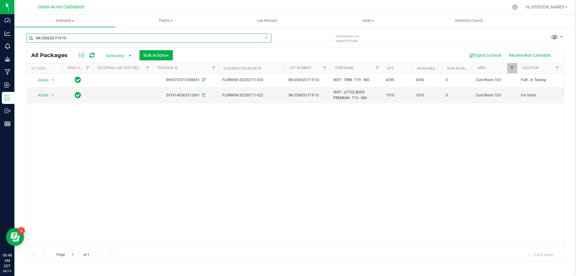
type input "SN-250620-T19-10"
drag, startPoint x: 194, startPoint y: 243, endPoint x: 201, endPoint y: 244, distance: 7.4
click at [201, 244] on div "Action Action Adjust qty Create package Edit attributes Global inventory Locate…" at bounding box center [295, 161] width 537 height 174
click at [194, 250] on div "Page 1 of 1 1 - 2 of 2 items" at bounding box center [295, 254] width 537 height 14
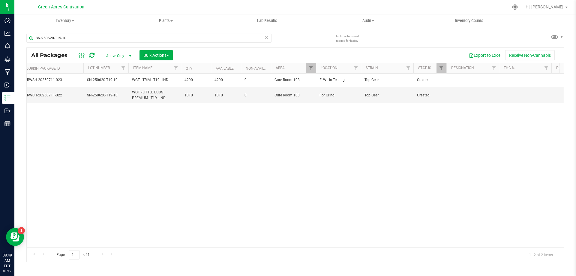
scroll to position [0, 217]
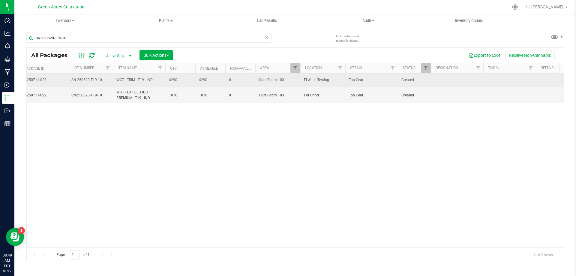
click at [448, 80] on td at bounding box center [457, 81] width 53 height 14
type input "31.9 PBO"
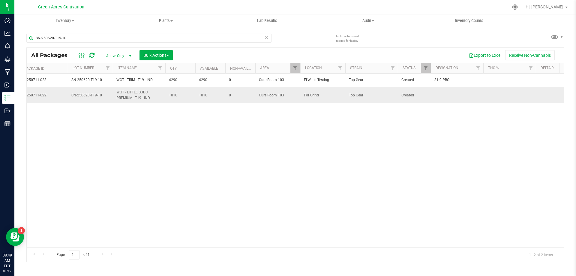
click at [450, 95] on td at bounding box center [457, 95] width 53 height 16
type input "ND PBO"
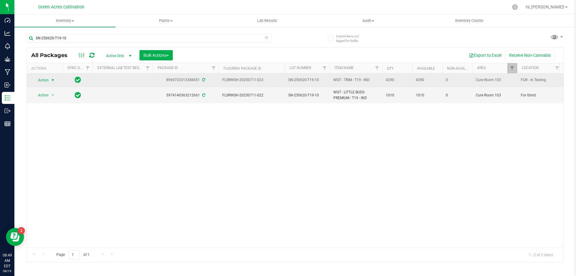
click at [46, 75] on td "Action Action Adjust qty Create package Edit attributes Global inventory Locate…" at bounding box center [45, 81] width 36 height 14
click at [49, 78] on span "Action" at bounding box center [41, 80] width 16 height 8
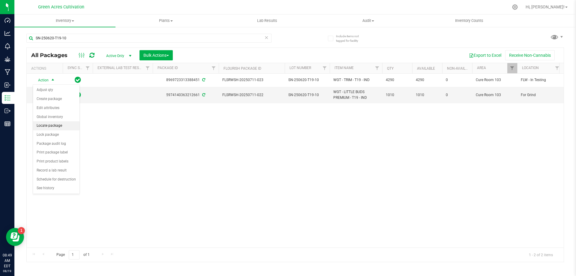
click at [49, 126] on li "Locate package" at bounding box center [56, 125] width 47 height 9
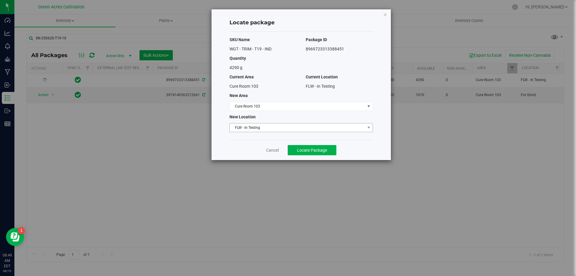
click at [280, 132] on span "FLW - In Testing" at bounding box center [301, 127] width 143 height 9
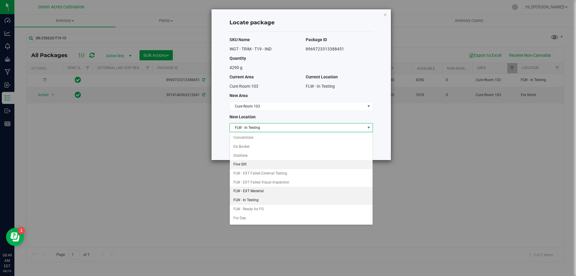
scroll to position [62, 0]
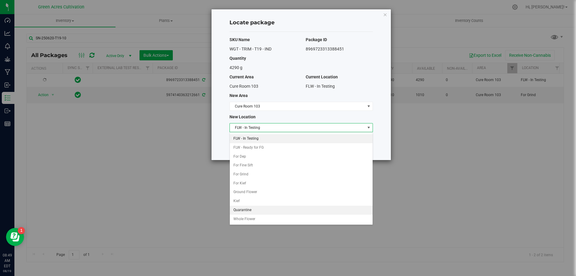
click at [245, 210] on li "Quarantine" at bounding box center [301, 210] width 143 height 9
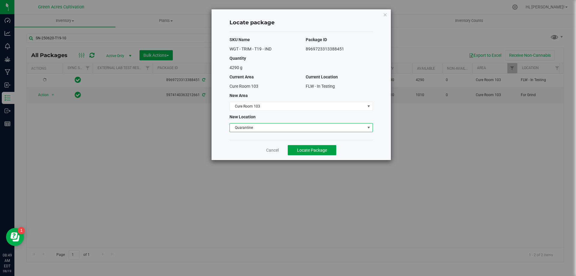
click at [303, 151] on span "Locate Package" at bounding box center [312, 150] width 30 height 5
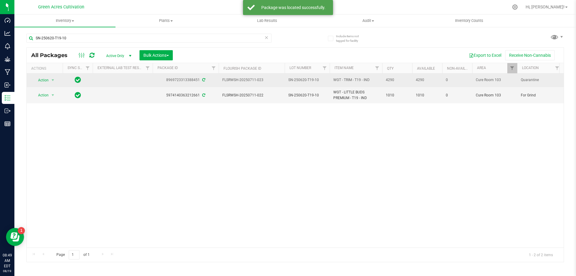
click at [58, 79] on div "Action Action Adjust qty Create package Edit attributes Global inventory Locate…" at bounding box center [44, 80] width 29 height 8
click at [56, 79] on span "select" at bounding box center [53, 80] width 8 height 8
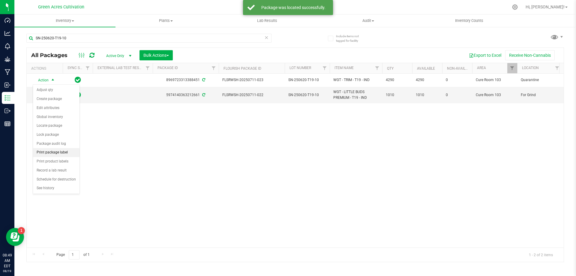
click at [64, 153] on li "Print package label" at bounding box center [56, 152] width 47 height 9
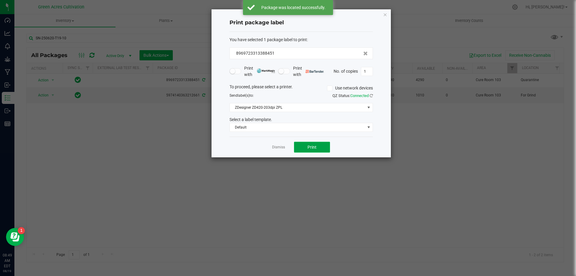
click at [315, 148] on span "Print" at bounding box center [312, 147] width 9 height 5
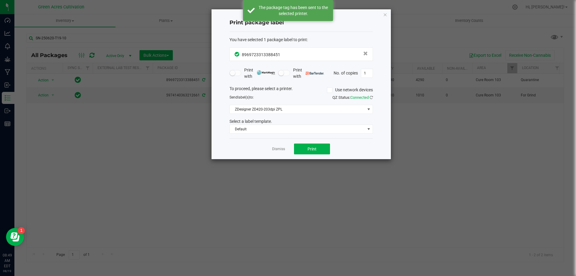
click at [278, 146] on app-cancel-button "Dismiss" at bounding box center [278, 149] width 13 height 6
click at [275, 150] on link "Dismiss" at bounding box center [278, 148] width 13 height 5
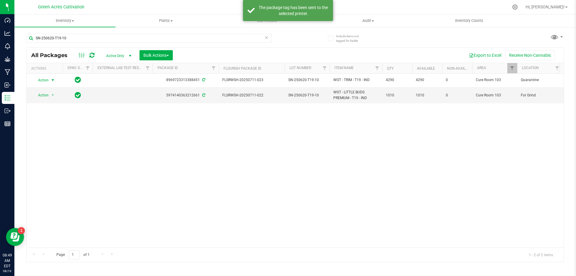
click at [240, 150] on div "Action Action Adjust qty Create package Edit attributes Global inventory Locate…" at bounding box center [295, 161] width 537 height 174
click at [196, 241] on div "Action Action Adjust qty Create package Edit attributes Global inventory Locate…" at bounding box center [295, 161] width 537 height 174
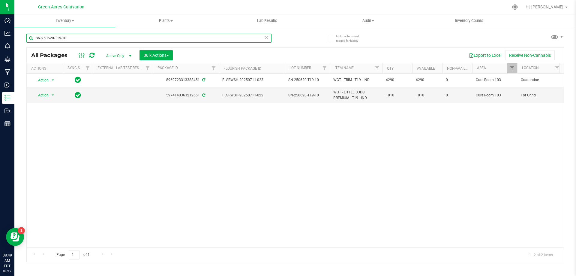
click at [164, 38] on input "SN-250620-T19-10" at bounding box center [148, 38] width 245 height 9
paste input "DSC"
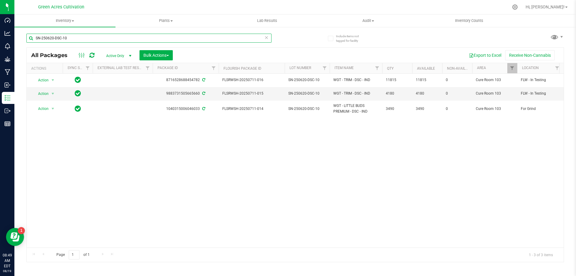
type input "SN-250620-DSC-10"
drag, startPoint x: 180, startPoint y: 249, endPoint x: 182, endPoint y: 246, distance: 3.8
click at [181, 248] on div "Page 1 of 1 1 - 3 of 3 items" at bounding box center [295, 254] width 537 height 14
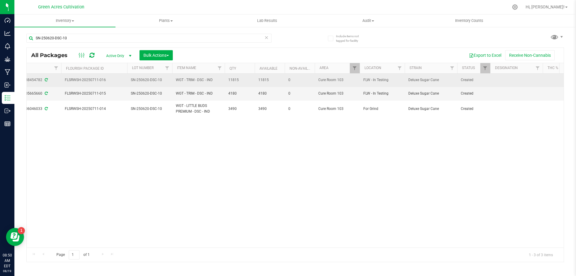
click at [502, 83] on td at bounding box center [516, 81] width 53 height 14
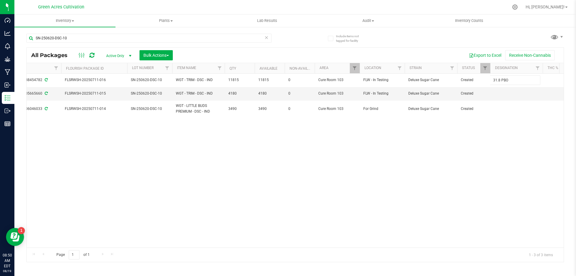
type input "31.8 PBO"
click at [504, 90] on td at bounding box center [516, 94] width 53 height 14
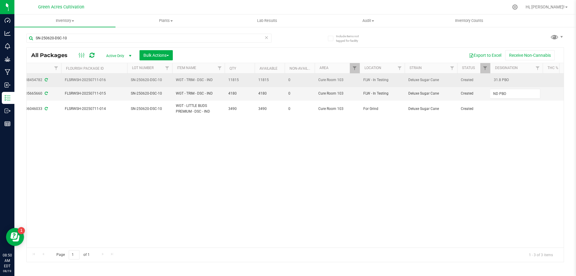
type input "ND PBO"
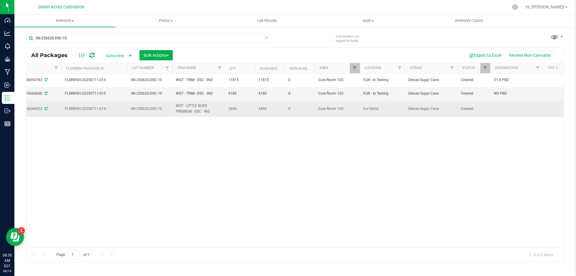
click at [501, 102] on td at bounding box center [516, 109] width 53 height 16
type input "ND PBO"
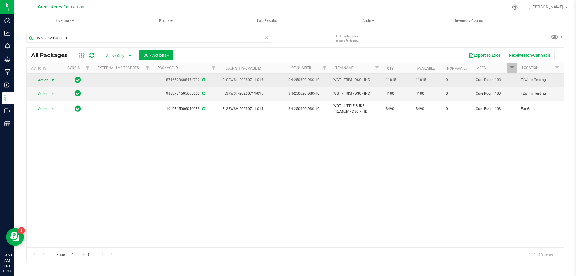
click at [53, 82] on span "select" at bounding box center [52, 80] width 5 height 5
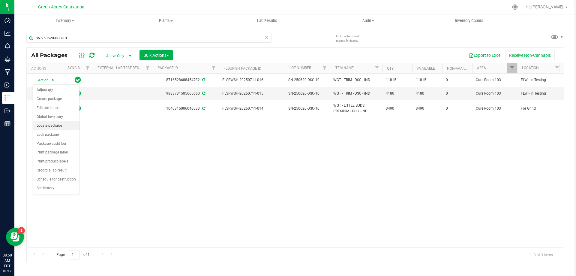
click at [60, 126] on li "Locate package" at bounding box center [56, 125] width 47 height 9
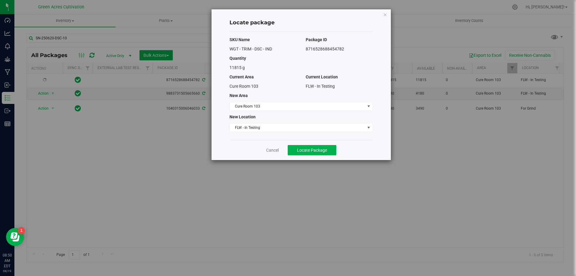
click at [286, 120] on div "SKU Name Package ID WGT - TRIM - DSC - IND 8716528688454782 Quantity 11815 g Cu…" at bounding box center [301, 86] width 143 height 108
click at [286, 125] on span "FLW - In Testing" at bounding box center [297, 127] width 135 height 8
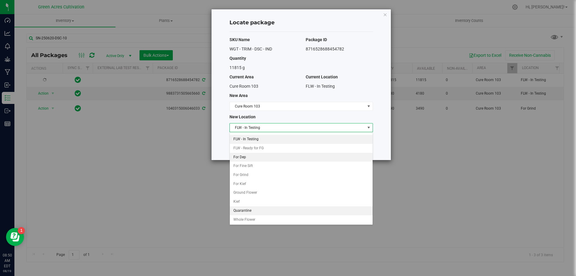
scroll to position [62, 0]
click at [246, 209] on li "Quarantine" at bounding box center [301, 210] width 143 height 9
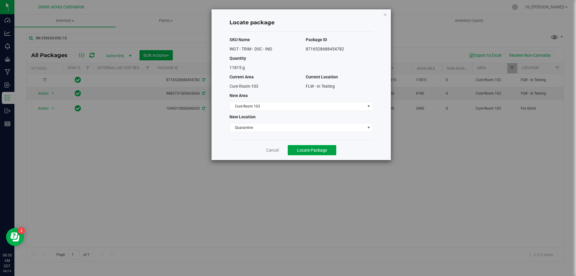
click at [325, 148] on span "Locate Package" at bounding box center [312, 150] width 30 height 5
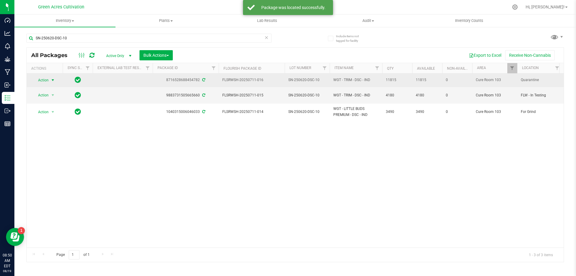
click at [49, 83] on span "select" at bounding box center [53, 80] width 8 height 8
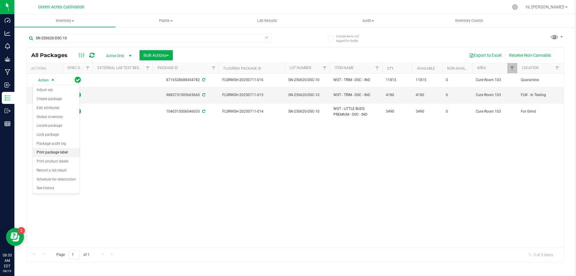
click at [63, 153] on li "Print package label" at bounding box center [56, 152] width 47 height 9
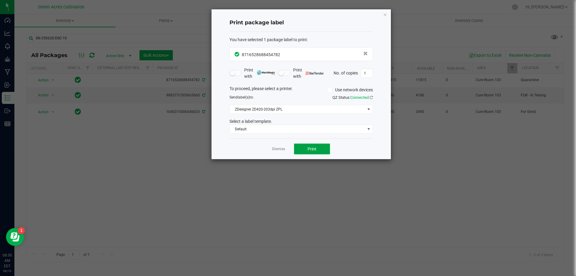
click at [315, 146] on button "Print" at bounding box center [312, 148] width 36 height 11
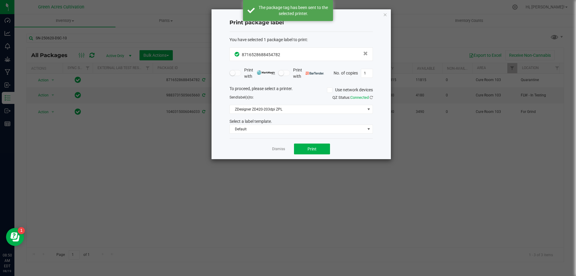
click at [276, 149] on link "Dismiss" at bounding box center [278, 148] width 13 height 5
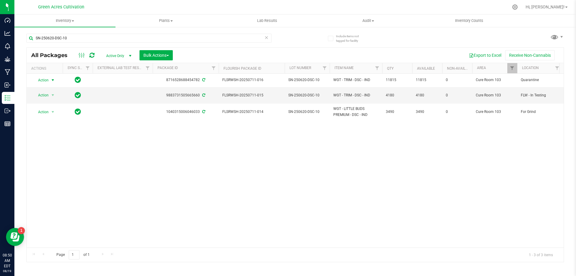
click at [196, 147] on div "Action Action Adjust qty Create package Edit attributes Global inventory Locate…" at bounding box center [295, 161] width 537 height 174
click at [157, 35] on input "SN-250620-DSC-10" at bounding box center [148, 38] width 245 height 9
paste input "ARZ"
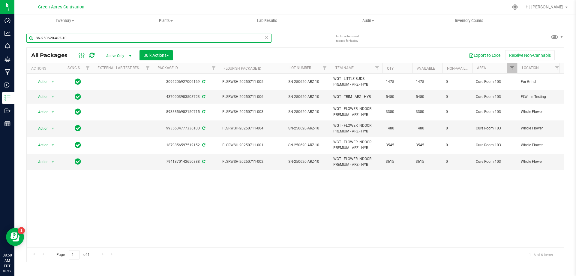
type input "SN-250620-ARZ-10"
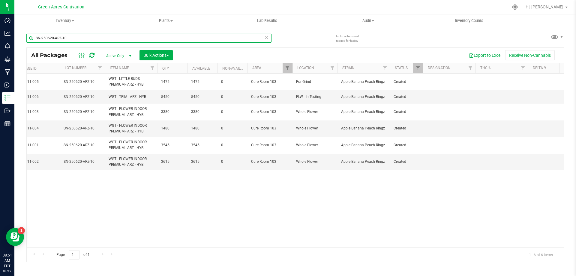
scroll to position [0, 231]
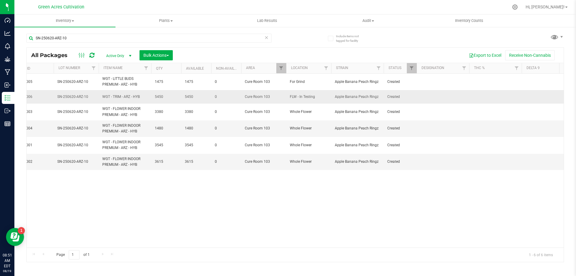
click at [433, 94] on td at bounding box center [443, 97] width 53 height 14
type input "43.3 PBO"
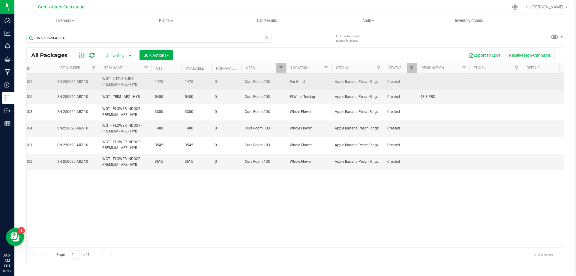
click at [443, 83] on td at bounding box center [443, 82] width 53 height 17
type input "ND PBO"
click at [443, 83] on input "ND PBO" at bounding box center [442, 81] width 50 height 9
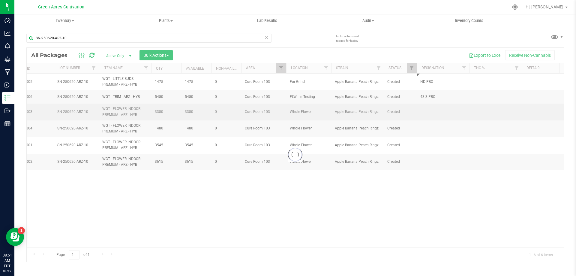
click at [438, 105] on div "Loading... All Packages Active Only Active Only Lab Samples Locked All External…" at bounding box center [295, 154] width 538 height 215
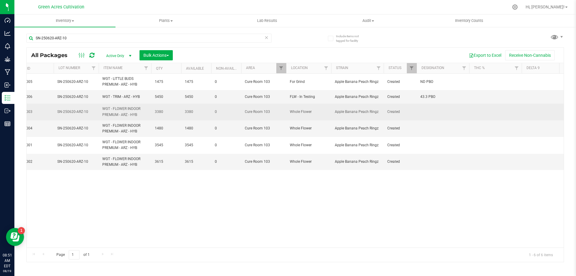
click at [430, 114] on td at bounding box center [443, 112] width 53 height 17
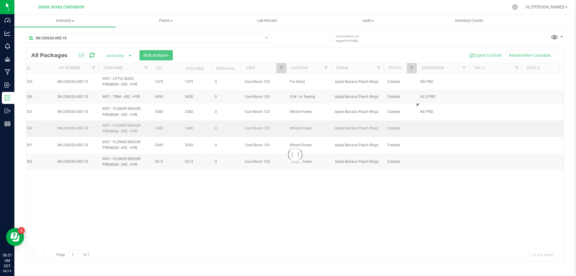
click at [429, 123] on div "Loading... All Packages Active Only Active Only Lab Samples Locked All External…" at bounding box center [295, 154] width 538 height 215
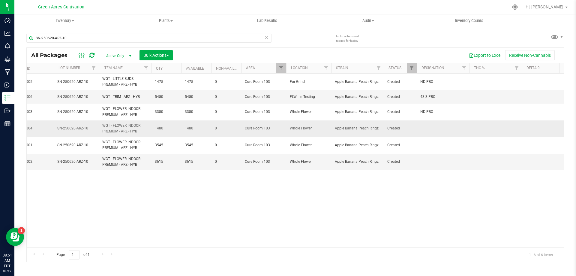
click at [433, 130] on td at bounding box center [443, 128] width 53 height 17
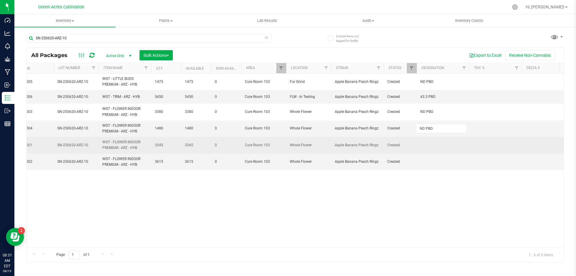
click at [434, 150] on div "All Packages Active Only Active Only Lab Samples Locked All External Internal B…" at bounding box center [295, 154] width 538 height 215
click at [433, 146] on td at bounding box center [443, 145] width 53 height 17
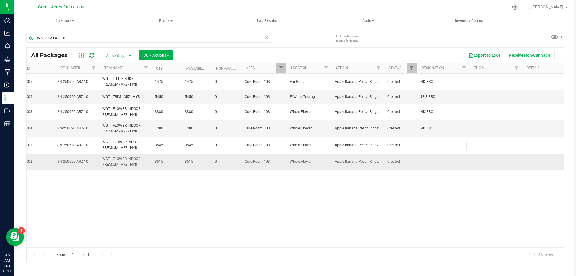
type input "ND PBO"
click at [437, 161] on div "All Packages Active Only Active Only Lab Samples Locked All External Internal B…" at bounding box center [295, 154] width 538 height 215
click at [433, 164] on td at bounding box center [443, 162] width 53 height 16
click at [402, 192] on div "All Packages Active Only Active Only Lab Samples Locked All External Internal B…" at bounding box center [295, 154] width 538 height 215
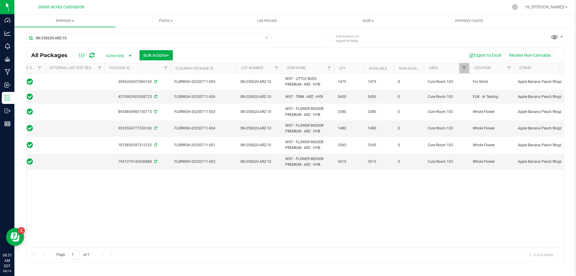
scroll to position [0, 0]
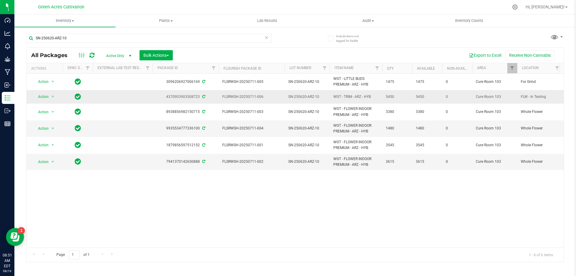
click at [47, 101] on td "Action Action Adjust qty Create package Edit attributes Global inventory Locate…" at bounding box center [45, 97] width 36 height 14
click at [48, 99] on span "Action" at bounding box center [41, 96] width 16 height 8
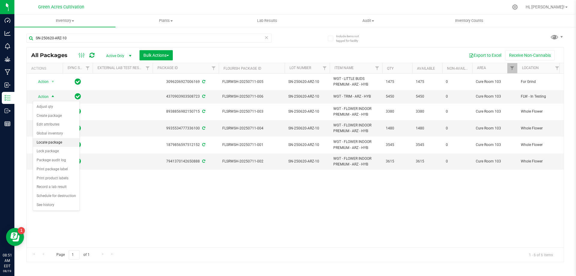
click at [60, 145] on li "Locate package" at bounding box center [56, 142] width 47 height 9
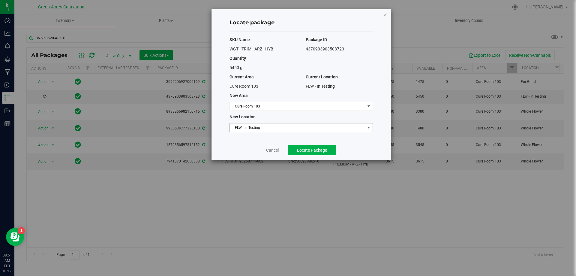
click at [324, 123] on span "FLW - In Testing" at bounding box center [301, 127] width 143 height 9
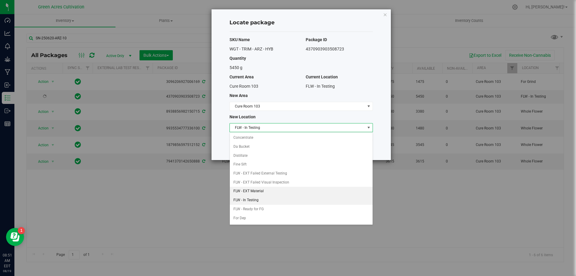
scroll to position [62, 0]
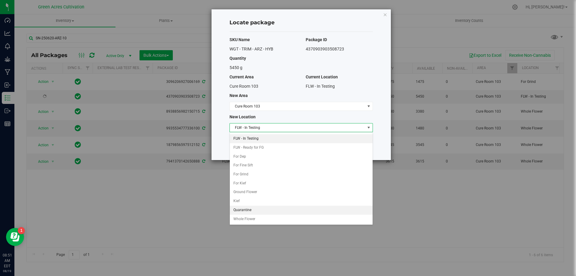
click at [252, 210] on li "Quarantine" at bounding box center [301, 210] width 143 height 9
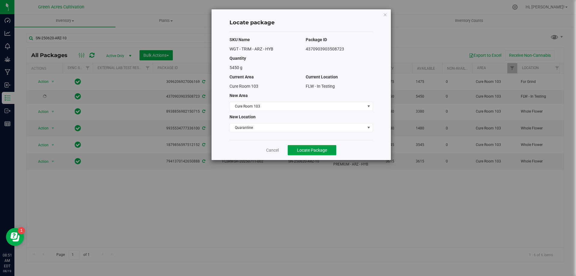
click at [330, 147] on button "Locate Package" at bounding box center [312, 150] width 49 height 10
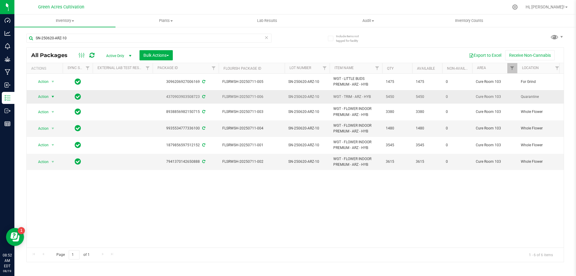
click at [42, 99] on span "Action" at bounding box center [41, 96] width 16 height 8
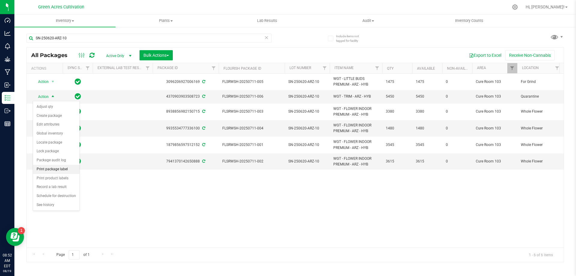
click at [61, 168] on li "Print package label" at bounding box center [56, 169] width 47 height 9
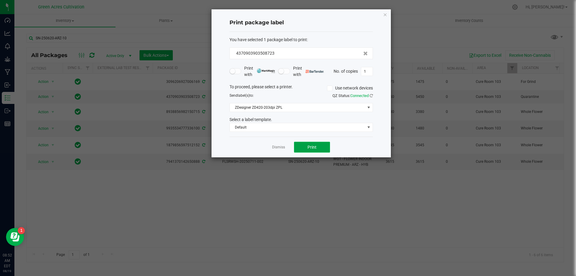
click at [313, 150] on button "Print" at bounding box center [312, 147] width 36 height 11
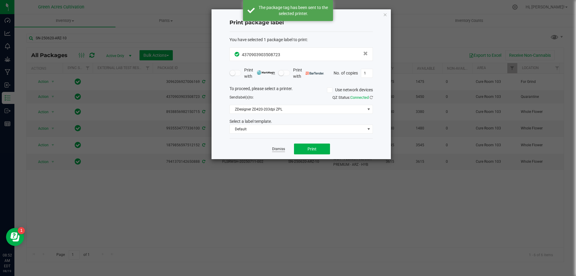
click at [275, 147] on link "Dismiss" at bounding box center [278, 148] width 13 height 5
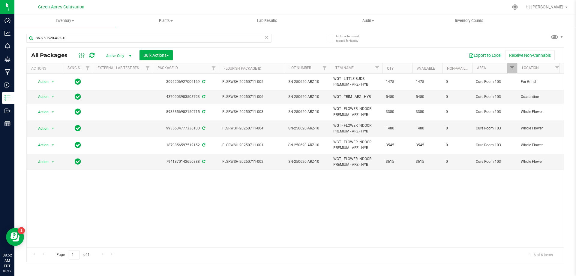
click at [283, 201] on div "Action Action Adjust qty Create package Edit attributes Global inventory Locate…" at bounding box center [295, 161] width 537 height 174
click at [173, 43] on div "SN-250620-ARZ-10" at bounding box center [148, 41] width 245 height 14
click at [170, 39] on input "SN-250620-ARZ-10" at bounding box center [148, 38] width 245 height 9
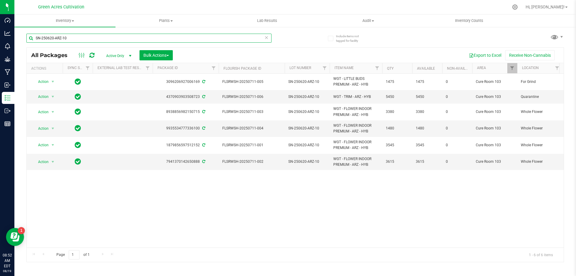
paste input "13-SRZ-09"
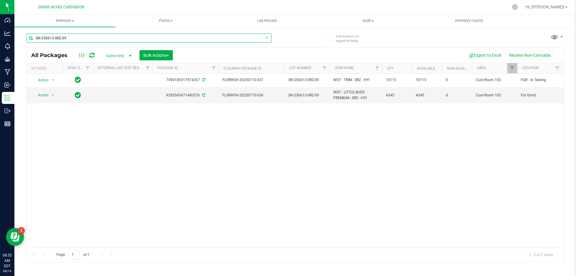
type input "SN-250613-SRZ-09"
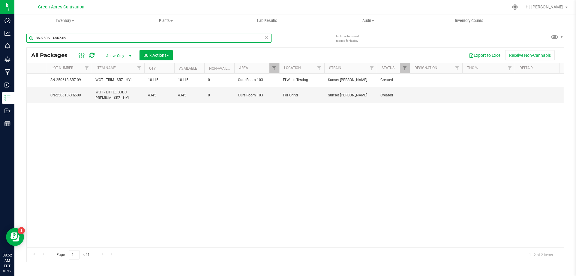
scroll to position [0, 248]
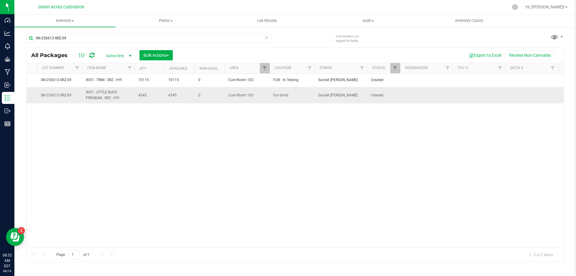
click at [429, 97] on td at bounding box center [426, 95] width 53 height 16
type input "506.2 PBO"
click at [402, 142] on div "Action Action Adjust qty Create package Edit attributes Global inventory Locate…" at bounding box center [295, 161] width 537 height 174
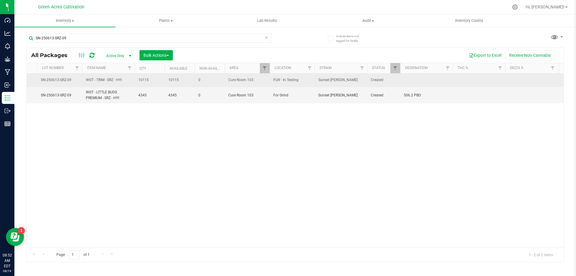
click at [62, 78] on span "SN-250613-SRZ-09" at bounding box center [60, 80] width 38 height 6
click at [62, 78] on input "SN-250613-SRZ-09" at bounding box center [58, 79] width 43 height 9
click at [131, 129] on div "Action Action Adjust qty Create package Edit attributes Global inventory Locate…" at bounding box center [295, 161] width 537 height 174
click at [427, 80] on td at bounding box center [426, 81] width 53 height 14
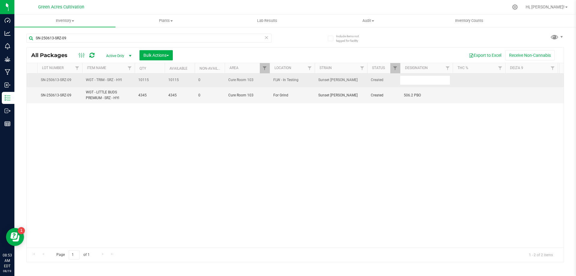
type input "5"
type input "??? PBO HIT"
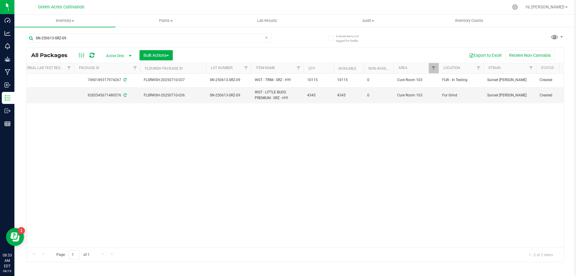
scroll to position [0, 0]
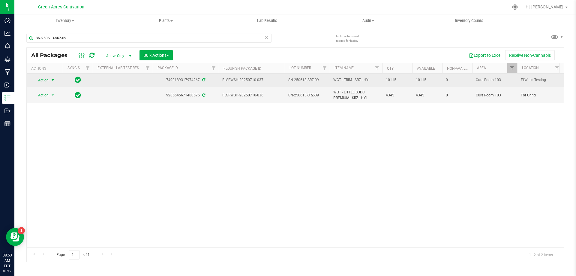
click at [36, 78] on span "Action" at bounding box center [41, 80] width 16 height 8
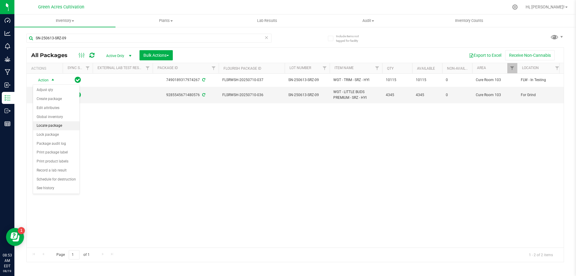
click at [59, 125] on li "Locate package" at bounding box center [56, 125] width 47 height 9
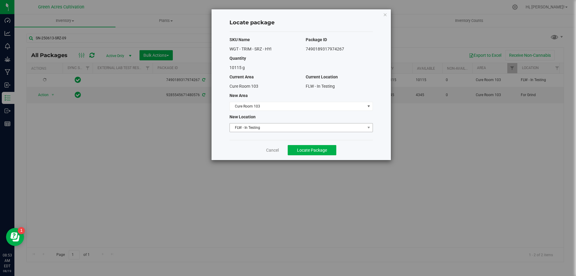
click at [260, 128] on span "FLW - In Testing" at bounding box center [297, 127] width 135 height 8
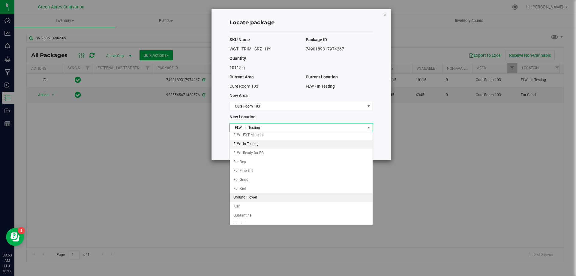
scroll to position [62, 0]
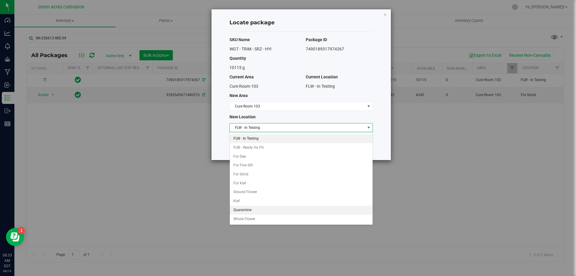
click at [249, 210] on li "Quarantine" at bounding box center [301, 210] width 143 height 9
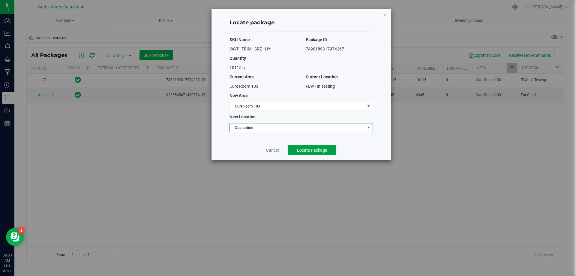
click at [320, 149] on span "Locate Package" at bounding box center [312, 150] width 30 height 5
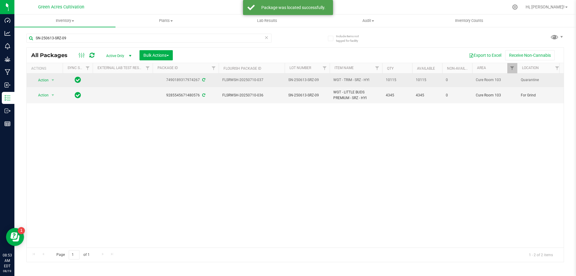
click at [44, 75] on td "Action Action Adjust qty Create package Edit attributes Global inventory Locate…" at bounding box center [45, 81] width 36 height 14
click at [44, 76] on span "Action" at bounding box center [41, 80] width 16 height 8
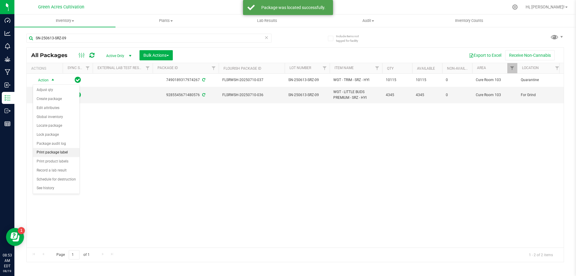
click at [62, 153] on li "Print package label" at bounding box center [56, 152] width 47 height 9
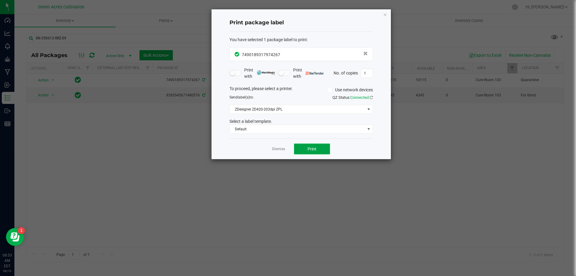
click at [320, 144] on button "Print" at bounding box center [312, 148] width 36 height 11
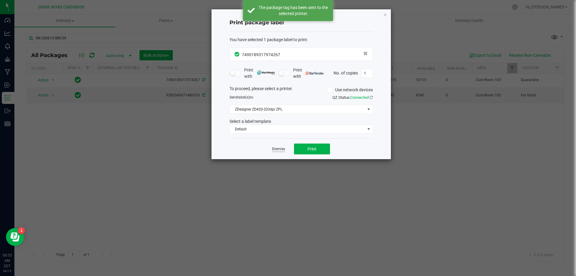
click at [278, 146] on link "Dismiss" at bounding box center [278, 148] width 13 height 5
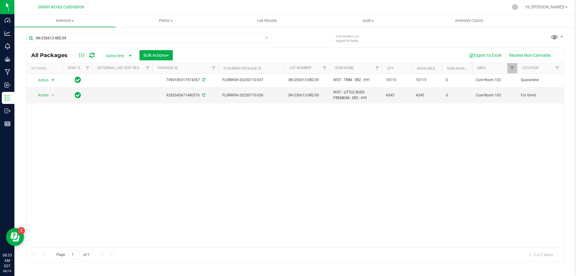
click at [247, 148] on div "Action Action Adjust qty Create package Edit attributes Global inventory Locate…" at bounding box center [295, 161] width 537 height 174
click at [241, 144] on div "Action Action Adjust qty Create package Edit attributes Global inventory Locate…" at bounding box center [295, 161] width 537 height 174
click at [203, 41] on input "SN-250613-SRZ-09" at bounding box center [148, 38] width 245 height 9
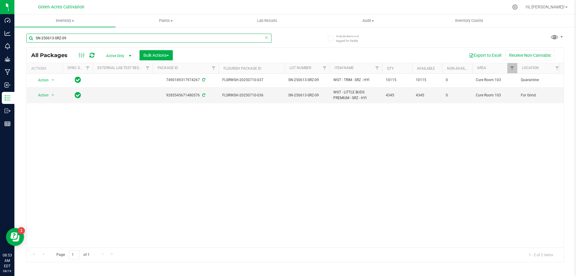
paste input "WBV"
type input "SN-250613-WBV-09"
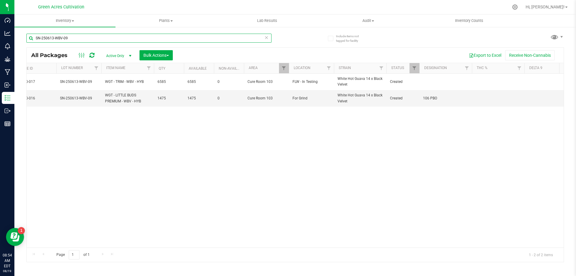
scroll to position [0, 234]
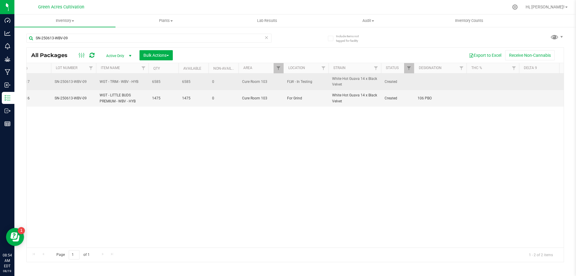
click at [440, 81] on td at bounding box center [440, 82] width 53 height 17
type input "719 PBO"
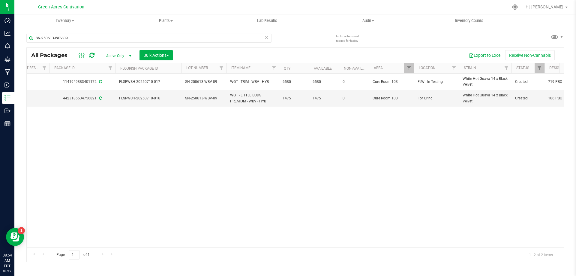
scroll to position [0, 0]
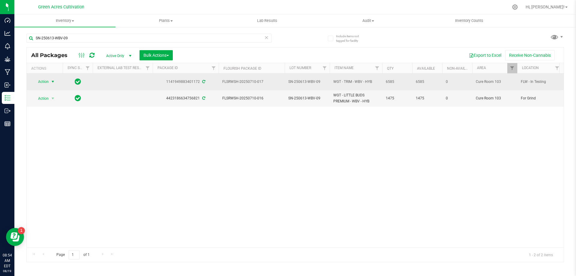
click at [38, 80] on span "Action" at bounding box center [41, 81] width 16 height 8
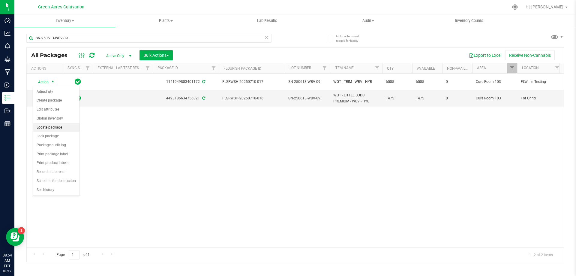
click at [57, 128] on li "Locate package" at bounding box center [56, 127] width 47 height 9
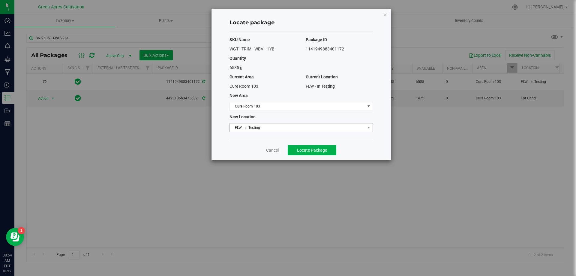
click at [284, 123] on span "FLW - In Testing" at bounding box center [297, 127] width 135 height 8
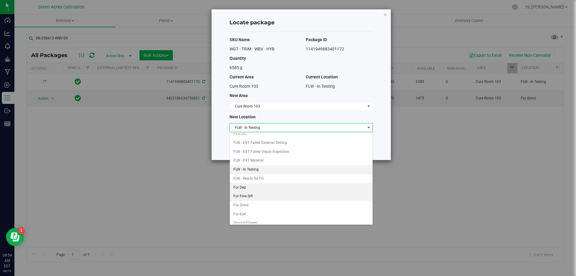
scroll to position [62, 0]
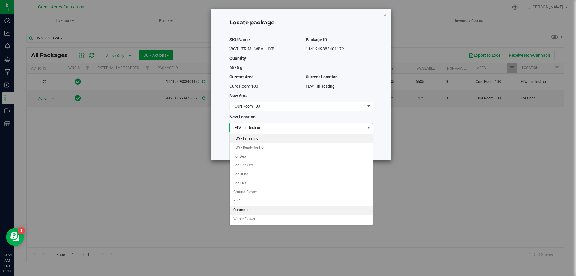
click at [246, 210] on li "Quarantine" at bounding box center [301, 210] width 143 height 9
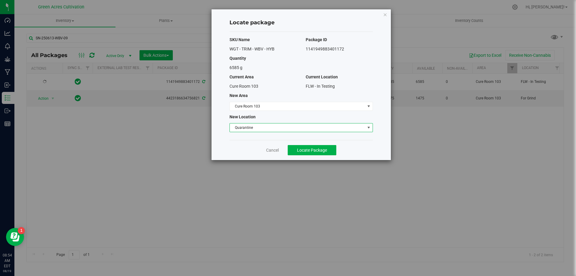
click at [300, 166] on div "Locate package SKU Name Package ID WGT - TRIM - WBV - HYB 1141949883401172 Quan…" at bounding box center [290, 138] width 581 height 276
click at [311, 151] on span "Locate Package" at bounding box center [312, 150] width 30 height 5
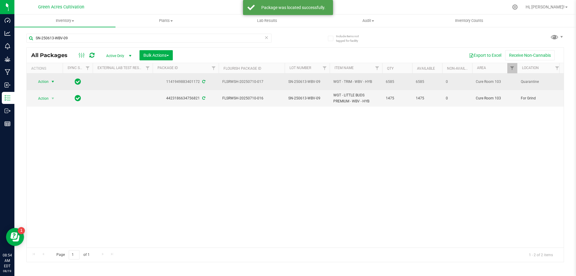
click at [46, 78] on span "Action" at bounding box center [41, 81] width 16 height 8
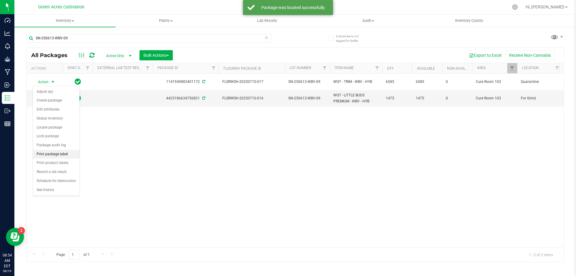
click at [57, 151] on li "Print package label" at bounding box center [56, 154] width 47 height 9
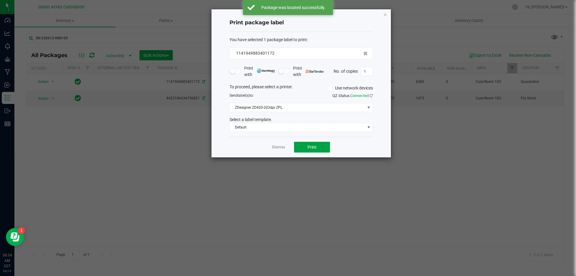
click at [314, 147] on span "Print" at bounding box center [312, 147] width 9 height 5
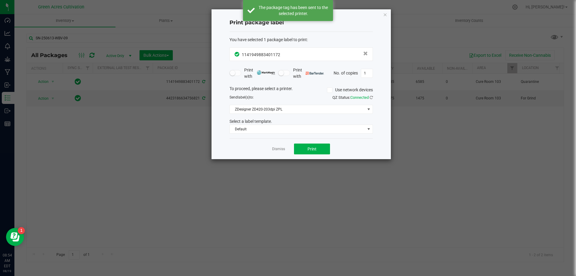
click at [273, 144] on div "Dismiss Print" at bounding box center [301, 148] width 143 height 21
click at [276, 149] on link "Dismiss" at bounding box center [278, 148] width 13 height 5
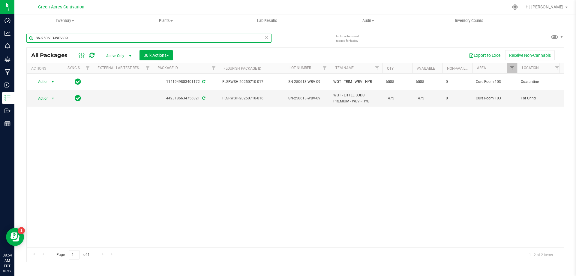
click at [168, 39] on input "SN-250613-WBV-09" at bounding box center [148, 38] width 245 height 9
paste input "20-STW-10"
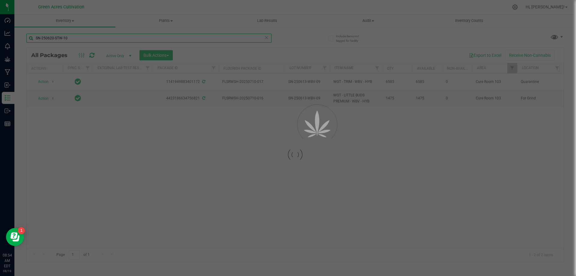
type input "SN-250620-STW-10"
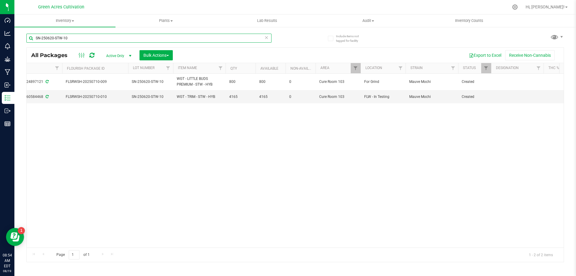
scroll to position [0, 181]
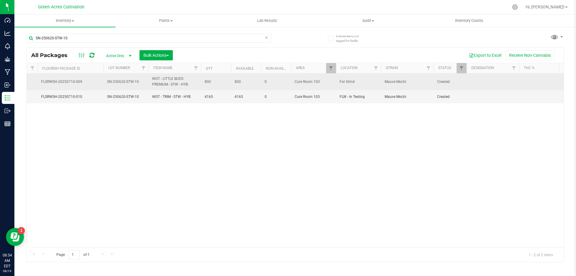
click at [486, 80] on td at bounding box center [493, 82] width 53 height 17
type input "43.4 PBO"
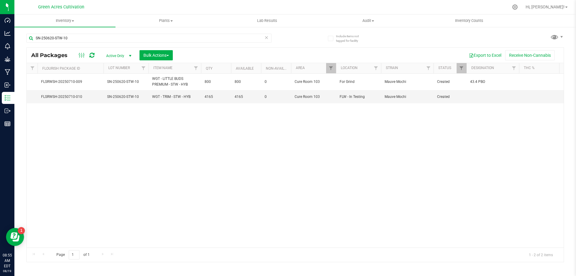
click at [417, 148] on div "Action Action Adjust qty Create package Edit attributes Global inventory Locate…" at bounding box center [295, 161] width 537 height 174
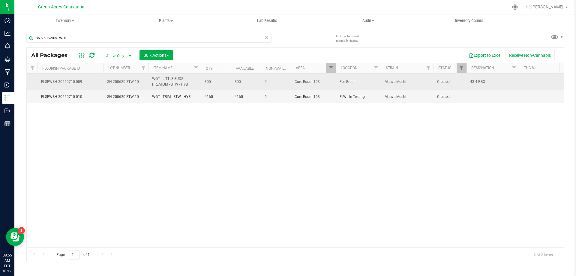
drag, startPoint x: 501, startPoint y: 89, endPoint x: 498, endPoint y: 92, distance: 4.5
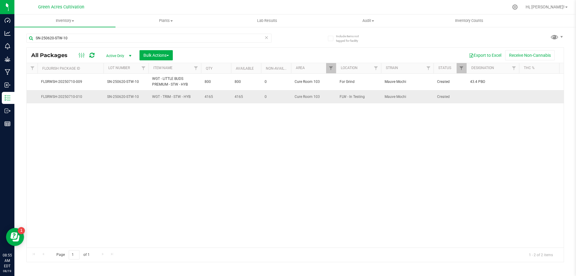
click at [501, 89] on td "43.4 PBO" at bounding box center [493, 82] width 53 height 17
click at [493, 97] on td at bounding box center [493, 96] width 53 height 13
type input "ND PBO"
drag, startPoint x: 267, startPoint y: 247, endPoint x: 240, endPoint y: 247, distance: 26.4
click at [240, 247] on div "Page 1 of 1 1 - 2 of 2 items" at bounding box center [295, 254] width 537 height 14
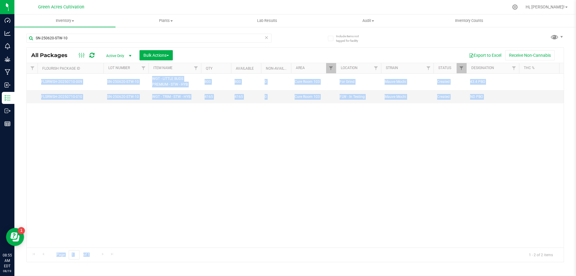
drag, startPoint x: 240, startPoint y: 247, endPoint x: 232, endPoint y: 246, distance: 8.5
click at [232, 246] on div "All Packages Active Only Active Only Lab Samples Locked All External Internal B…" at bounding box center [295, 154] width 538 height 215
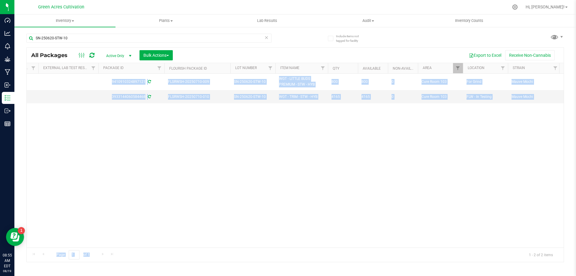
scroll to position [0, 0]
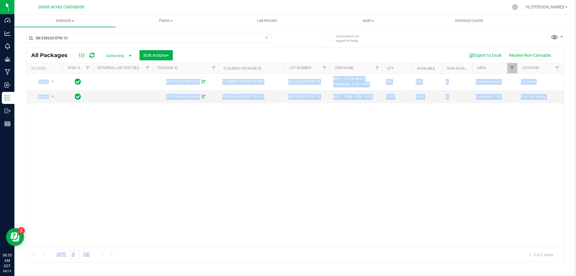
click at [218, 173] on div "Action Action Adjust qty Create package Edit attributes Global inventory Locate…" at bounding box center [295, 161] width 537 height 174
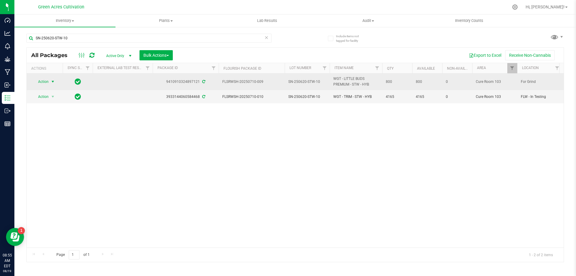
click at [47, 86] on span "Action" at bounding box center [41, 81] width 16 height 8
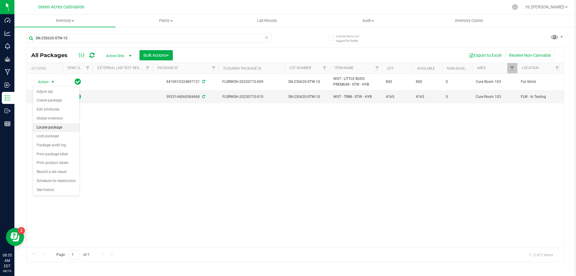
click at [54, 123] on li "Locate package" at bounding box center [56, 127] width 47 height 9
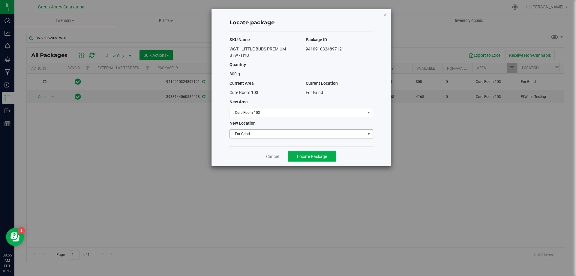
click at [285, 135] on span "For Grind" at bounding box center [297, 134] width 135 height 8
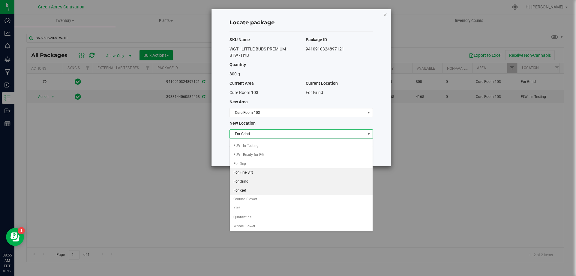
scroll to position [62, 0]
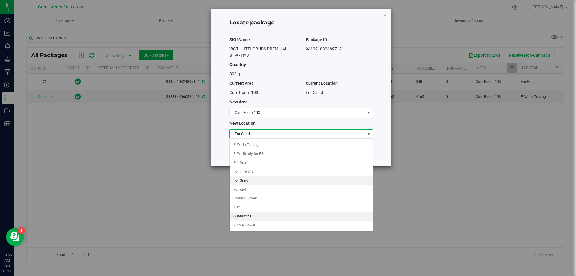
click at [248, 219] on li "Quarantine" at bounding box center [301, 216] width 143 height 9
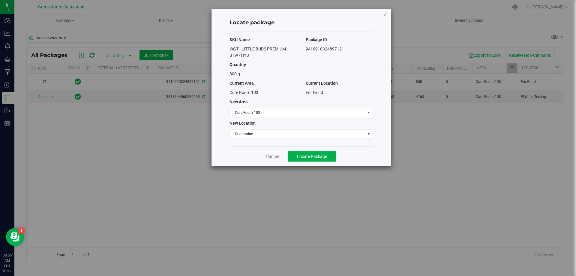
click at [308, 162] on div "Cancel Locate Package" at bounding box center [301, 156] width 143 height 20
click at [309, 156] on span "Locate Package" at bounding box center [312, 156] width 30 height 5
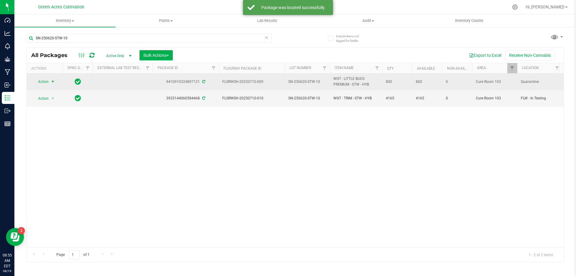
click at [47, 80] on span "Action" at bounding box center [41, 81] width 16 height 8
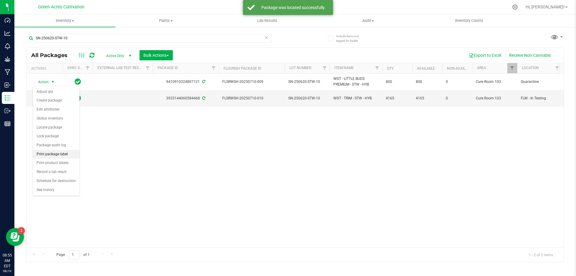
click at [58, 152] on li "Print package label" at bounding box center [56, 154] width 47 height 9
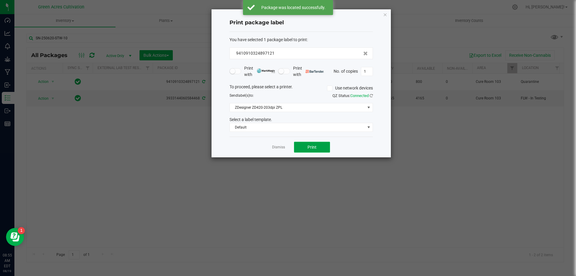
click at [312, 146] on span "Print" at bounding box center [312, 147] width 9 height 5
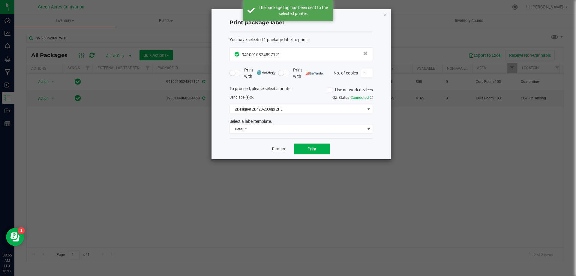
click at [277, 148] on link "Dismiss" at bounding box center [278, 148] width 13 height 5
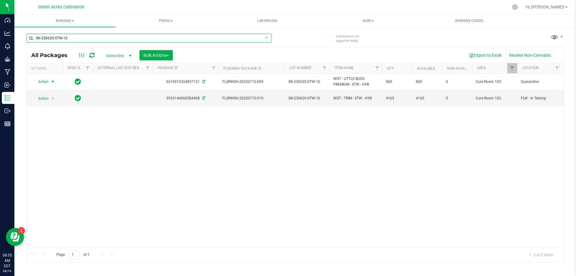
click at [123, 40] on input "SN-250620-STW-10" at bounding box center [148, 38] width 245 height 9
paste input "13-WBV-09"
click at [123, 40] on input "SN-250613-WBV-09" at bounding box center [148, 38] width 245 height 9
click at [121, 31] on div "SN-250613-WBV-09" at bounding box center [160, 37] width 269 height 19
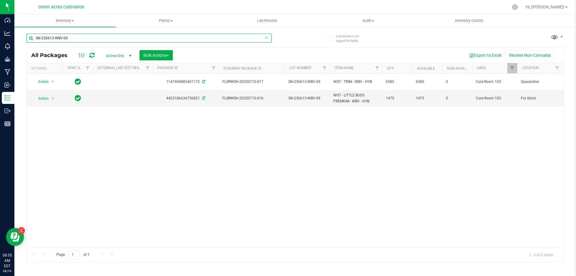
click at [120, 35] on input "SN-250613-WBV-09" at bounding box center [148, 38] width 245 height 9
paste input "20-MBL-10"
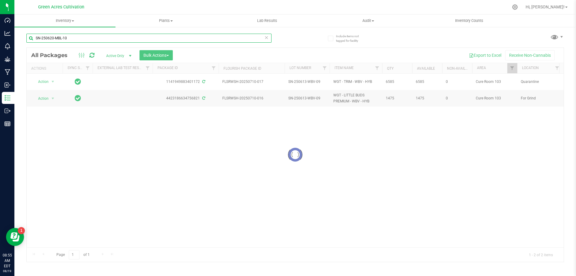
type input "SN-250620-MBL-10"
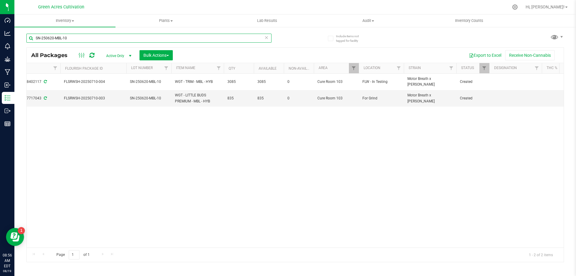
scroll to position [0, 170]
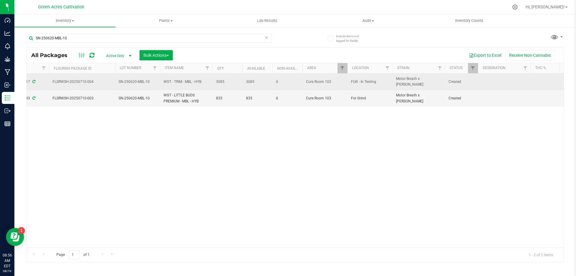
click at [497, 79] on td at bounding box center [504, 82] width 53 height 17
type input "53.5 PBO"
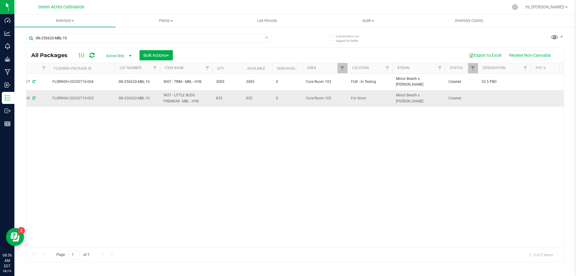
click at [506, 100] on td at bounding box center [504, 98] width 53 height 16
type input "ND PBO"
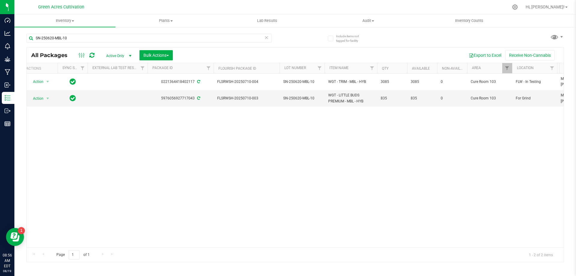
scroll to position [0, 0]
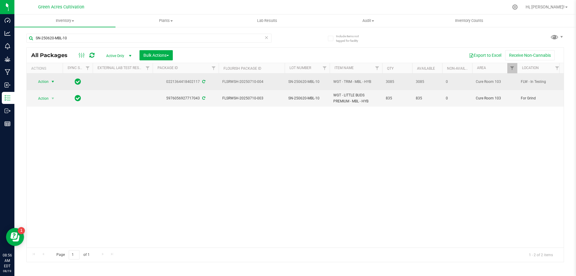
click at [53, 82] on span "select" at bounding box center [52, 81] width 5 height 5
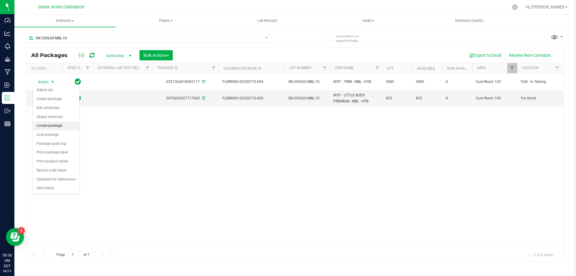
click at [70, 126] on li "Locate package" at bounding box center [56, 125] width 47 height 9
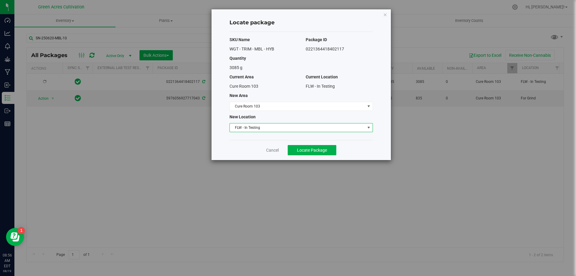
click at [289, 127] on span "FLW - In Testing" at bounding box center [297, 127] width 135 height 8
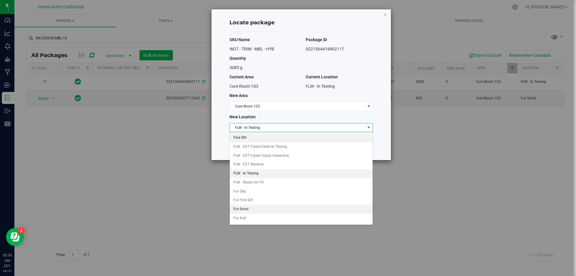
scroll to position [62, 0]
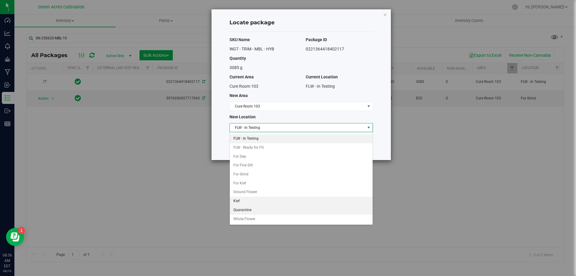
click at [243, 206] on li "Quarantine" at bounding box center [301, 210] width 143 height 9
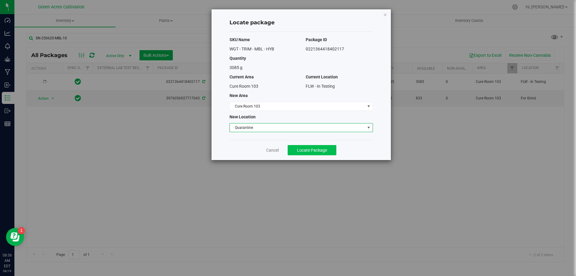
drag, startPoint x: 325, startPoint y: 157, endPoint x: 321, endPoint y: 155, distance: 5.5
click at [322, 156] on div "Cancel Locate Package" at bounding box center [301, 150] width 143 height 20
click at [319, 153] on button "Locate Package" at bounding box center [312, 150] width 49 height 10
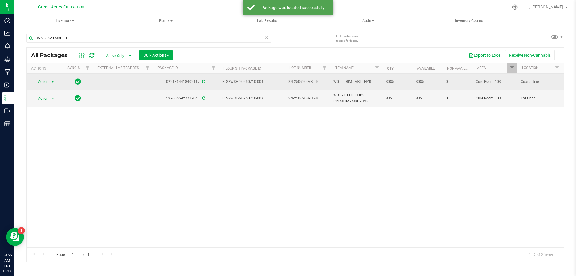
click at [49, 77] on span "Action" at bounding box center [41, 81] width 16 height 8
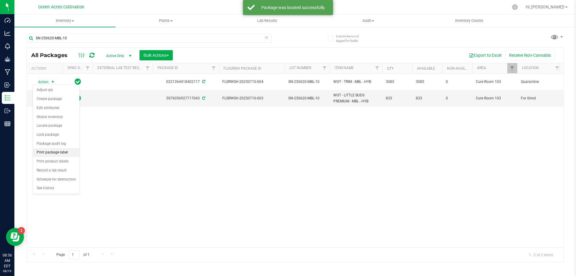
click at [60, 153] on li "Print package label" at bounding box center [56, 152] width 47 height 9
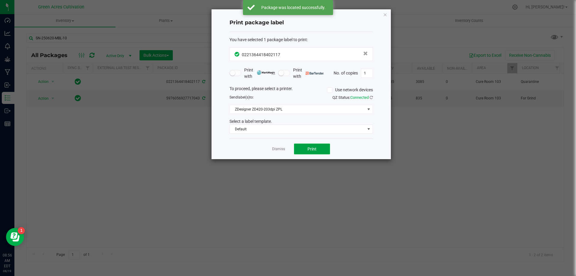
click at [321, 150] on button "Print" at bounding box center [312, 148] width 36 height 11
click at [280, 148] on link "Dismiss" at bounding box center [278, 148] width 13 height 5
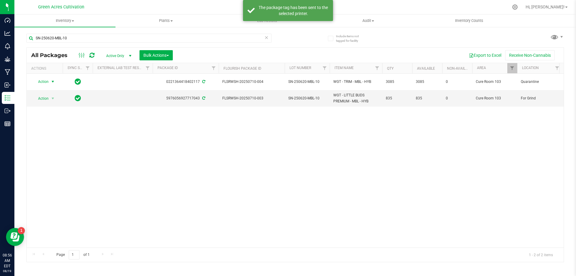
click at [245, 137] on div "Action Action Adjust qty Create package Edit attributes Global inventory Locate…" at bounding box center [295, 161] width 537 height 174
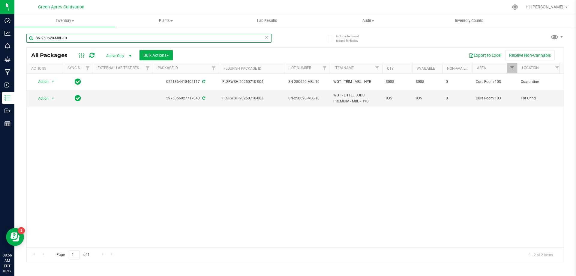
click at [221, 40] on input "SN-250620-MBL-10" at bounding box center [148, 38] width 245 height 9
paste input "516-SRZ-05"
click at [221, 40] on input "SN-250516-SRZ-05" at bounding box center [148, 38] width 245 height 9
type input "SN-250516-SRZ-05"
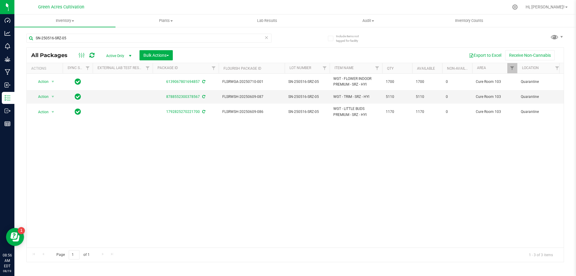
click at [192, 248] on div "Page 1 of 1 1 - 3 of 3 items" at bounding box center [295, 254] width 537 height 14
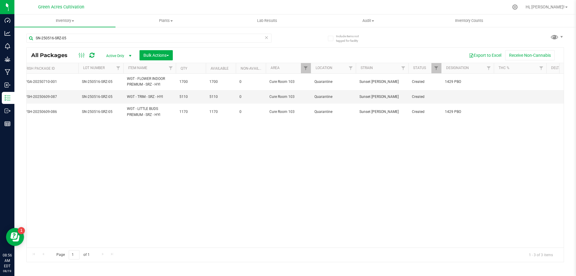
scroll to position [0, 213]
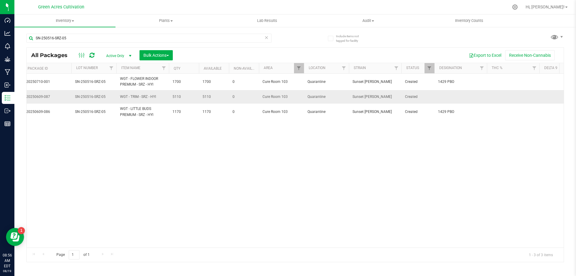
click at [452, 92] on td at bounding box center [461, 97] width 53 height 14
type input "P"
type input "??? PBO HIT"
click at [400, 209] on div "Action Action Adjust qty Create package Edit attributes Global inventory Locate…" at bounding box center [295, 161] width 537 height 174
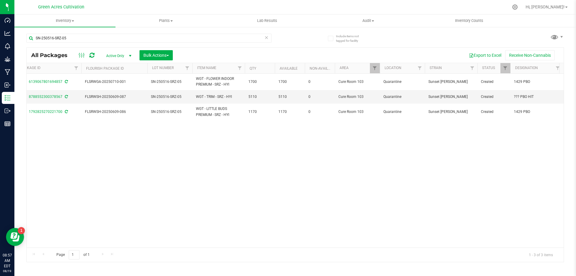
scroll to position [0, 0]
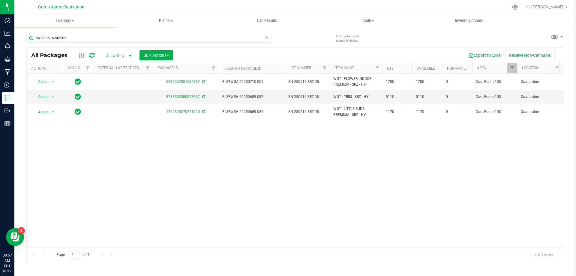
click at [209, 31] on div "SN-250516-SRZ-05" at bounding box center [160, 37] width 269 height 19
click at [208, 35] on input "SN-250516-SRZ-05" at bounding box center [148, 38] width 245 height 9
paste input "613-JGN-09"
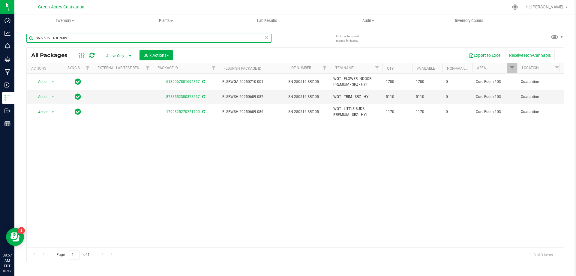
type input "SN-250613-JGN-09"
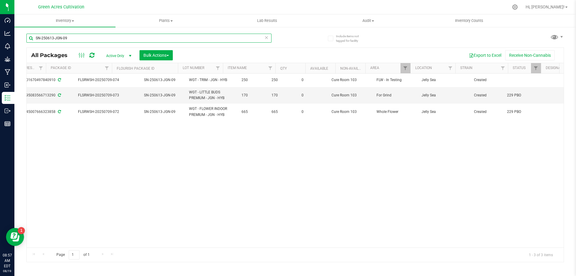
scroll to position [0, 144]
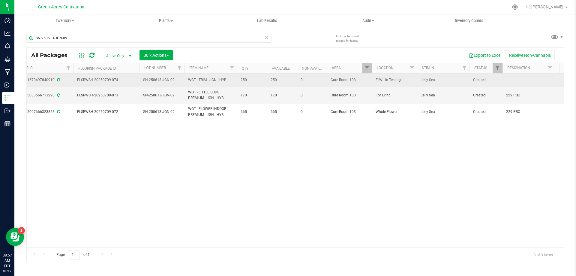
click at [523, 82] on td at bounding box center [529, 81] width 53 height 14
type input "1510 PBO"
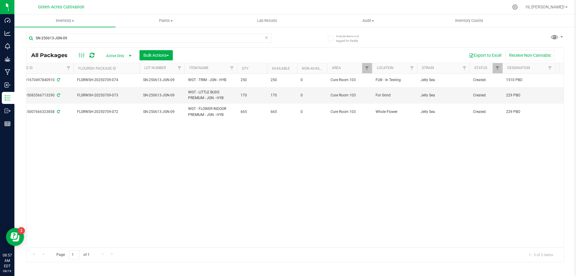
drag, startPoint x: 236, startPoint y: 242, endPoint x: 211, endPoint y: 245, distance: 25.1
click at [211, 245] on div "Action Action Adjust qty Create package Edit attributes Global inventory Locate…" at bounding box center [295, 161] width 537 height 174
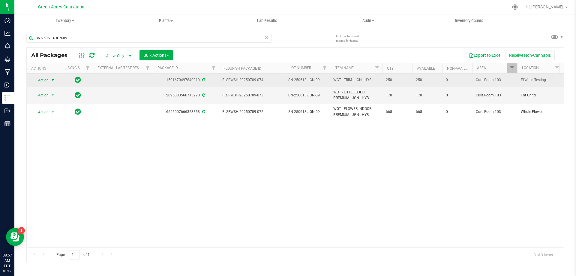
click at [52, 78] on span "select" at bounding box center [52, 80] width 5 height 5
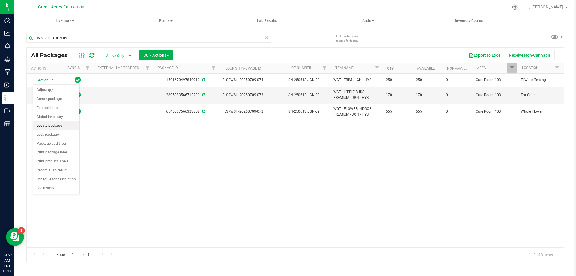
click at [54, 124] on li "Locate package" at bounding box center [56, 125] width 47 height 9
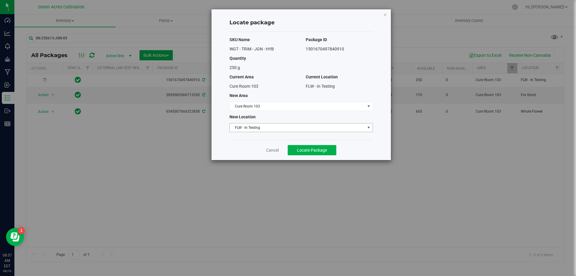
click at [277, 123] on span "FLW - In Testing" at bounding box center [297, 127] width 135 height 8
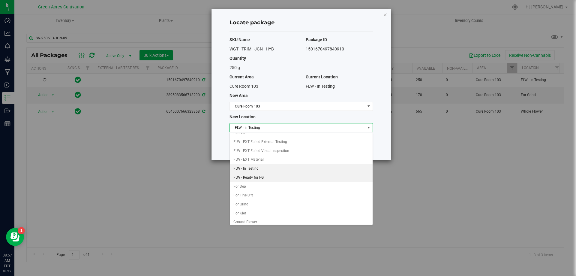
scroll to position [62, 0]
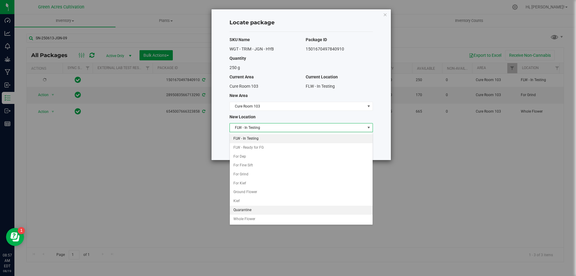
click at [250, 209] on li "Quarantine" at bounding box center [301, 210] width 143 height 9
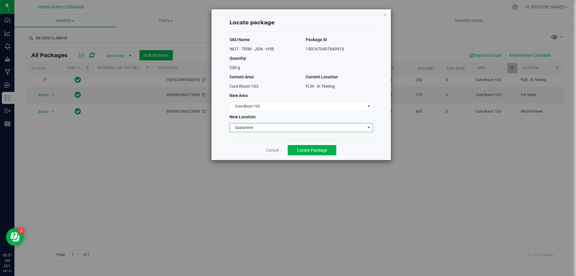
click at [323, 143] on div "Cancel Locate Package" at bounding box center [301, 150] width 143 height 20
click at [323, 145] on button "Locate Package" at bounding box center [312, 150] width 49 height 10
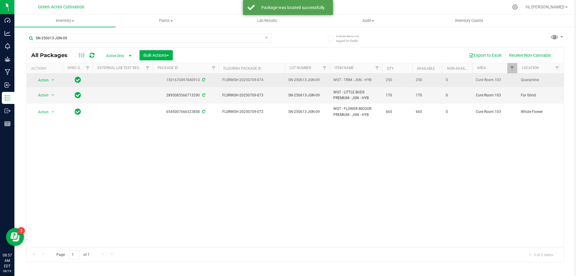
click at [45, 84] on span "Action" at bounding box center [41, 80] width 16 height 8
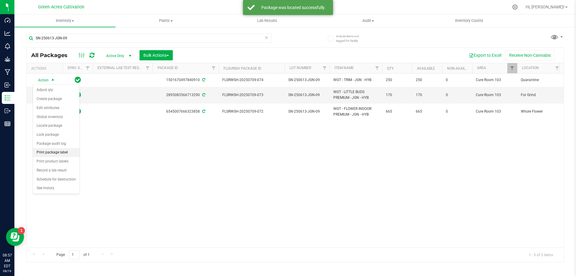
click at [60, 156] on li "Print package label" at bounding box center [56, 152] width 47 height 9
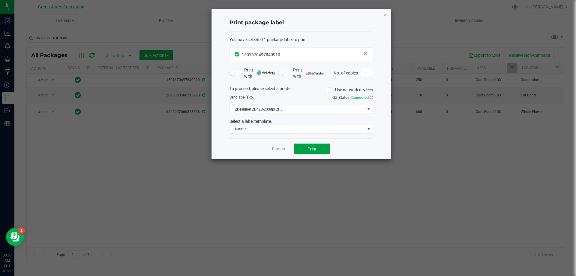
click at [312, 144] on button "Print" at bounding box center [312, 148] width 36 height 11
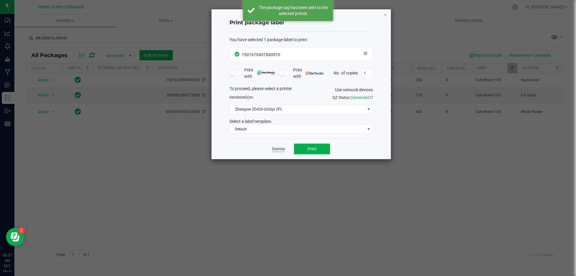
click at [281, 147] on link "Dismiss" at bounding box center [278, 148] width 13 height 5
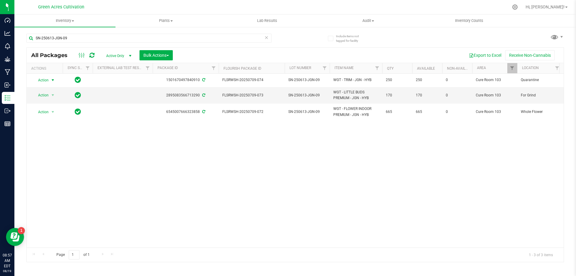
click at [281, 147] on div "Action Action Adjust qty Create package Edit attributes Global inventory Locate…" at bounding box center [295, 161] width 537 height 174
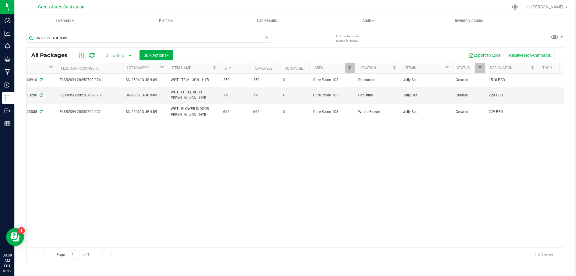
scroll to position [0, 168]
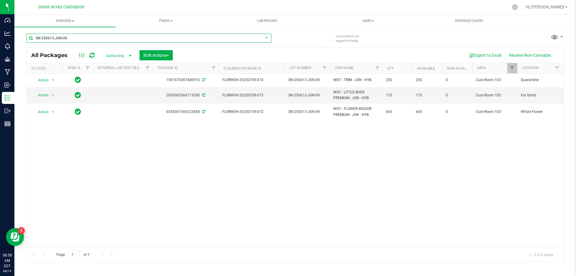
click at [209, 42] on input "SN-250613-JGN-09" at bounding box center [148, 38] width 245 height 9
paste input "530-ABP-07"
type input "SN-250530-ABP-07"
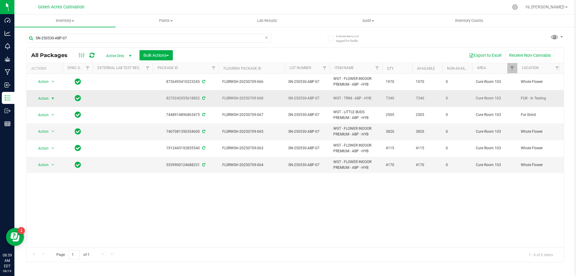
click at [43, 96] on span "Action" at bounding box center [41, 98] width 16 height 8
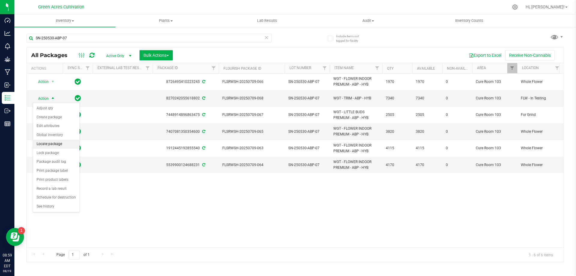
click at [60, 145] on li "Locate package" at bounding box center [56, 144] width 47 height 9
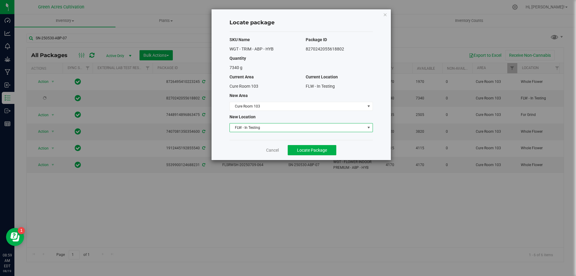
click at [318, 128] on span "FLW - In Testing" at bounding box center [297, 127] width 135 height 8
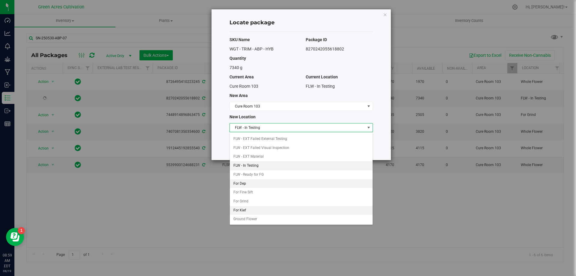
scroll to position [62, 0]
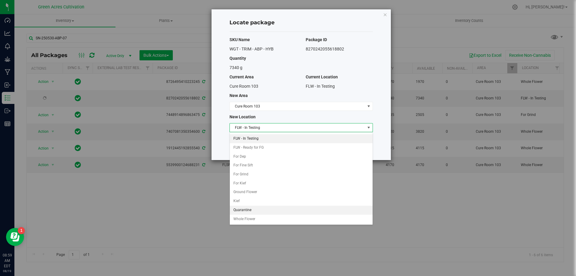
click at [249, 207] on li "Quarantine" at bounding box center [301, 210] width 143 height 9
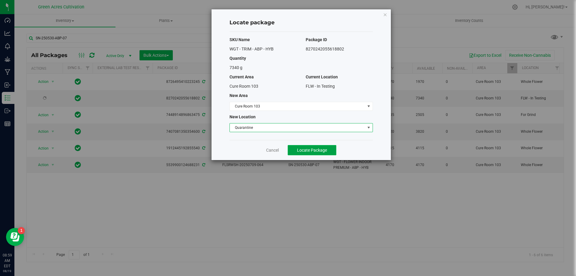
click at [335, 149] on button "Locate Package" at bounding box center [312, 150] width 49 height 10
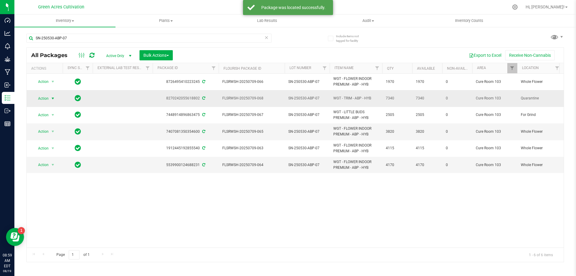
click at [48, 95] on span "Action" at bounding box center [41, 98] width 16 height 8
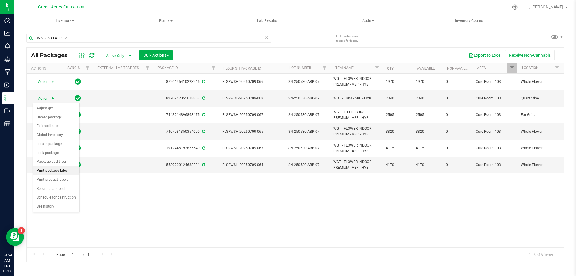
click at [59, 173] on li "Print package label" at bounding box center [56, 170] width 47 height 9
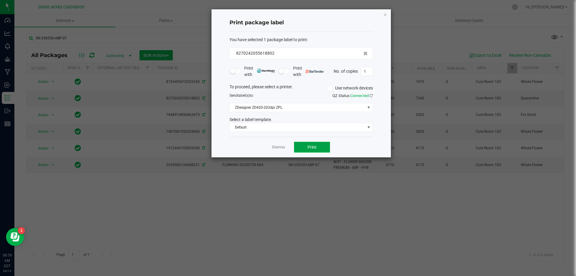
click at [313, 144] on button "Print" at bounding box center [312, 147] width 36 height 11
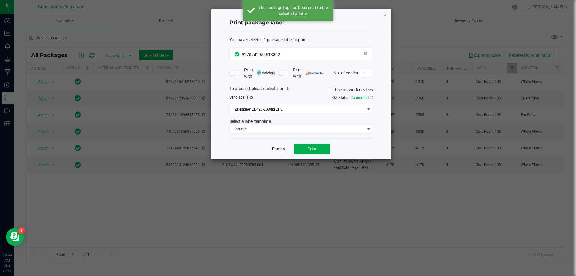
click at [278, 148] on link "Dismiss" at bounding box center [278, 148] width 13 height 5
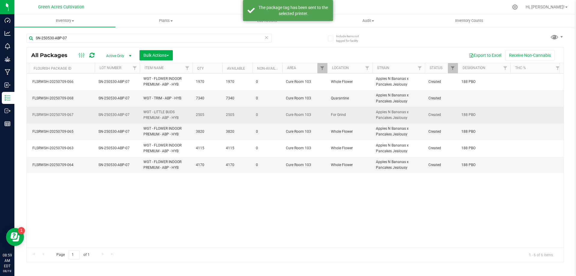
scroll to position [0, 191]
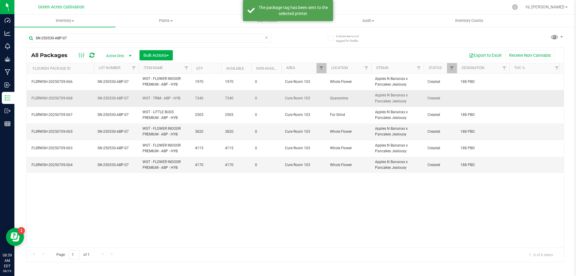
click at [470, 98] on td at bounding box center [483, 98] width 53 height 17
type input "P"
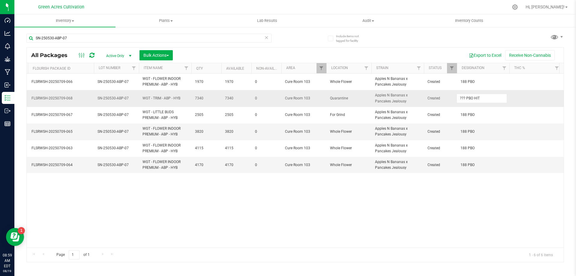
type input "??? PBO HIT"
click at [429, 185] on div "Action Action Adjust qty Create package Edit attributes Global inventory Locate…" at bounding box center [295, 161] width 537 height 174
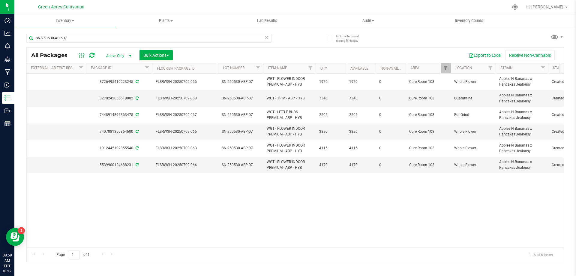
scroll to position [0, 0]
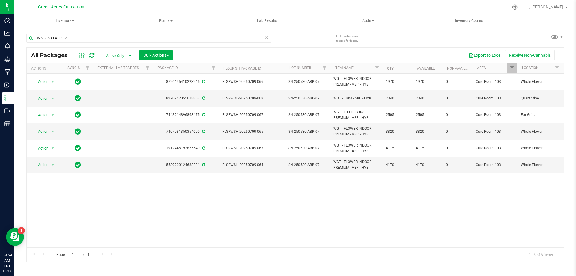
click at [214, 31] on div "SN-250530-ABP-07" at bounding box center [160, 37] width 269 height 19
click at [212, 38] on input "SN-250530-ABP-07" at bounding box center [148, 38] width 245 height 9
paste input "620-BOF-10"
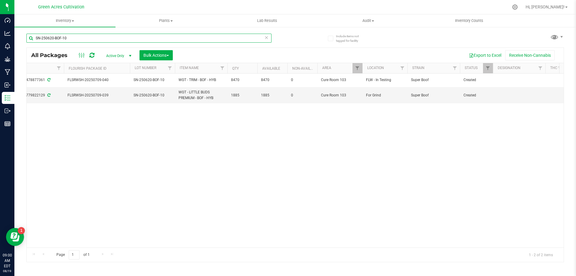
scroll to position [0, 144]
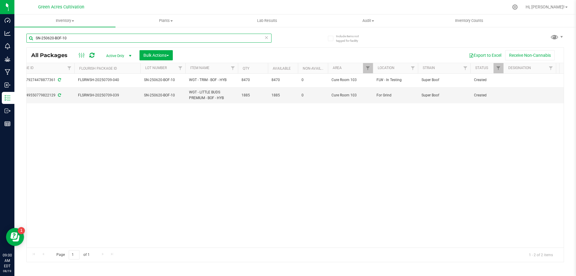
type input "SN-250620-BOF-10"
click at [203, 242] on div "Action Action Adjust qty Create package Edit attributes Global inventory Locate…" at bounding box center [295, 161] width 537 height 174
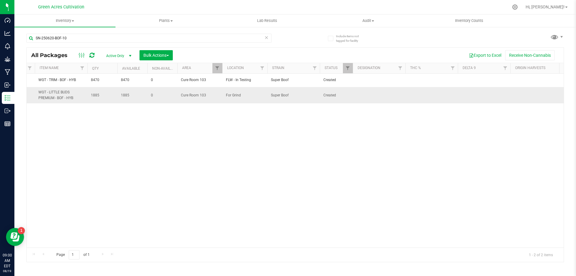
scroll to position [0, 302]
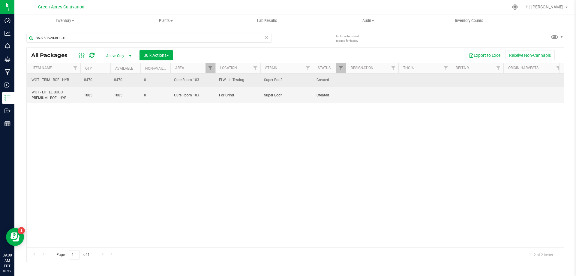
click at [363, 82] on td at bounding box center [372, 81] width 53 height 14
type input "68.7 PBO"
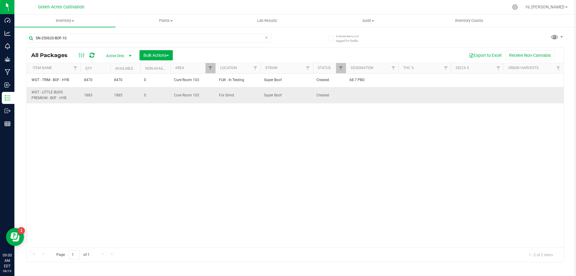
click at [368, 93] on td at bounding box center [372, 95] width 53 height 16
type input "ND PBO"
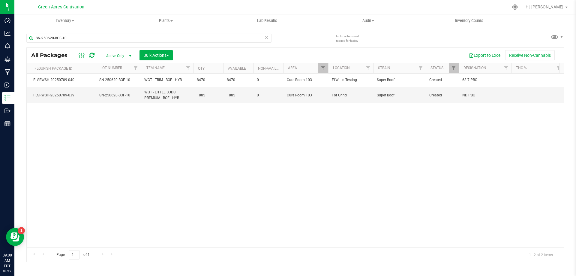
scroll to position [0, 0]
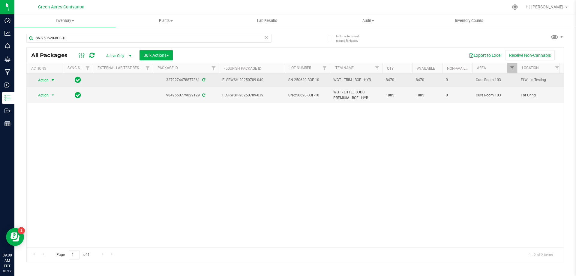
click at [52, 80] on span "select" at bounding box center [52, 80] width 5 height 5
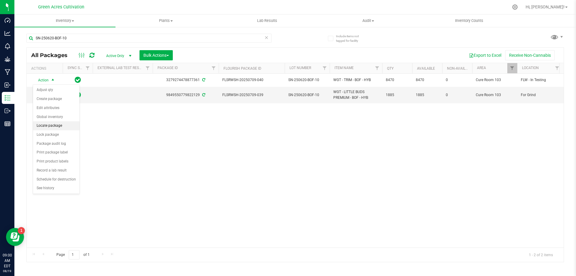
click at [54, 122] on li "Locate package" at bounding box center [56, 125] width 47 height 9
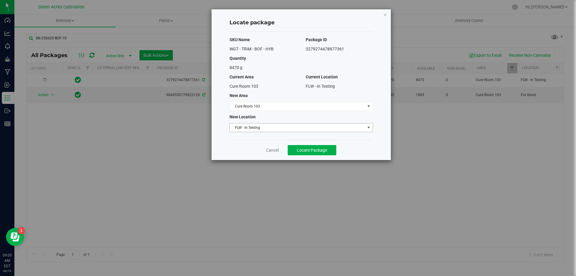
click at [283, 126] on span "FLW - In Testing" at bounding box center [297, 127] width 135 height 8
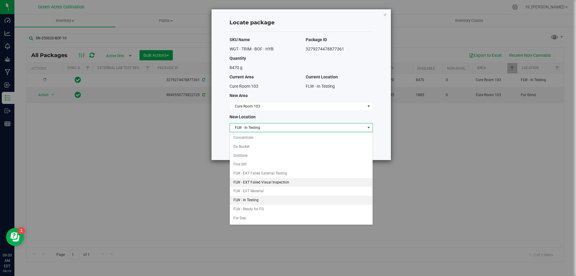
scroll to position [62, 0]
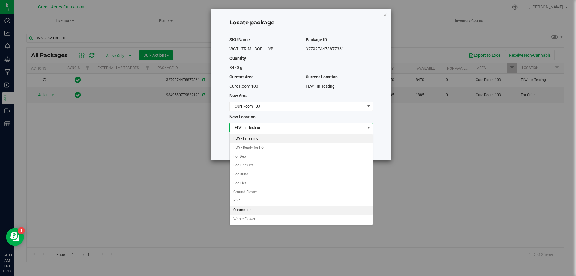
click at [251, 207] on li "Quarantine" at bounding box center [301, 210] width 143 height 9
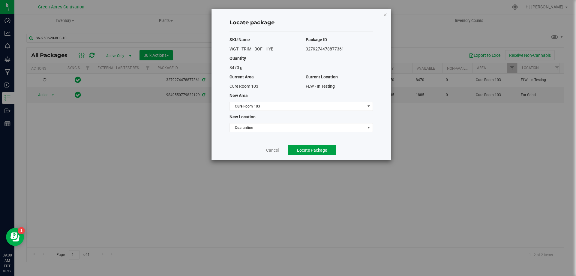
click at [324, 146] on button "Locate Package" at bounding box center [312, 150] width 49 height 10
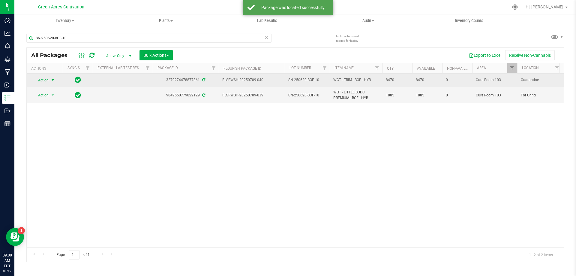
click at [43, 77] on span "Action" at bounding box center [41, 80] width 16 height 8
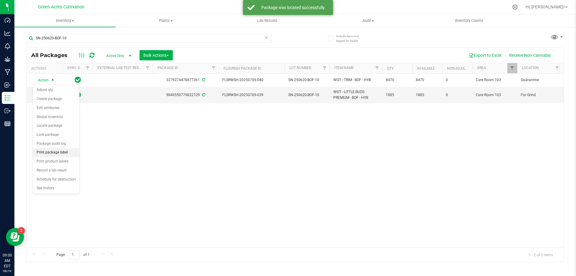
click at [49, 152] on li "Print package label" at bounding box center [56, 152] width 47 height 9
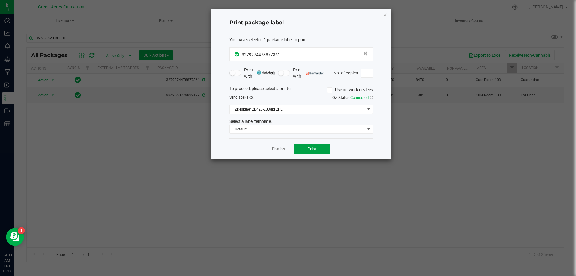
click at [308, 149] on span "Print" at bounding box center [312, 148] width 9 height 5
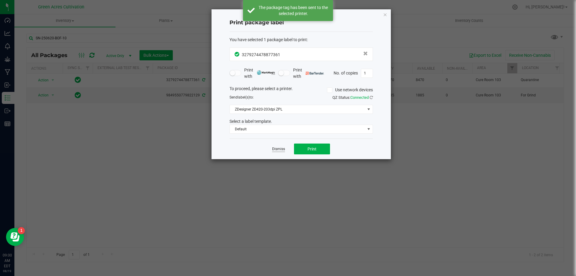
click at [281, 150] on link "Dismiss" at bounding box center [278, 148] width 13 height 5
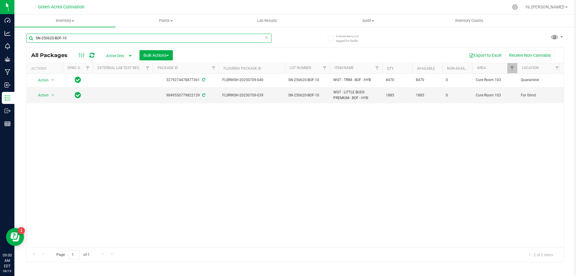
click at [194, 39] on input "SN-250620-BOF-10" at bounding box center [148, 38] width 245 height 9
paste input "DD"
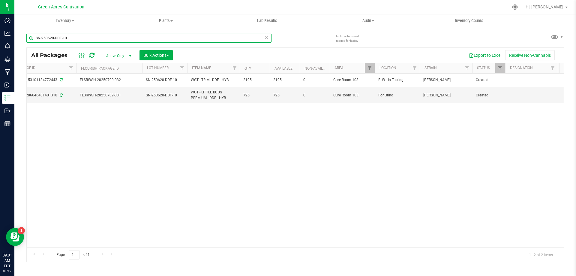
scroll to position [0, 148]
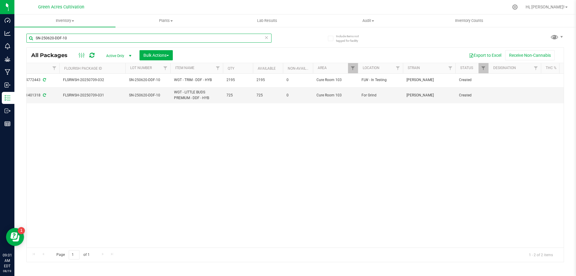
type input "SN-250620-DDF-10"
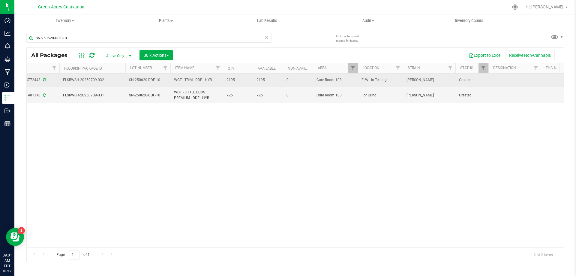
click at [522, 80] on td at bounding box center [515, 81] width 53 height 14
type input "72.1 PBO"
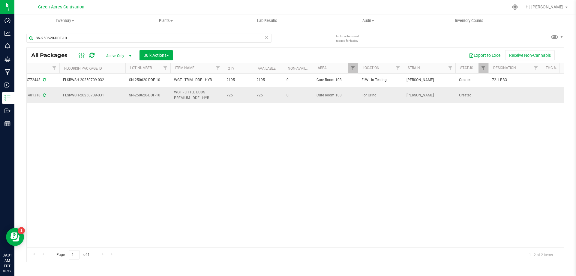
click at [497, 96] on td at bounding box center [515, 95] width 53 height 16
type input "ND PBO"
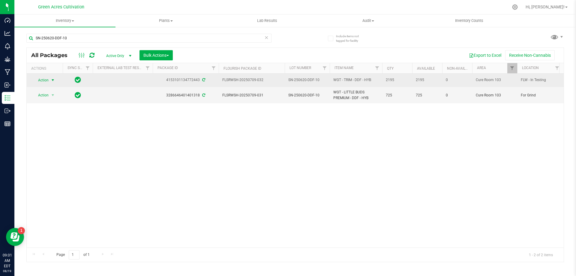
click at [47, 80] on span "Action" at bounding box center [41, 80] width 16 height 8
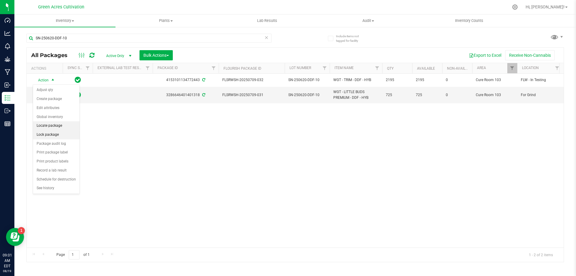
click at [52, 124] on li "Locate package" at bounding box center [56, 125] width 47 height 9
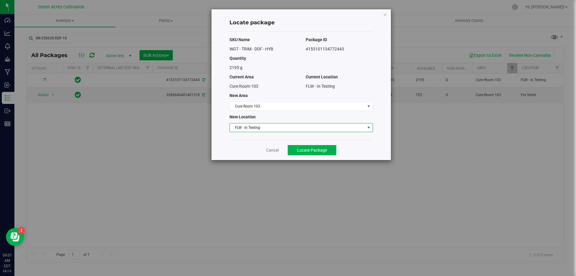
click at [260, 128] on span "FLW - In Testing" at bounding box center [297, 127] width 135 height 8
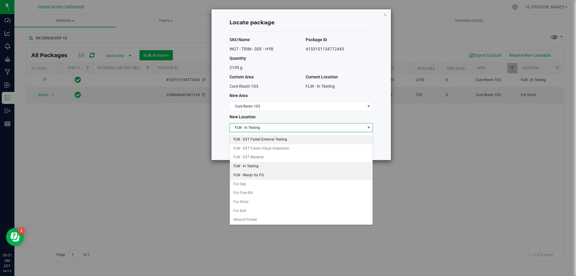
scroll to position [62, 0]
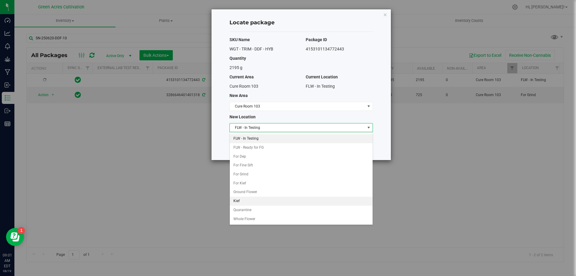
click at [259, 205] on li "Kief" at bounding box center [301, 201] width 143 height 9
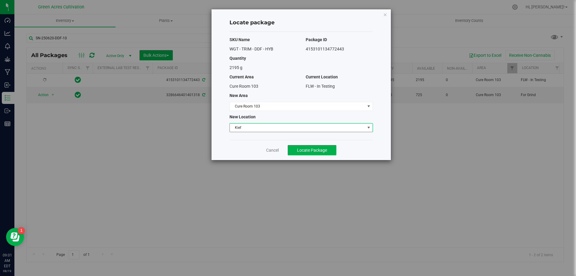
click at [267, 127] on span "Kief" at bounding box center [297, 127] width 135 height 8
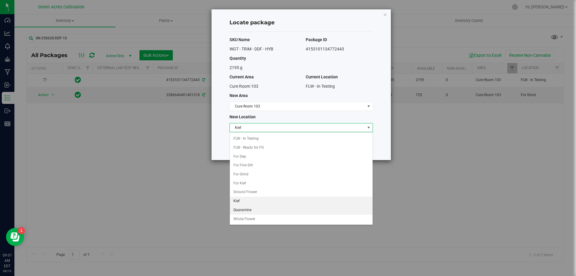
click at [255, 213] on li "Quarantine" at bounding box center [301, 210] width 143 height 9
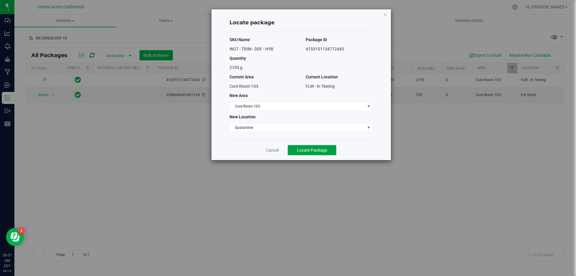
click at [319, 148] on span "Locate Package" at bounding box center [312, 150] width 30 height 5
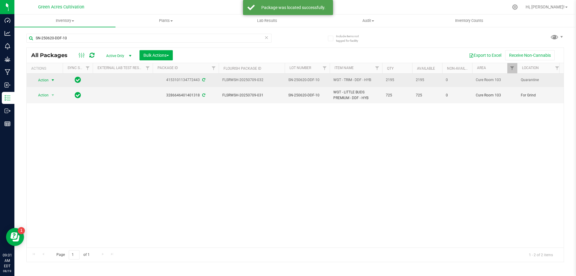
click at [39, 82] on span "Action" at bounding box center [41, 80] width 16 height 8
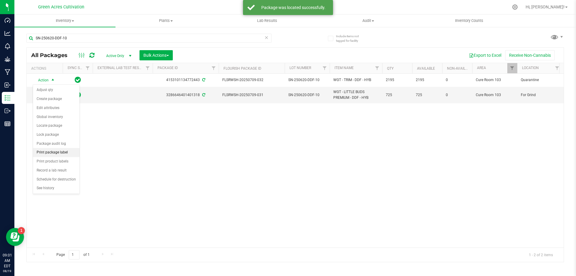
click at [60, 151] on li "Print package label" at bounding box center [56, 152] width 47 height 9
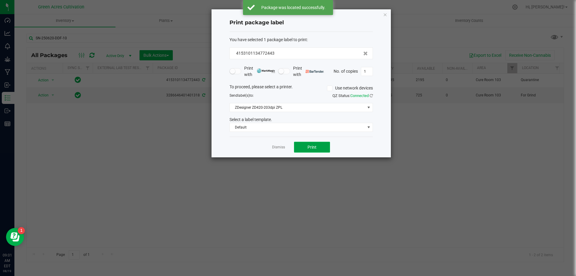
click at [323, 143] on div "Dismiss Print" at bounding box center [301, 147] width 143 height 21
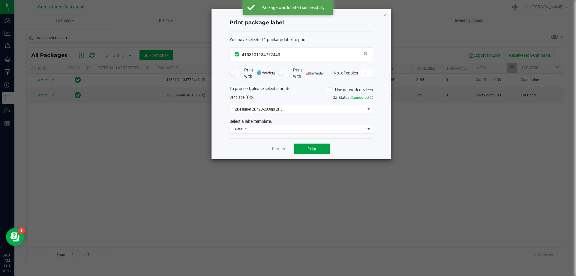
click at [310, 149] on span "Print" at bounding box center [312, 148] width 9 height 5
click at [276, 149] on link "Dismiss" at bounding box center [278, 148] width 13 height 5
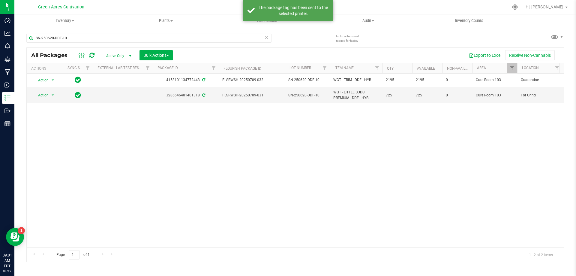
click at [286, 242] on div "Action Action Adjust qty Create package Edit attributes Global inventory Locate…" at bounding box center [295, 161] width 537 height 174
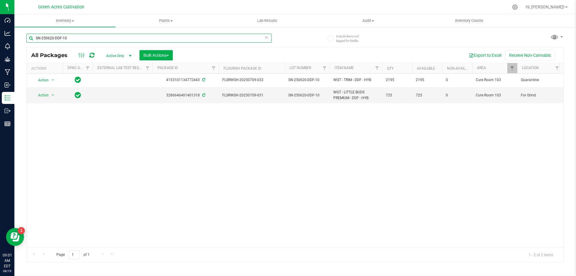
click at [181, 35] on input "SN-250620-DDF-10" at bounding box center [148, 38] width 245 height 9
paste input "GPE"
click at [181, 35] on input "SN-250620-DDF-10" at bounding box center [148, 38] width 245 height 9
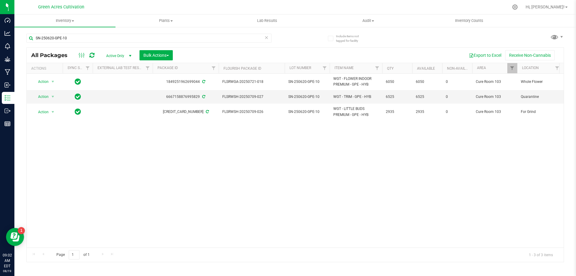
click at [168, 243] on div "Action Action Adjust qty Create package Edit attributes Global inventory Locate…" at bounding box center [295, 161] width 537 height 174
click at [187, 38] on input "SN-250620-GPE-10" at bounding box center [148, 38] width 245 height 9
paste input "06-WBV-08"
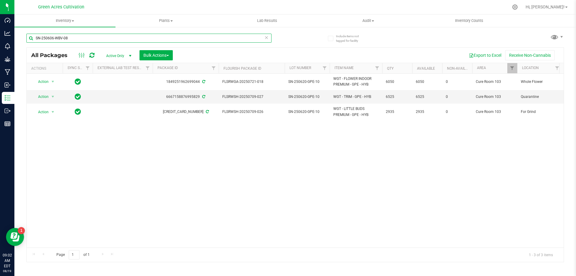
type input "SN-250606-WBV-08"
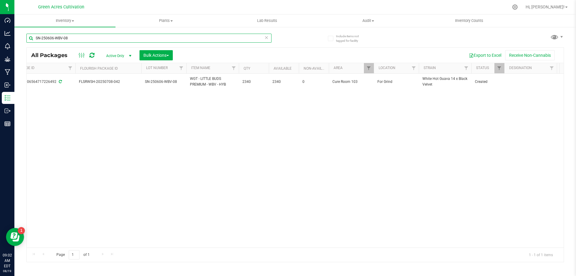
scroll to position [0, 151]
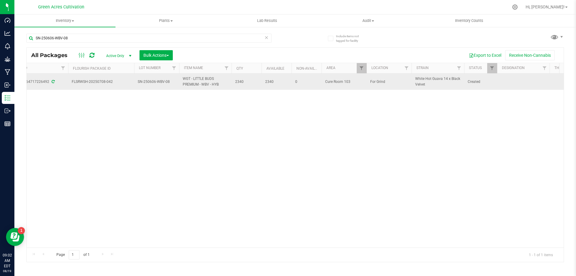
click at [520, 88] on td at bounding box center [523, 82] width 53 height 16
type input "221 PBO"
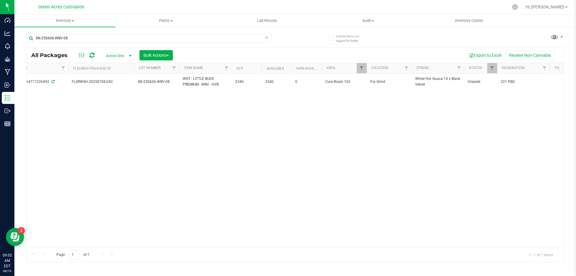
drag, startPoint x: 376, startPoint y: 145, endPoint x: 348, endPoint y: 173, distance: 39.5
click at [376, 146] on div "Action Action Adjust qty Create package Edit attributes Global inventory Locate…" at bounding box center [295, 161] width 537 height 174
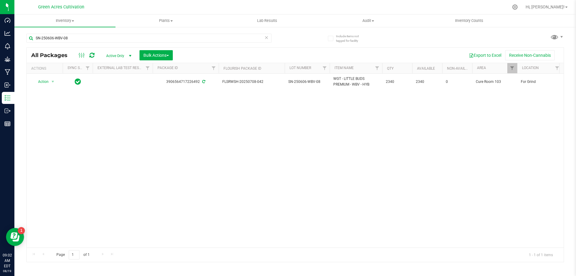
click at [174, 150] on div "Action Action Adjust qty Create package Edit attributes Global inventory Locate…" at bounding box center [295, 161] width 537 height 174
click at [140, 40] on input "SN-250606-WBV-08" at bounding box center [148, 38] width 245 height 9
paste input "530-WBV-07"
click at [140, 40] on input "SN-250530-WBV-07" at bounding box center [148, 38] width 245 height 9
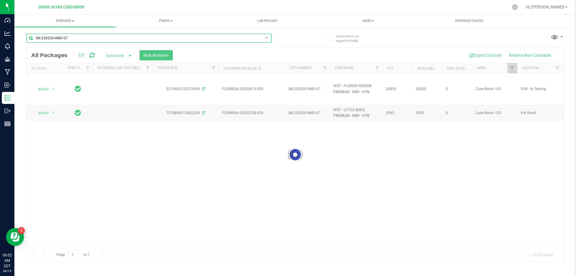
type input "SN-250530-WBV-07"
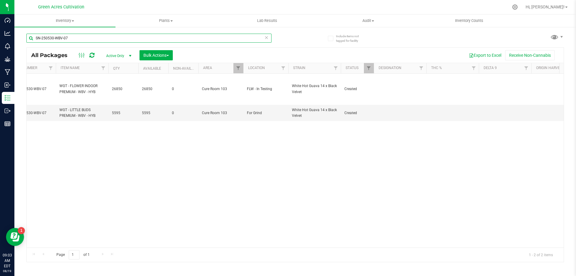
scroll to position [0, 327]
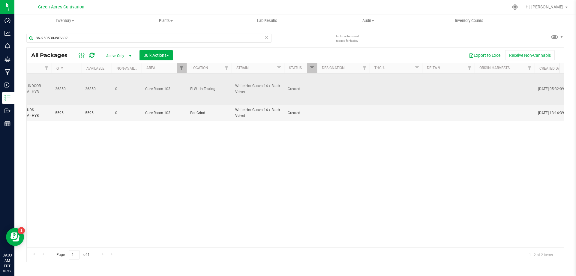
click at [343, 97] on td at bounding box center [343, 89] width 53 height 31
type input "124 PBO"
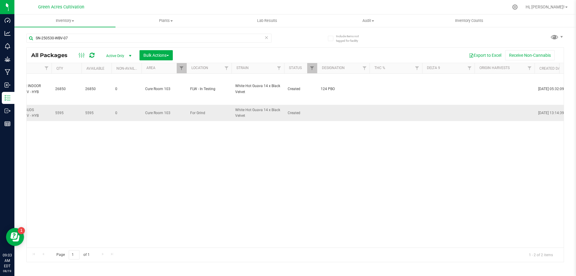
click at [346, 109] on td at bounding box center [343, 113] width 53 height 16
type input "124 PBO"
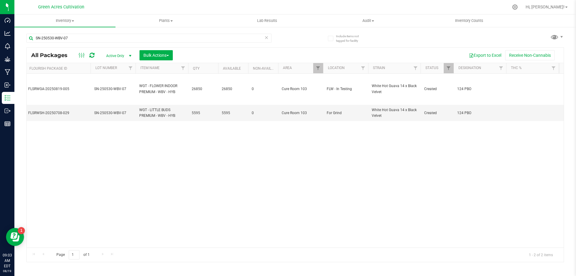
scroll to position [0, 0]
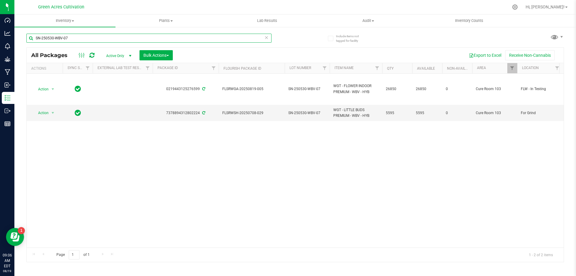
click at [74, 37] on input "SN-250530-WBV-07" at bounding box center [148, 38] width 245 height 9
paste input "23-ABP-06"
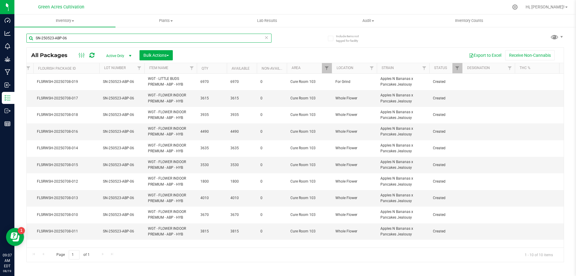
scroll to position [0, 198]
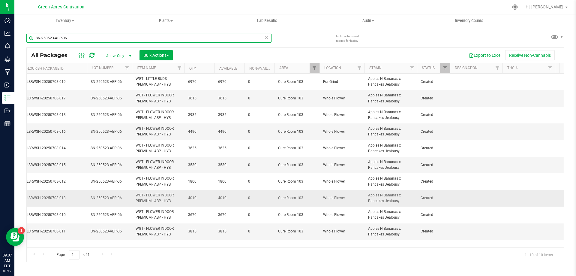
type input "SN-250523-ABP-06"
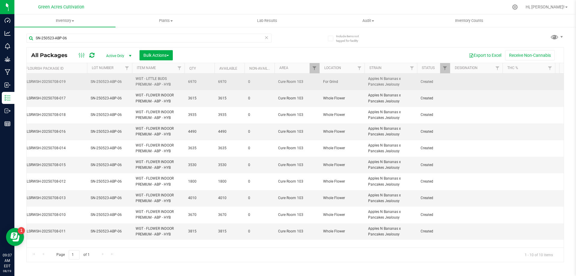
click at [478, 79] on td at bounding box center [476, 82] width 53 height 17
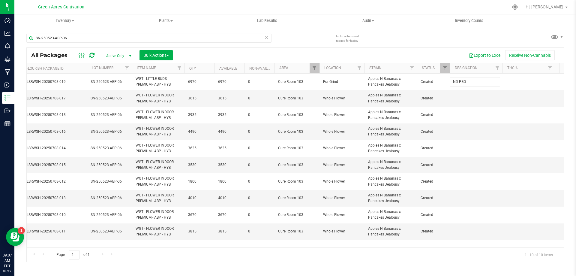
type input "ND PBO"
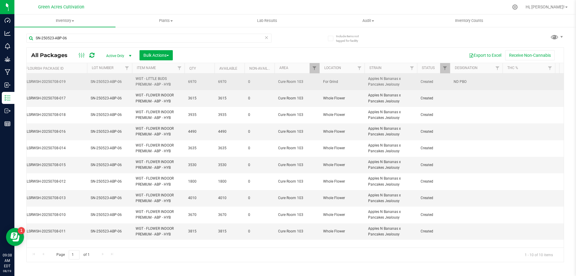
click at [488, 85] on td "ND PBO" at bounding box center [476, 82] width 53 height 17
click at [485, 86] on input "ND PBO" at bounding box center [475, 81] width 50 height 9
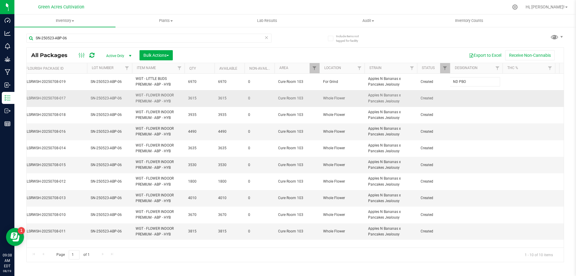
click at [474, 92] on td at bounding box center [476, 98] width 53 height 17
click at [470, 96] on input "text" at bounding box center [475, 98] width 50 height 9
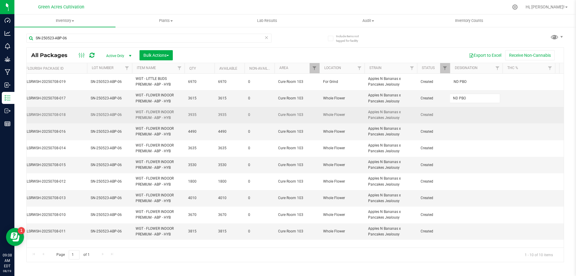
type input "ND PBO"
click at [465, 118] on div "All Packages Active Only Active Only Lab Samples Locked All External Internal B…" at bounding box center [295, 154] width 538 height 215
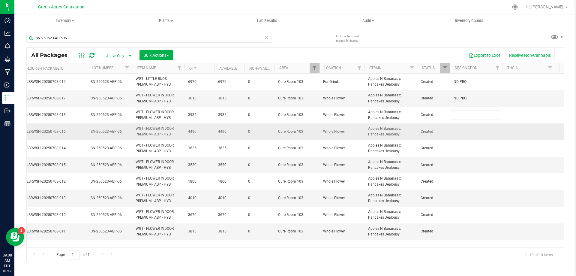
type input "ND PBO"
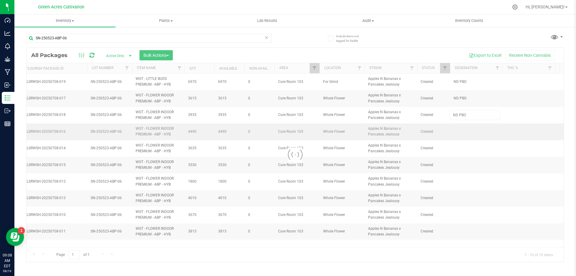
click at [467, 131] on div "Loading... All Packages Active Only Active Only Lab Samples Locked All External…" at bounding box center [295, 154] width 538 height 215
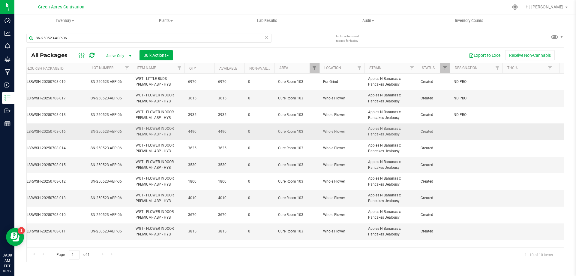
click at [463, 131] on td at bounding box center [476, 131] width 53 height 17
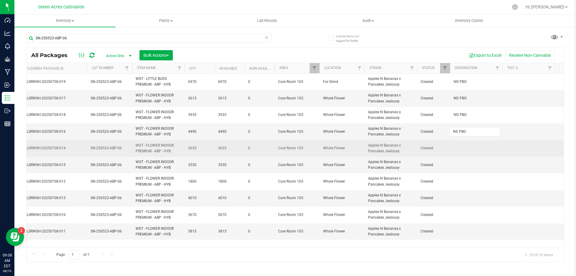
click at [460, 146] on div "All Packages Active Only Active Only Lab Samples Locked All External Internal B…" at bounding box center [295, 154] width 538 height 215
click at [461, 148] on td at bounding box center [476, 148] width 53 height 17
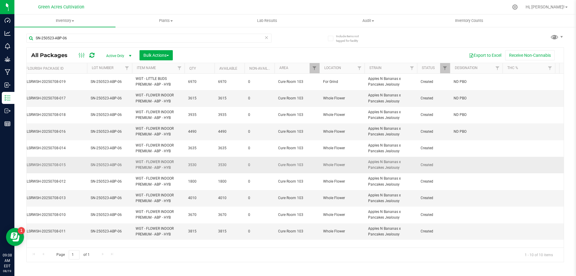
click at [467, 164] on td at bounding box center [476, 165] width 53 height 17
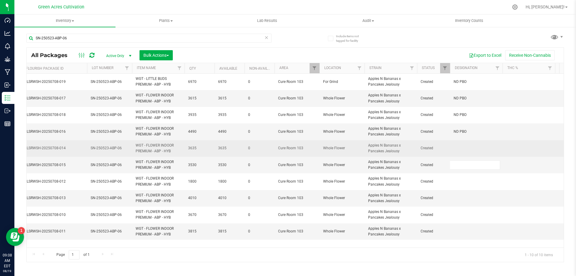
click at [469, 151] on td at bounding box center [476, 148] width 53 height 17
type input "ND PBO"
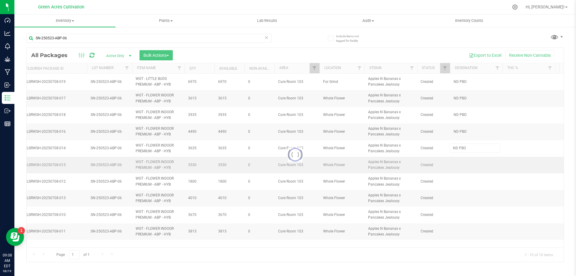
click at [469, 161] on div "Loading... All Packages Active Only Active Only Lab Samples Locked All External…" at bounding box center [295, 154] width 538 height 215
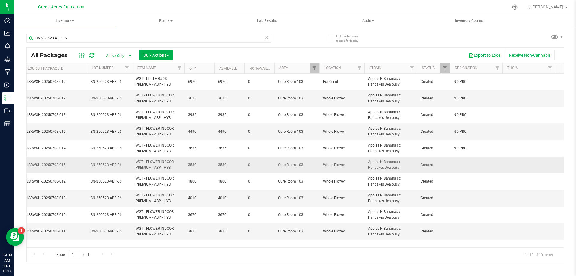
click at [463, 164] on td at bounding box center [476, 165] width 53 height 17
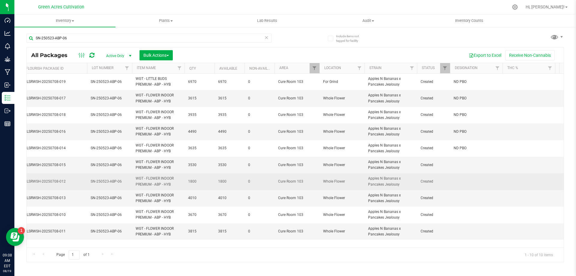
click at [467, 178] on td at bounding box center [476, 181] width 53 height 17
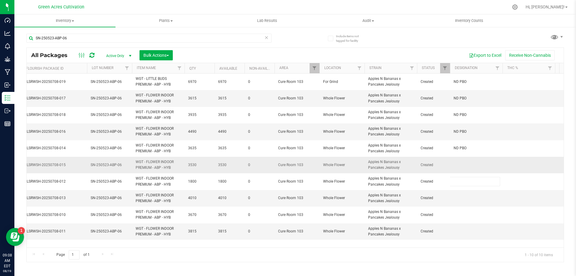
click at [465, 166] on td at bounding box center [476, 165] width 53 height 17
type input "ND PBO"
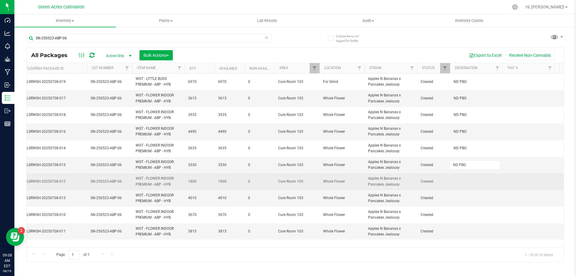
click at [465, 188] on div "All Packages Active Only Active Only Lab Samples Locked All External Internal B…" at bounding box center [295, 154] width 538 height 215
click at [466, 182] on td at bounding box center [476, 181] width 53 height 17
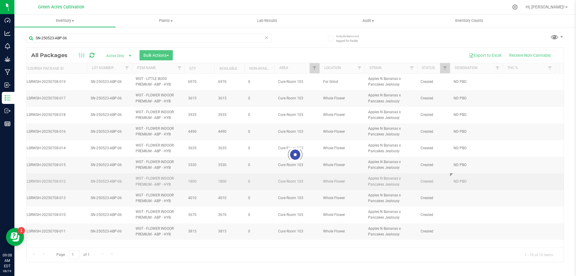
click at [466, 189] on div "Loading... All Packages Active Only Active Only Lab Samples Locked All External…" at bounding box center [295, 154] width 538 height 215
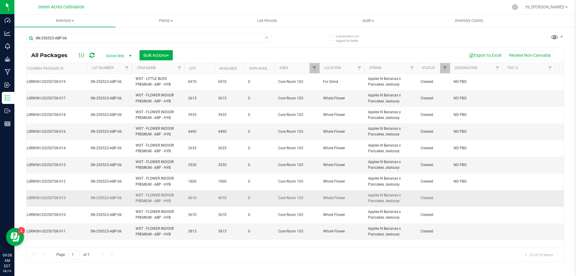
click at [466, 194] on td at bounding box center [476, 198] width 53 height 17
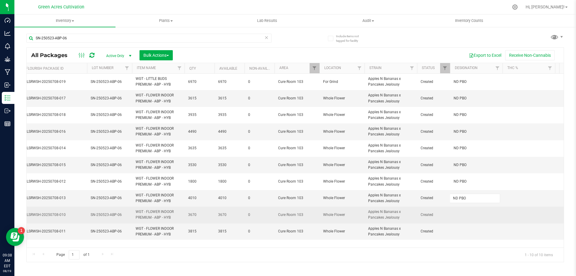
click at [471, 207] on div "All Packages Active Only Active Only Lab Samples Locked All External Internal B…" at bounding box center [295, 154] width 538 height 215
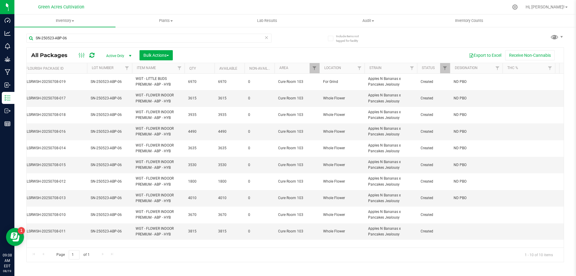
click at [470, 215] on td at bounding box center [476, 214] width 53 height 17
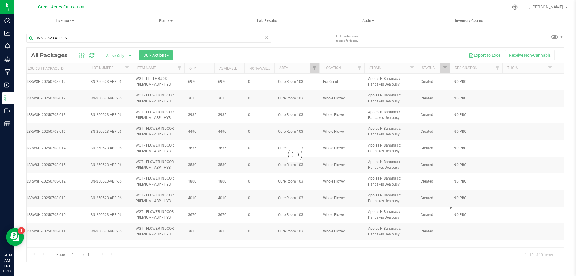
click at [471, 232] on div "Loading... All Packages Active Only Active Only Lab Samples Locked All External…" at bounding box center [295, 154] width 538 height 215
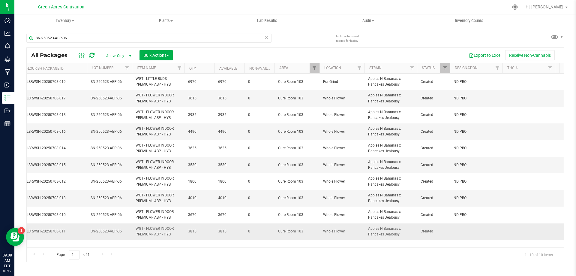
click at [468, 227] on td at bounding box center [476, 231] width 53 height 16
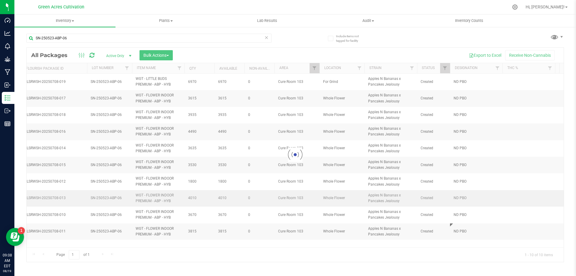
click at [546, 200] on div "Loading... All Packages Active Only Active Only Lab Samples Locked All External…" at bounding box center [295, 154] width 538 height 215
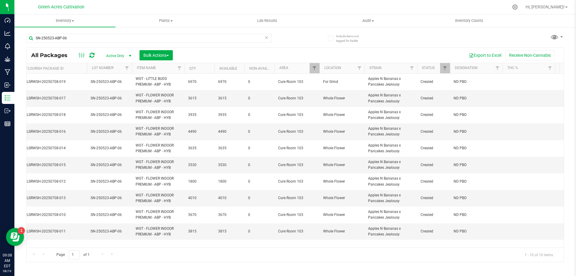
click at [246, 48] on div "All Packages Active Only Active Only Lab Samples Locked All External Internal B…" at bounding box center [295, 55] width 537 height 15
click at [255, 49] on div "All Packages Active Only Active Only Lab Samples Locked All External Internal B…" at bounding box center [295, 55] width 537 height 15
click at [155, 34] on input "SN-250523-ABP-06" at bounding box center [148, 38] width 245 height 9
click at [154, 34] on input "SN-250523-ABP-06" at bounding box center [148, 38] width 245 height 9
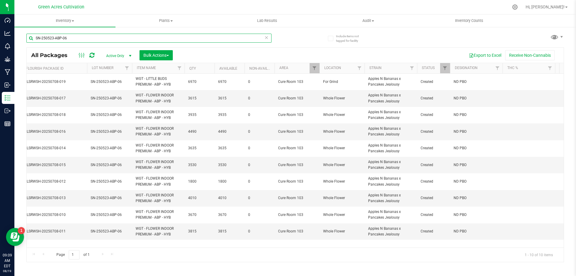
paste input "613-PZT-09"
type input "SN-250613-PZT-09"
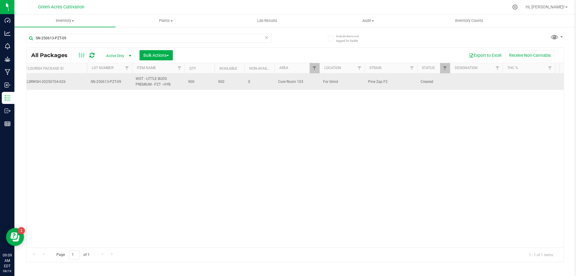
drag, startPoint x: 496, startPoint y: 85, endPoint x: 489, endPoint y: 81, distance: 7.5
click at [489, 81] on td at bounding box center [476, 82] width 53 height 16
type input "293 PBO"
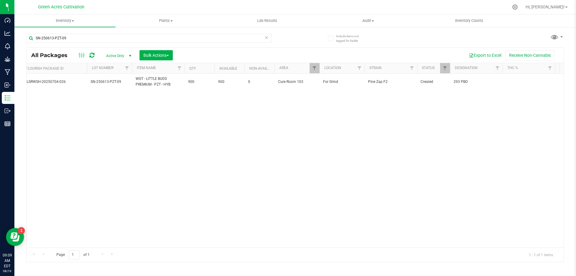
click at [366, 133] on div "Action Action Adjust qty Create package Edit attributes Global inventory Locate…" at bounding box center [295, 161] width 537 height 174
click at [146, 40] on input "SN-250613-PZT-09" at bounding box center [148, 38] width 245 height 9
paste input "MBL"
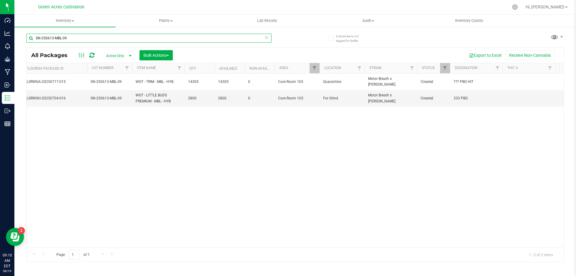
type input "SN-250613-MBL-09"
click at [127, 35] on input "SN-250613-MBL-09" at bounding box center [148, 38] width 245 height 9
